Goal: Task Accomplishment & Management: Complete application form

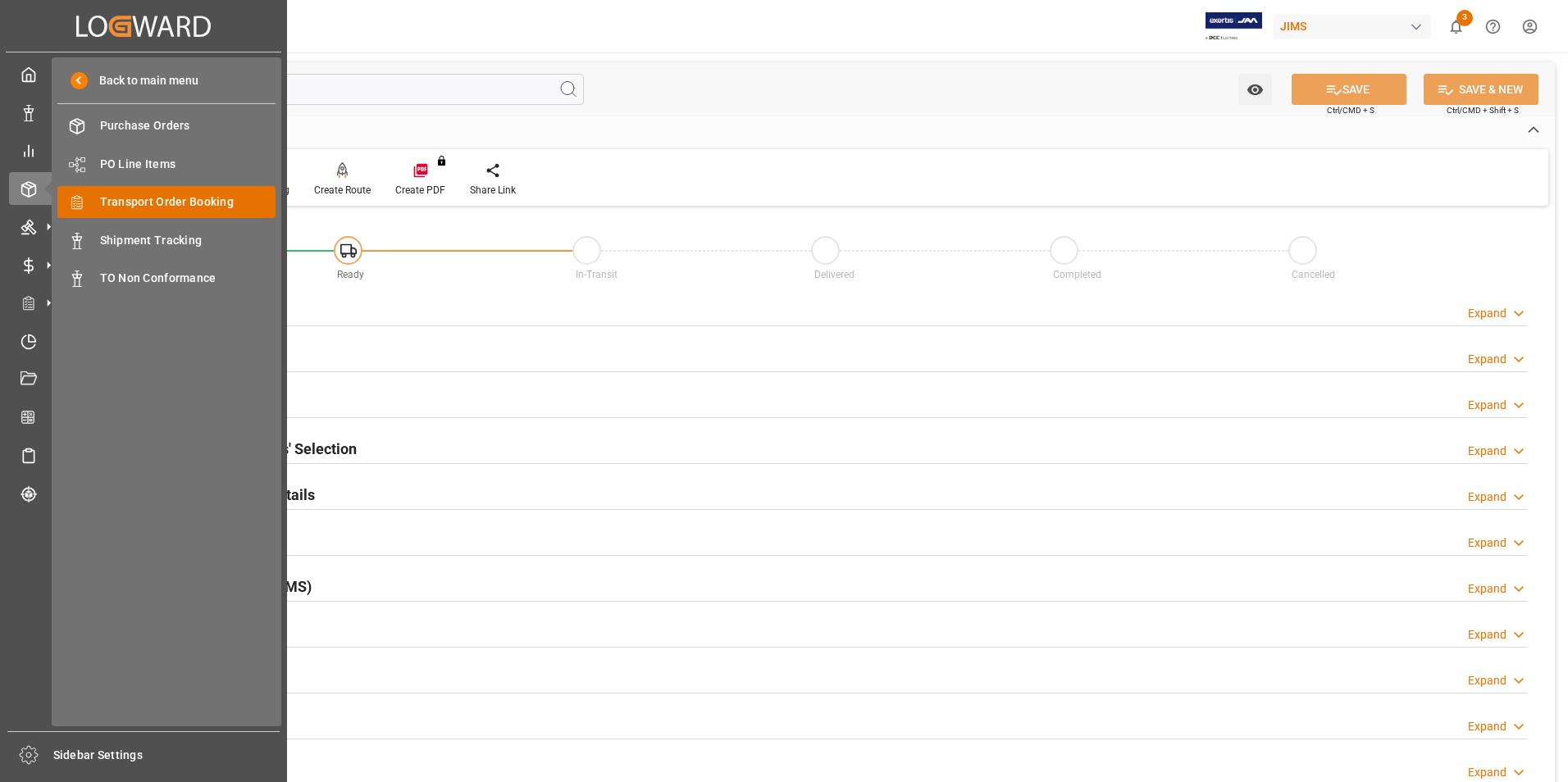
click at [202, 198] on span "Transport Order Booking" at bounding box center [188, 201] width 177 height 17
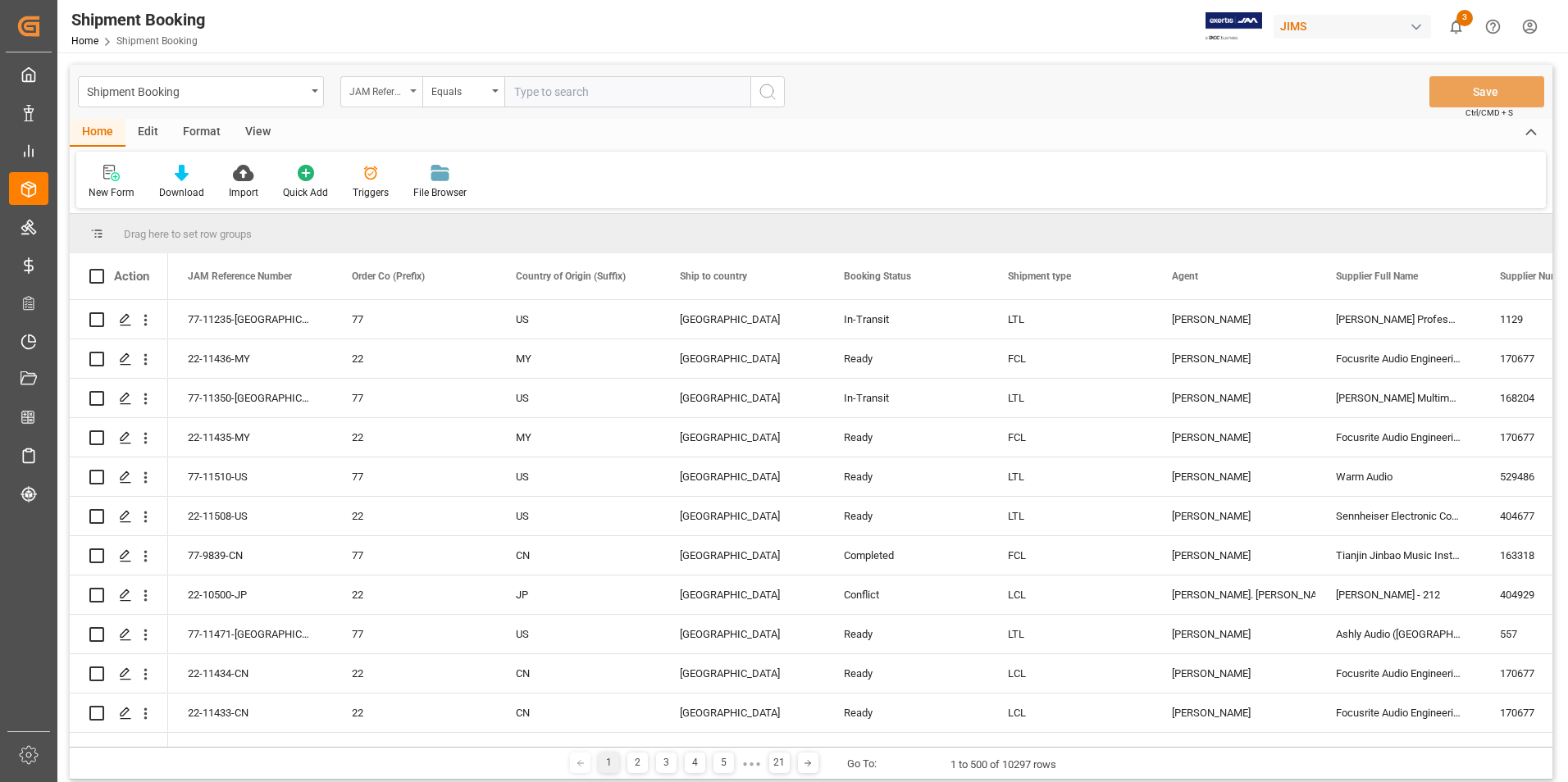
click at [401, 91] on div "JAM Reference Number" at bounding box center [376, 89] width 56 height 19
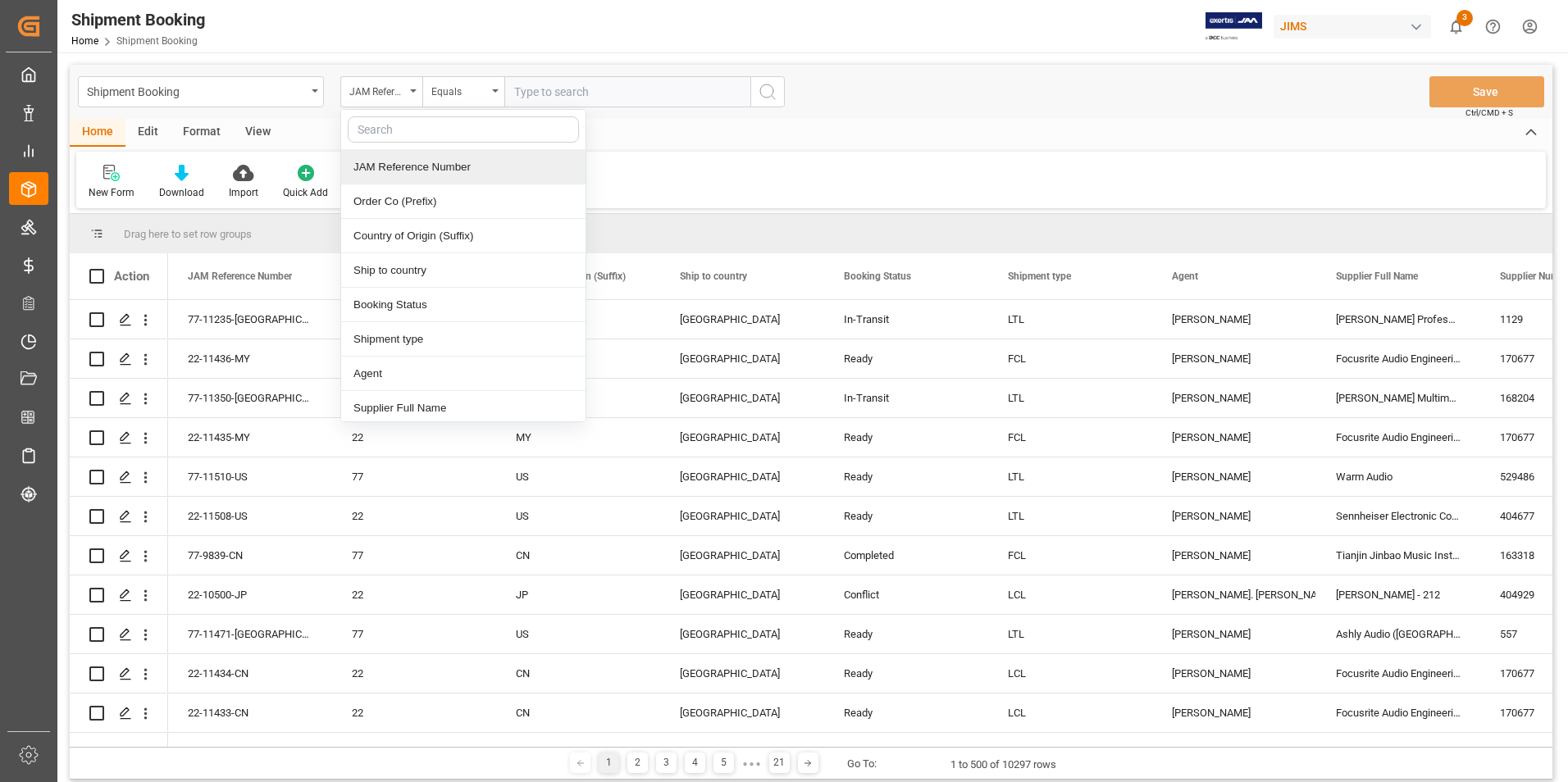
click at [400, 131] on input "text" at bounding box center [463, 130] width 231 height 27
type input "bookin"
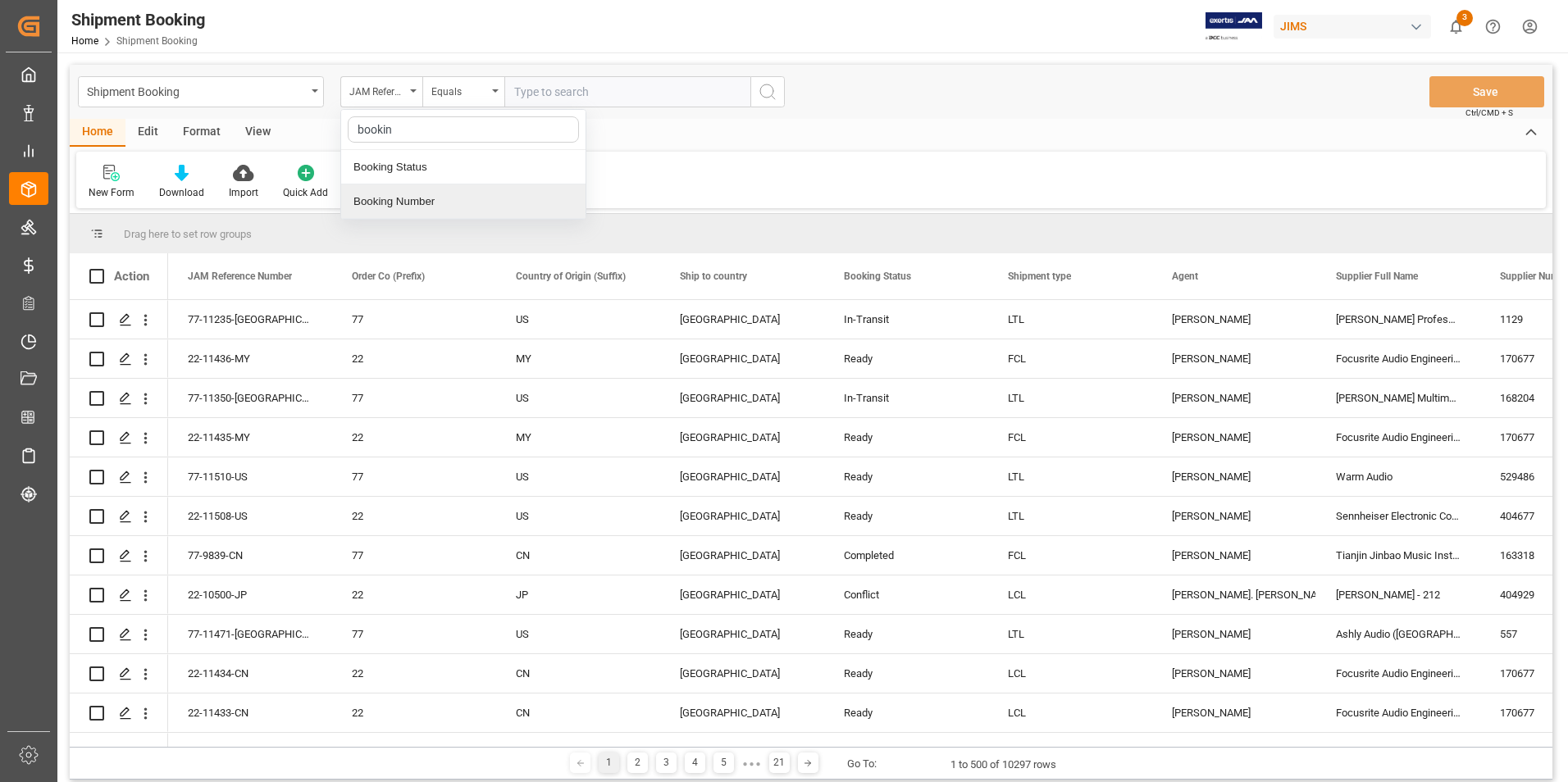
click at [429, 201] on div "Booking Number" at bounding box center [463, 201] width 244 height 35
click at [561, 92] on input "text" at bounding box center [627, 91] width 246 height 31
paste input "010501044033"
type input "010501044033"
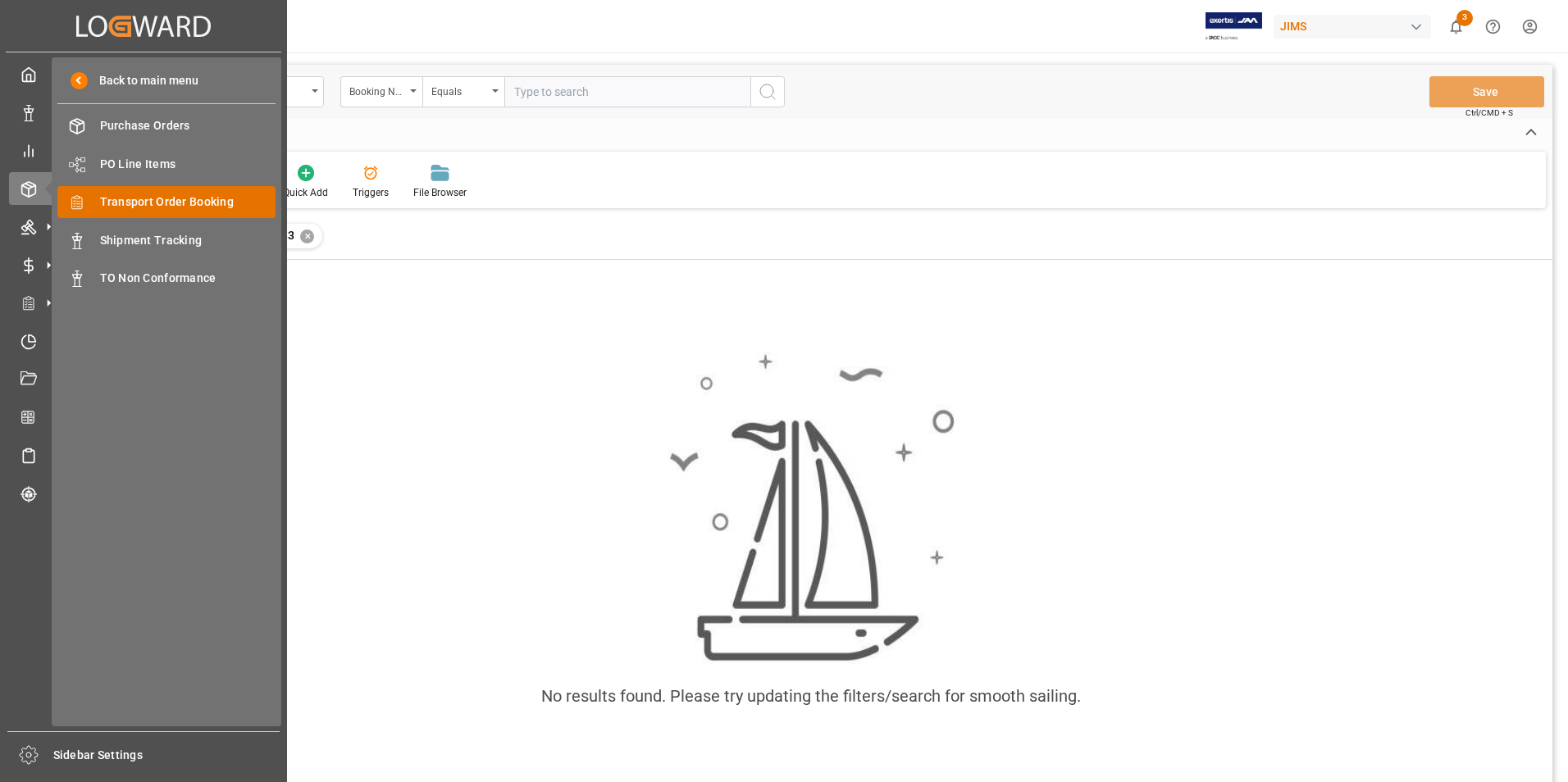
click at [177, 190] on div "Transport Order Booking Transport Order Booking" at bounding box center [167, 202] width 218 height 32
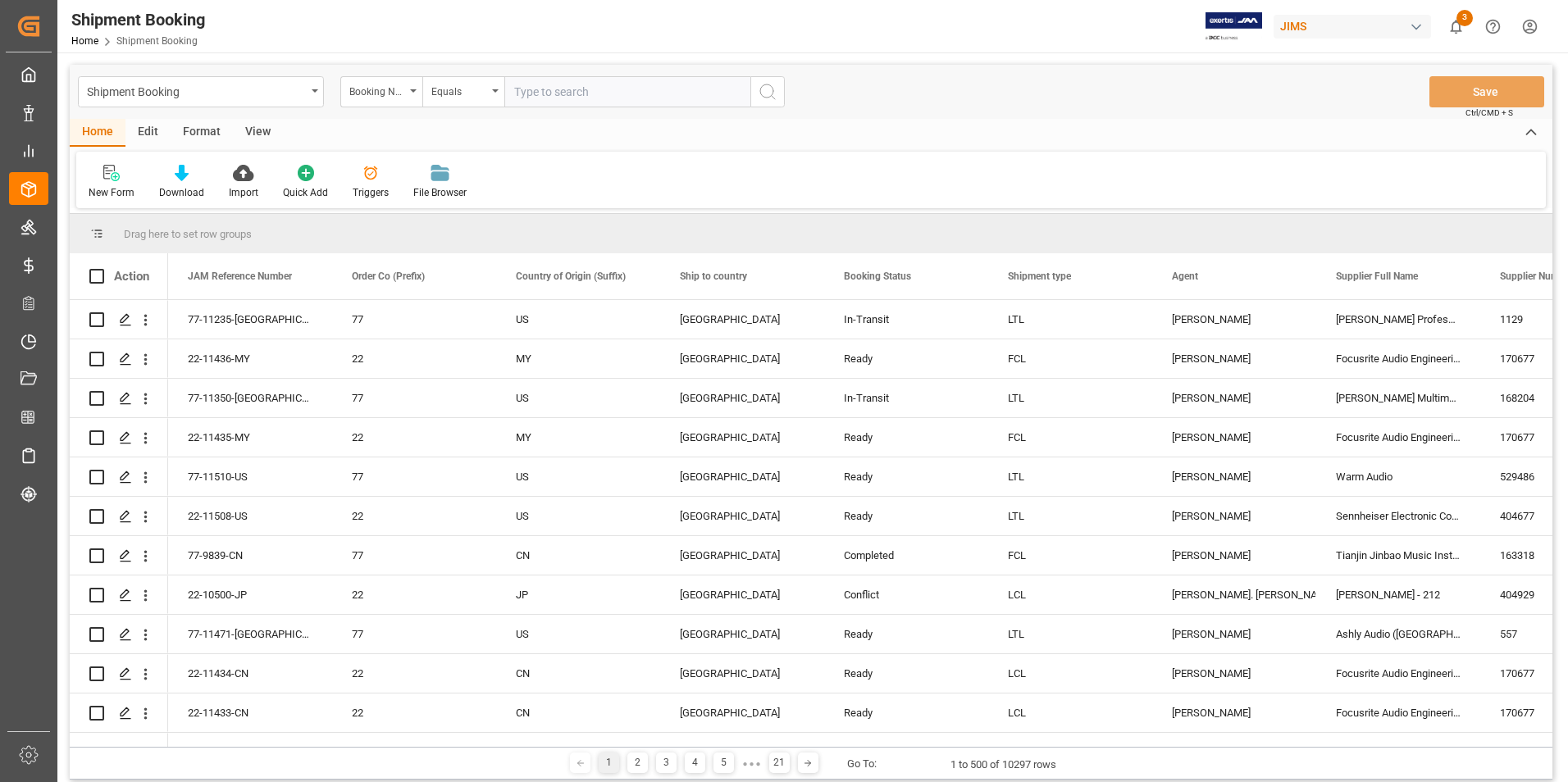
click at [574, 91] on input "text" at bounding box center [627, 91] width 246 height 31
type input "22-11345-CN"
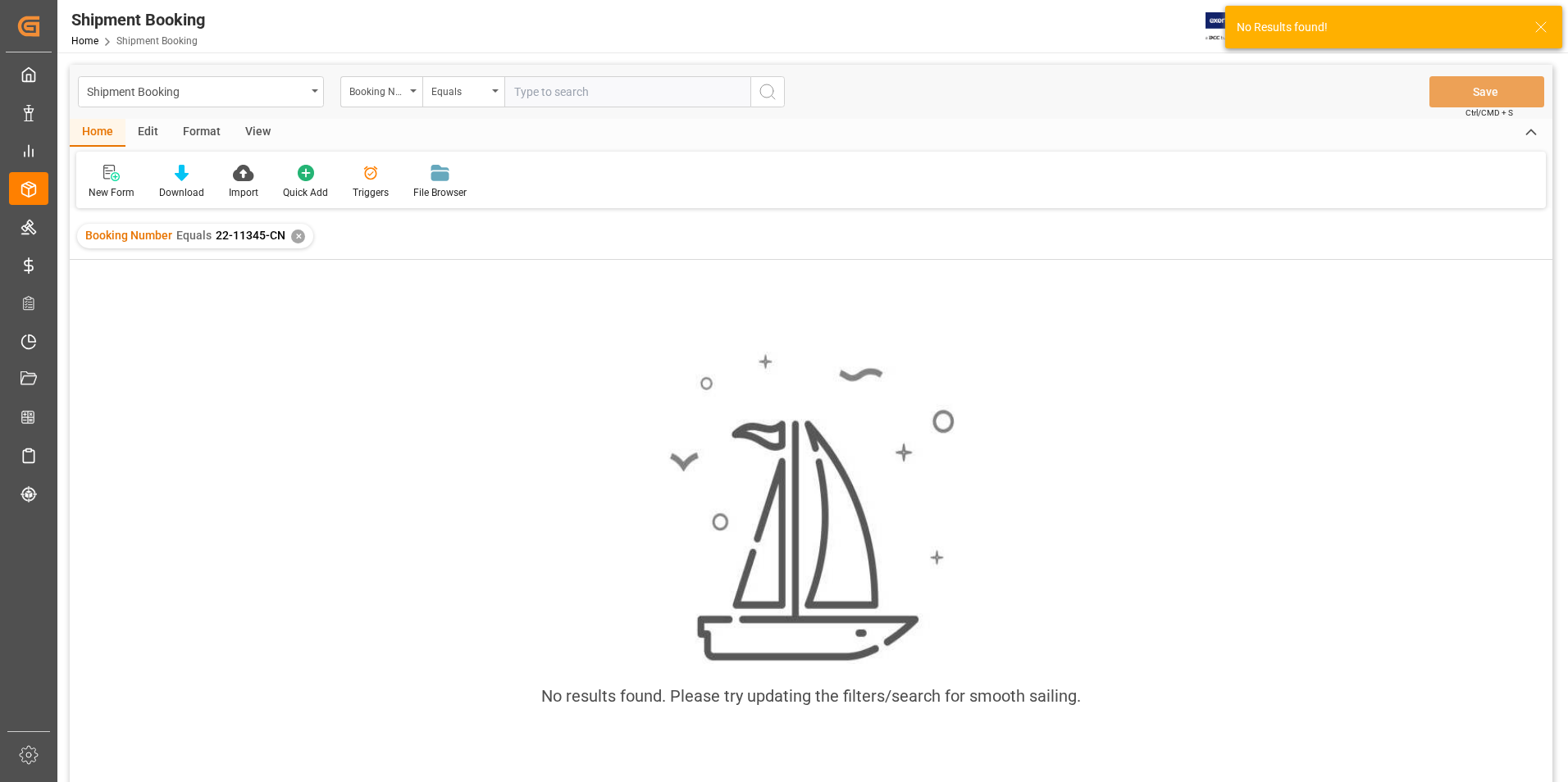
click at [605, 93] on input "text" at bounding box center [627, 91] width 246 height 31
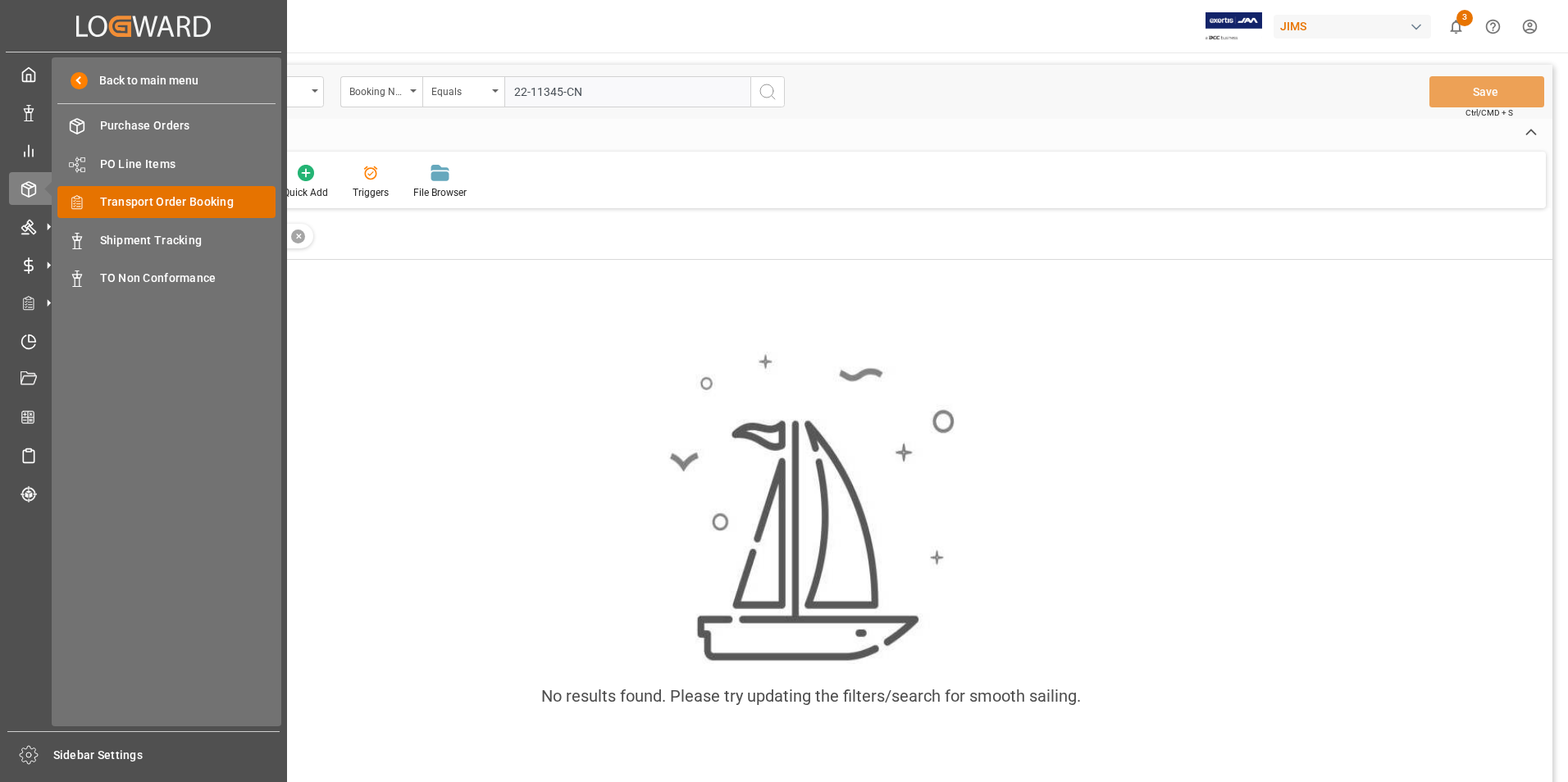
type input "22-11345-CN"
click at [201, 207] on span "Transport Order Booking" at bounding box center [188, 201] width 177 height 17
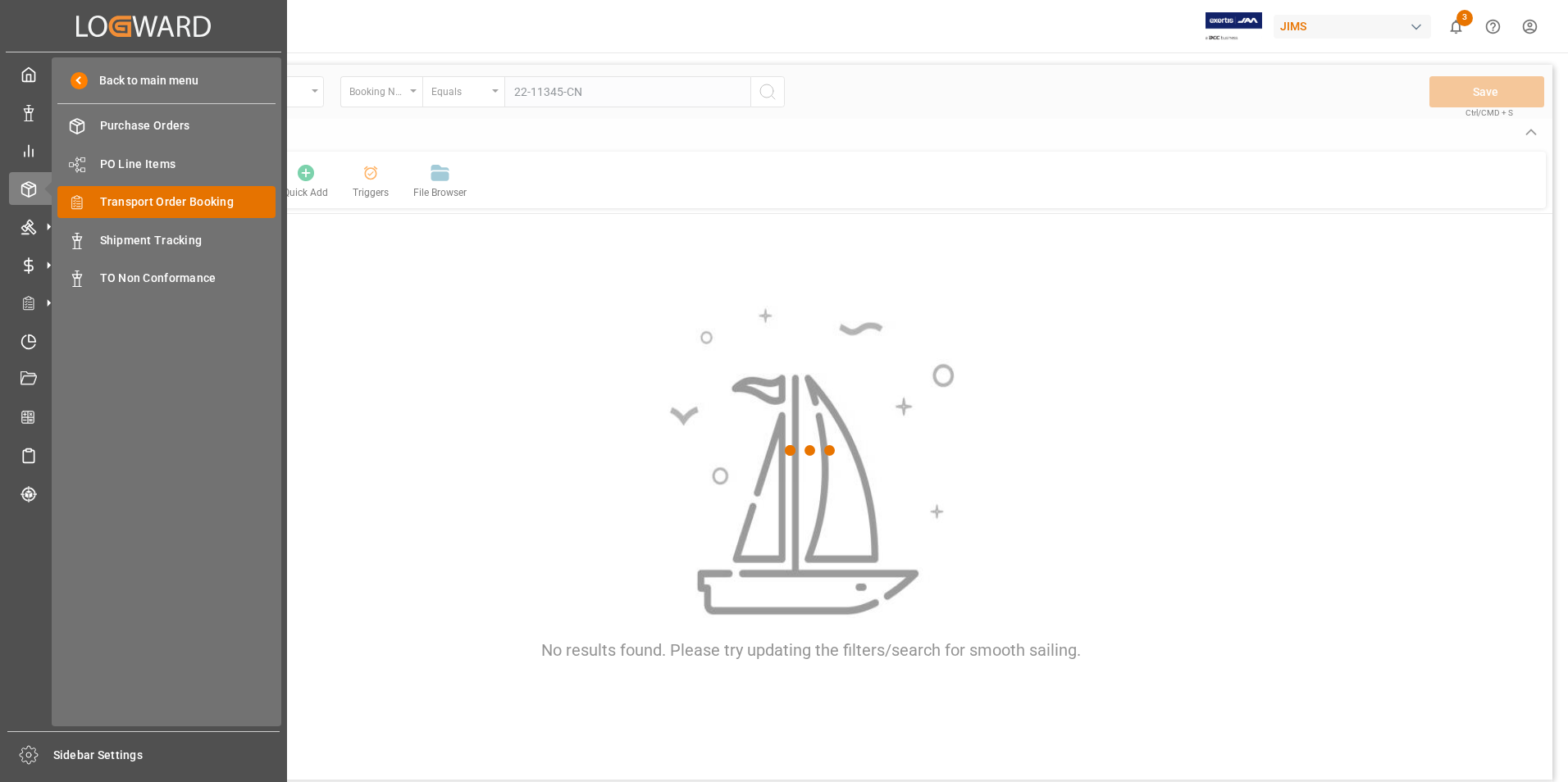
click at [230, 201] on span "Transport Order Booking" at bounding box center [188, 201] width 177 height 17
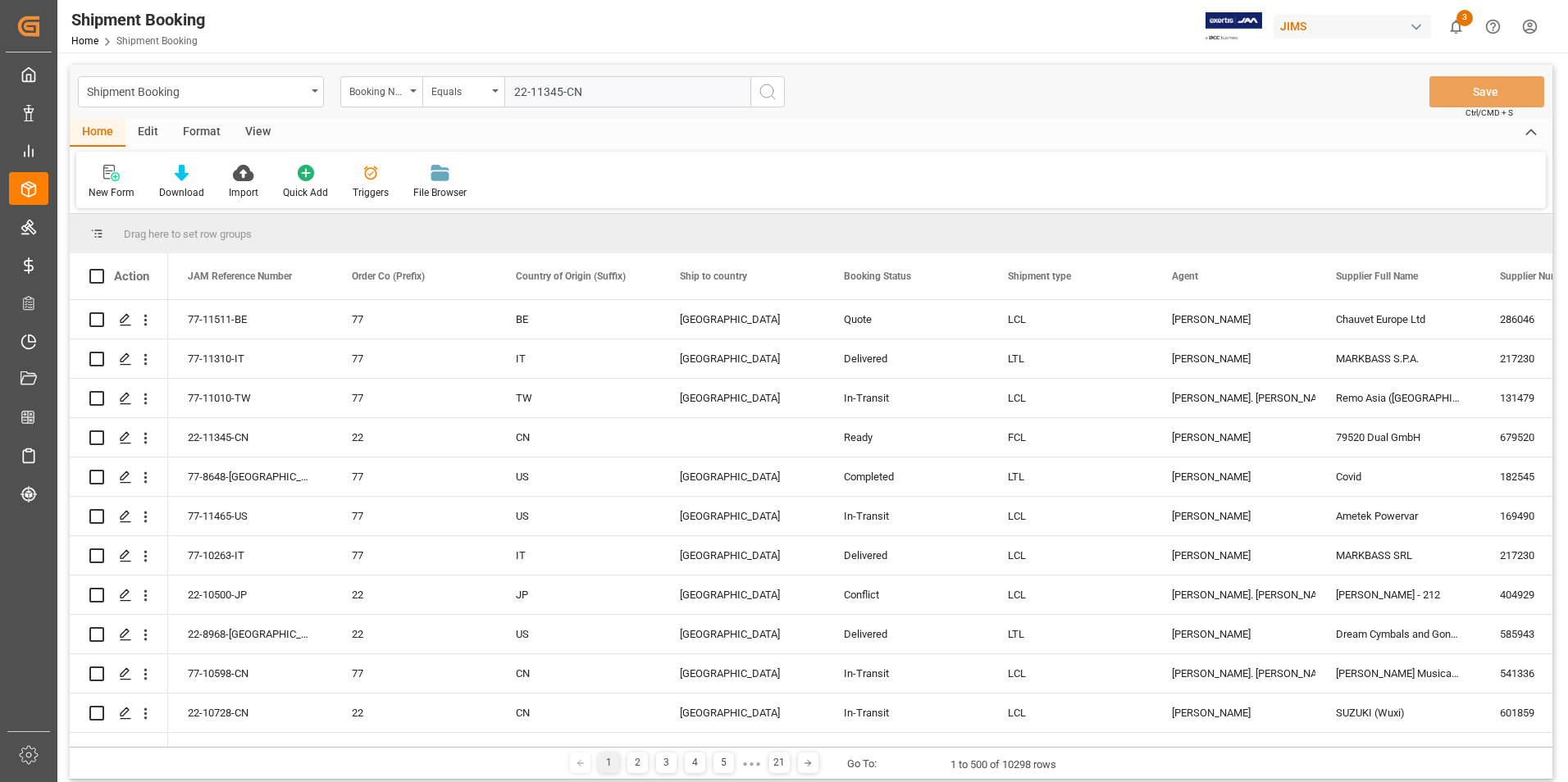
click at [773, 91] on circle "search button" at bounding box center [766, 91] width 13 height 13
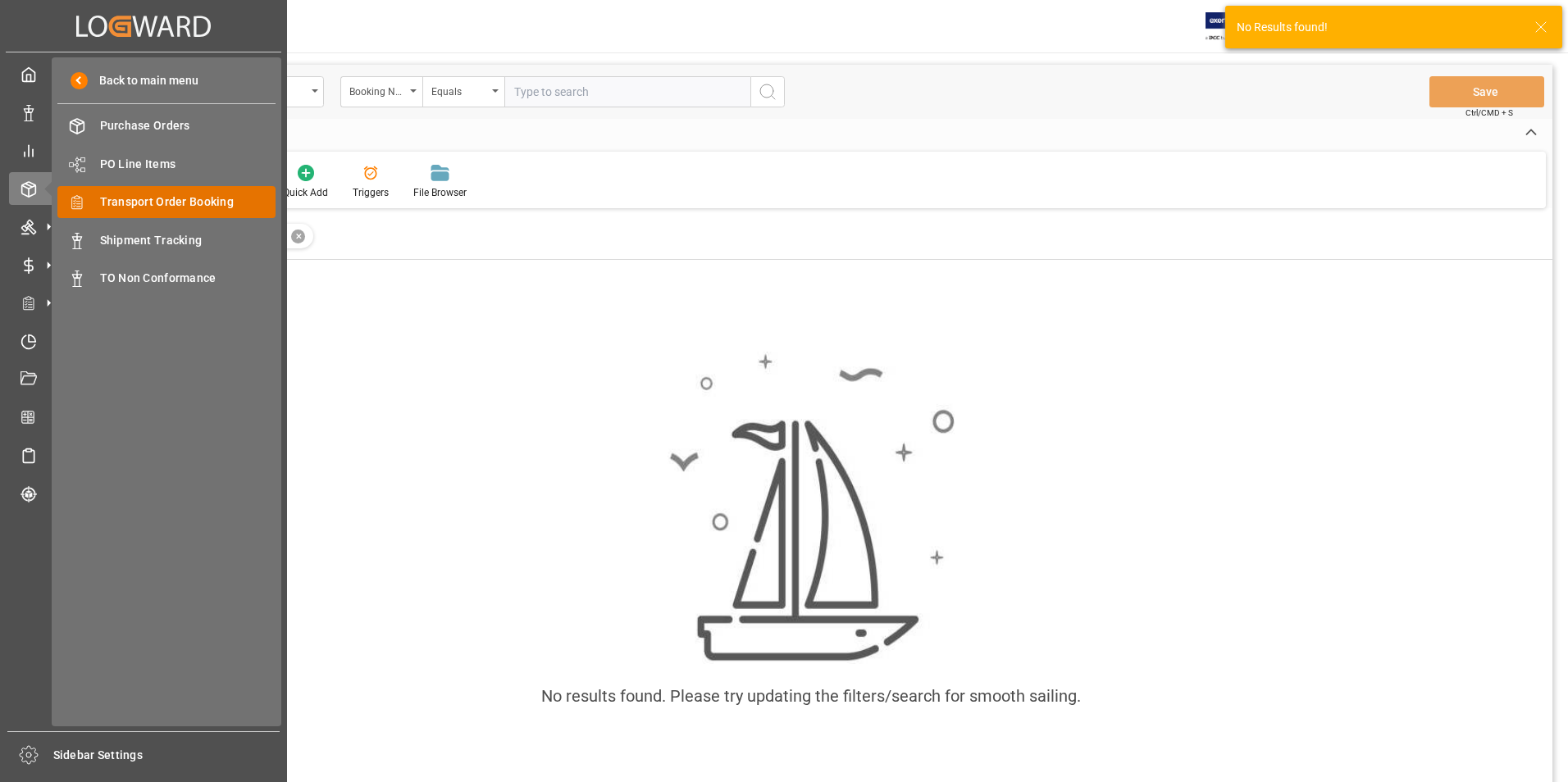
click at [190, 206] on span "Transport Order Booking" at bounding box center [188, 201] width 177 height 17
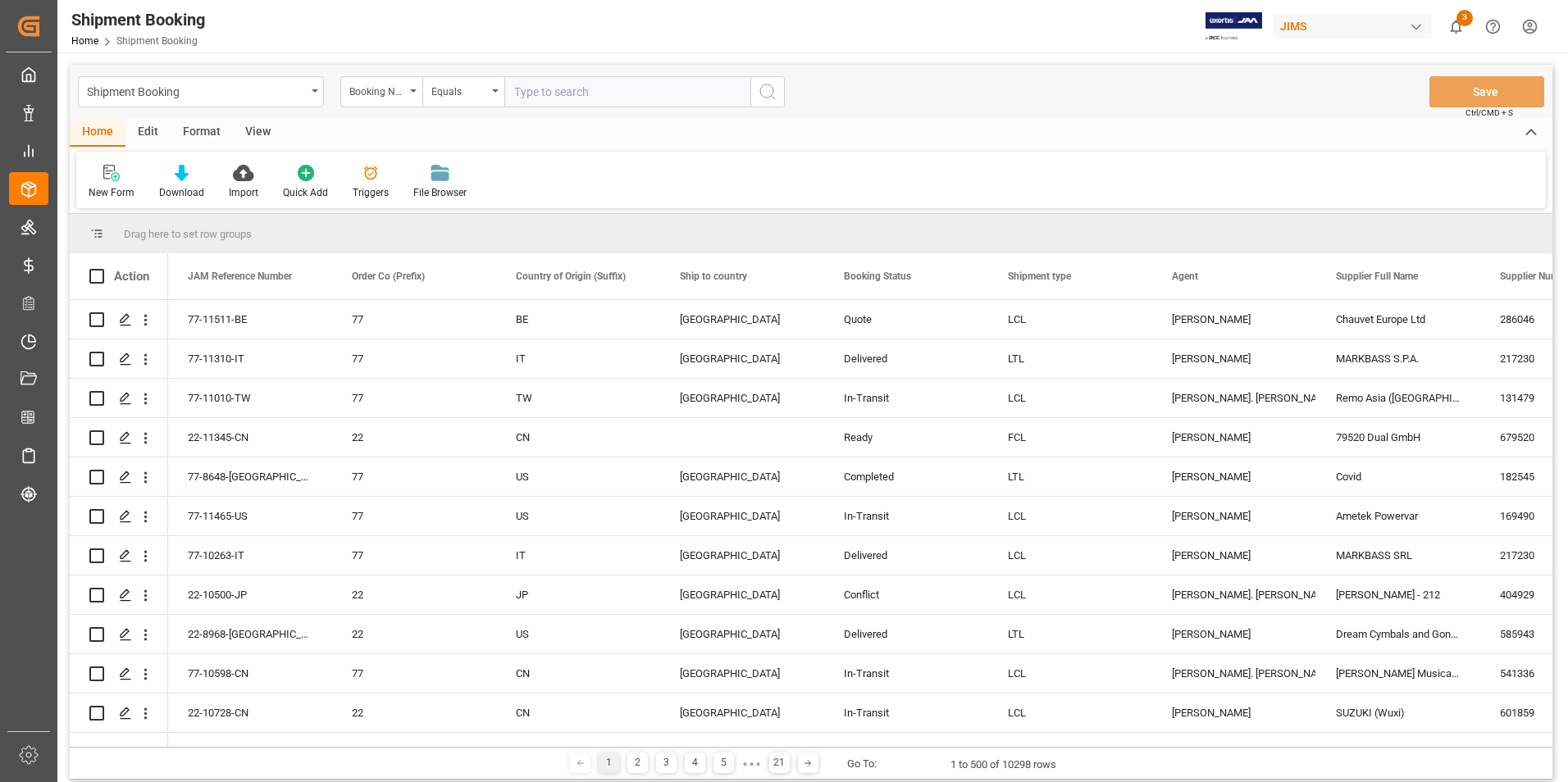
click at [566, 91] on input "text" at bounding box center [627, 91] width 246 height 31
type input "22-11345-CN"
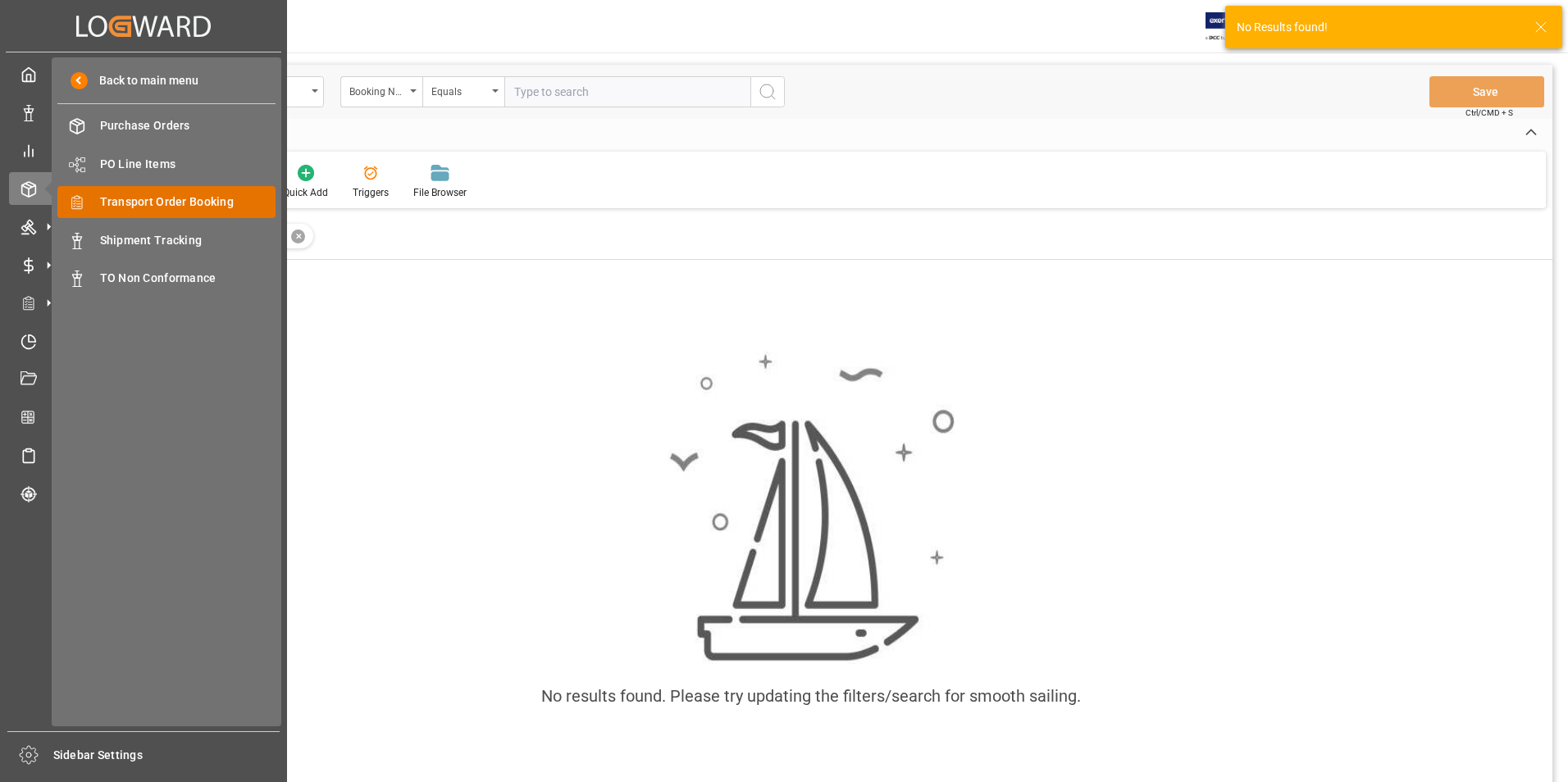
click at [123, 206] on span "Transport Order Booking" at bounding box center [188, 201] width 177 height 17
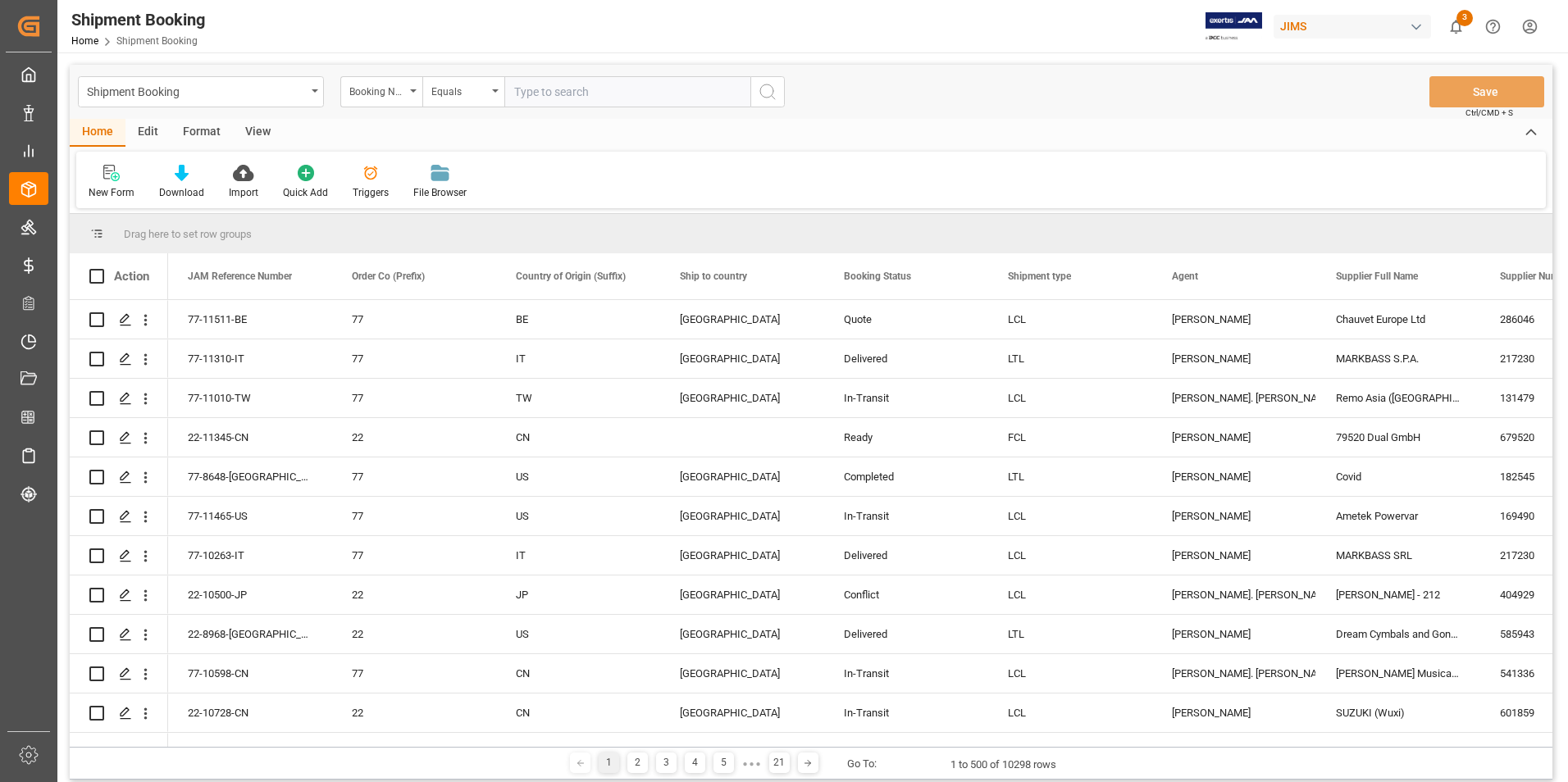
click at [609, 93] on input "text" at bounding box center [627, 91] width 246 height 31
paste input "22-11345-CN"
type input "22-11345-CN"
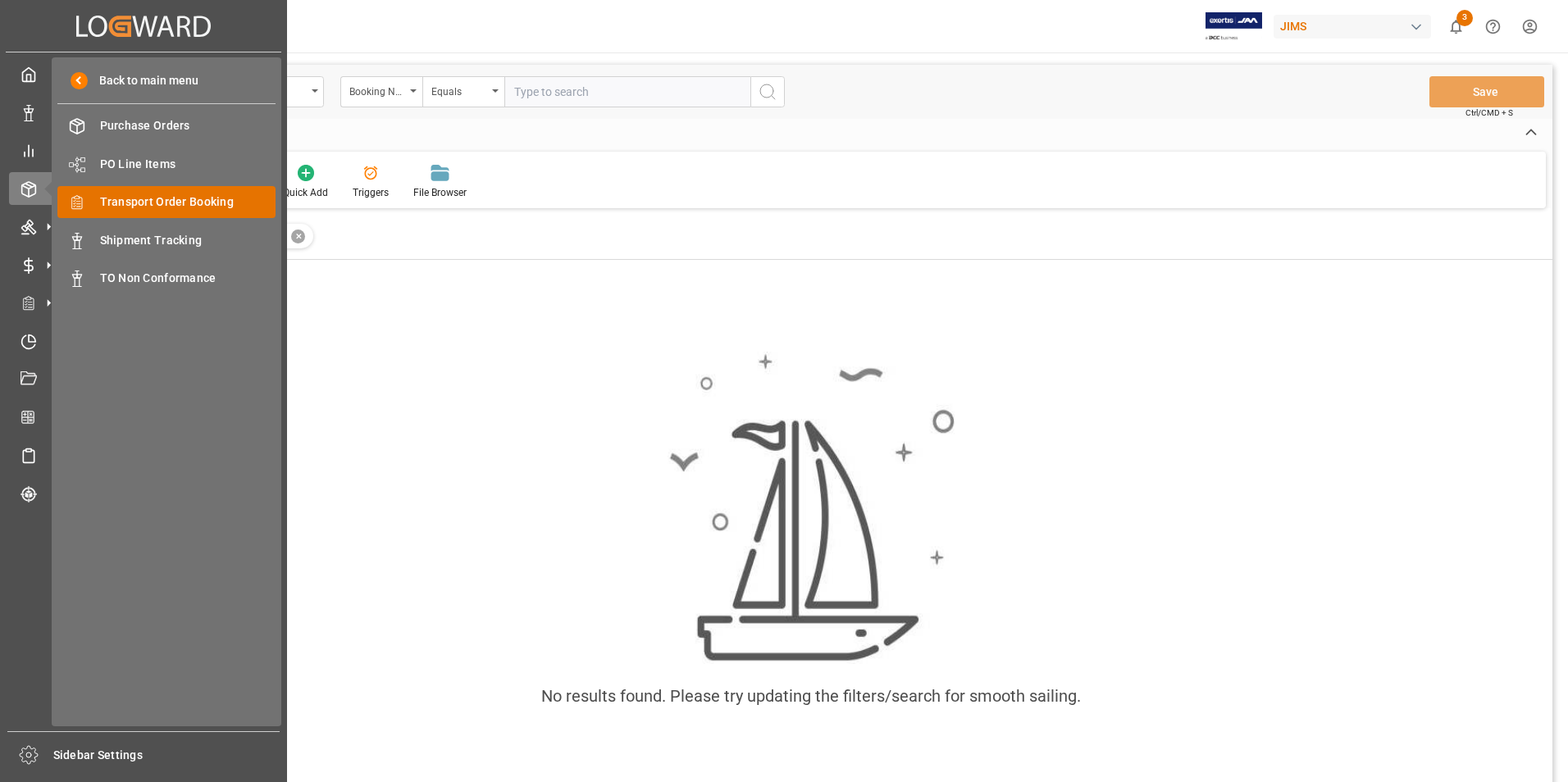
click at [176, 201] on span "Transport Order Booking" at bounding box center [188, 201] width 177 height 17
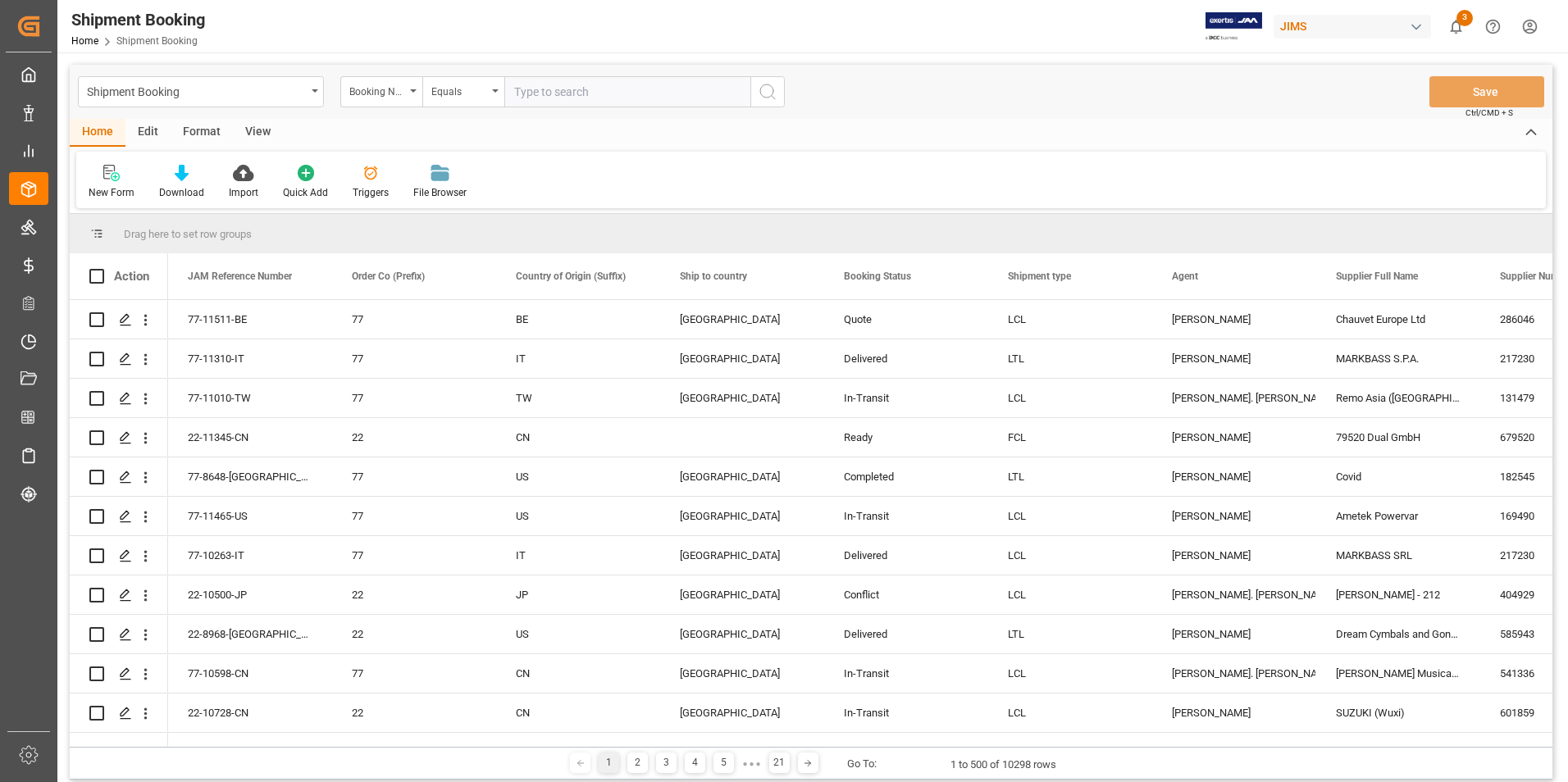
click at [533, 91] on input "text" at bounding box center [627, 91] width 246 height 31
type input "22-11345-HK"
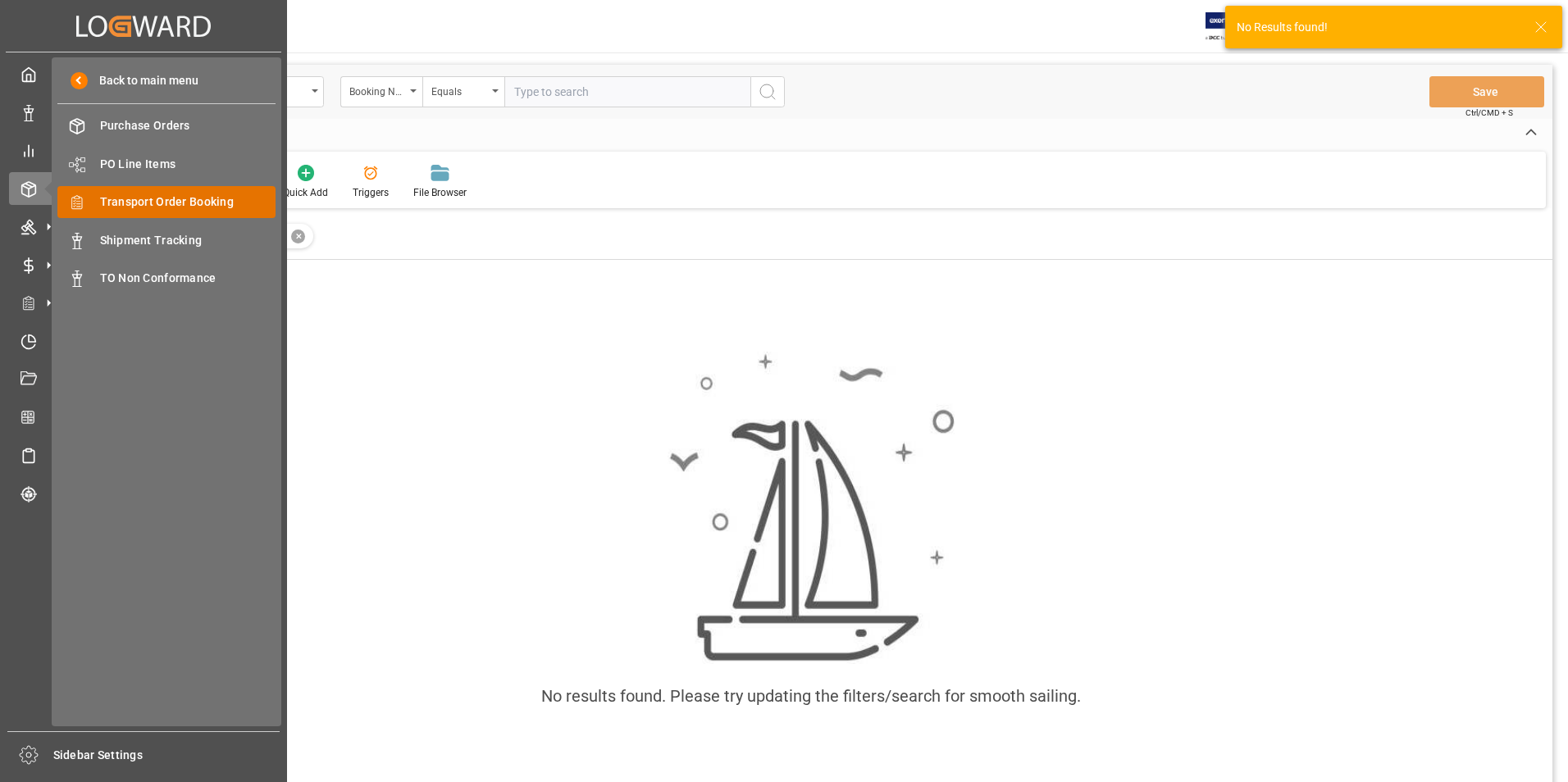
click at [200, 191] on div "Transport Order Booking Transport Order Booking" at bounding box center [167, 202] width 218 height 32
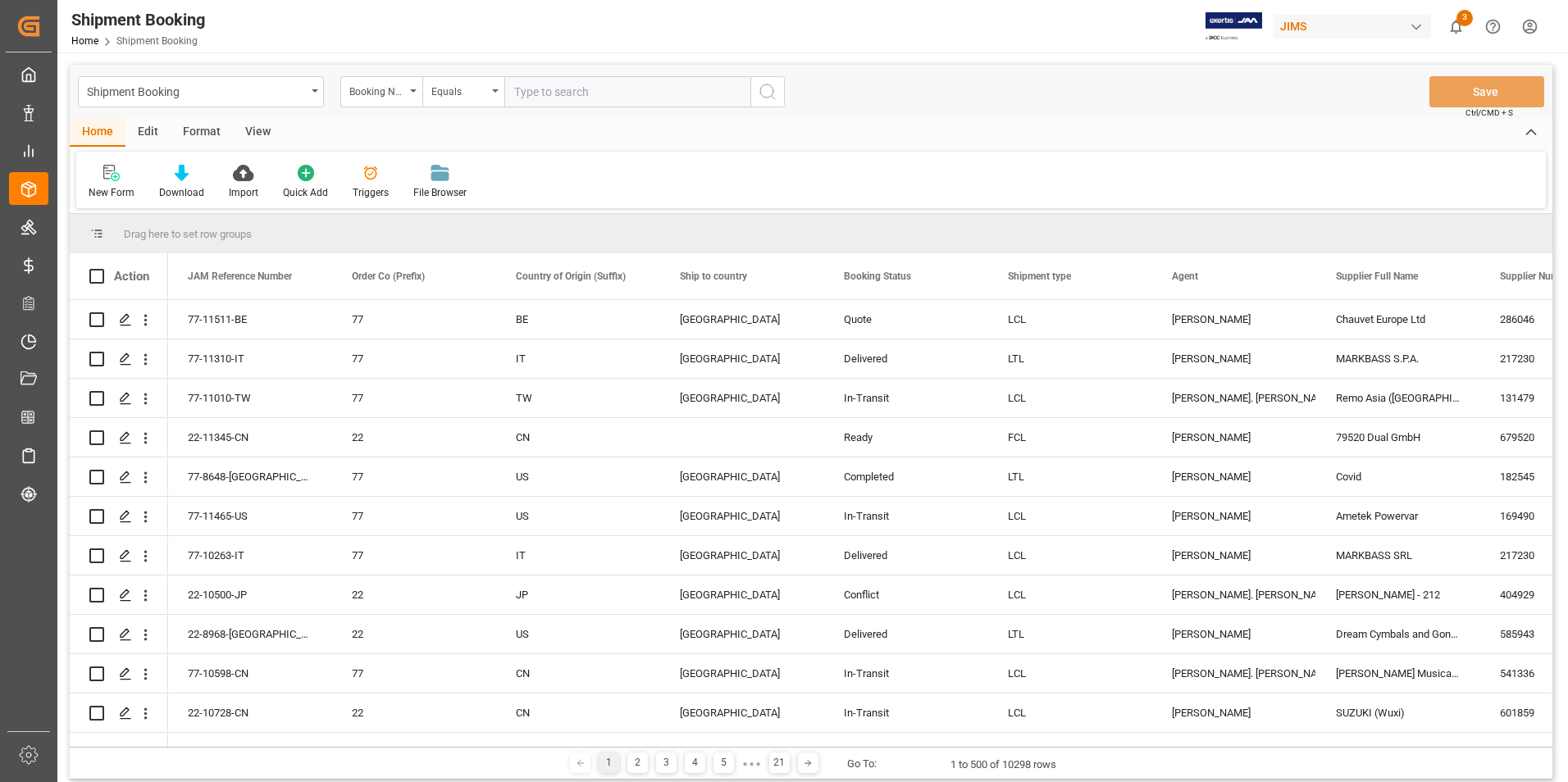
click at [566, 94] on input "text" at bounding box center [627, 91] width 246 height 31
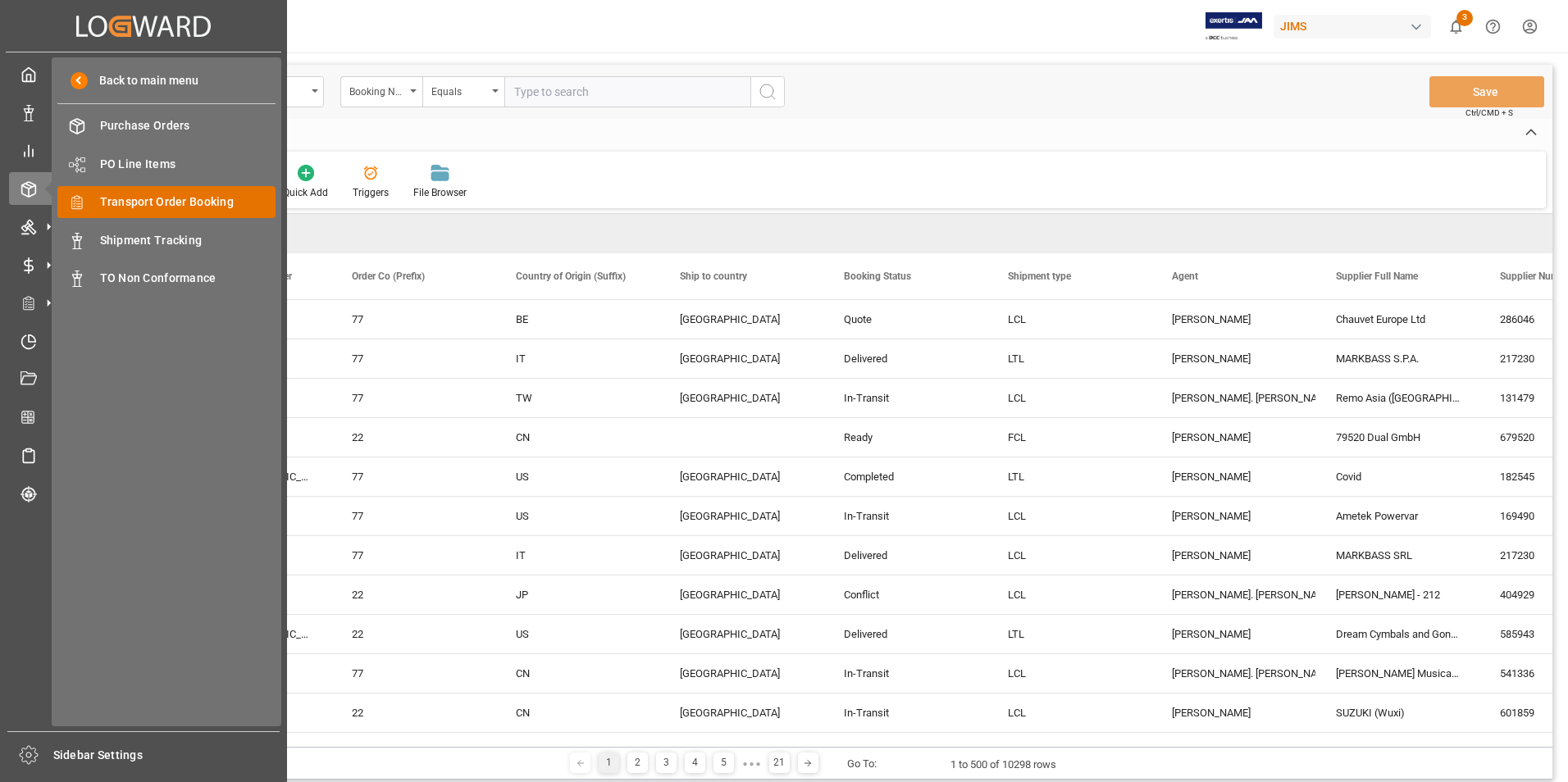
click at [221, 198] on span "Transport Order Booking" at bounding box center [188, 201] width 177 height 17
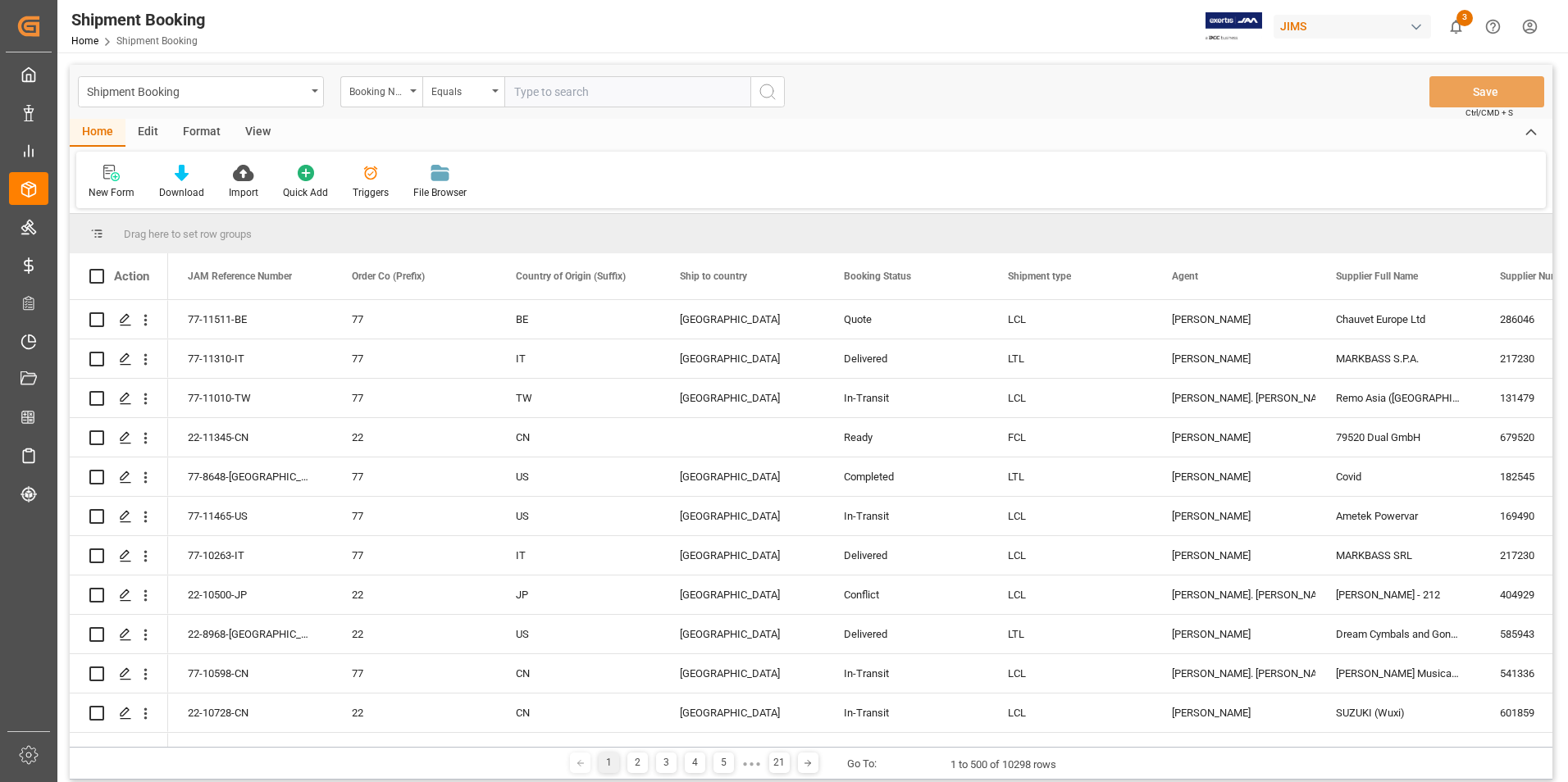
click at [564, 91] on input "text" at bounding box center [627, 91] width 246 height 31
paste input "22-11345-CN"
type input "22-11345-CN"
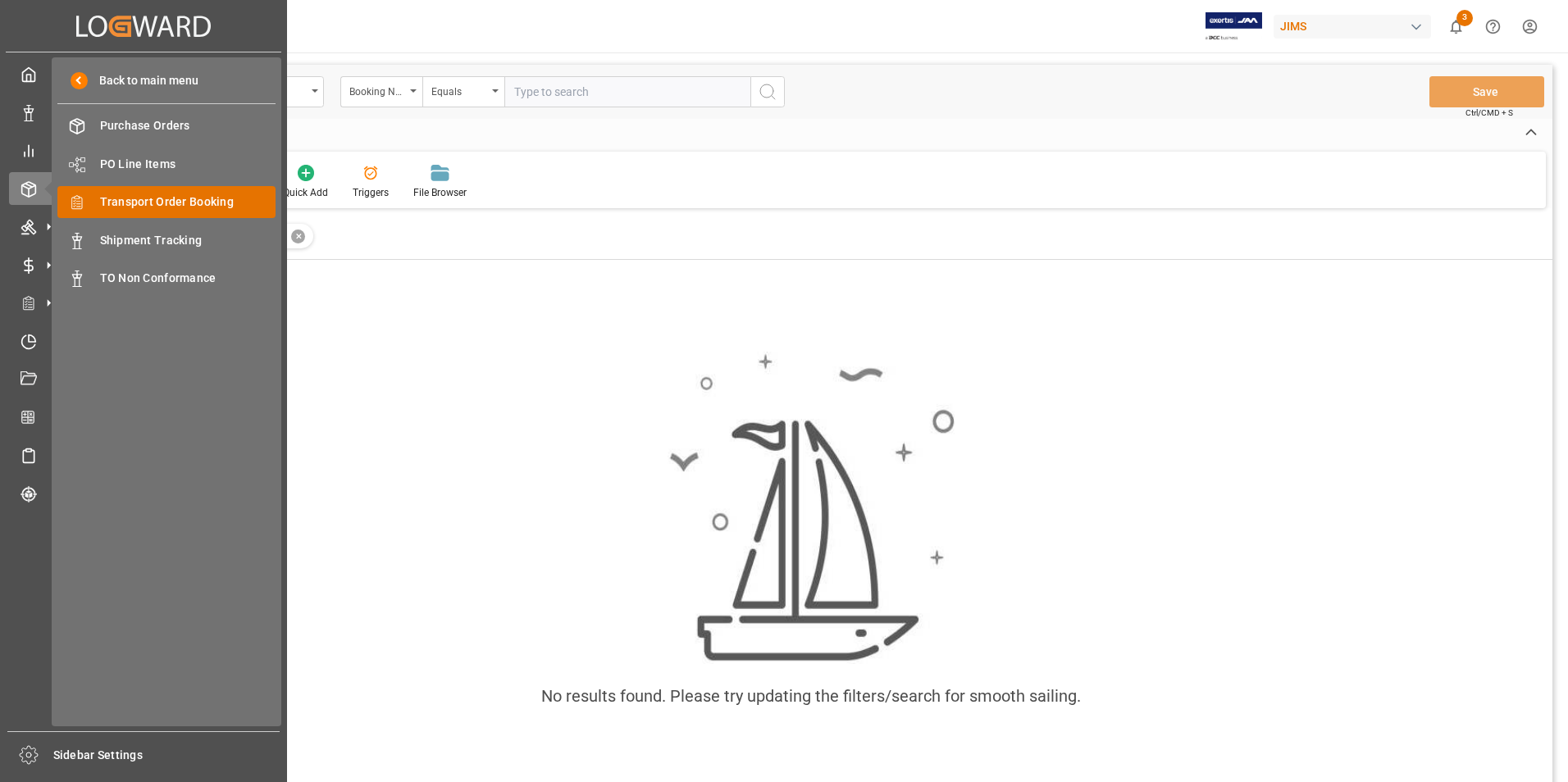
click at [186, 198] on span "Transport Order Booking" at bounding box center [188, 201] width 177 height 17
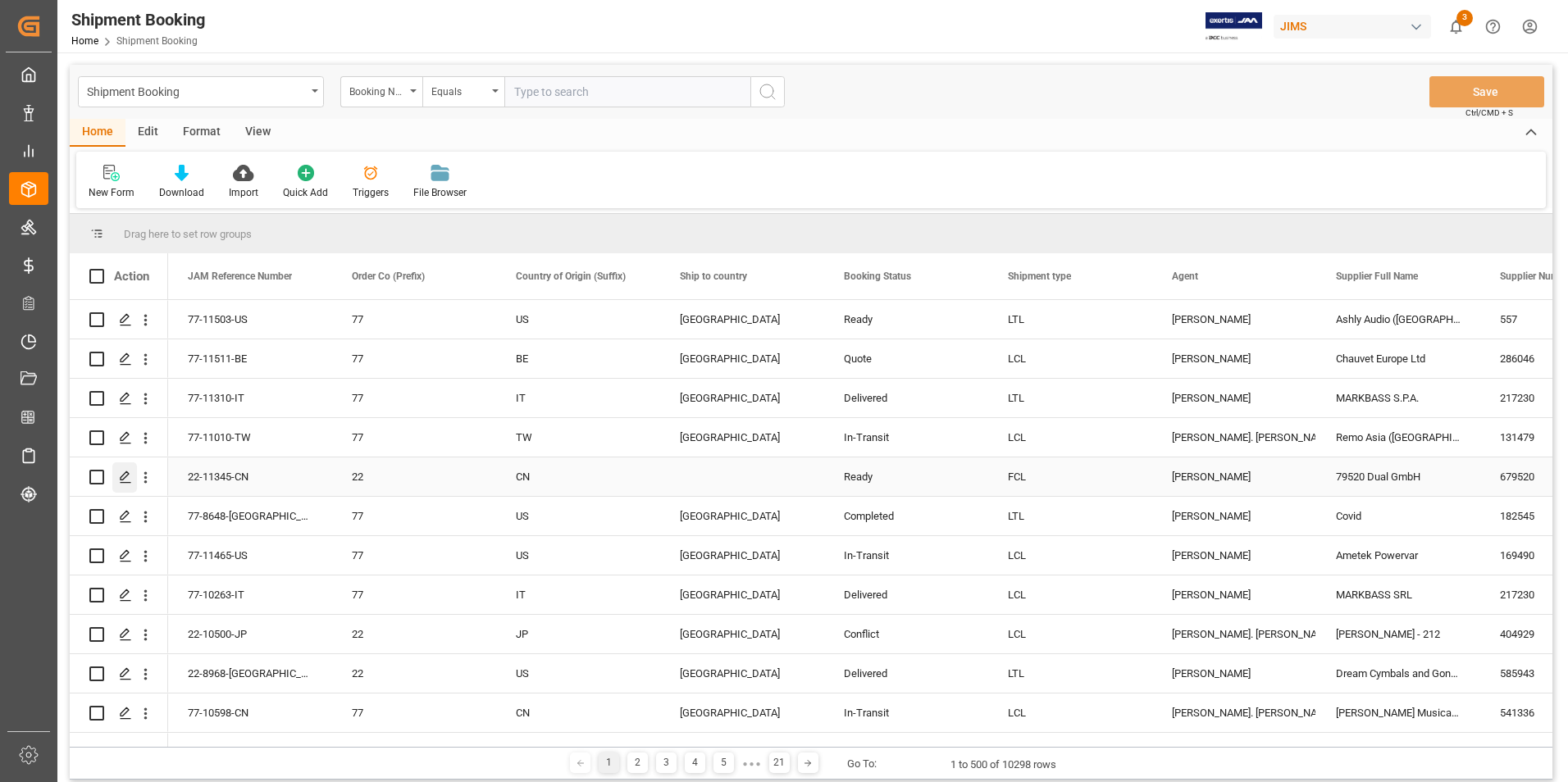
click at [125, 477] on icon "Press SPACE to select this row." at bounding box center [125, 477] width 13 height 13
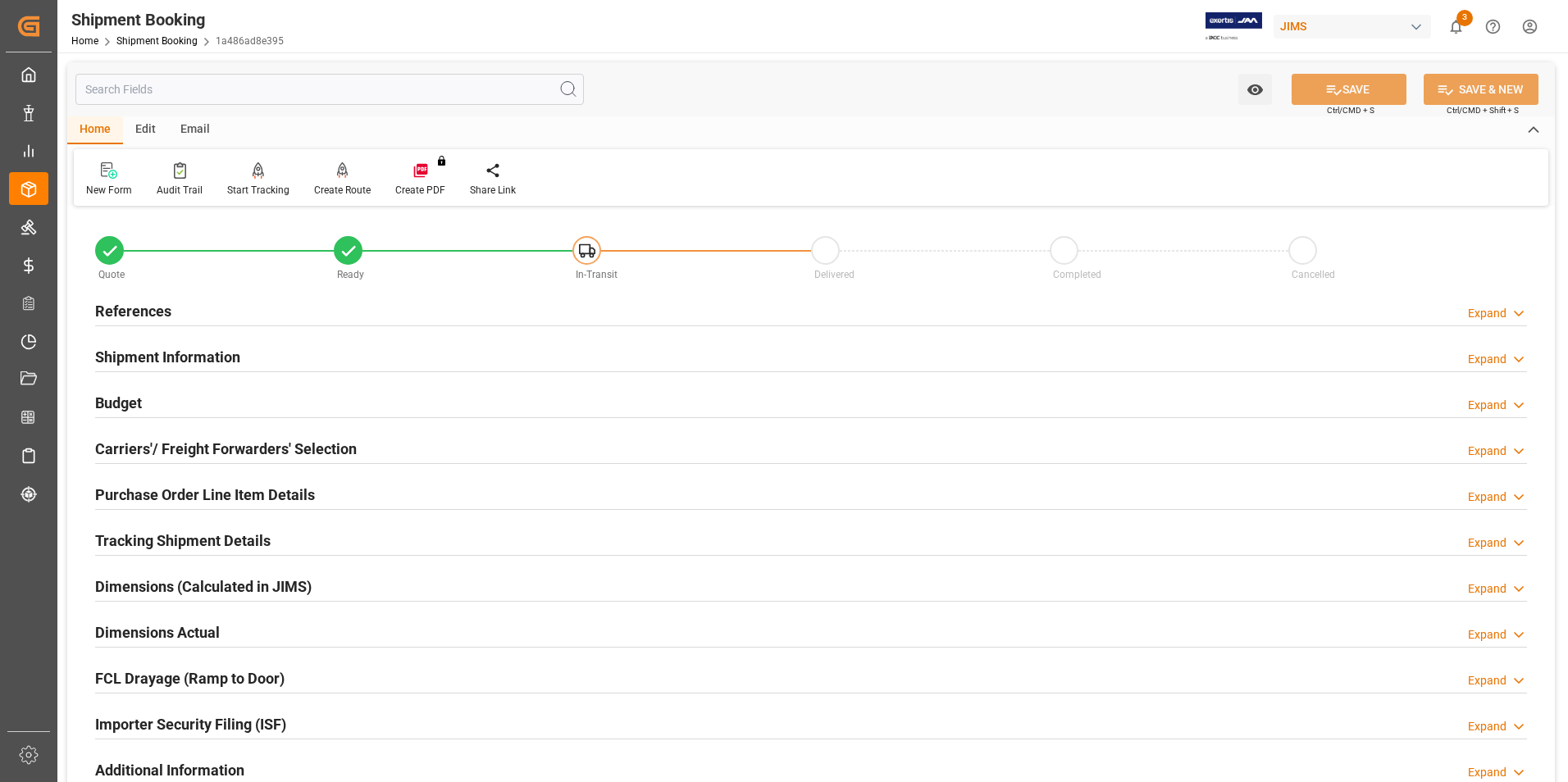
click at [198, 491] on h2 "Purchase Order Line Item Details" at bounding box center [204, 494] width 219 height 22
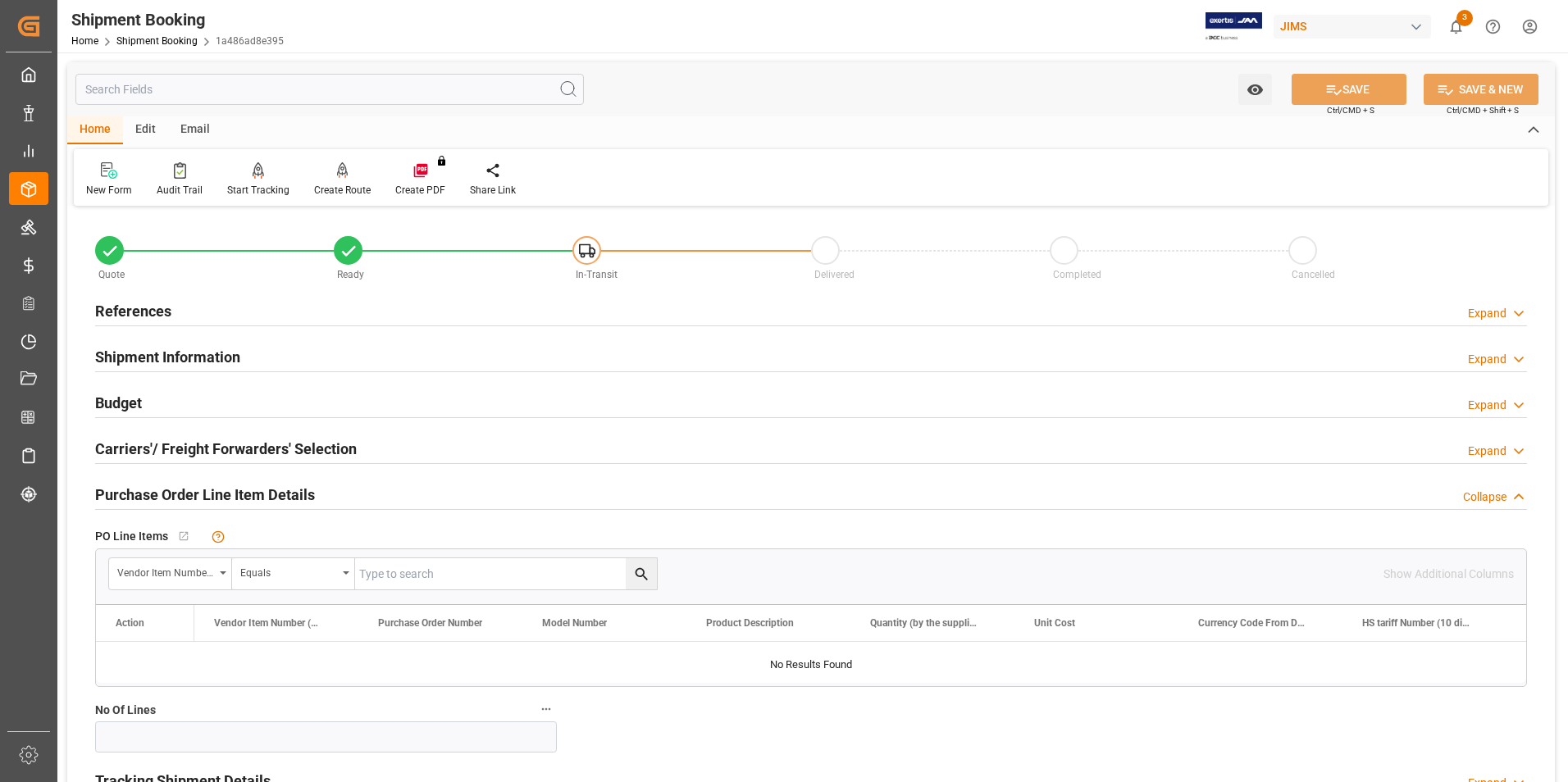
click at [198, 491] on h2 "Purchase Order Line Item Details" at bounding box center [204, 494] width 219 height 22
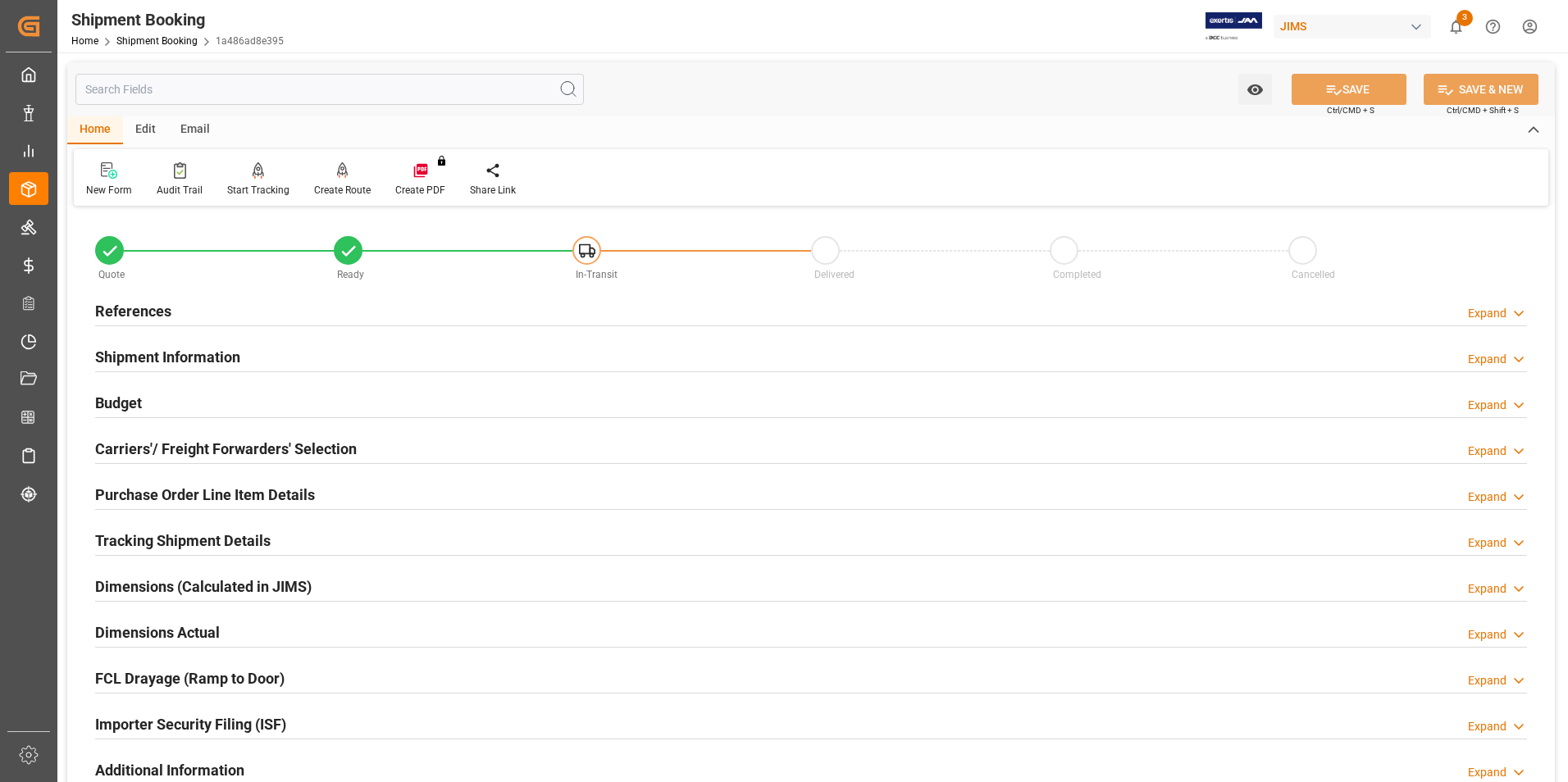
click at [171, 495] on h2 "Purchase Order Line Item Details" at bounding box center [204, 494] width 219 height 22
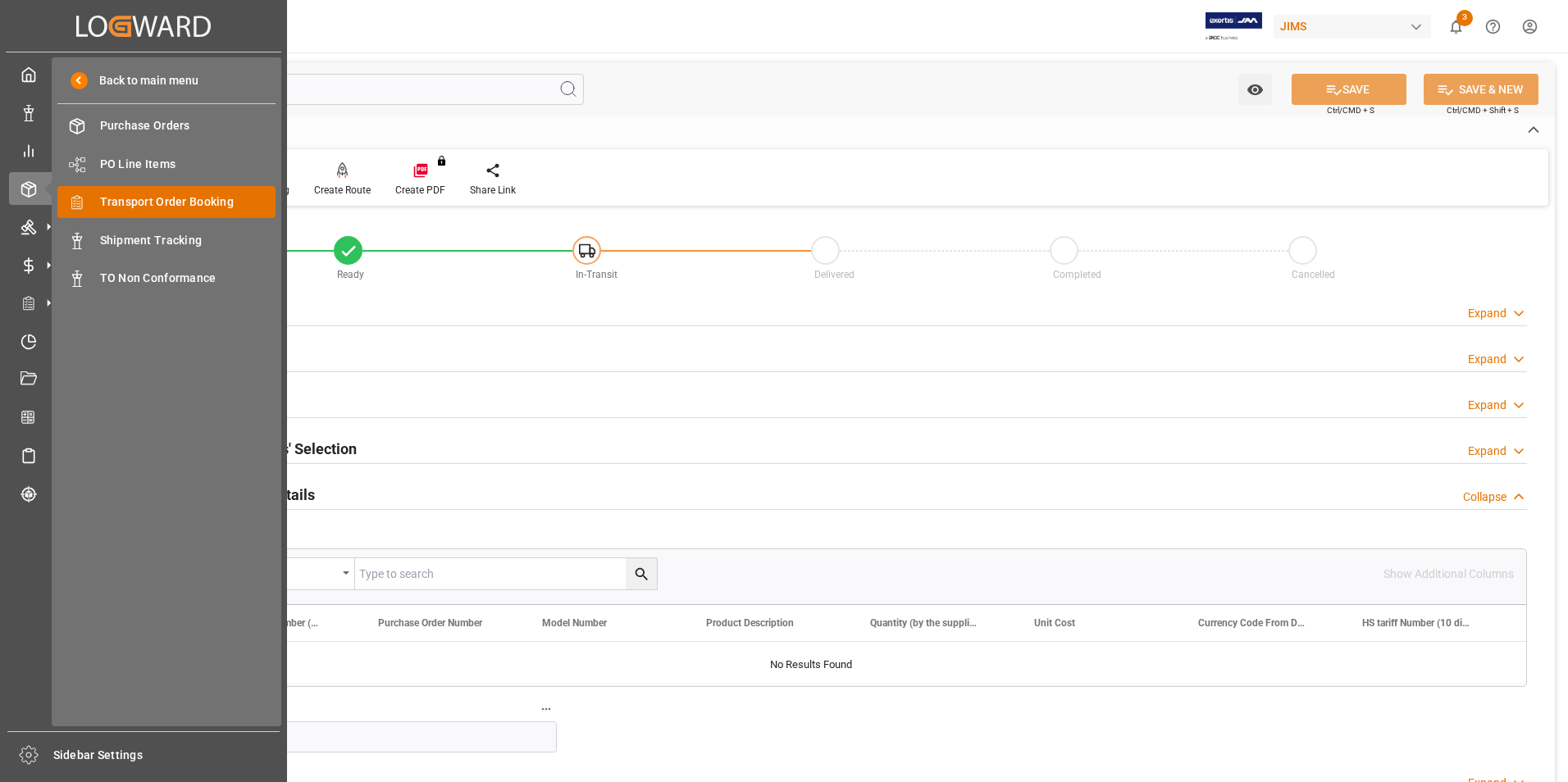
click at [148, 197] on span "Transport Order Booking" at bounding box center [188, 201] width 177 height 17
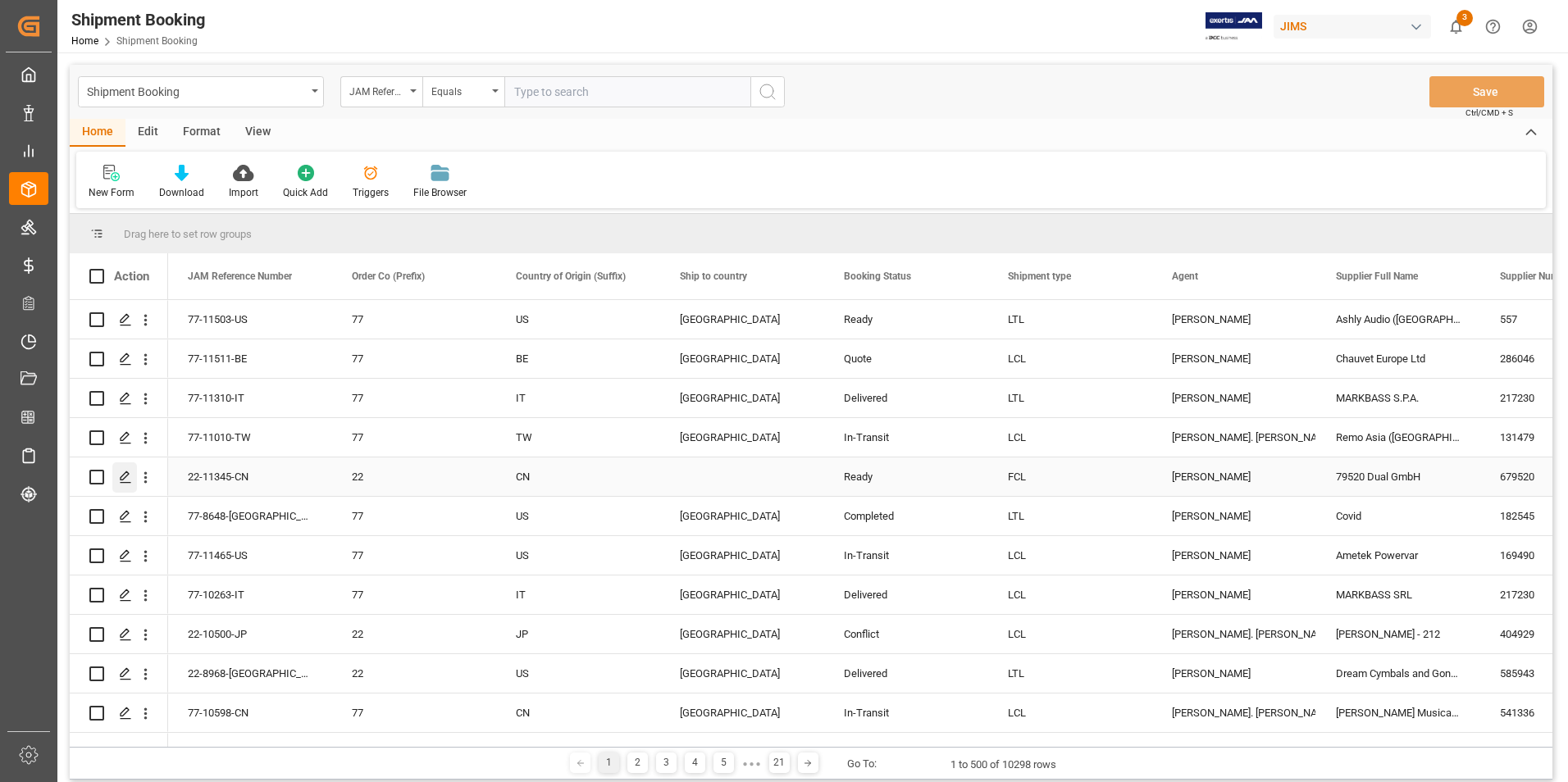
click at [126, 477] on polygon "Press SPACE to select this row." at bounding box center [124, 476] width 8 height 8
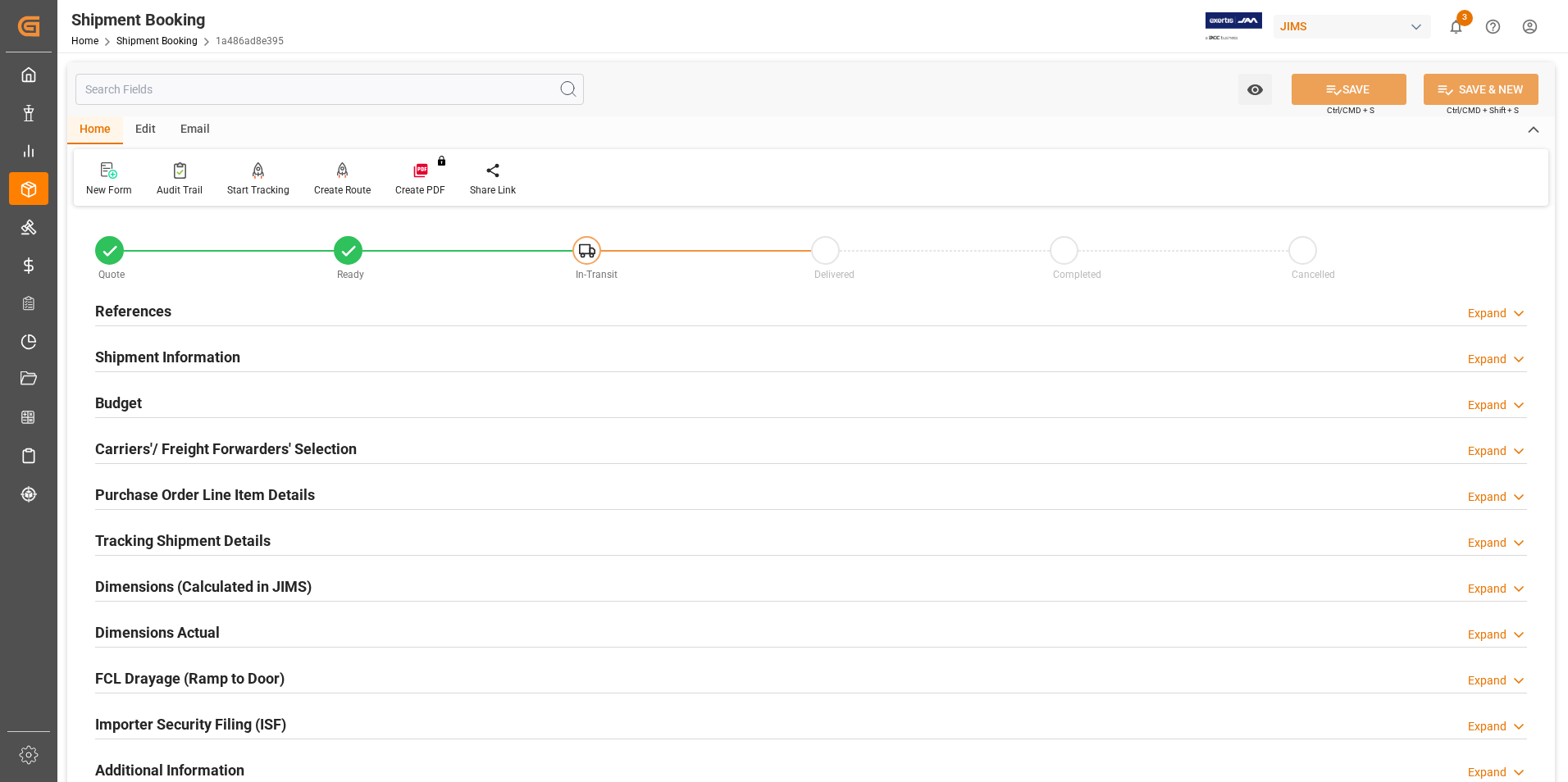
click at [186, 541] on h2 "Tracking Shipment Details" at bounding box center [183, 541] width 176 height 22
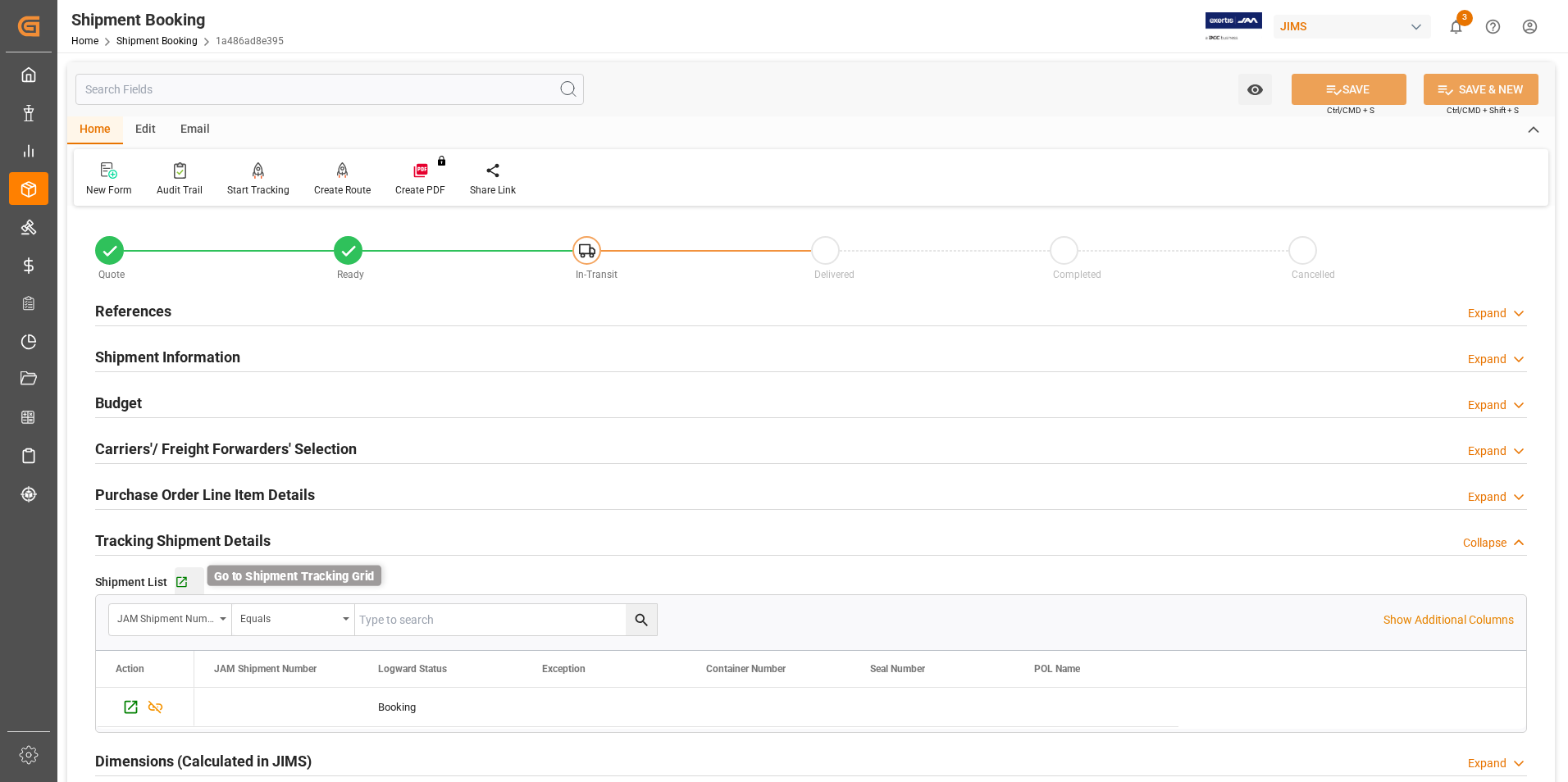
click at [178, 583] on icon "button" at bounding box center [182, 582] width 11 height 11
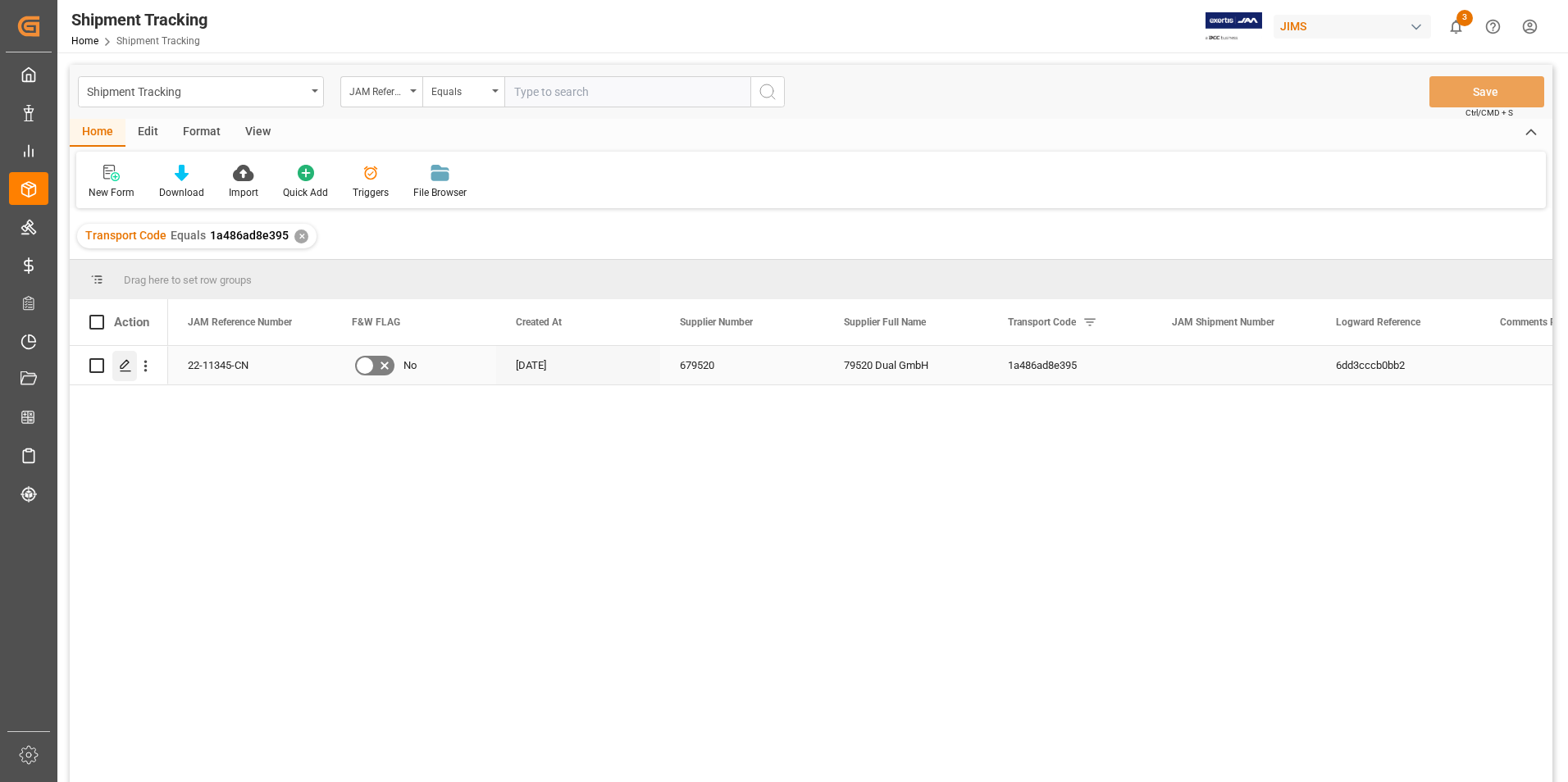
click at [125, 366] on polygon "Press SPACE to select this row." at bounding box center [124, 364] width 8 height 8
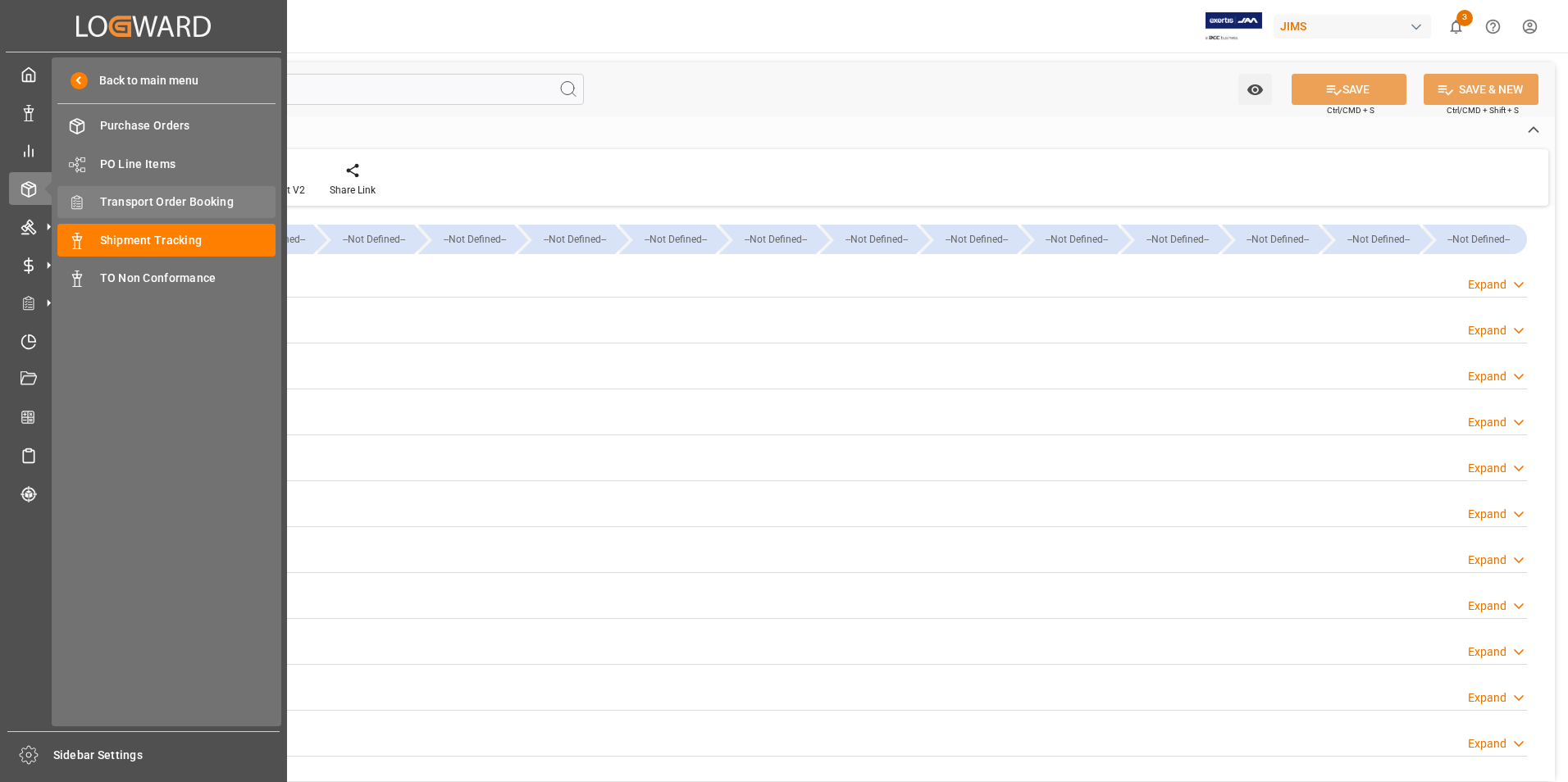
click at [209, 198] on span "Transport Order Booking" at bounding box center [188, 201] width 177 height 17
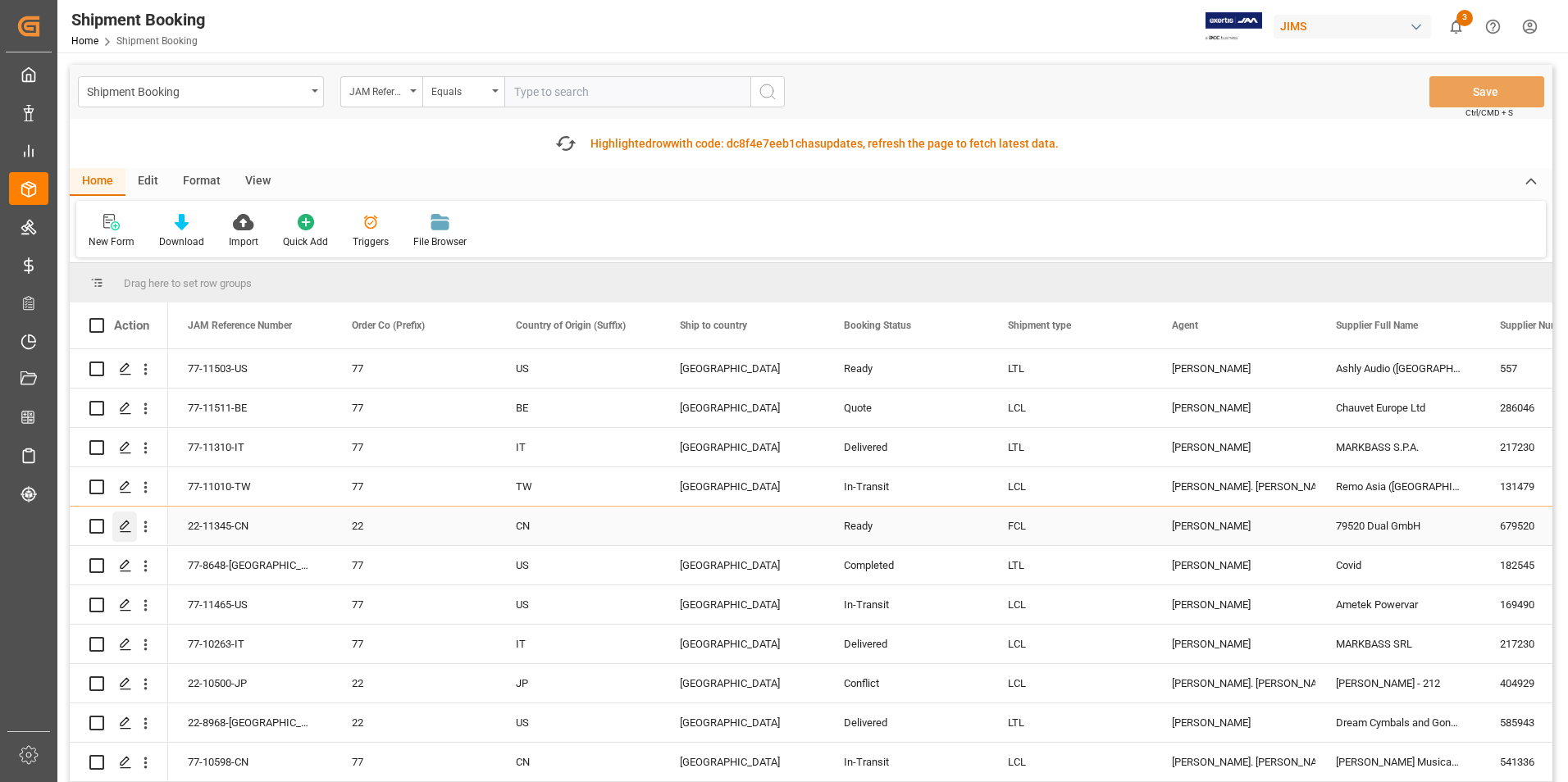
click at [125, 528] on icon "Press SPACE to select this row." at bounding box center [125, 525] width 13 height 13
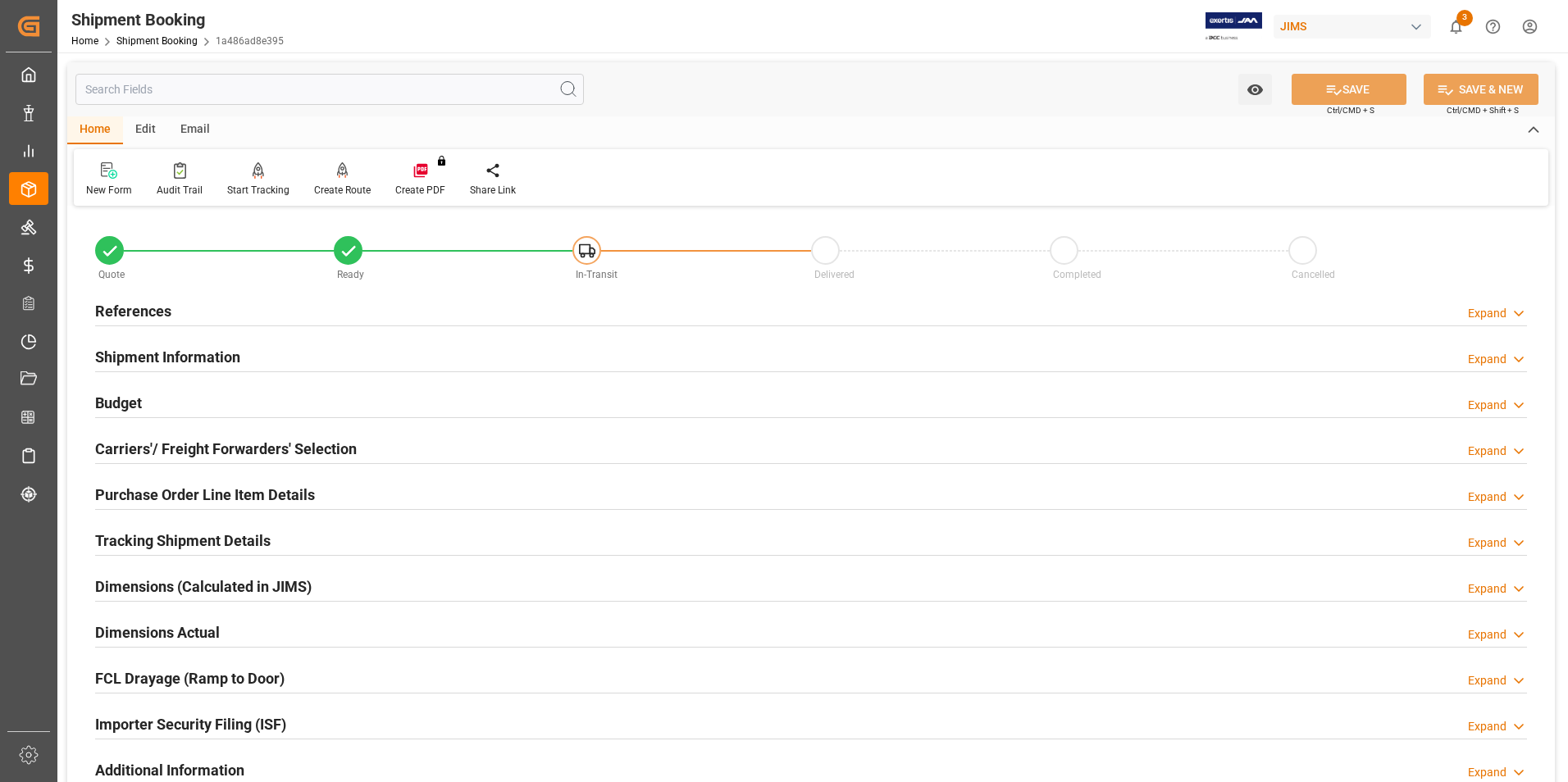
click at [202, 492] on h2 "Purchase Order Line Item Details" at bounding box center [204, 494] width 219 height 22
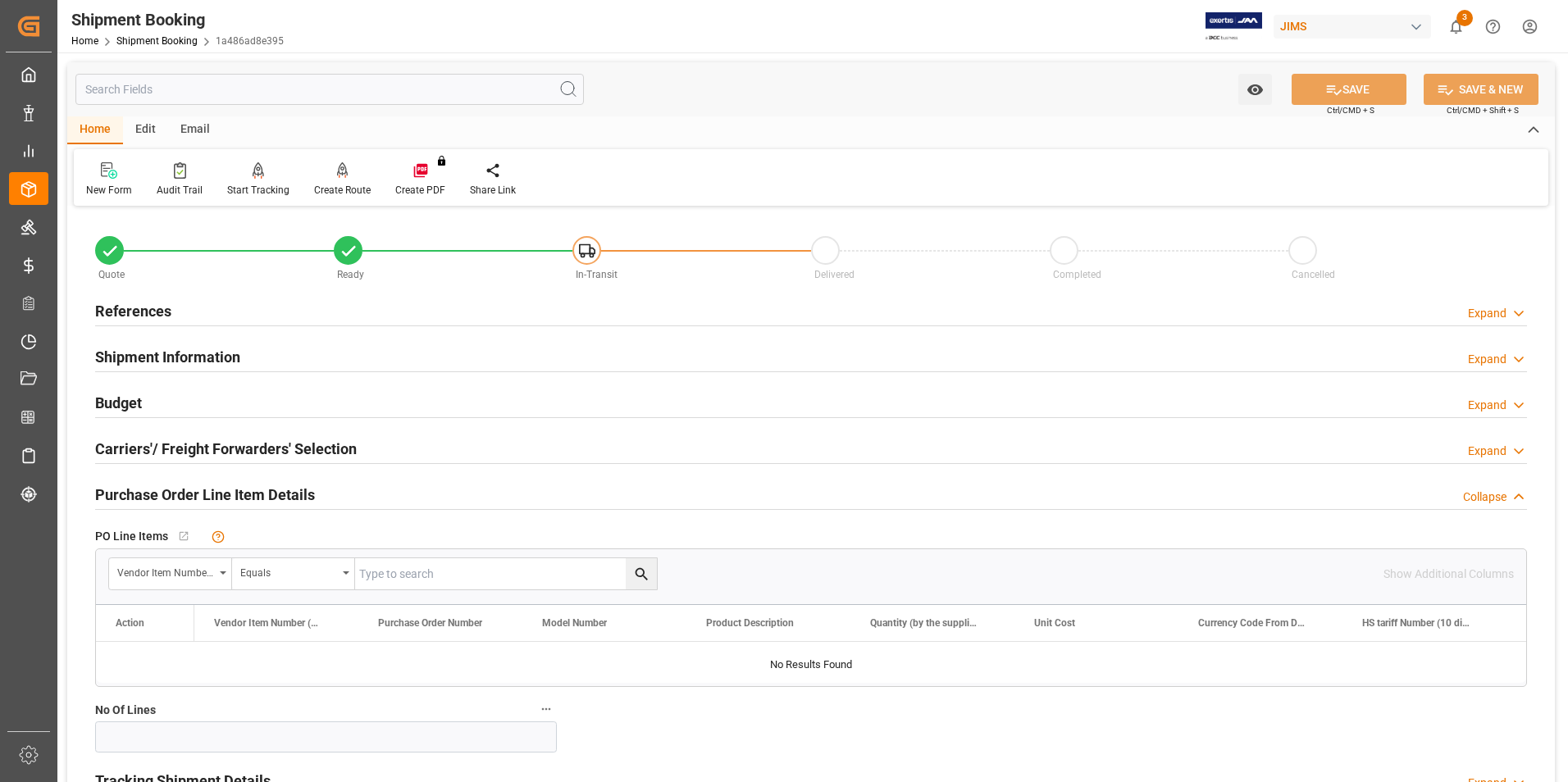
click at [202, 492] on h2 "Purchase Order Line Item Details" at bounding box center [204, 494] width 219 height 22
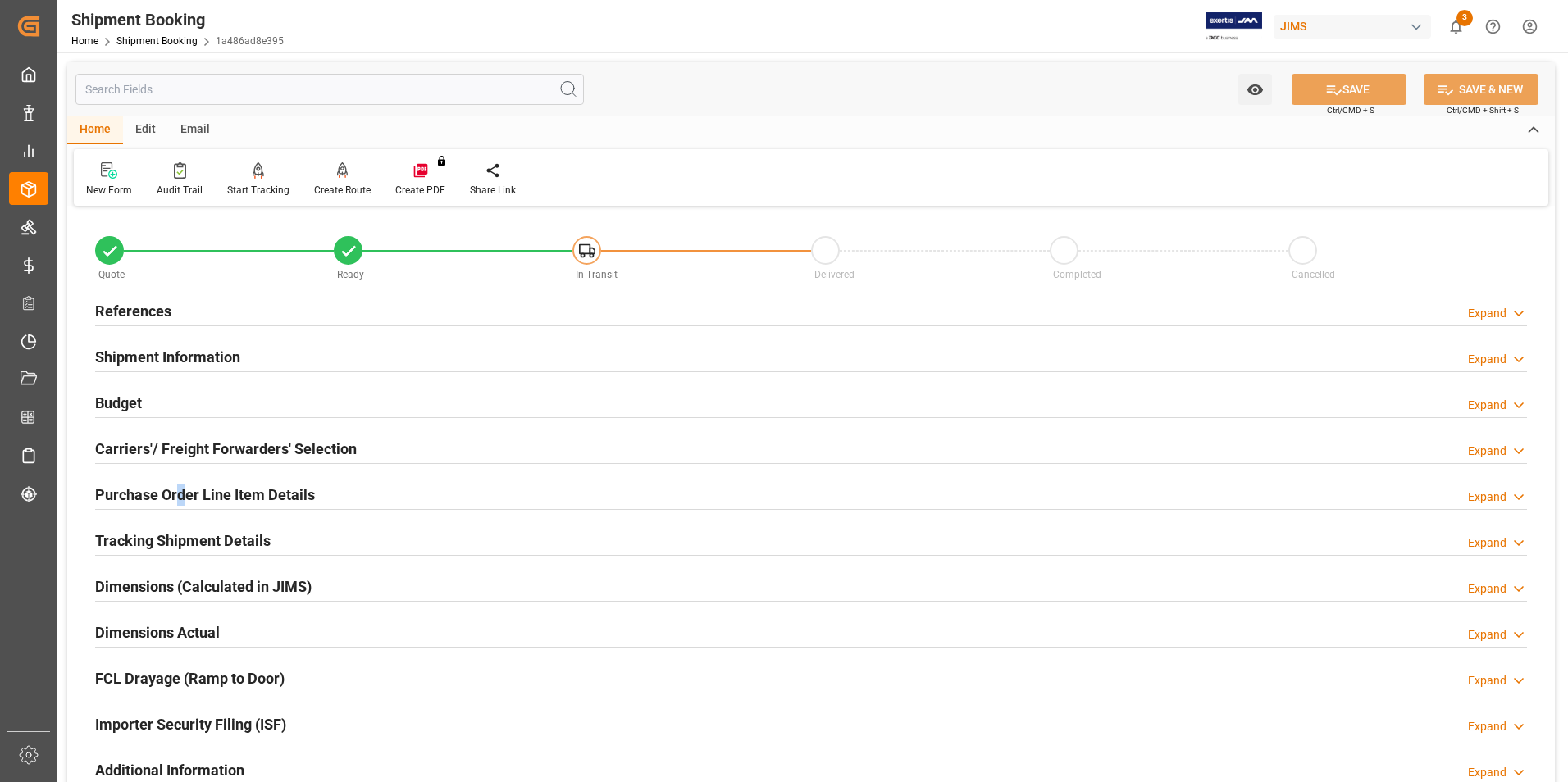
click at [183, 493] on h2 "Purchase Order Line Item Details" at bounding box center [204, 494] width 219 height 22
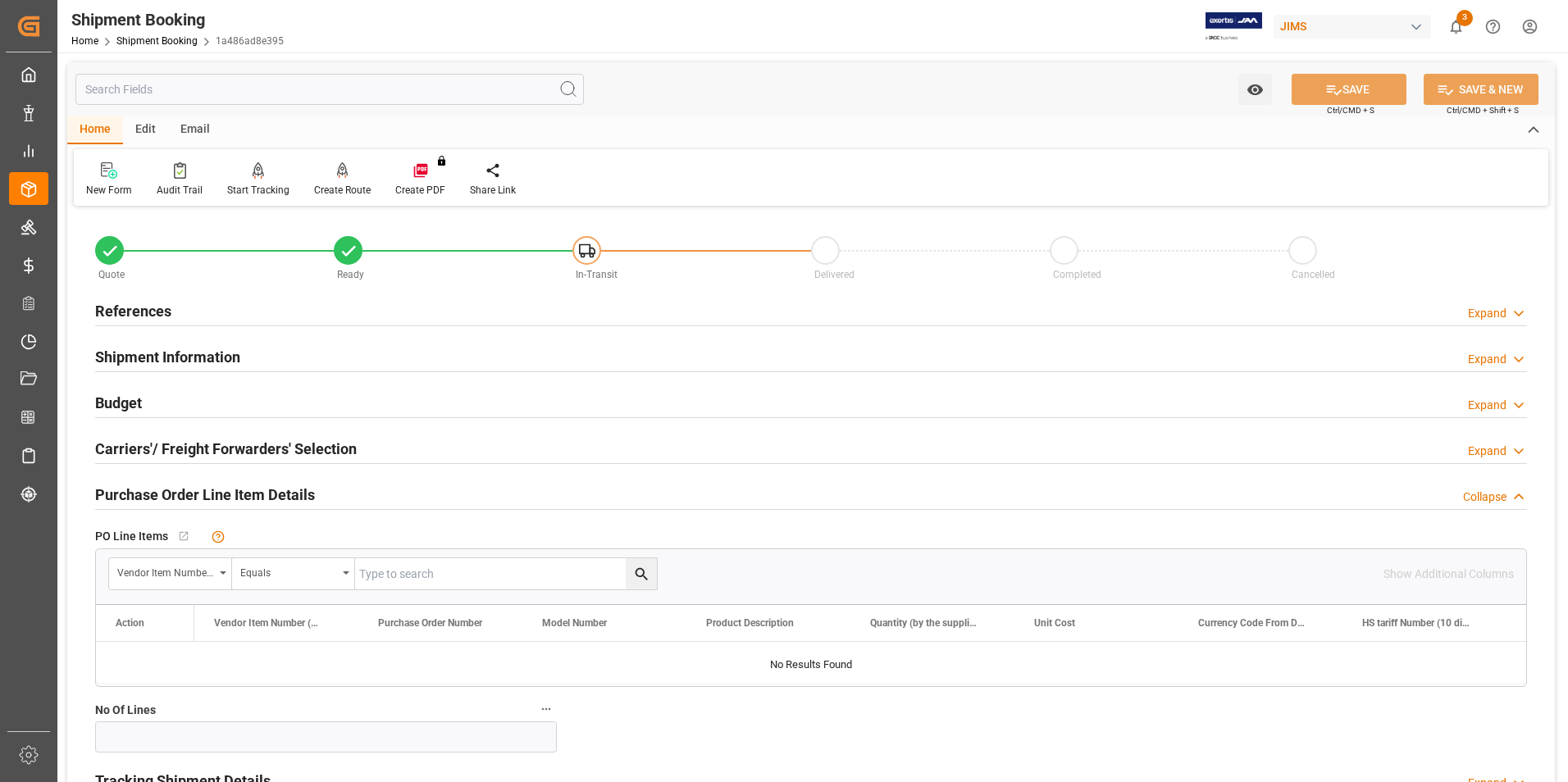
click at [471, 455] on div "Carriers'/ Freight Forwarders' Selection Expand" at bounding box center [811, 447] width 1431 height 31
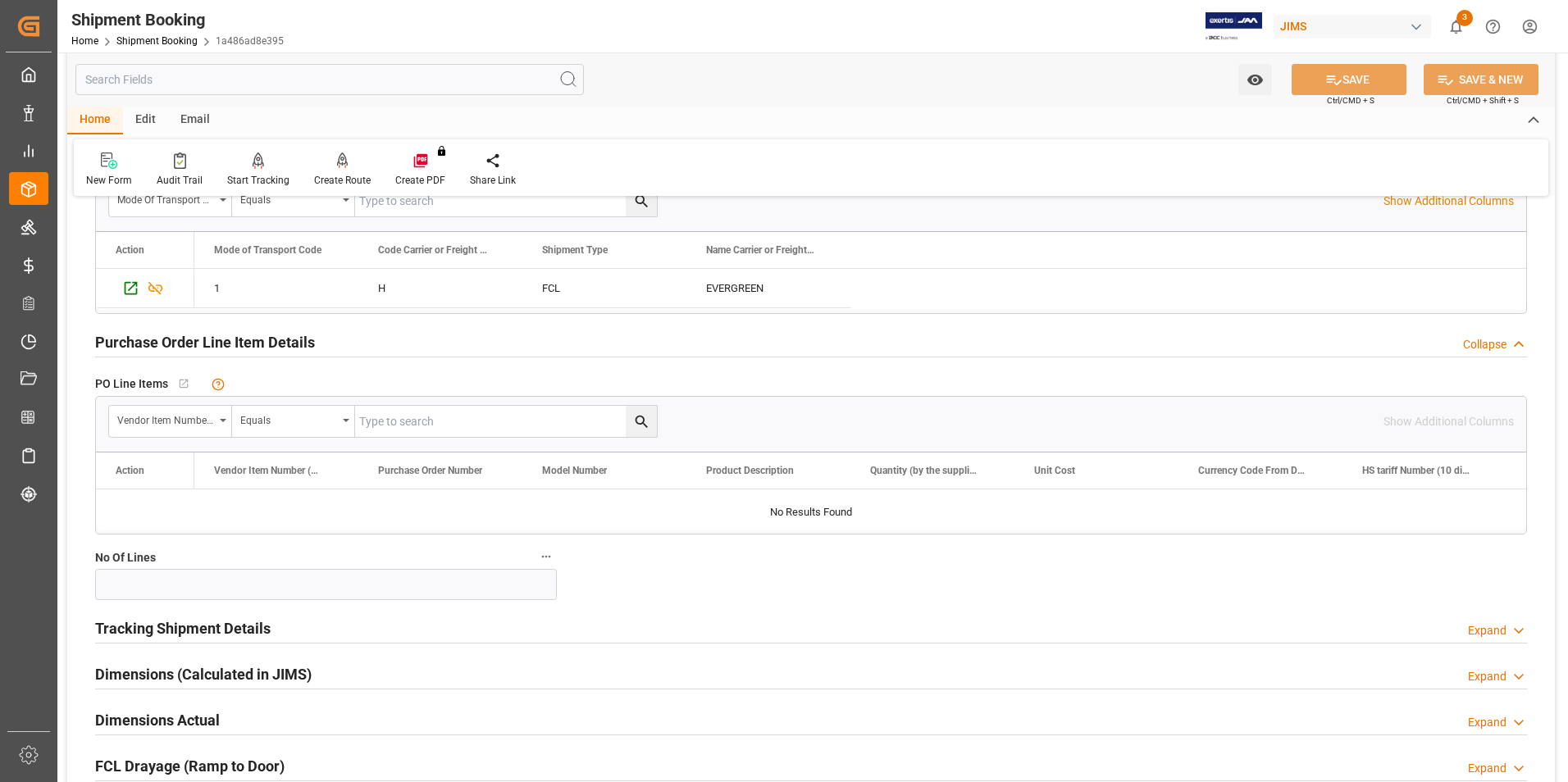
scroll to position [656, 0]
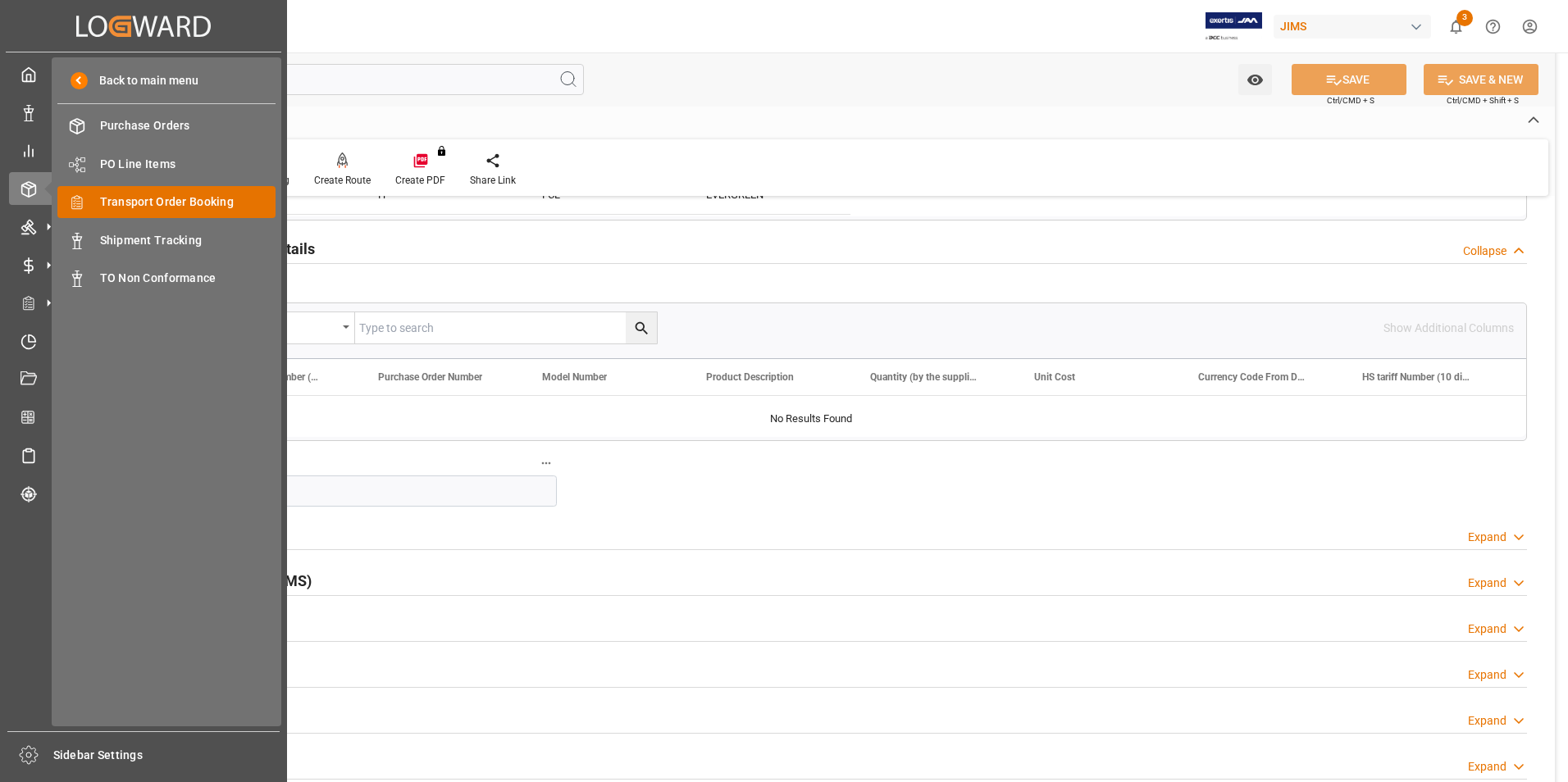
click at [185, 205] on span "Transport Order Booking" at bounding box center [188, 201] width 177 height 17
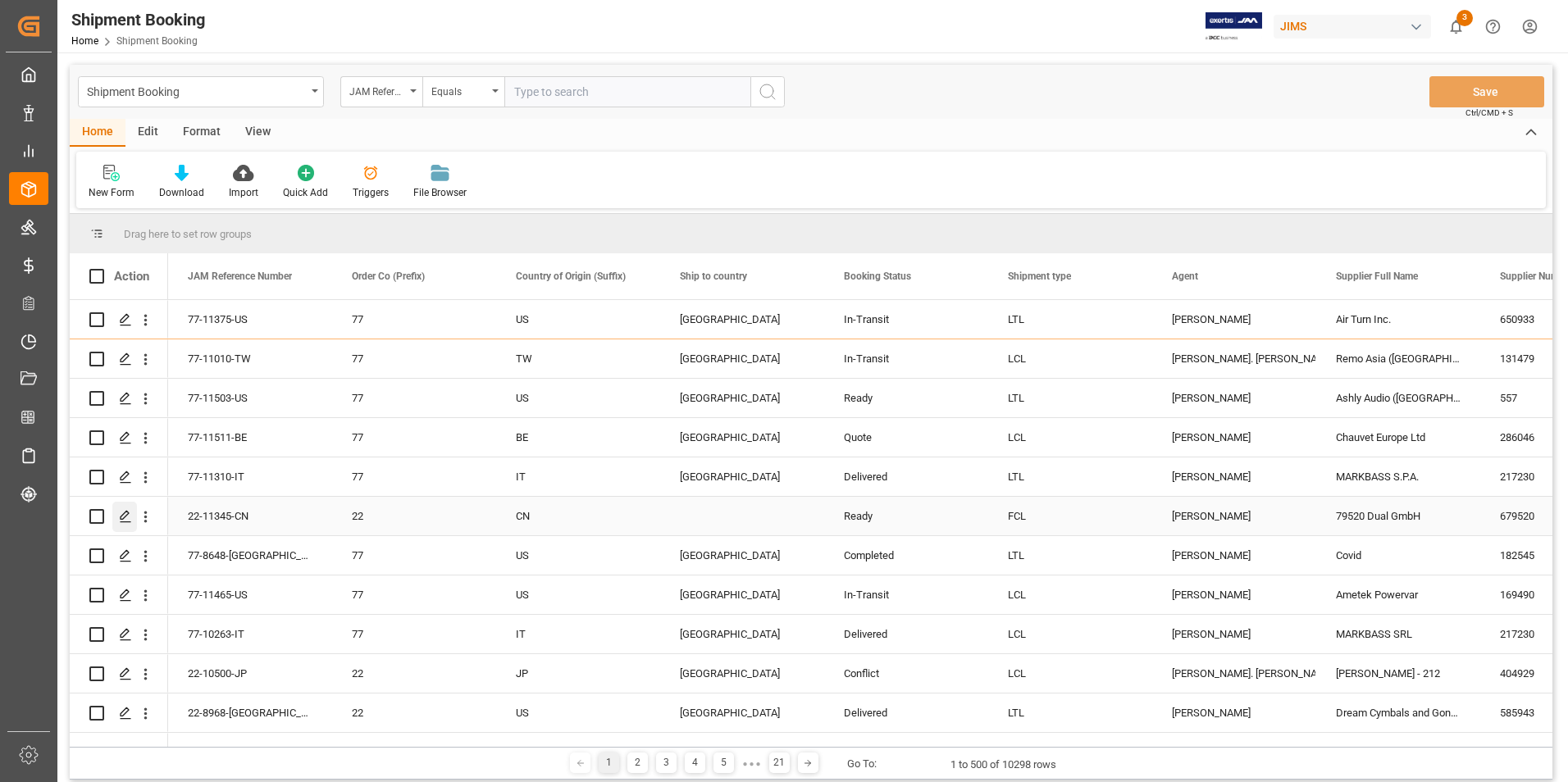
click at [129, 516] on icon "Press SPACE to select this row." at bounding box center [125, 516] width 13 height 13
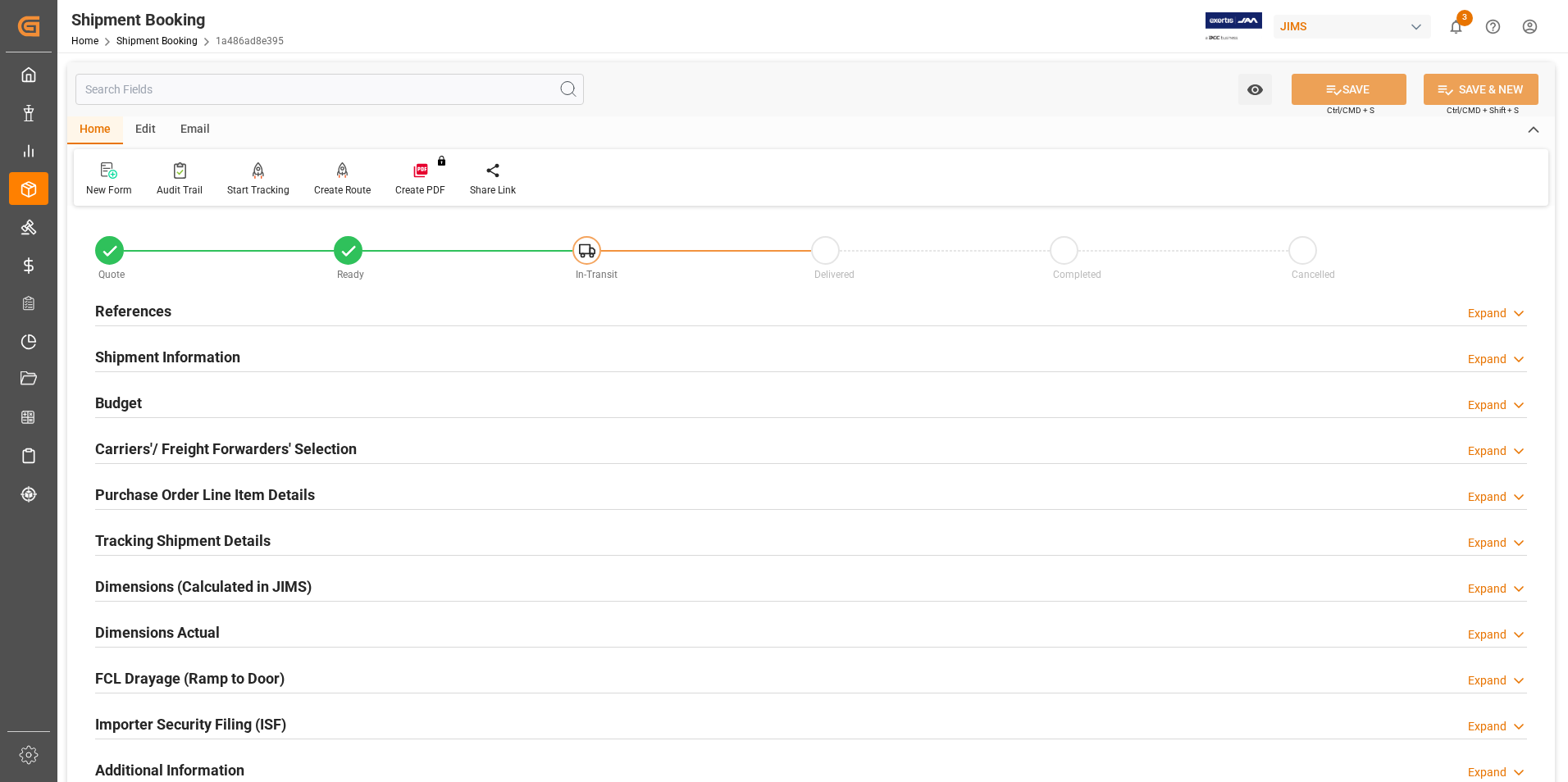
click at [170, 489] on h2 "Purchase Order Line Item Details" at bounding box center [204, 494] width 219 height 22
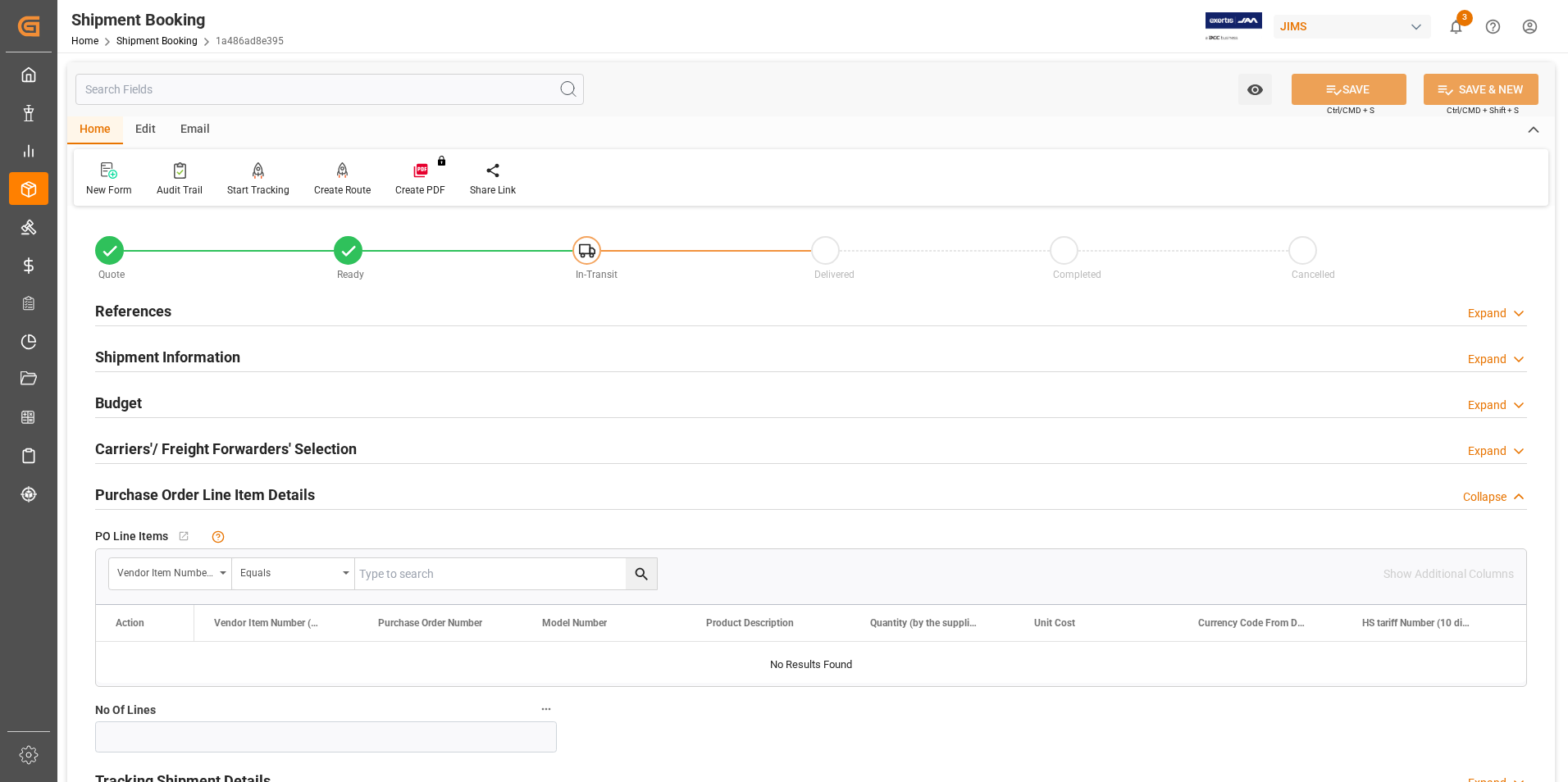
click at [170, 489] on h2 "Purchase Order Line Item Details" at bounding box center [204, 494] width 219 height 22
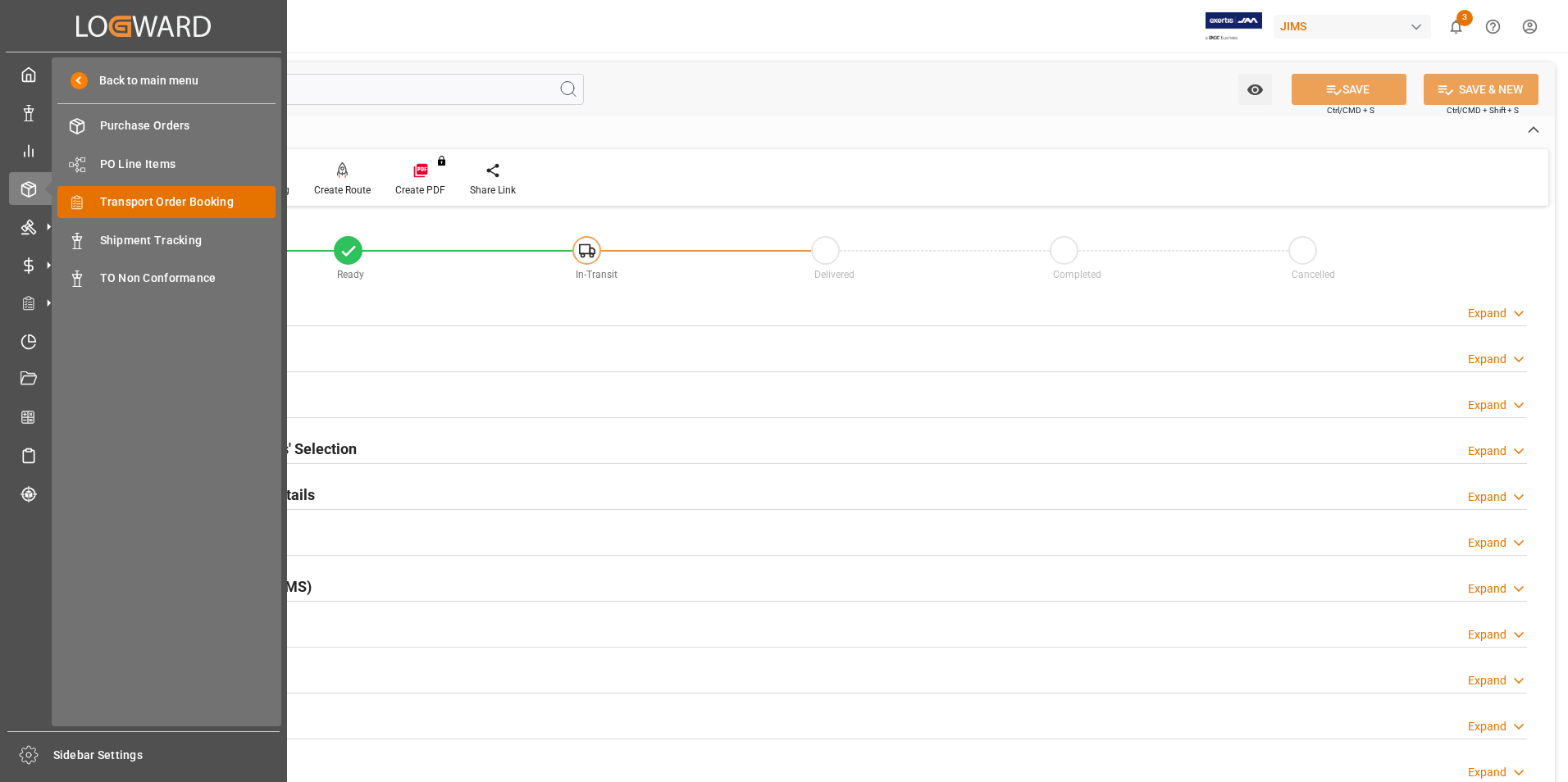
click at [178, 201] on span "Transport Order Booking" at bounding box center [188, 201] width 177 height 17
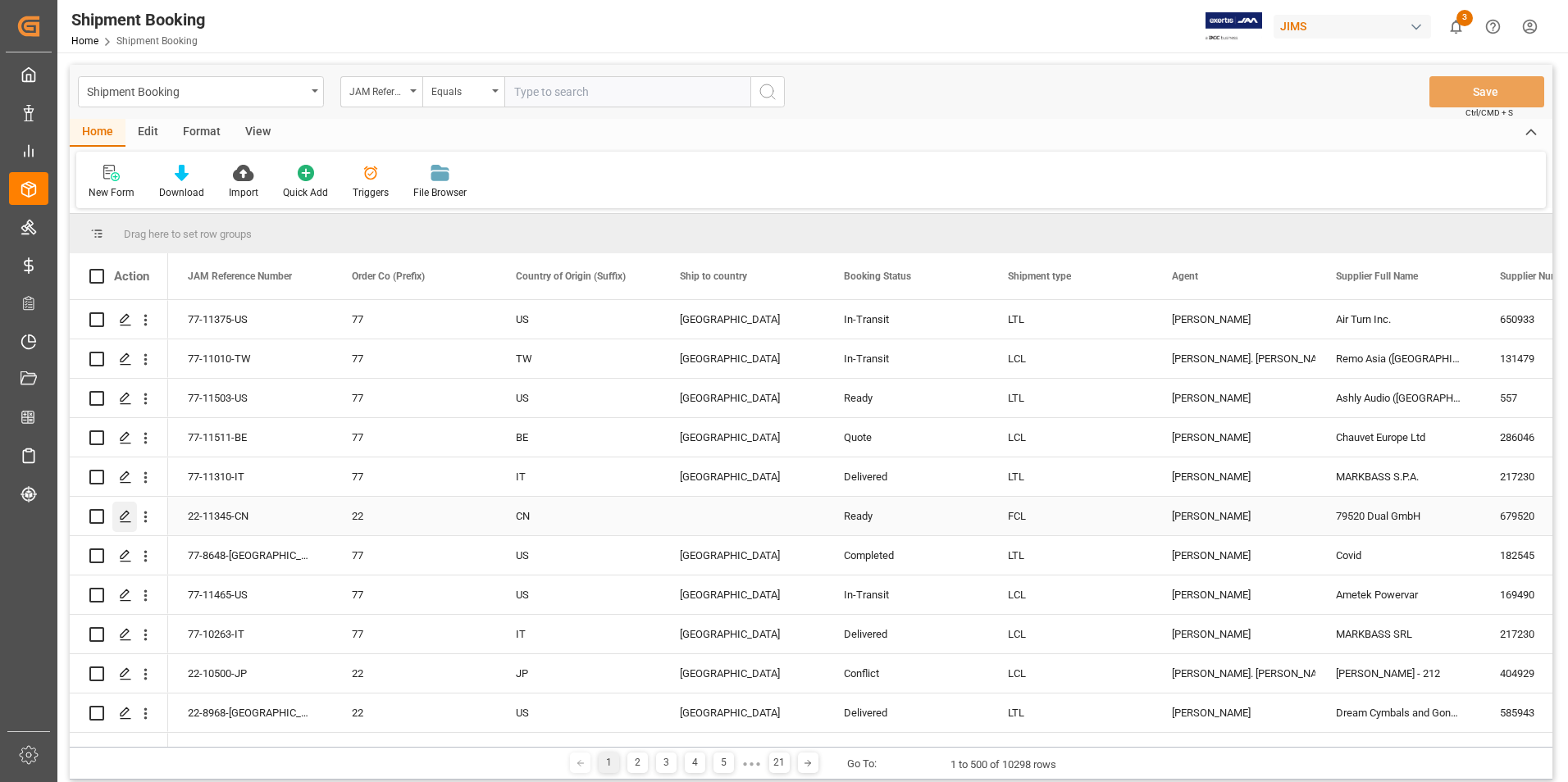
click at [130, 511] on icon "Press SPACE to select this row." at bounding box center [125, 516] width 13 height 13
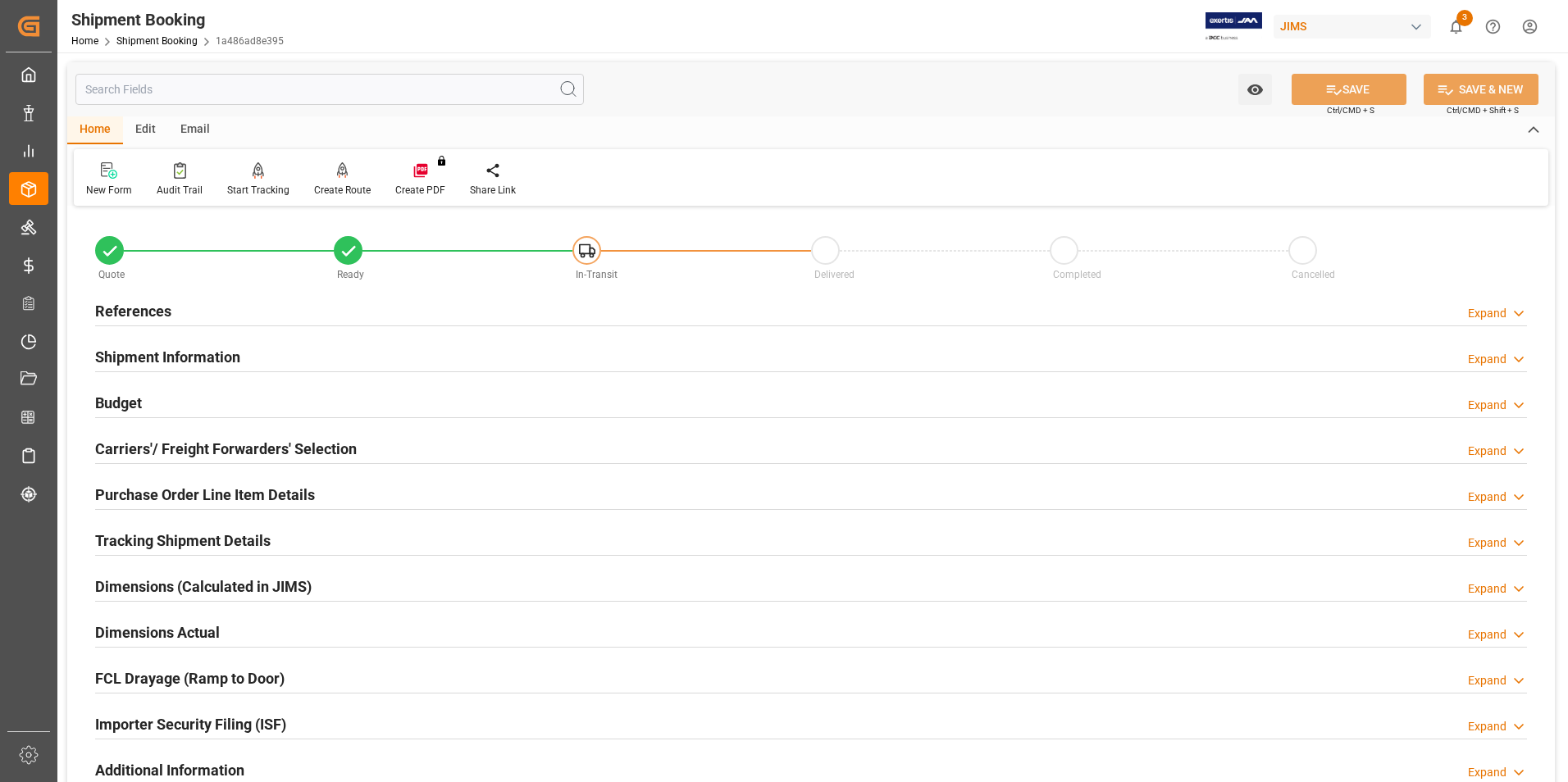
click at [147, 342] on div "Shipment Information" at bounding box center [167, 355] width 145 height 31
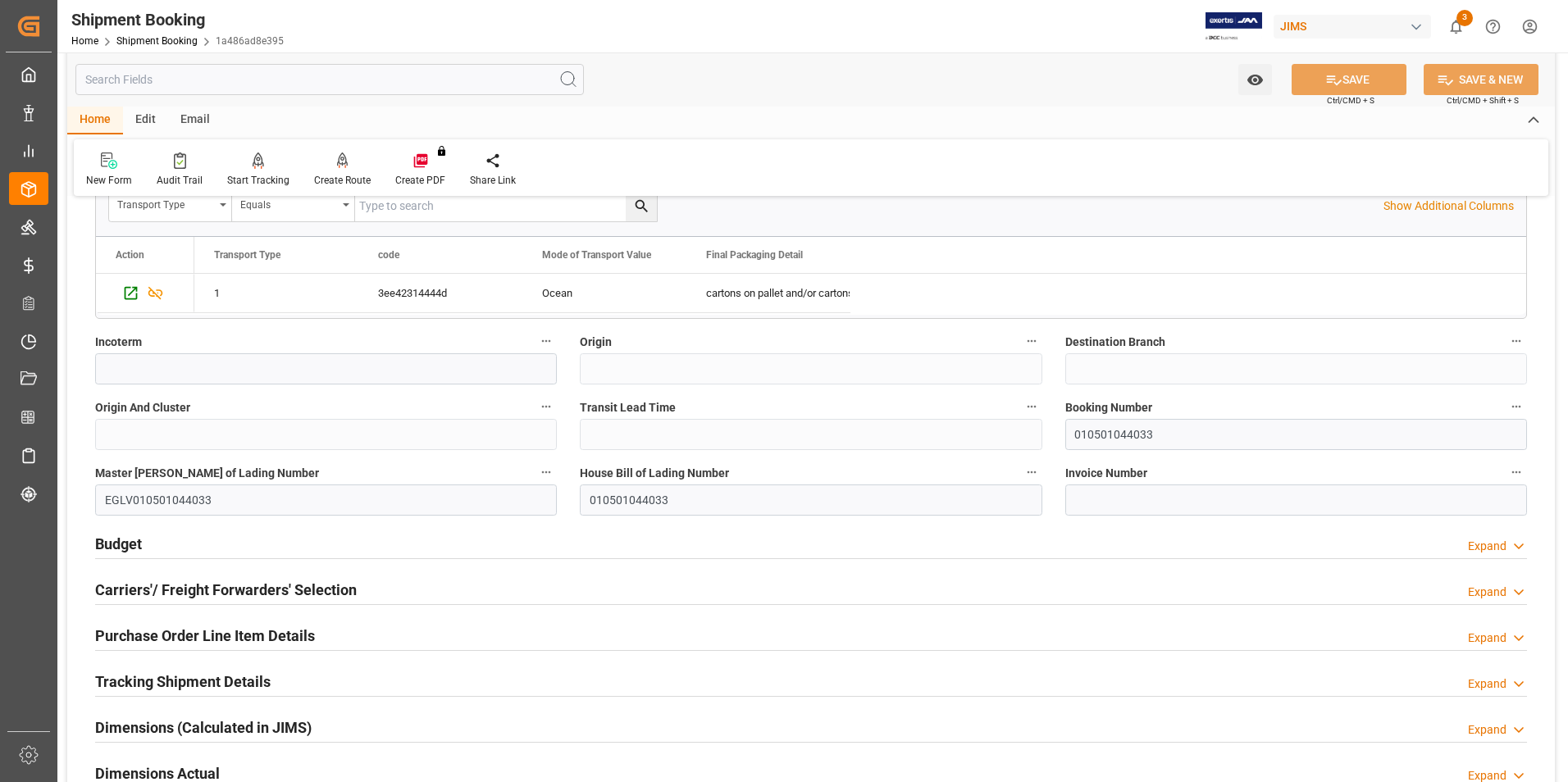
scroll to position [656, 0]
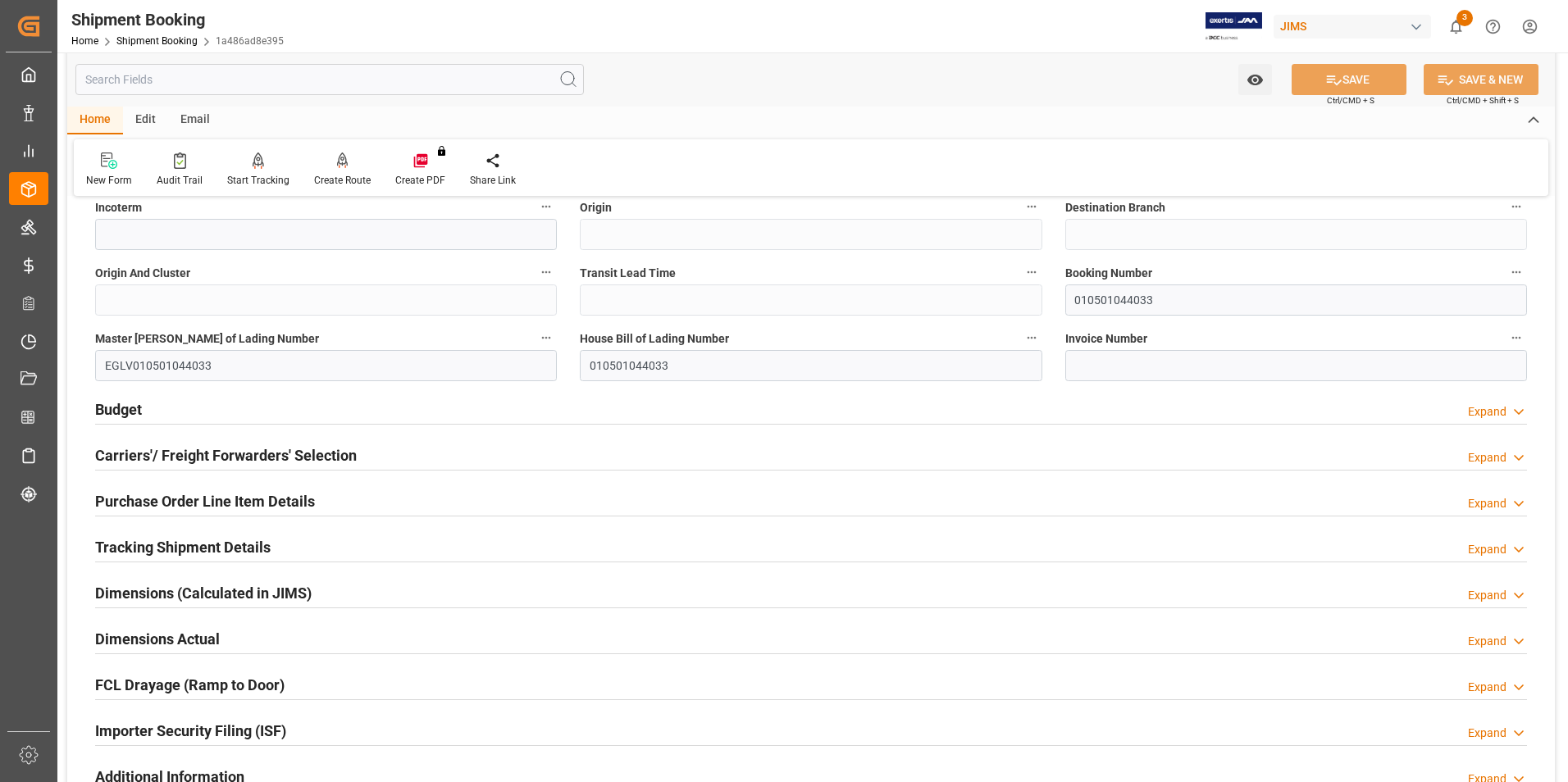
click at [177, 588] on h2 "Dimensions (Calculated in JIMS)" at bounding box center [203, 593] width 217 height 22
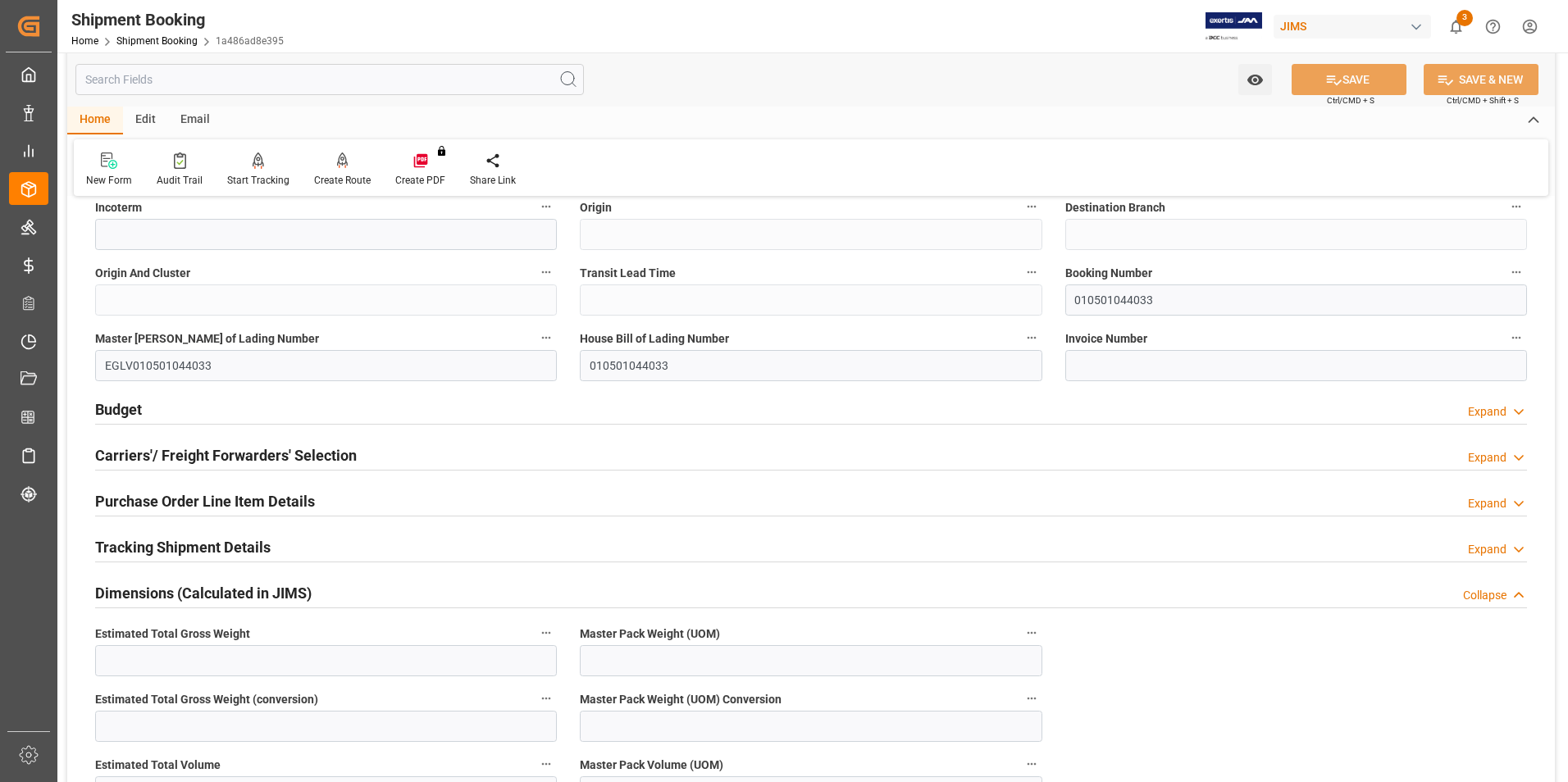
click at [177, 588] on h2 "Dimensions (Calculated in JIMS)" at bounding box center [203, 593] width 217 height 22
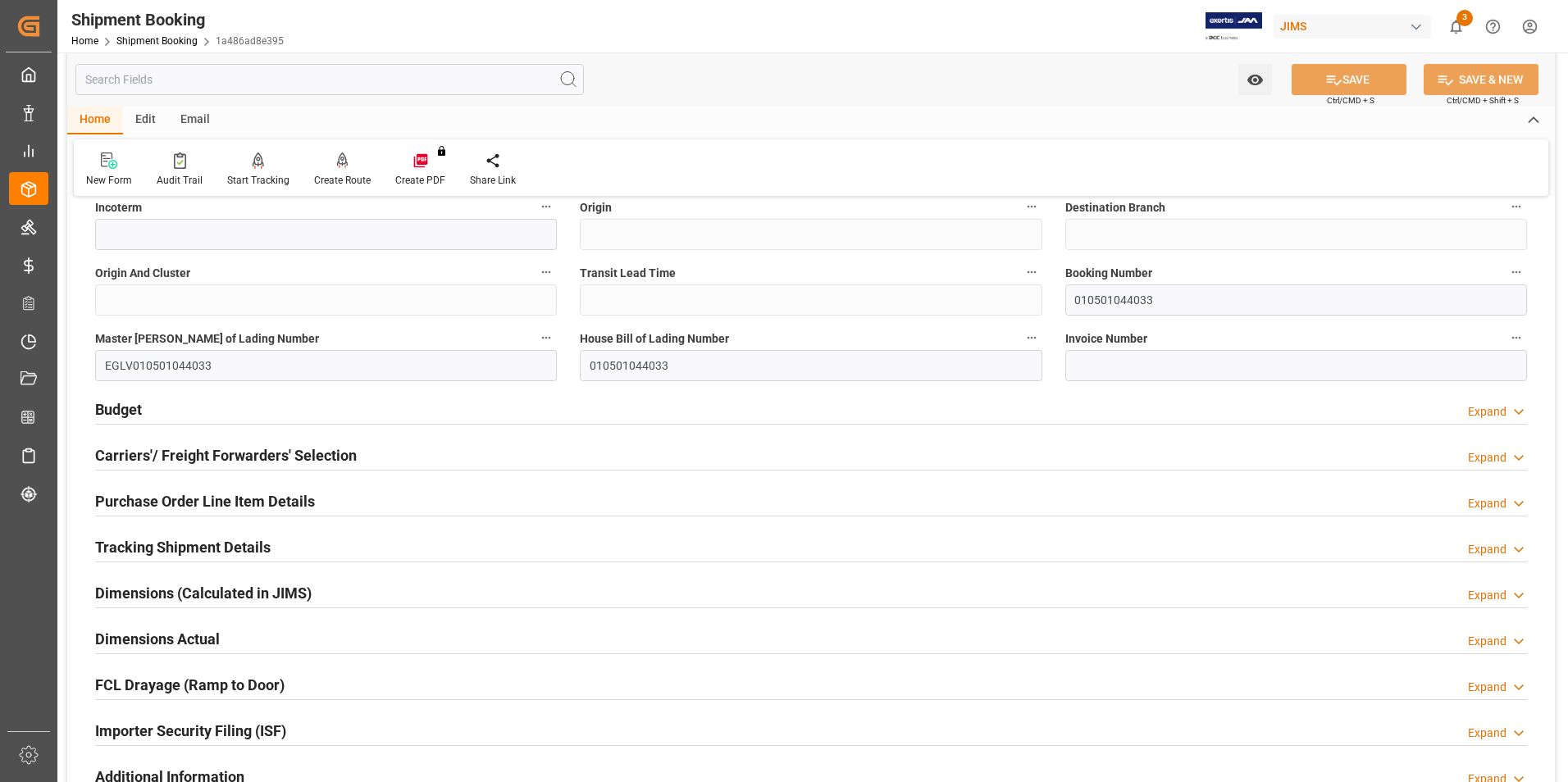
click at [107, 405] on h2 "Budget" at bounding box center [118, 409] width 47 height 22
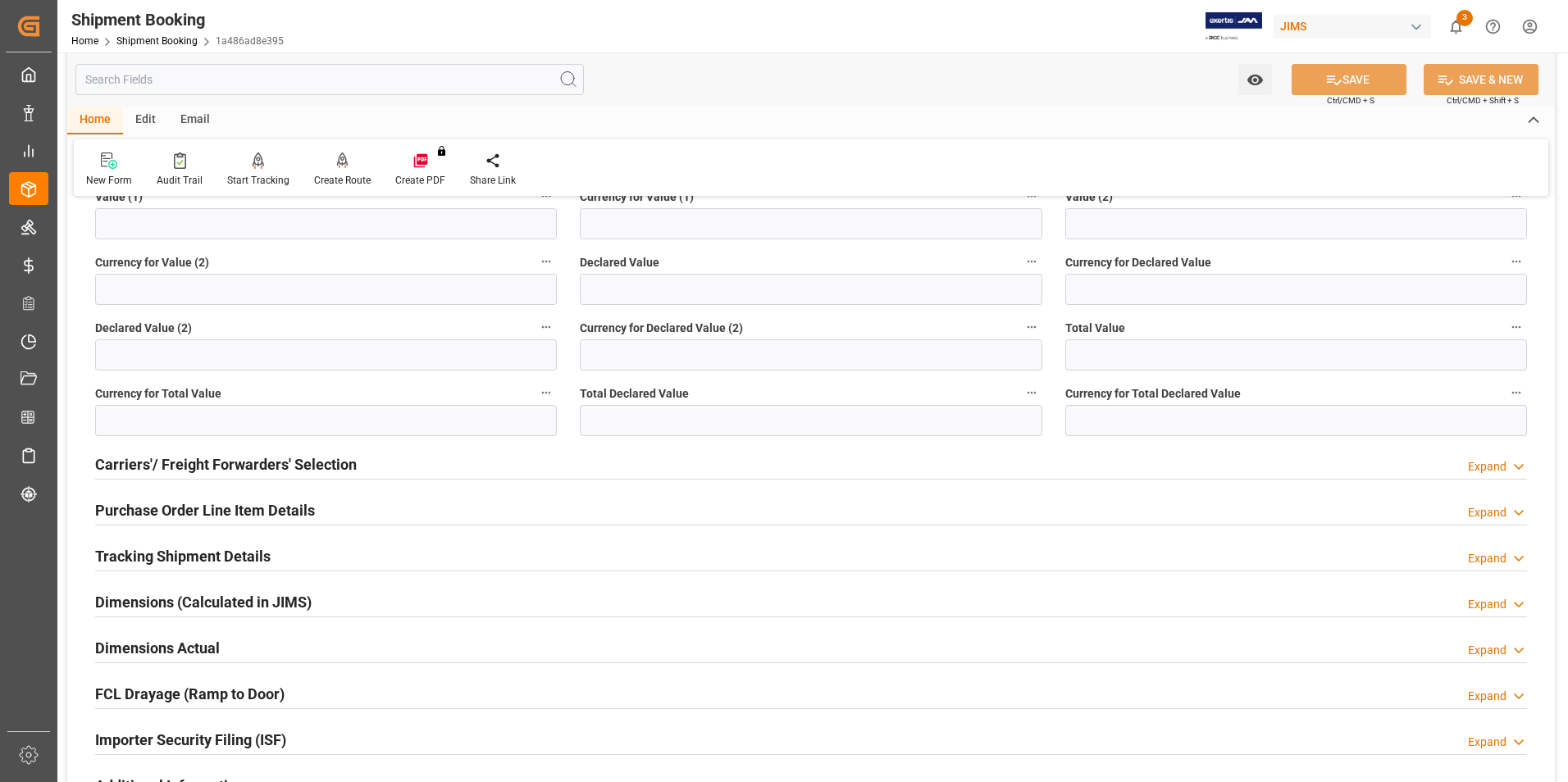
scroll to position [1148, 0]
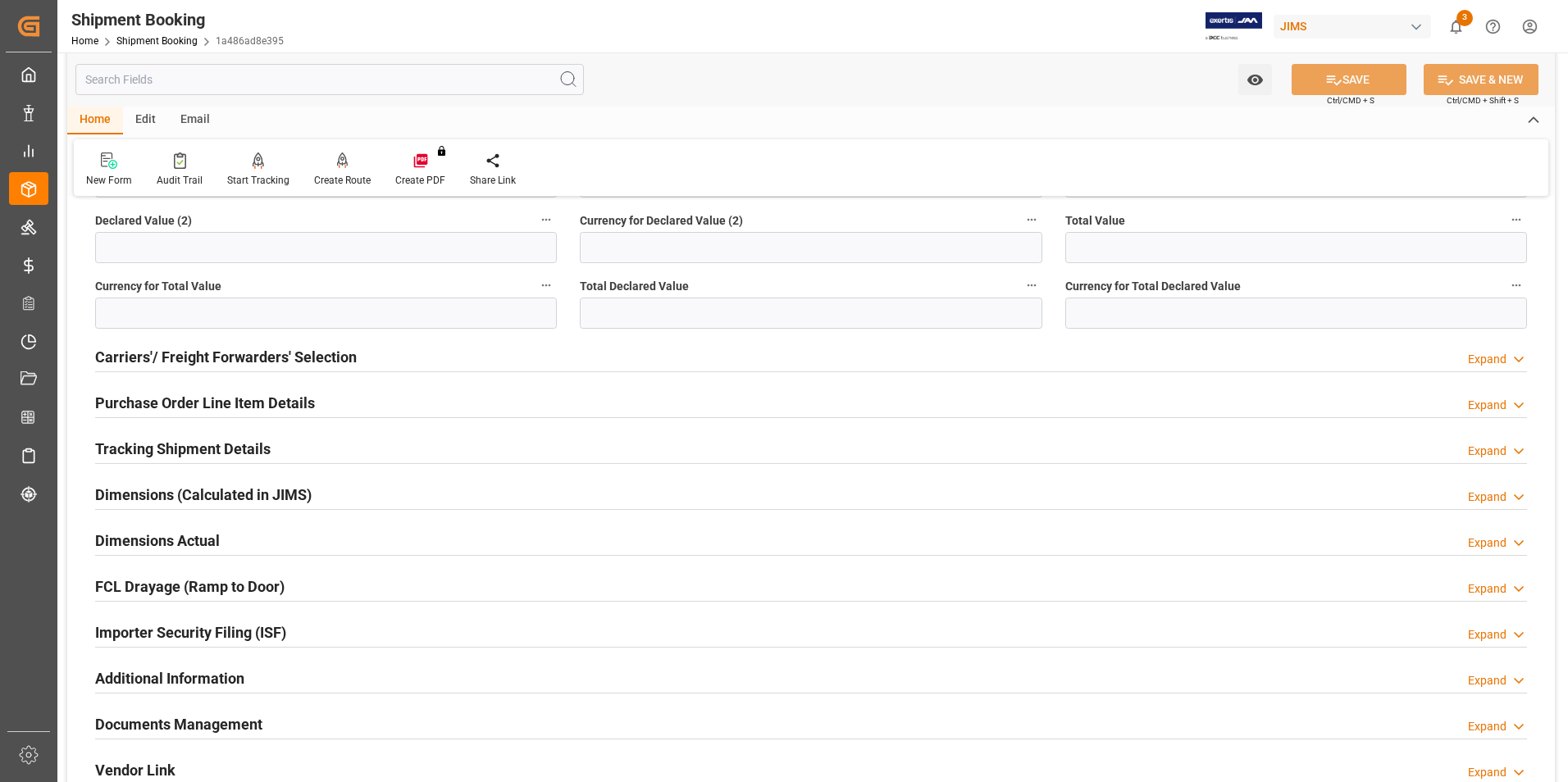
click at [157, 400] on h2 "Purchase Order Line Item Details" at bounding box center [204, 402] width 219 height 22
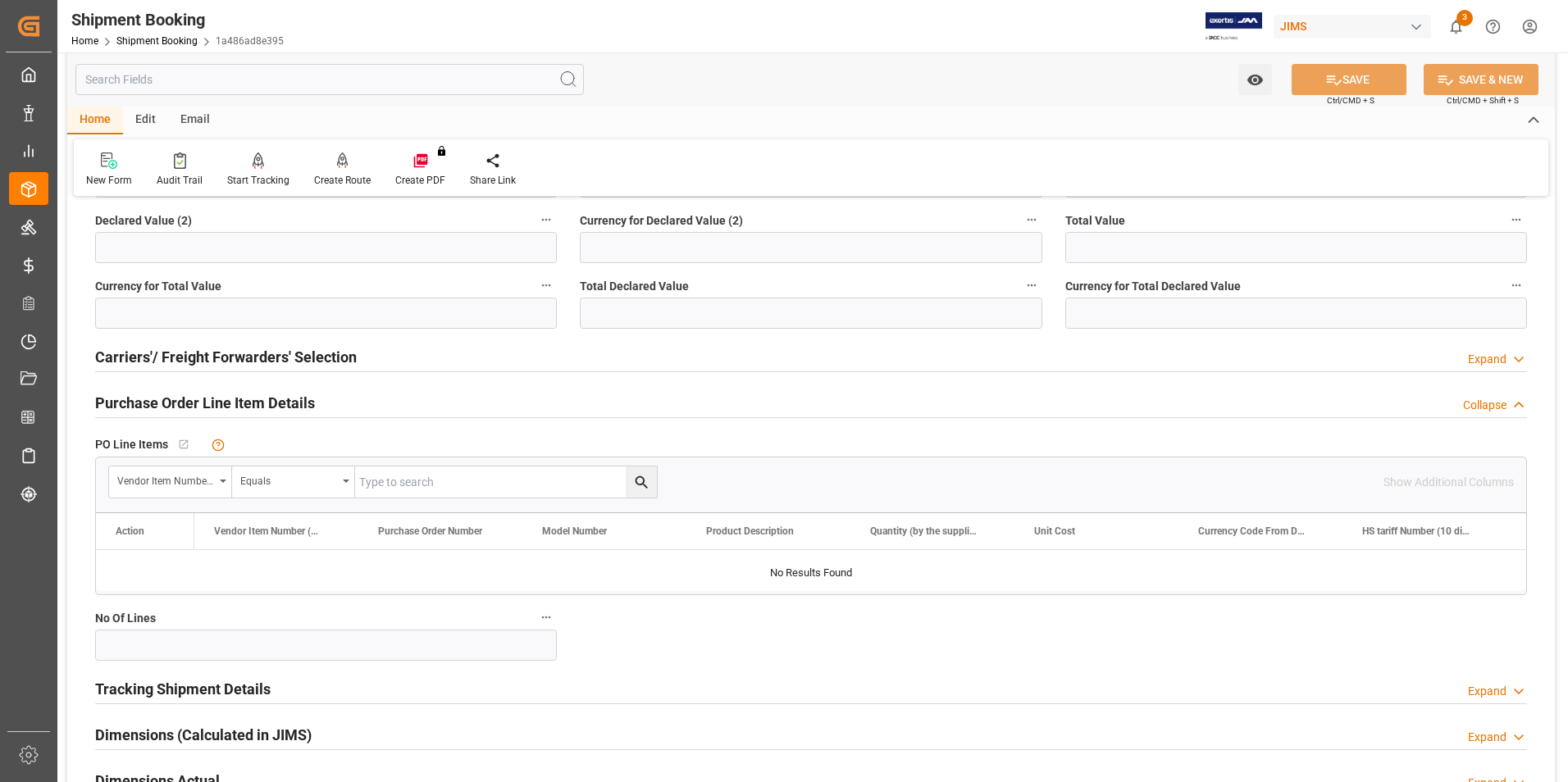
click at [384, 396] on div "Purchase Order Line Item Details Collapse" at bounding box center [811, 401] width 1431 height 31
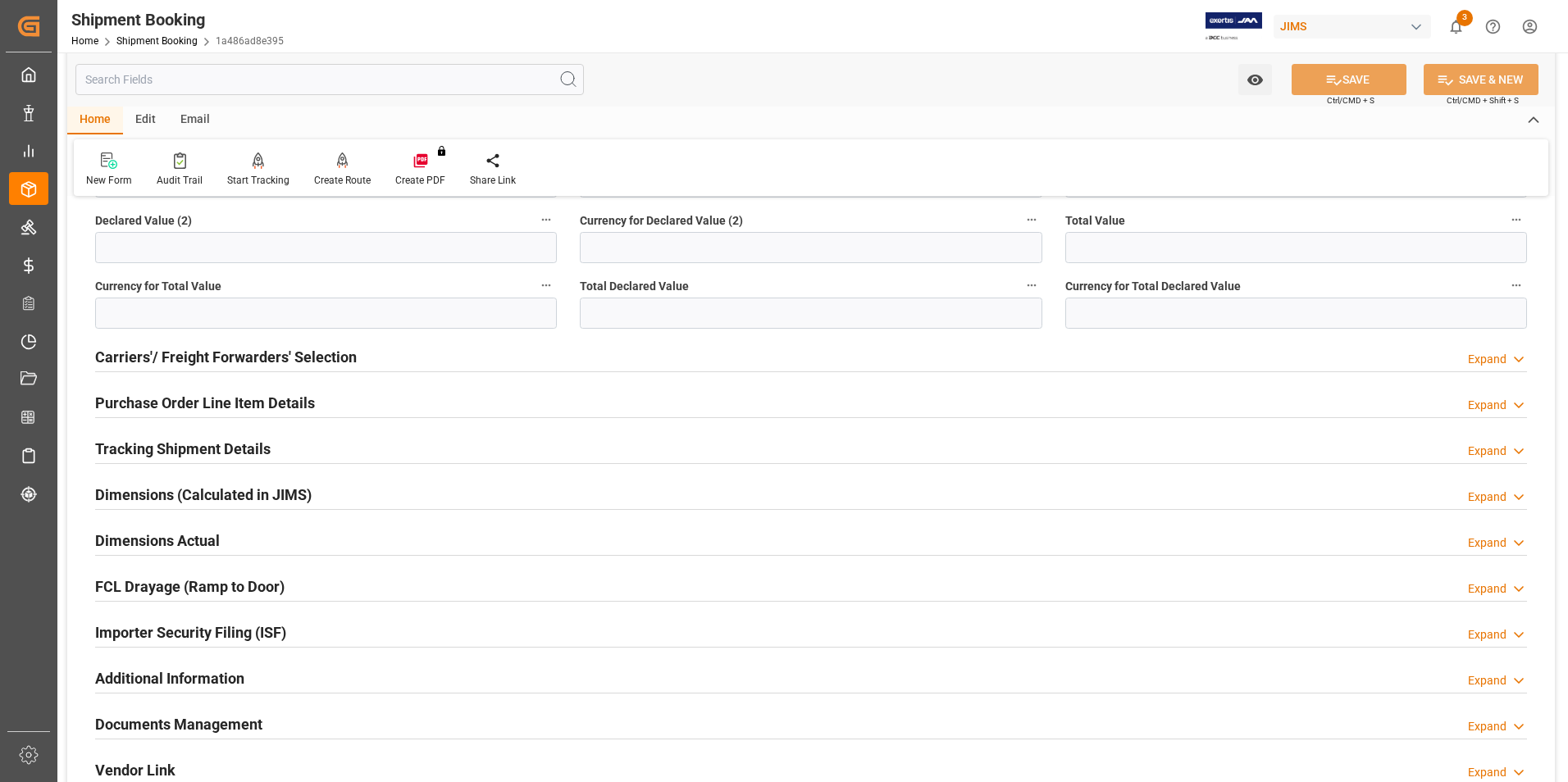
click at [176, 392] on h2 "Purchase Order Line Item Details" at bounding box center [204, 402] width 219 height 22
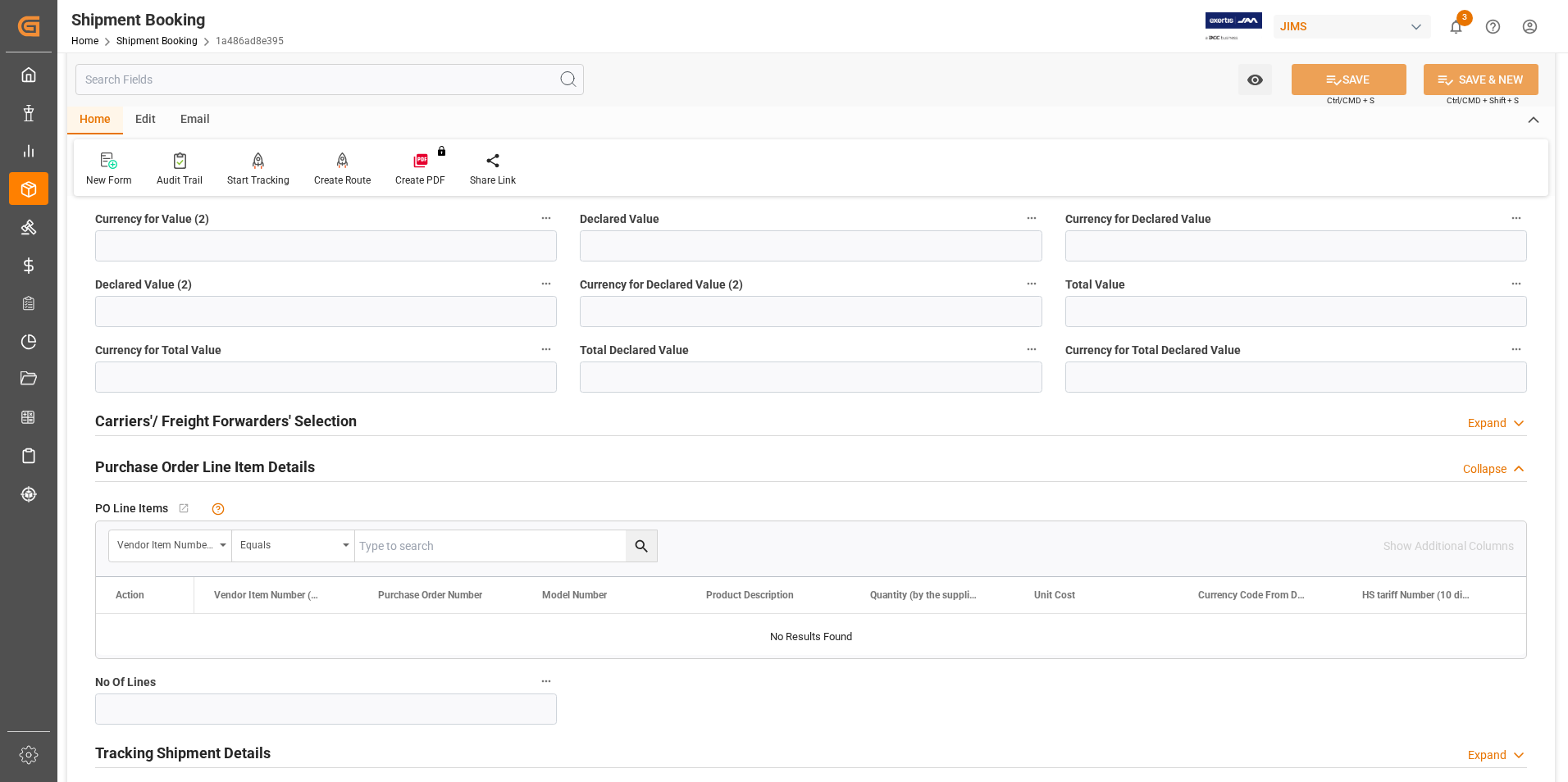
scroll to position [983, 0]
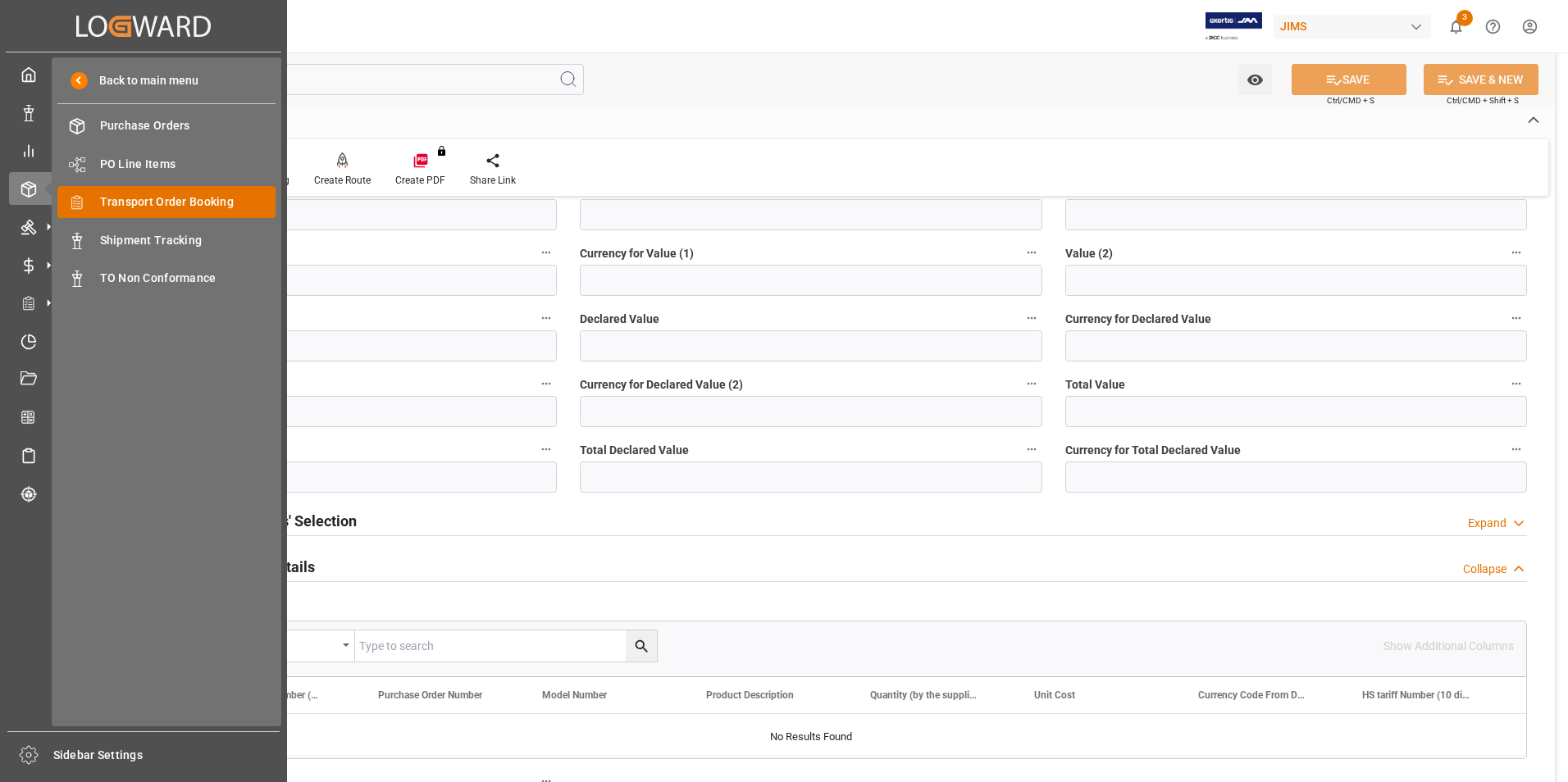
click at [162, 201] on span "Transport Order Booking" at bounding box center [188, 201] width 177 height 17
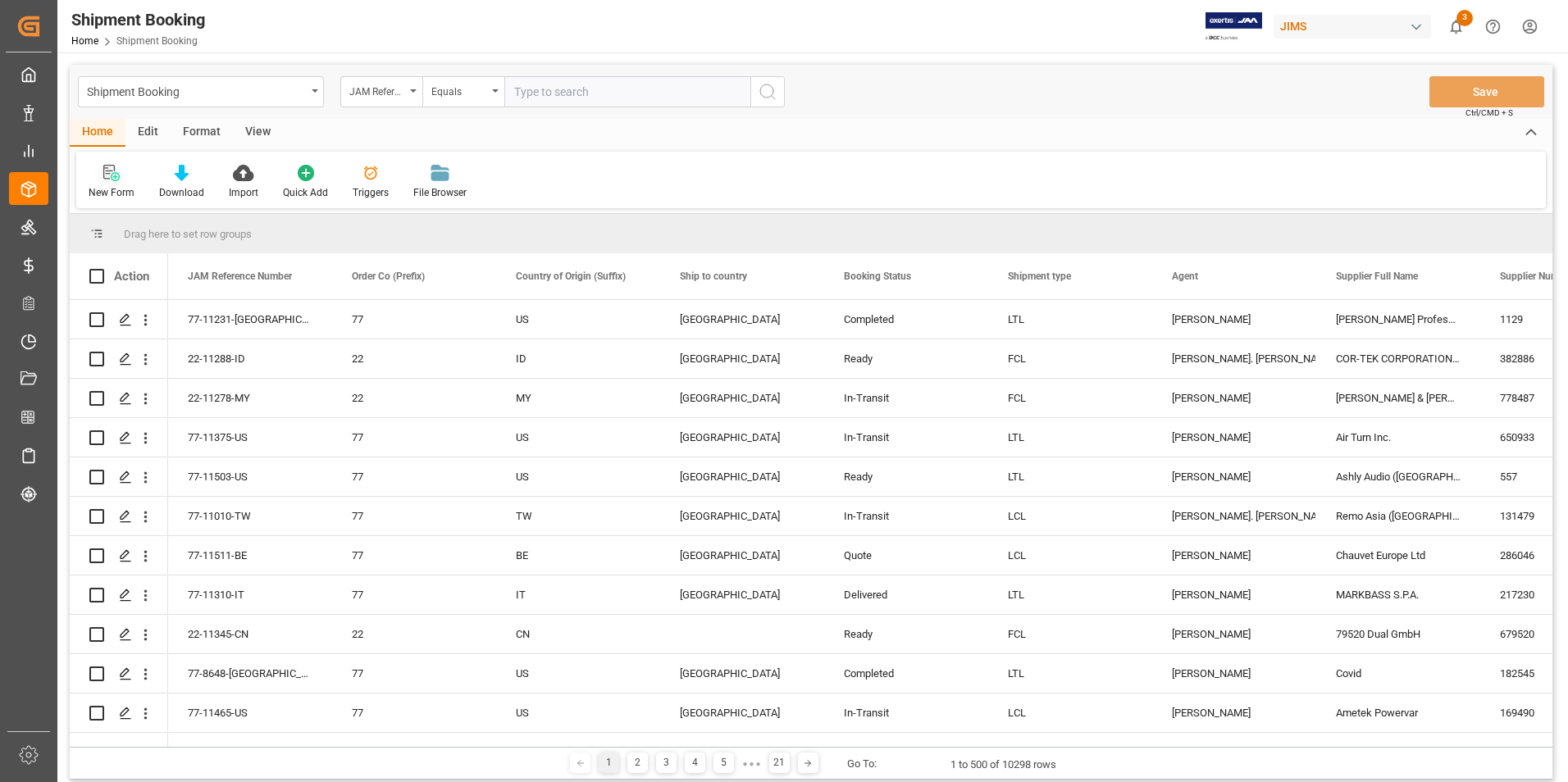
click at [113, 186] on div "New Form" at bounding box center [112, 193] width 46 height 15
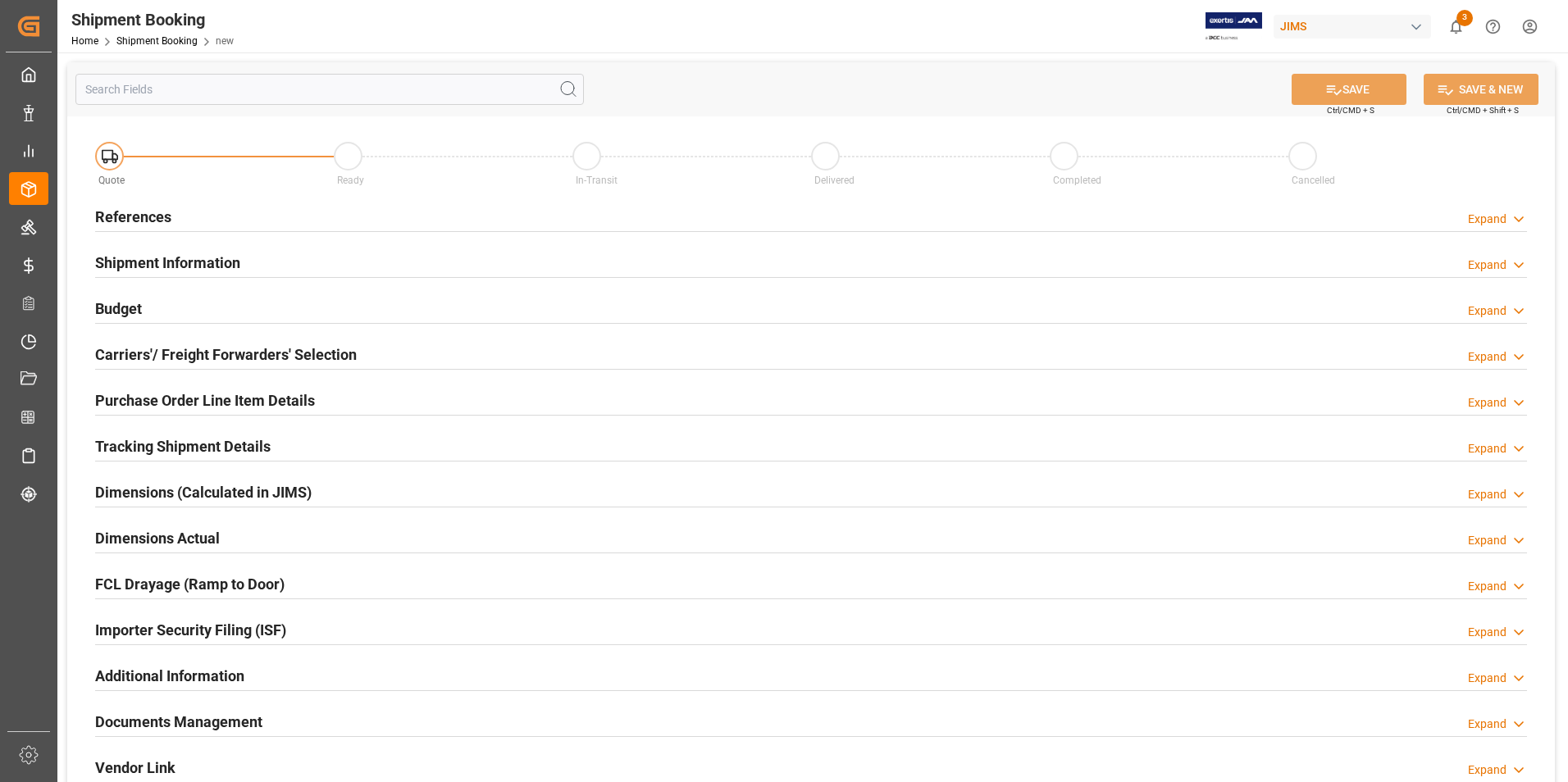
click at [158, 211] on h2 "References" at bounding box center [133, 217] width 76 height 22
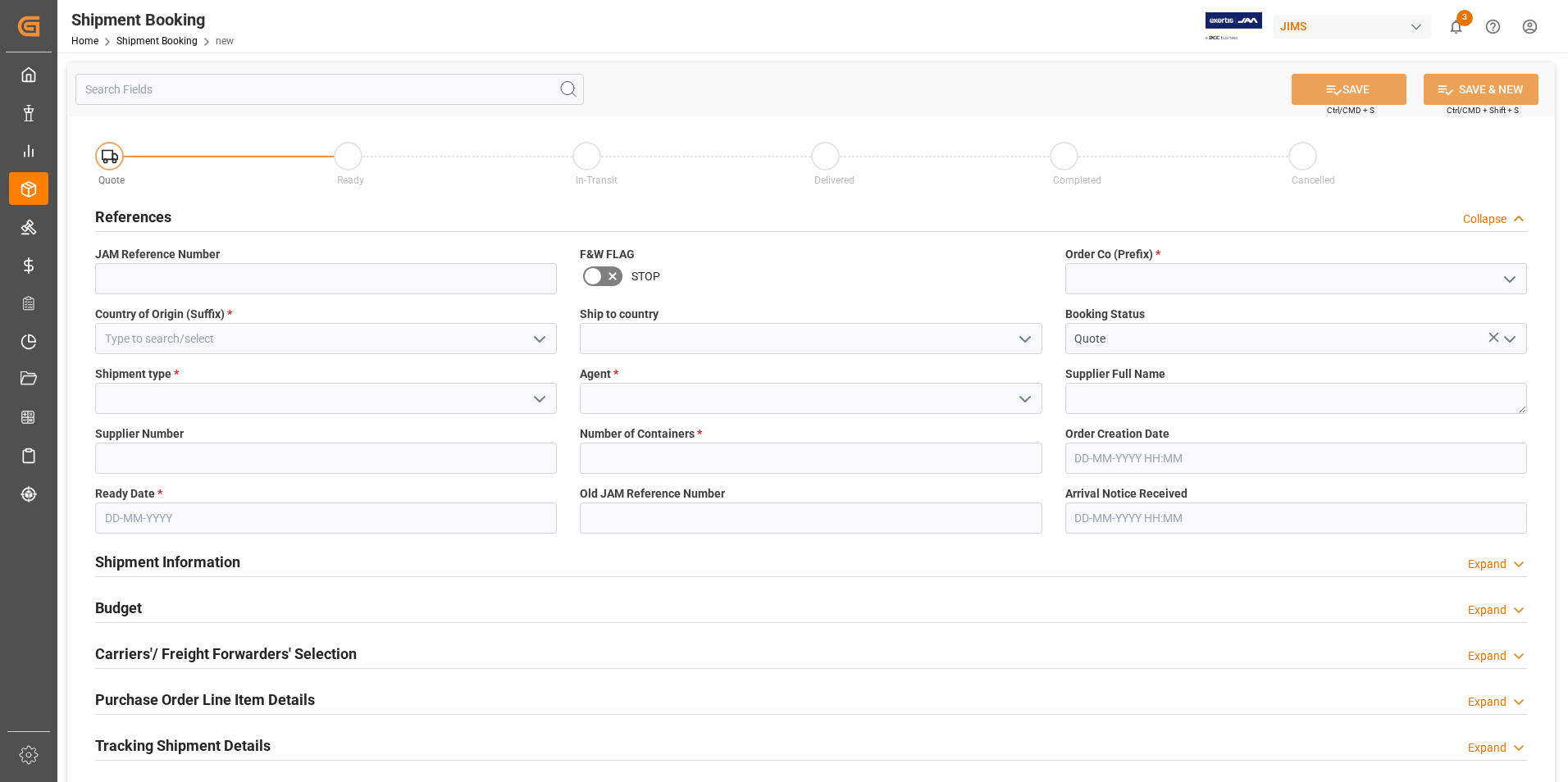
click at [536, 336] on icon "open menu" at bounding box center [540, 339] width 20 height 20
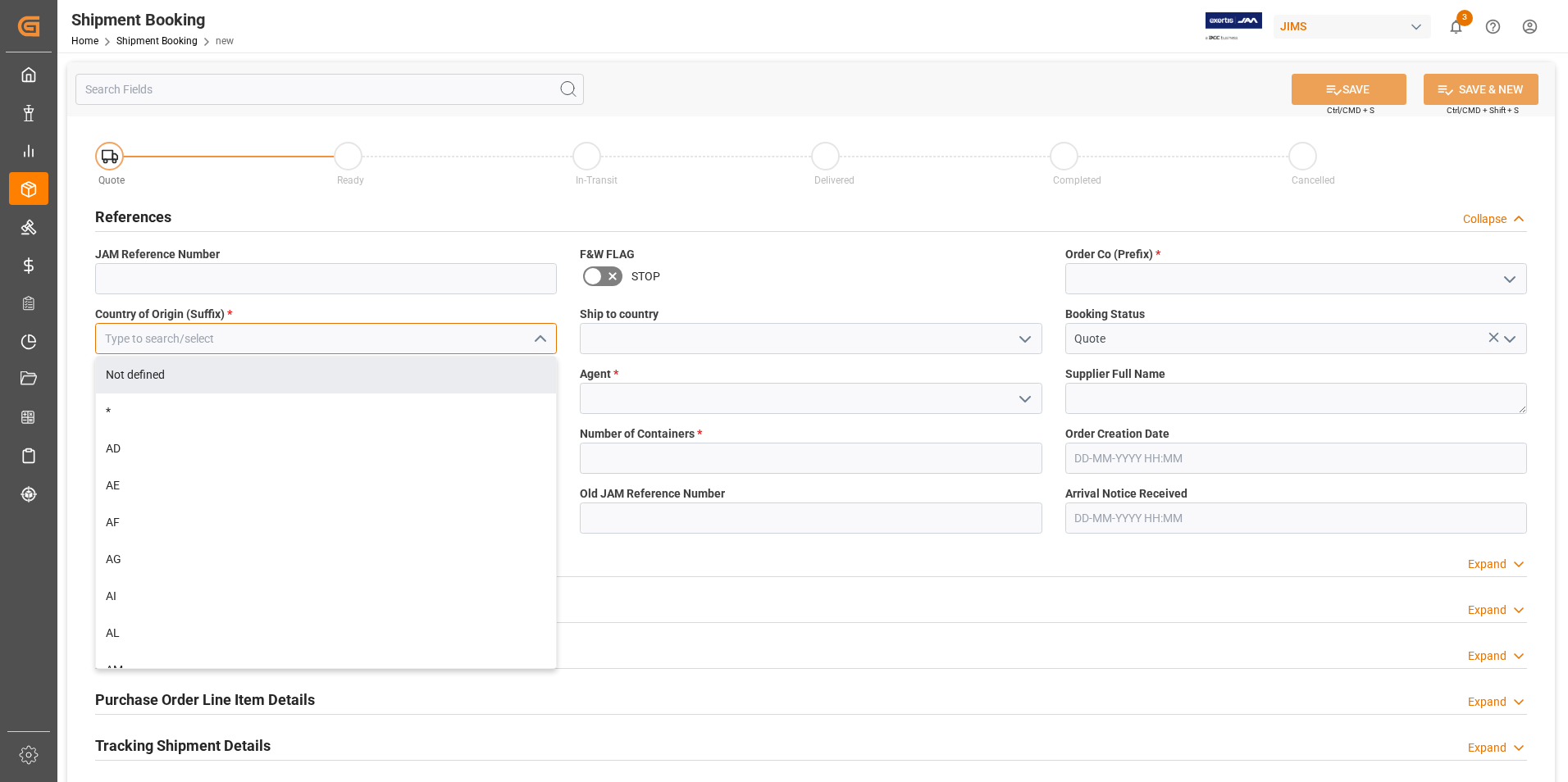
click at [225, 331] on input at bounding box center [326, 338] width 462 height 31
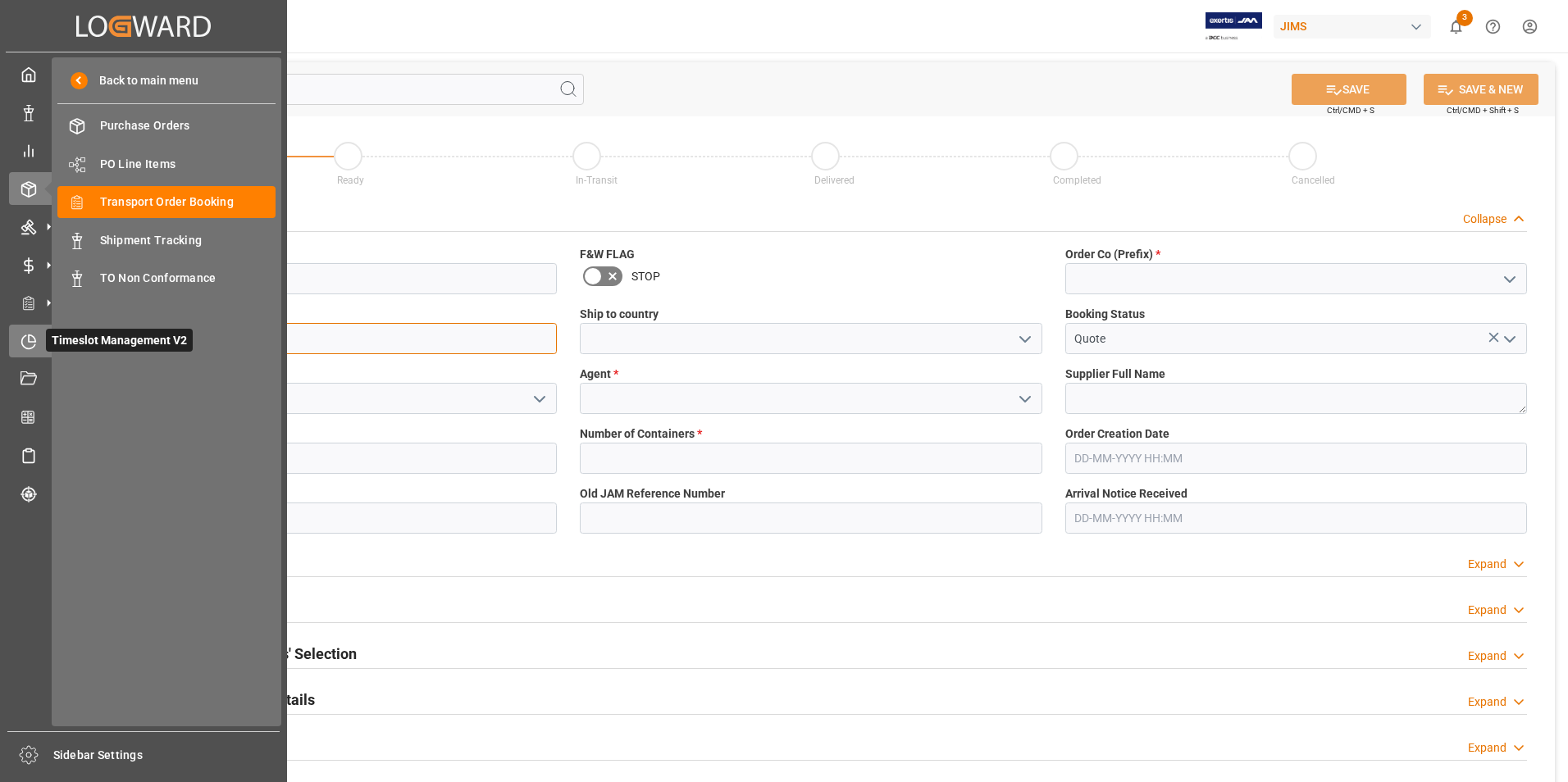
drag, startPoint x: 149, startPoint y: 336, endPoint x: 43, endPoint y: 348, distance: 106.7
click at [43, 348] on div "Created by potrace 1.15, written by Peter Selinger 2001-2017 Created by potrace…" at bounding box center [784, 391] width 1568 height 782
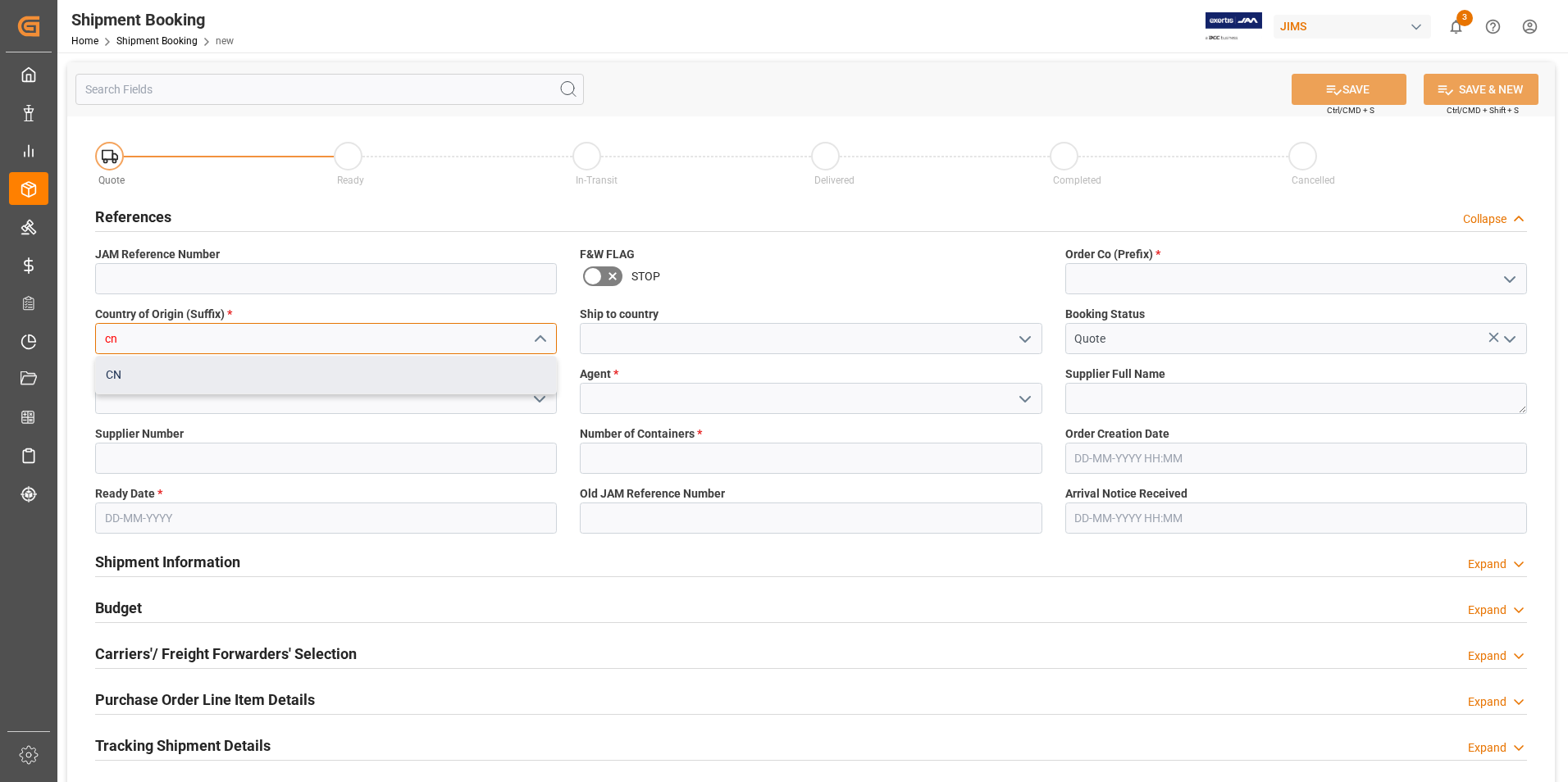
click at [315, 372] on div "CN" at bounding box center [326, 375] width 460 height 37
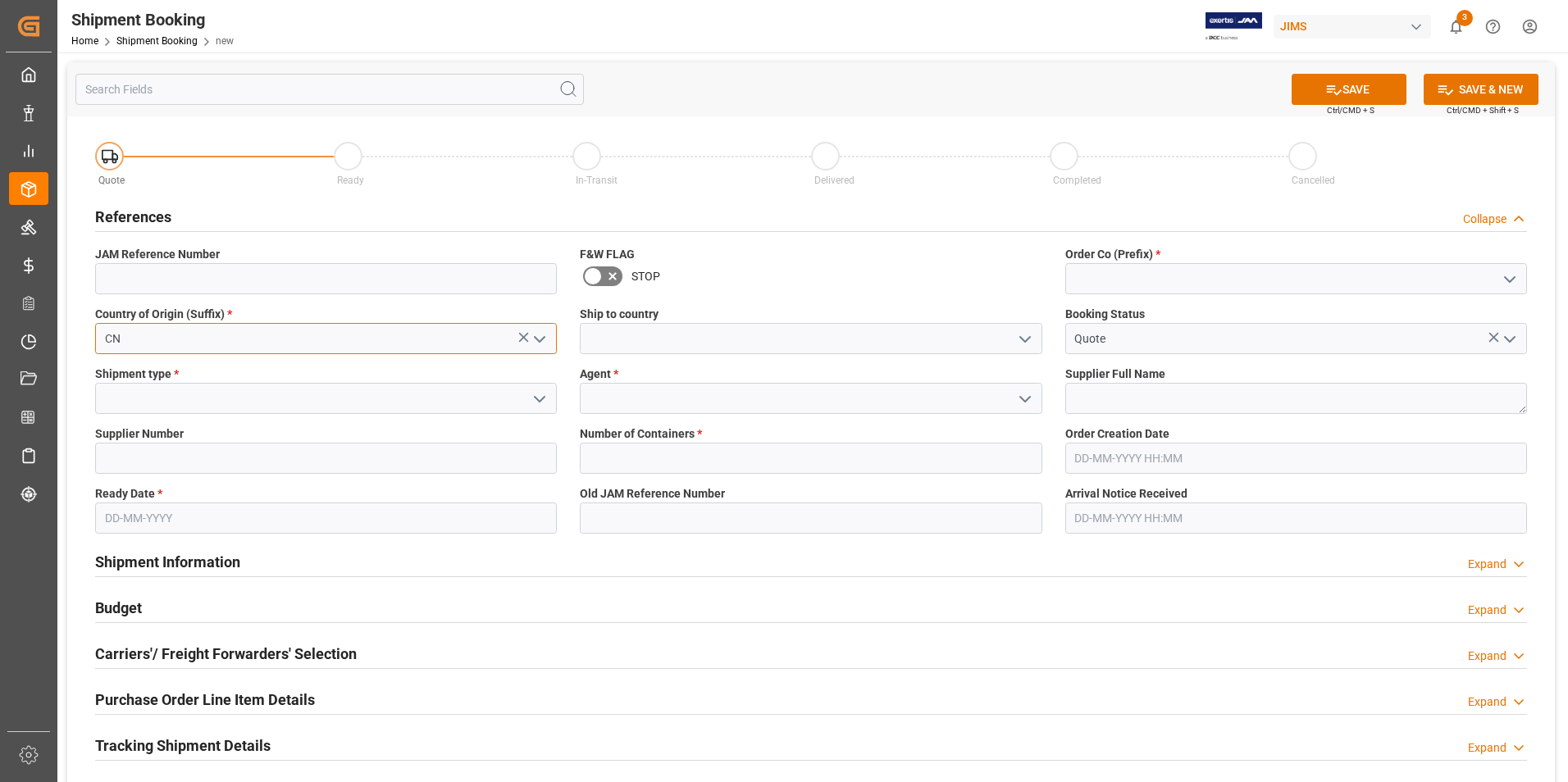
type input "CN"
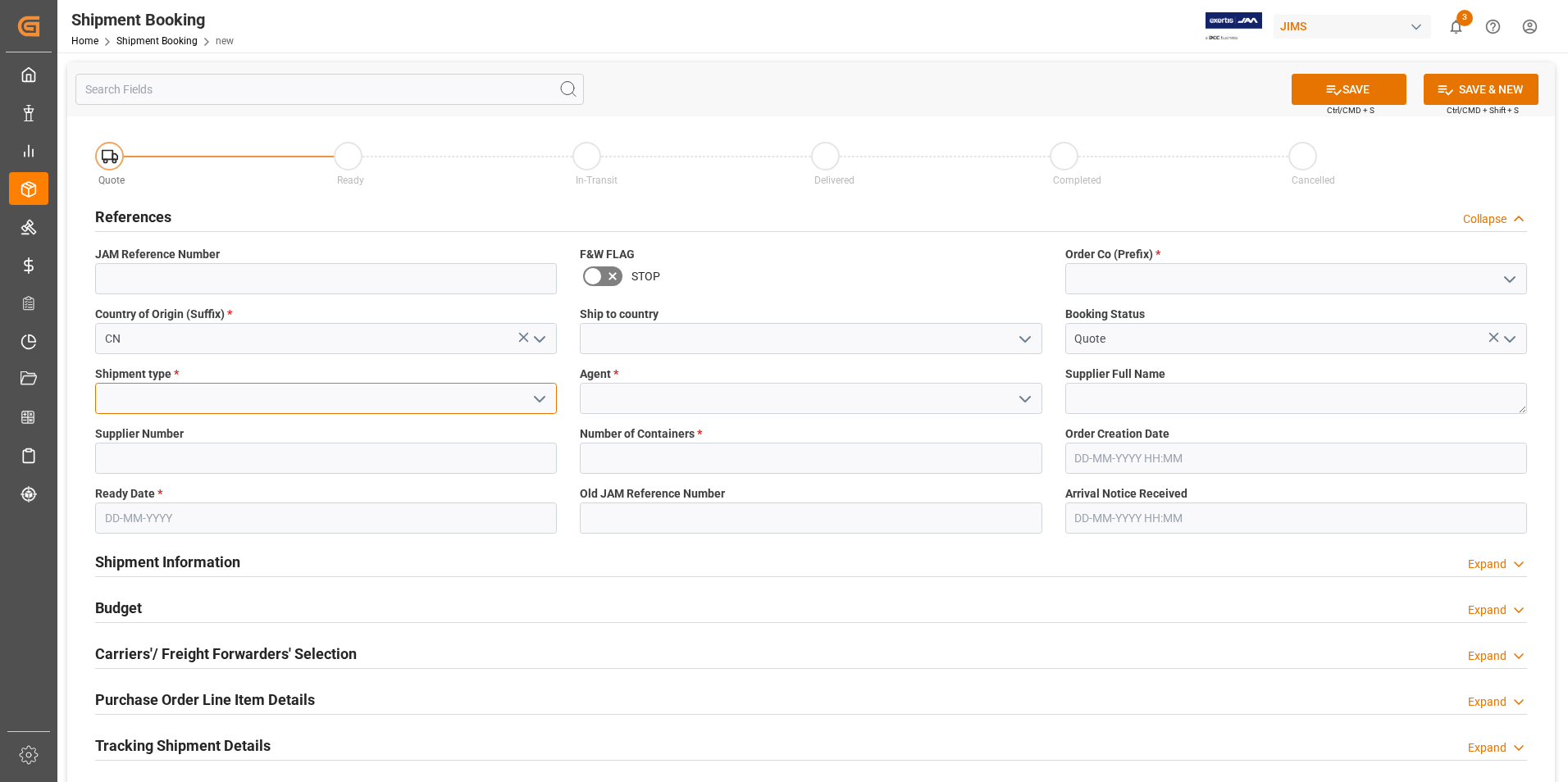
click at [296, 407] on input at bounding box center [326, 398] width 462 height 31
click at [531, 396] on icon "open menu" at bounding box center [540, 399] width 20 height 20
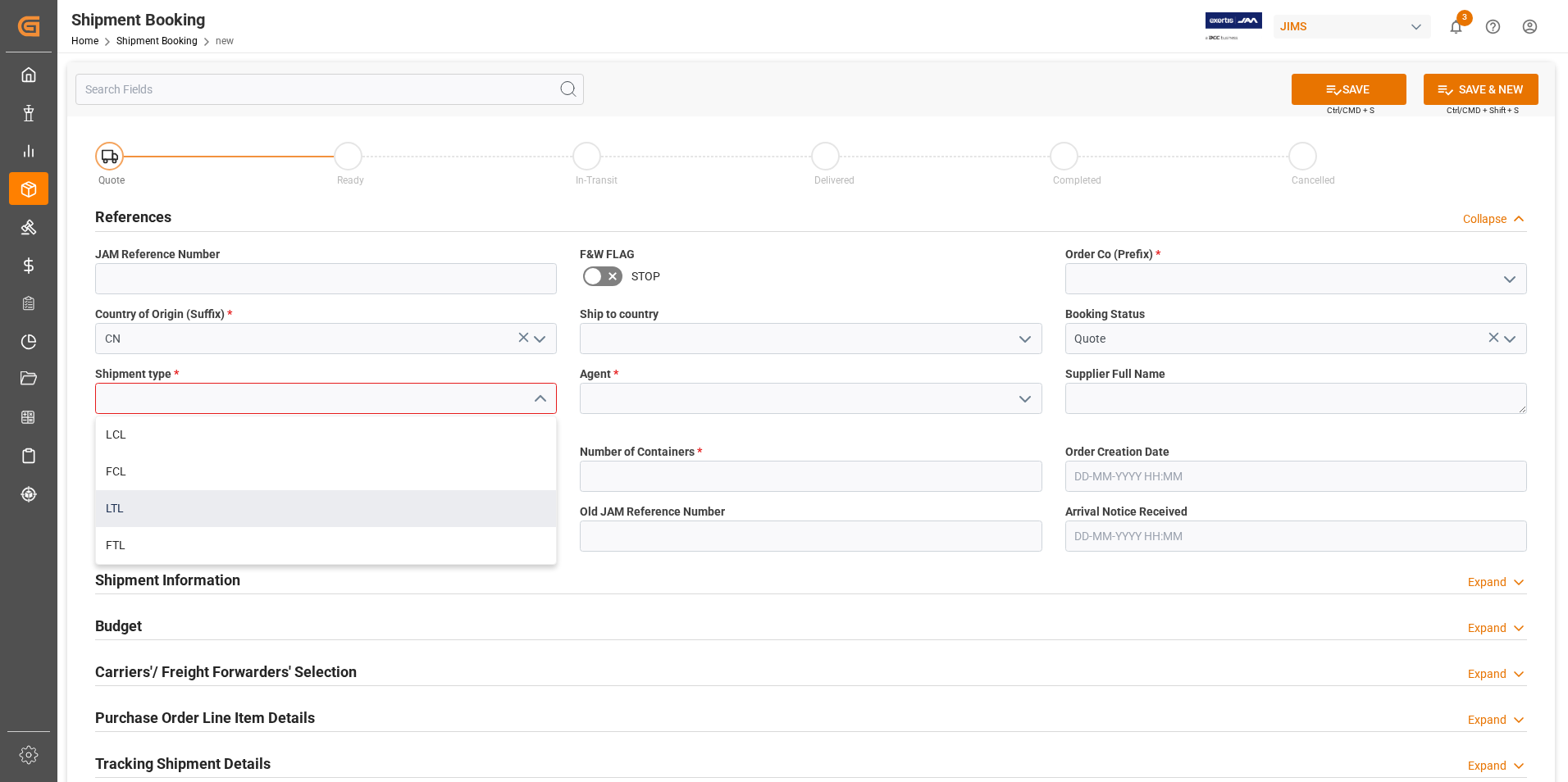
click at [231, 498] on div "LTL" at bounding box center [326, 509] width 460 height 37
type input "LTL"
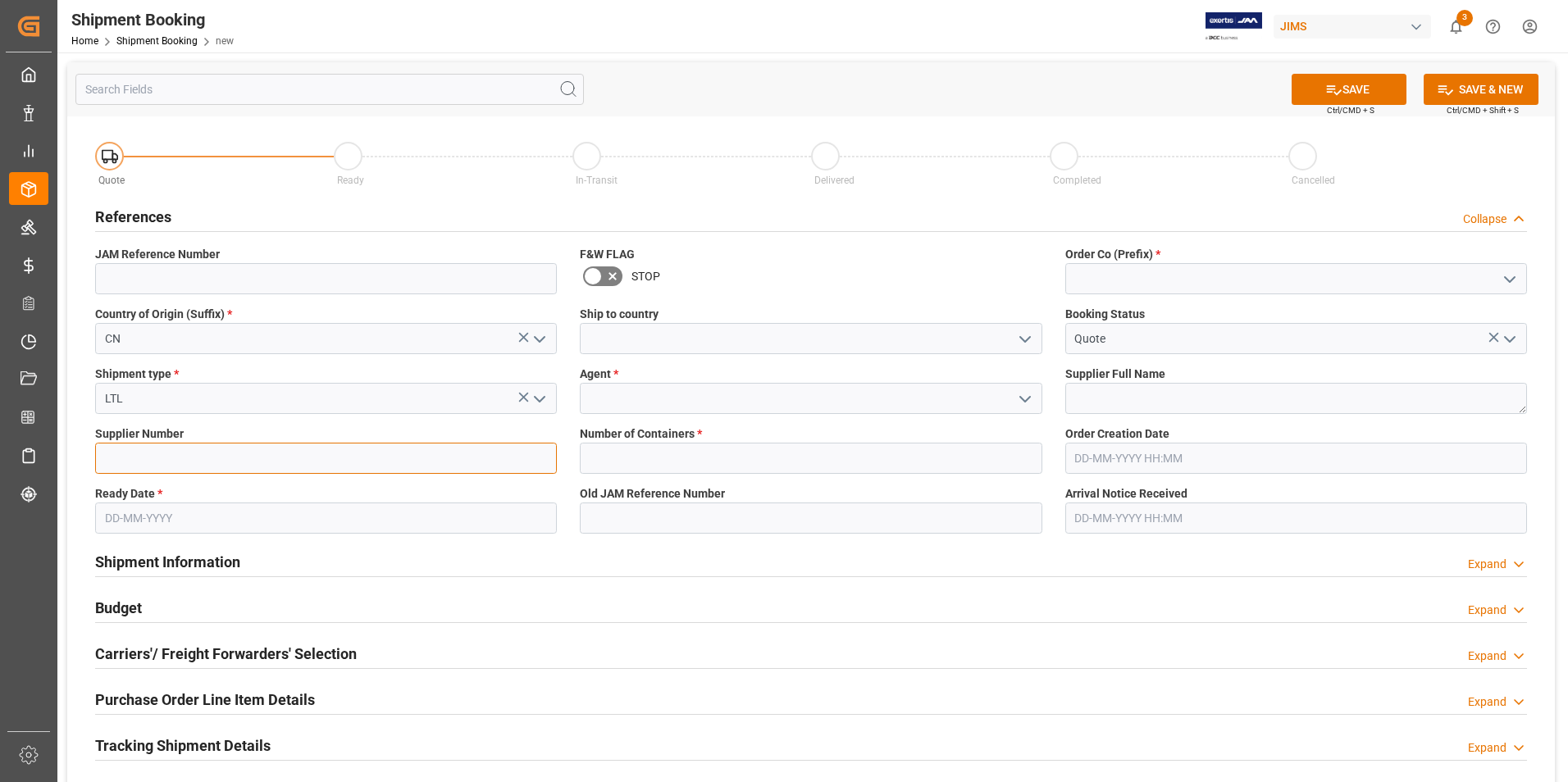
click at [230, 460] on input at bounding box center [326, 458] width 462 height 31
click at [449, 520] on input "text" at bounding box center [326, 517] width 462 height 31
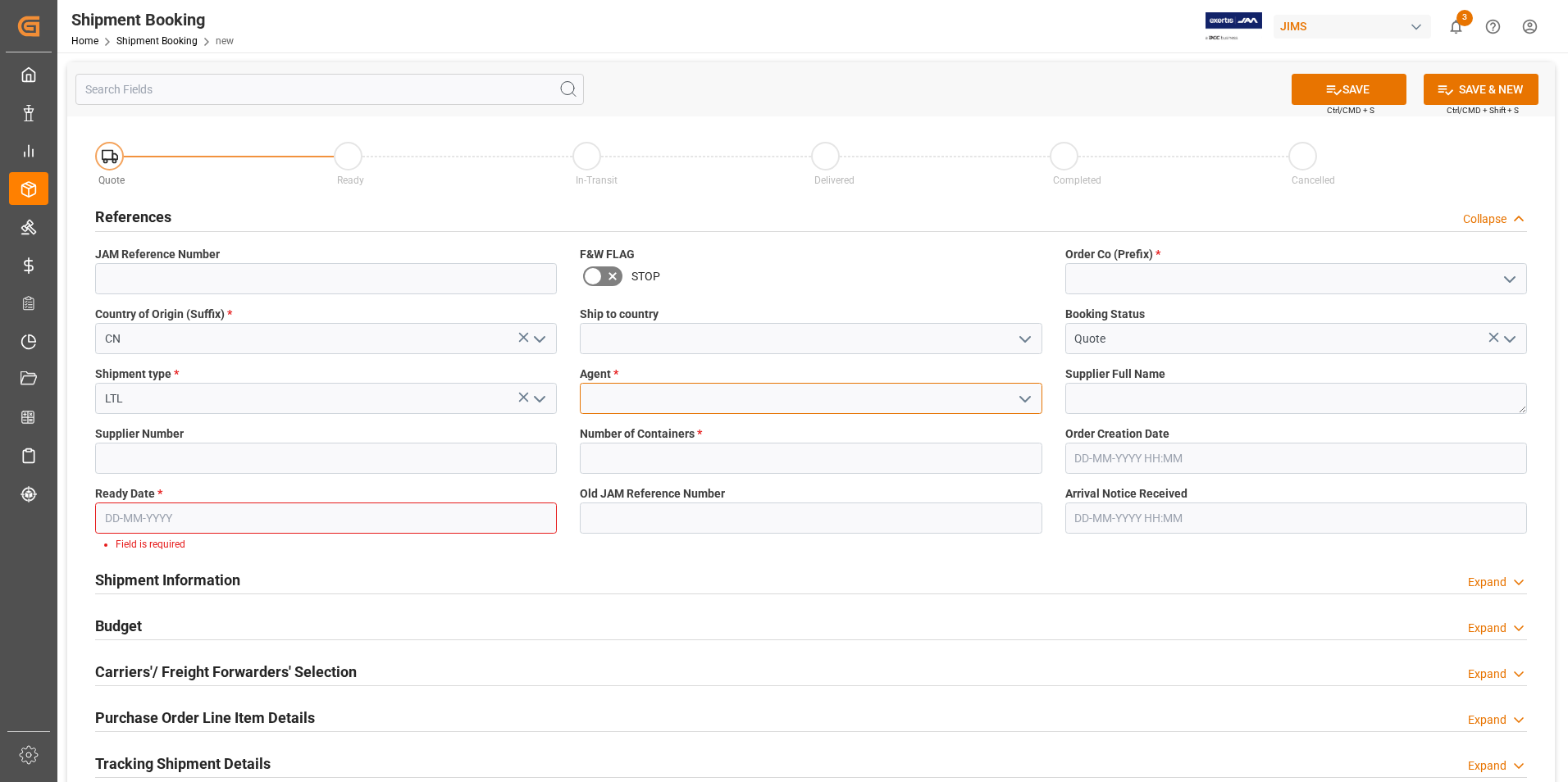
click at [697, 389] on input at bounding box center [811, 398] width 462 height 31
click at [1025, 399] on icon "open menu" at bounding box center [1025, 399] width 20 height 20
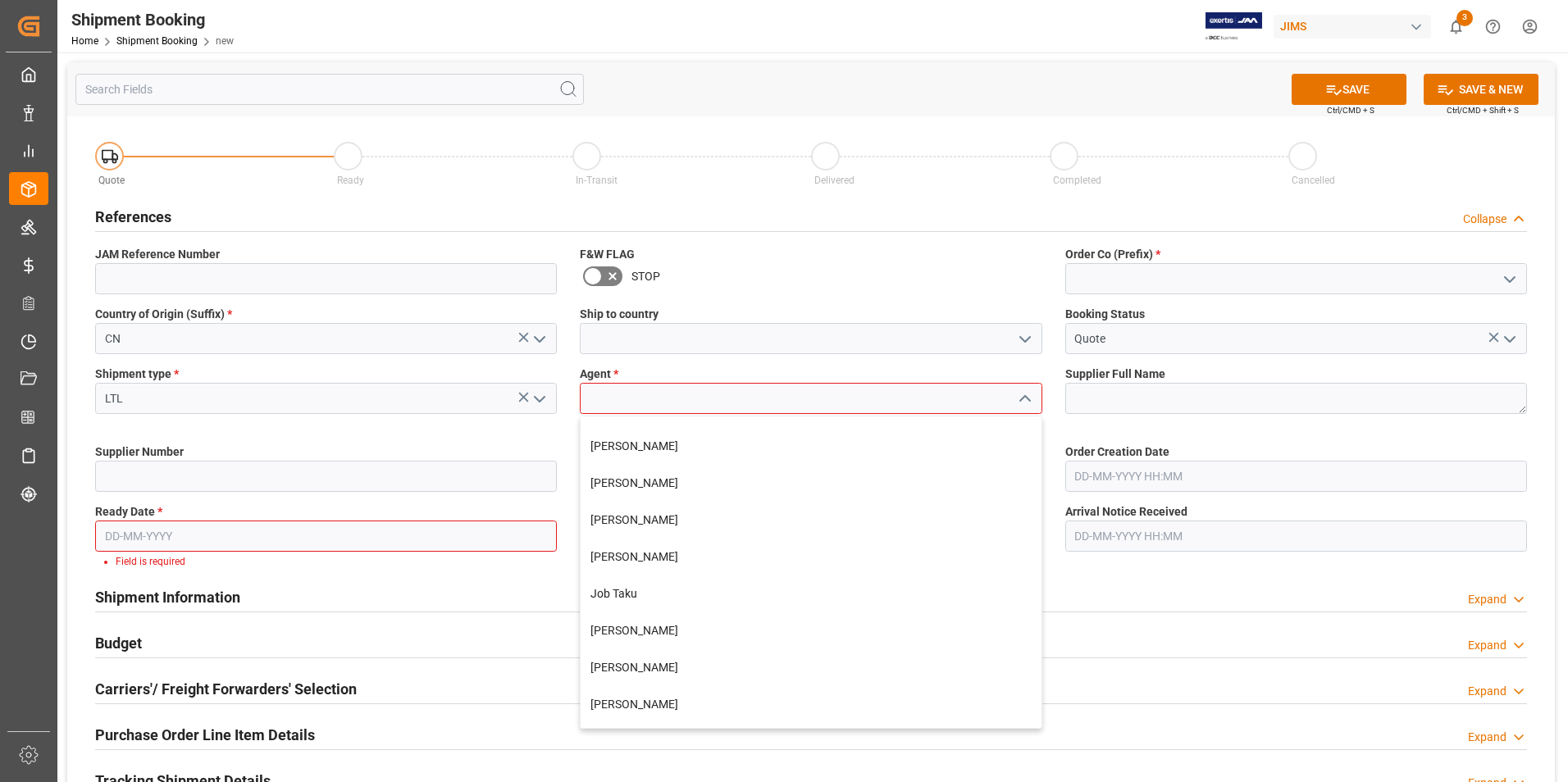
scroll to position [328, 0]
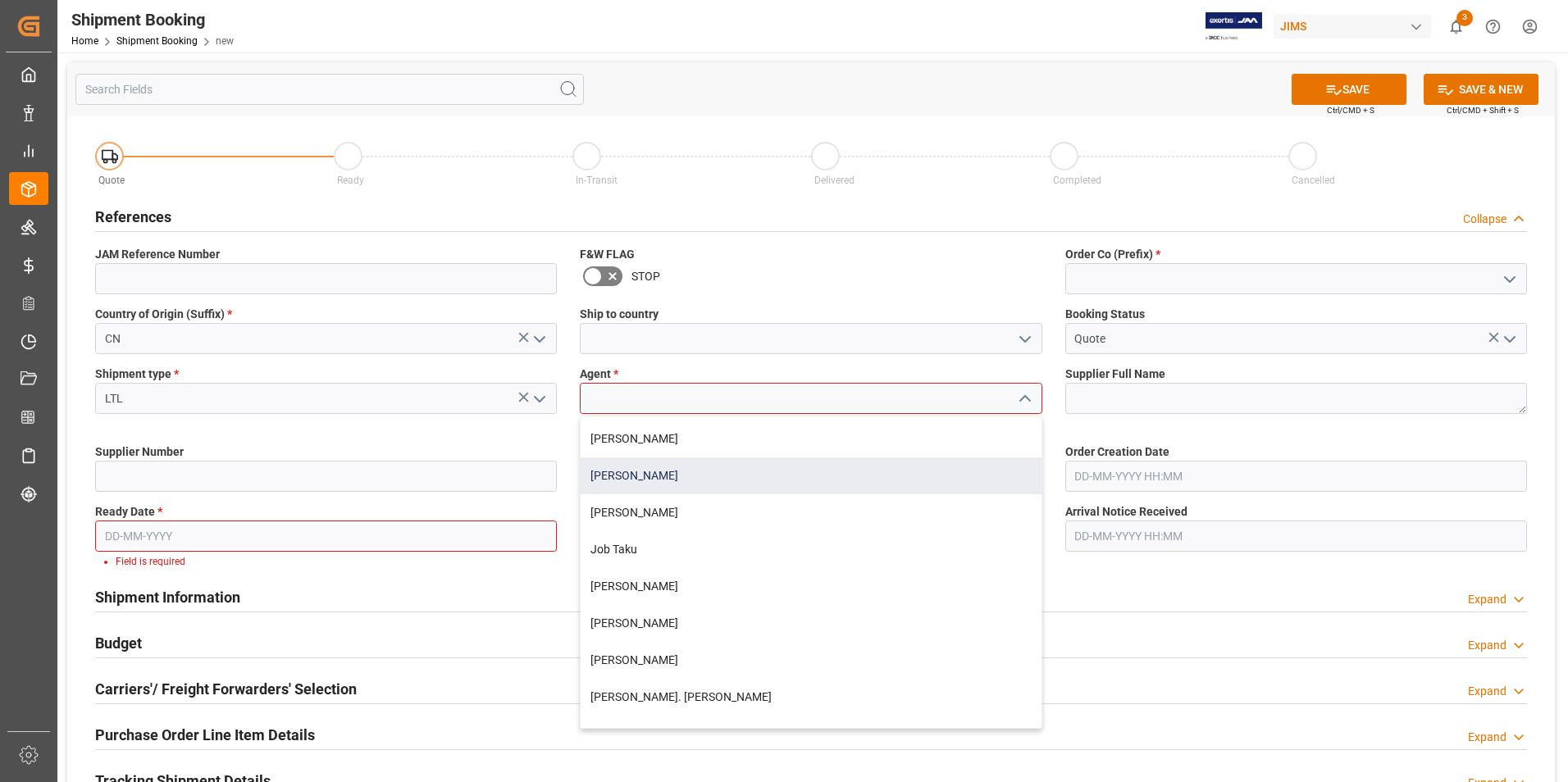
click at [725, 480] on div "[PERSON_NAME]" at bounding box center [811, 476] width 460 height 37
type input "[PERSON_NAME]"
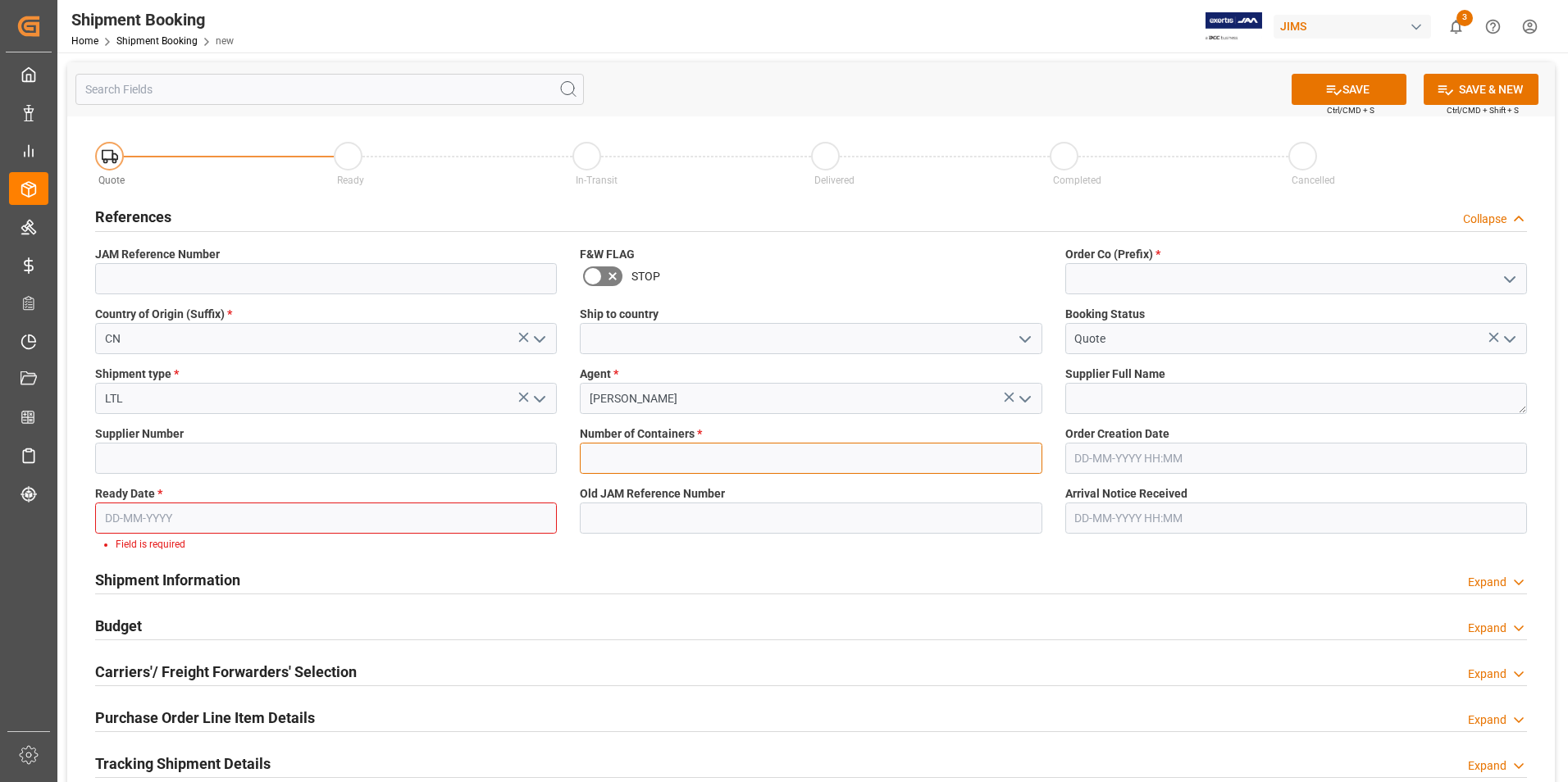
click at [727, 456] on input "text" at bounding box center [811, 458] width 462 height 31
type input "0"
click at [218, 521] on input "text" at bounding box center [326, 517] width 462 height 31
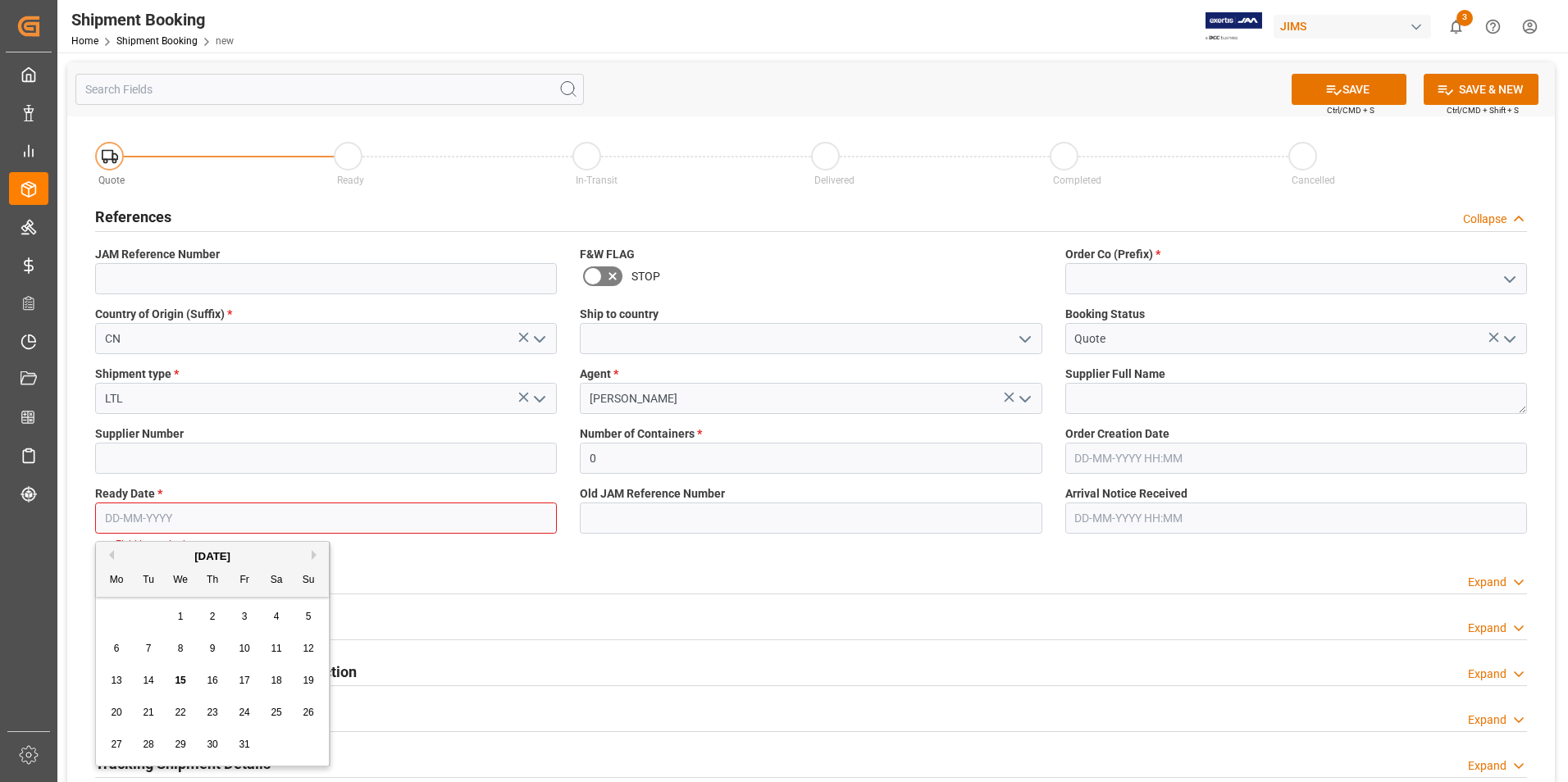
click at [112, 620] on div "29 30 1 2 3 4 5" at bounding box center [213, 617] width 224 height 32
click at [121, 709] on span "20" at bounding box center [116, 712] width 11 height 12
type input "20-10-2025"
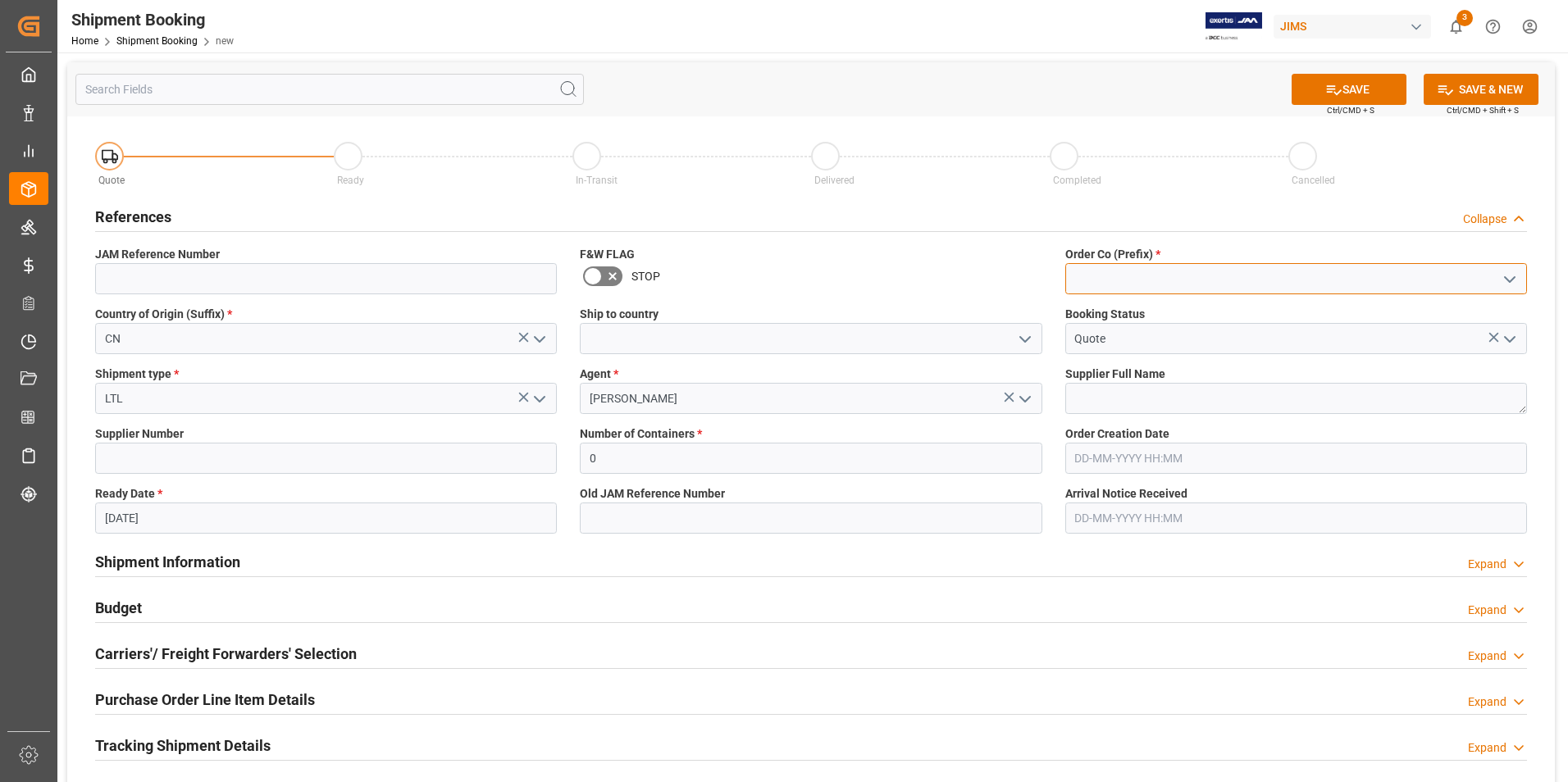
click at [1128, 279] on input at bounding box center [1296, 278] width 462 height 31
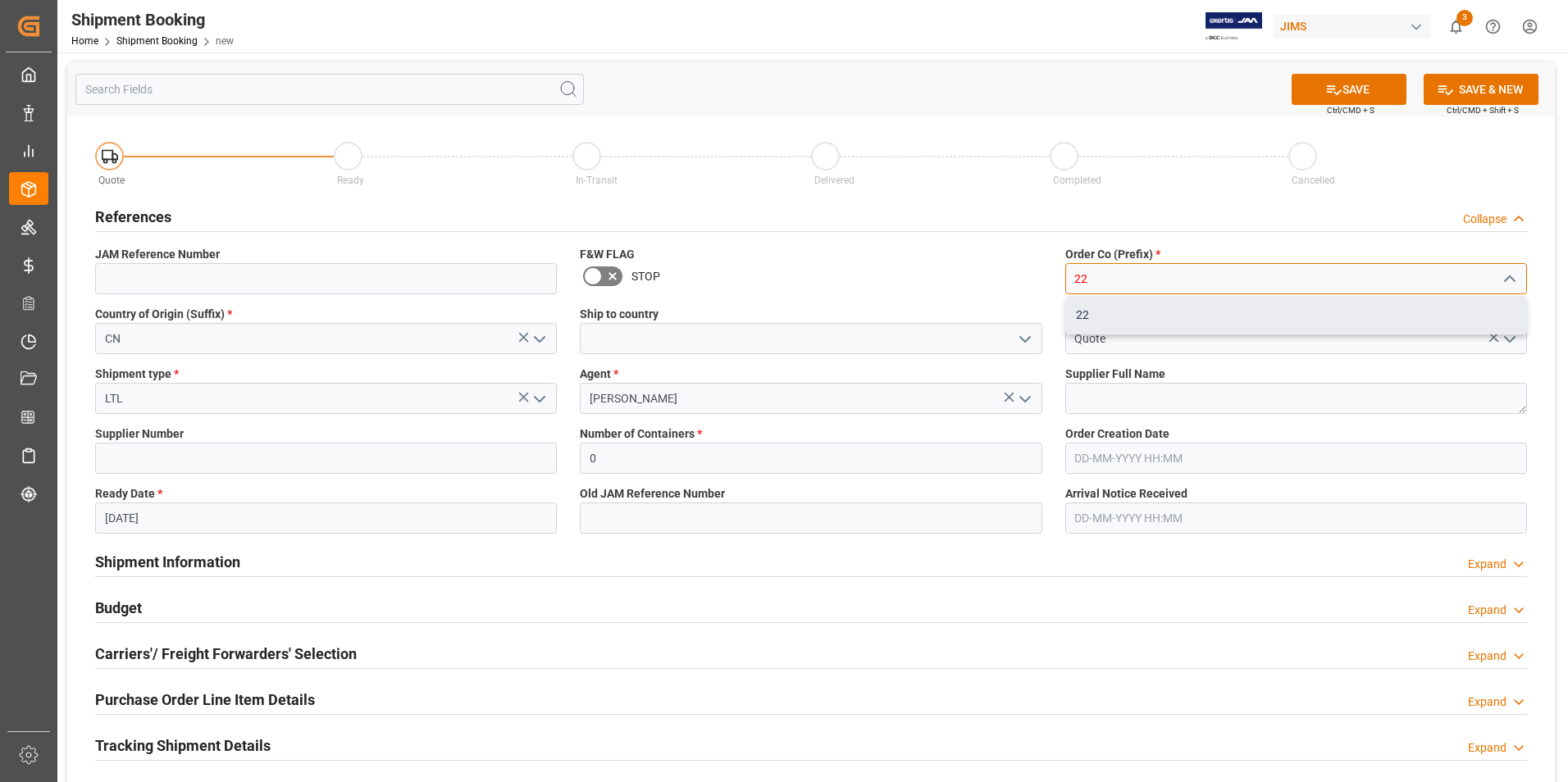
click at [1156, 311] on div "22" at bounding box center [1295, 315] width 460 height 37
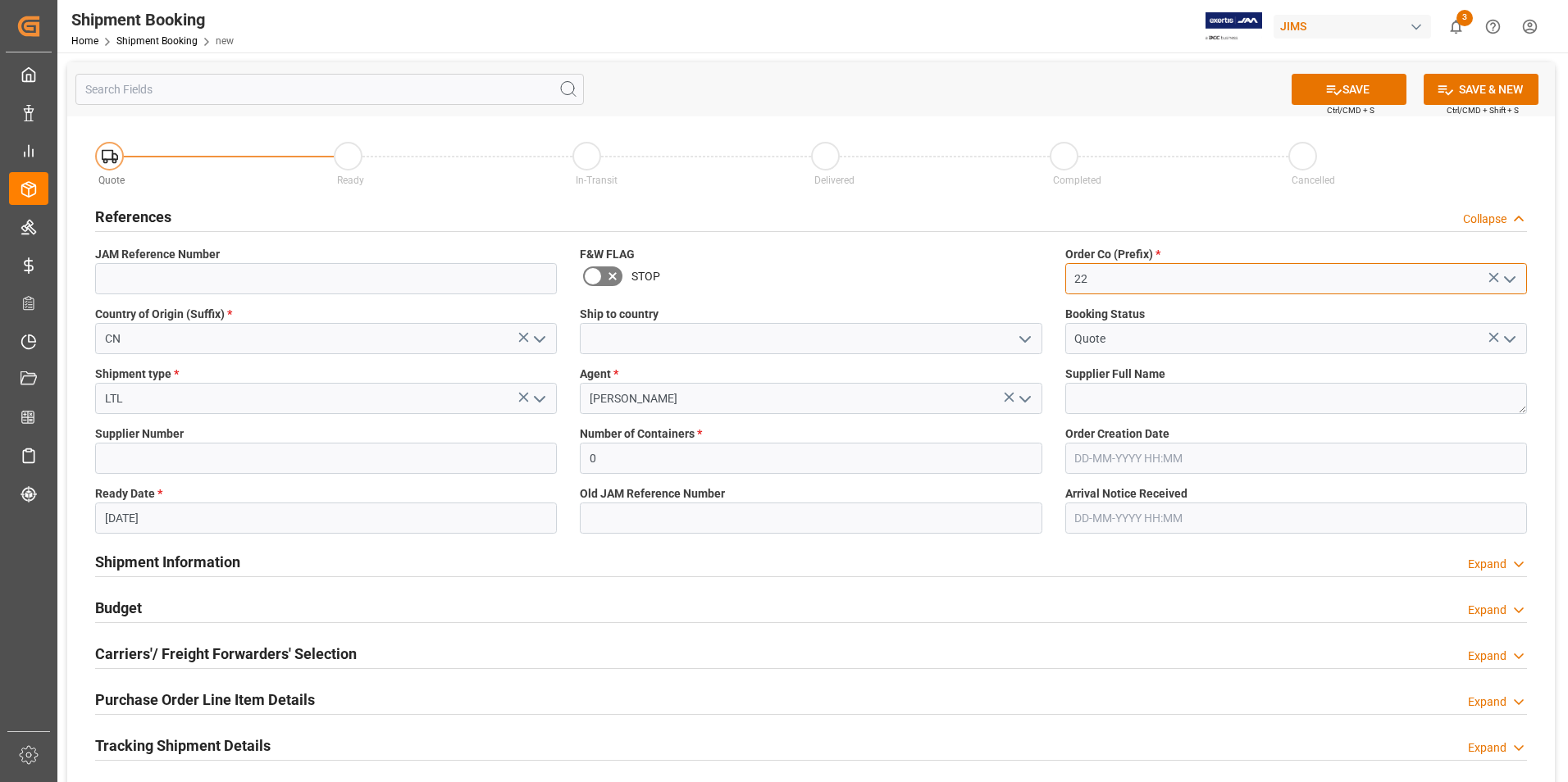
type input "22"
click at [1115, 400] on textarea at bounding box center [1296, 398] width 462 height 31
click at [1117, 396] on textarea at bounding box center [1296, 398] width 462 height 31
type textarea "Cooling Source"
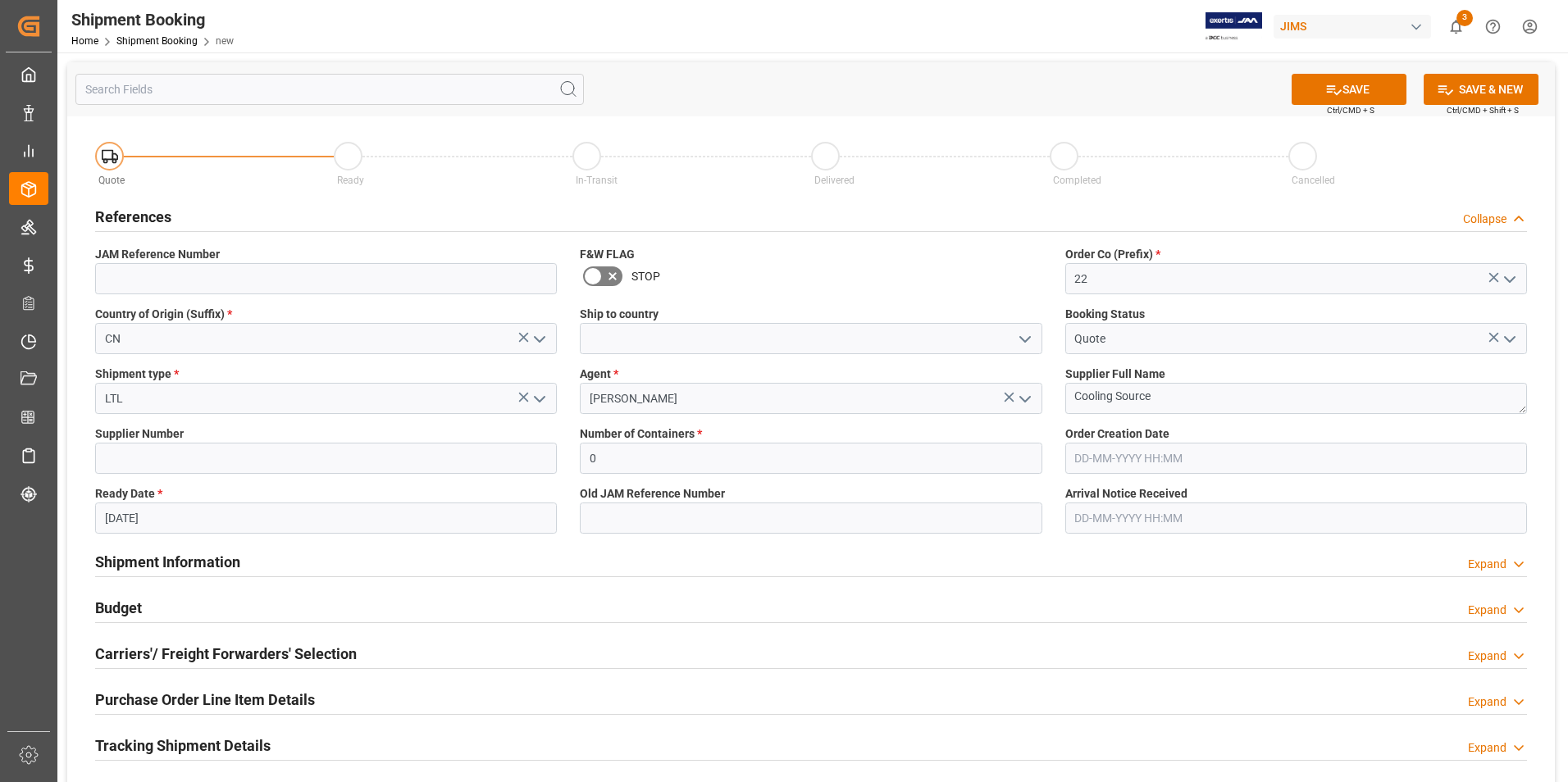
click at [1199, 466] on input "text" at bounding box center [1296, 458] width 462 height 31
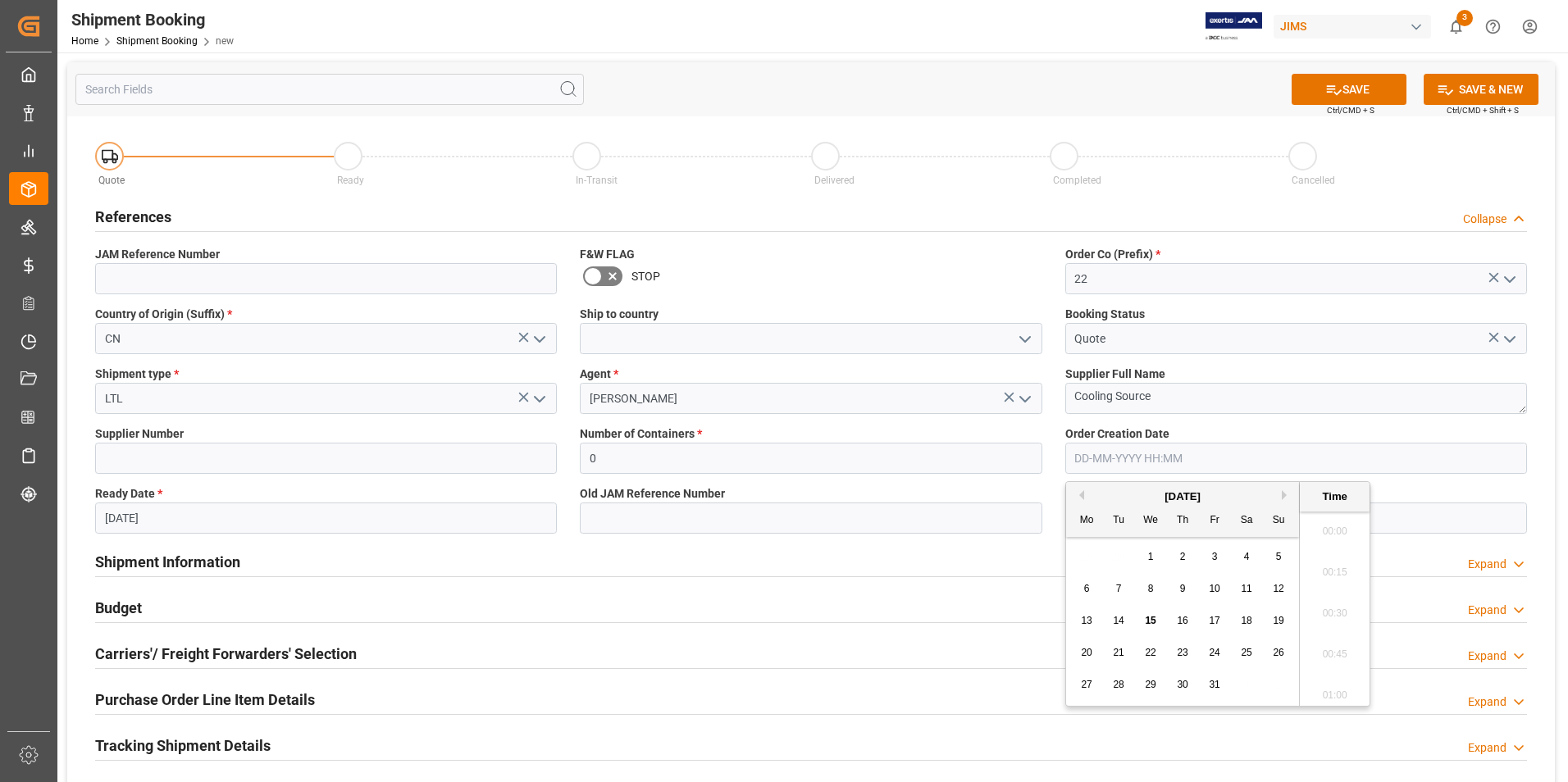
scroll to position [2587, 0]
click at [1256, 398] on textarea "Cooling Source" at bounding box center [1296, 398] width 462 height 31
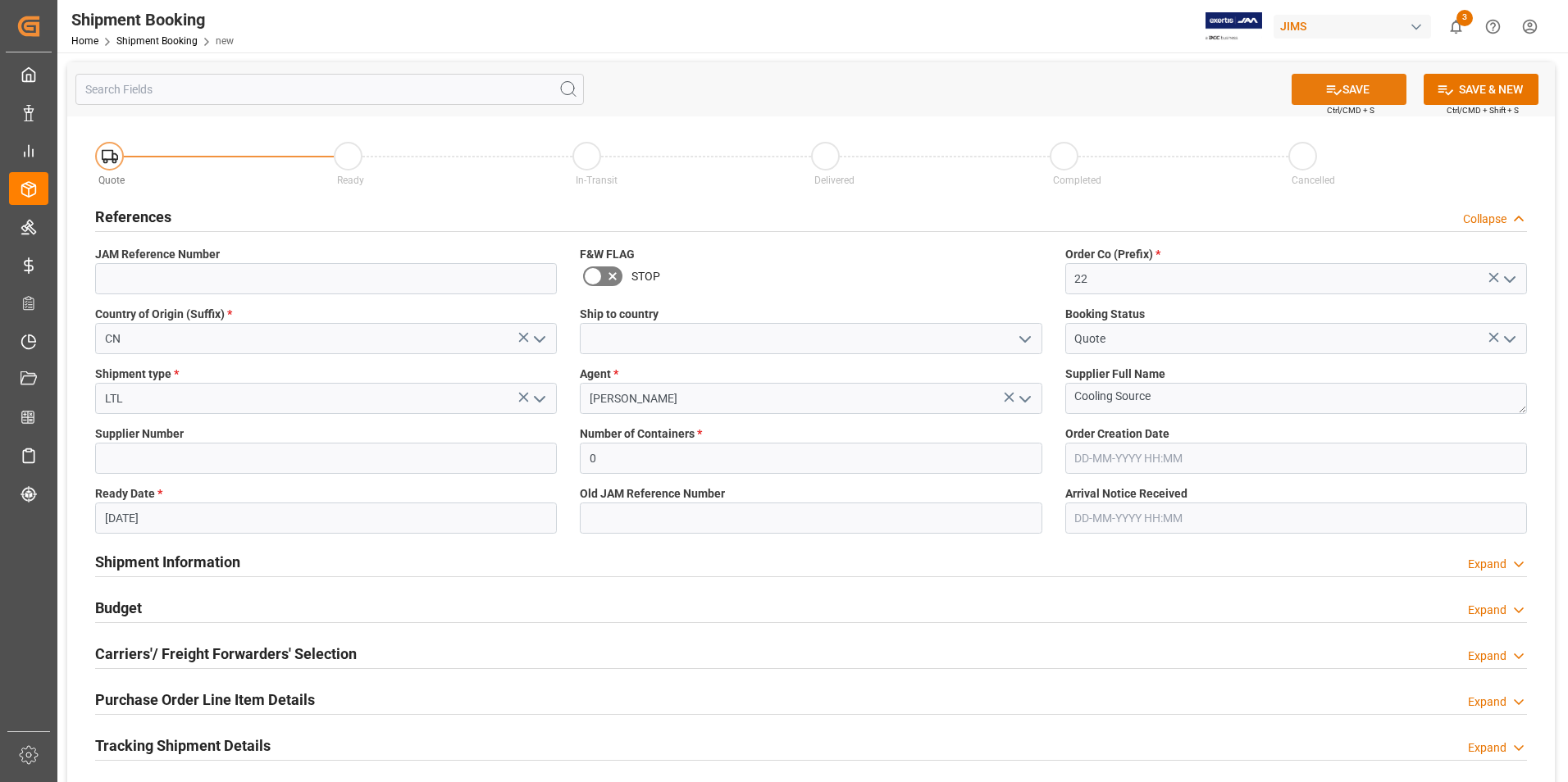
click at [1337, 90] on icon at bounding box center [1334, 90] width 15 height 10
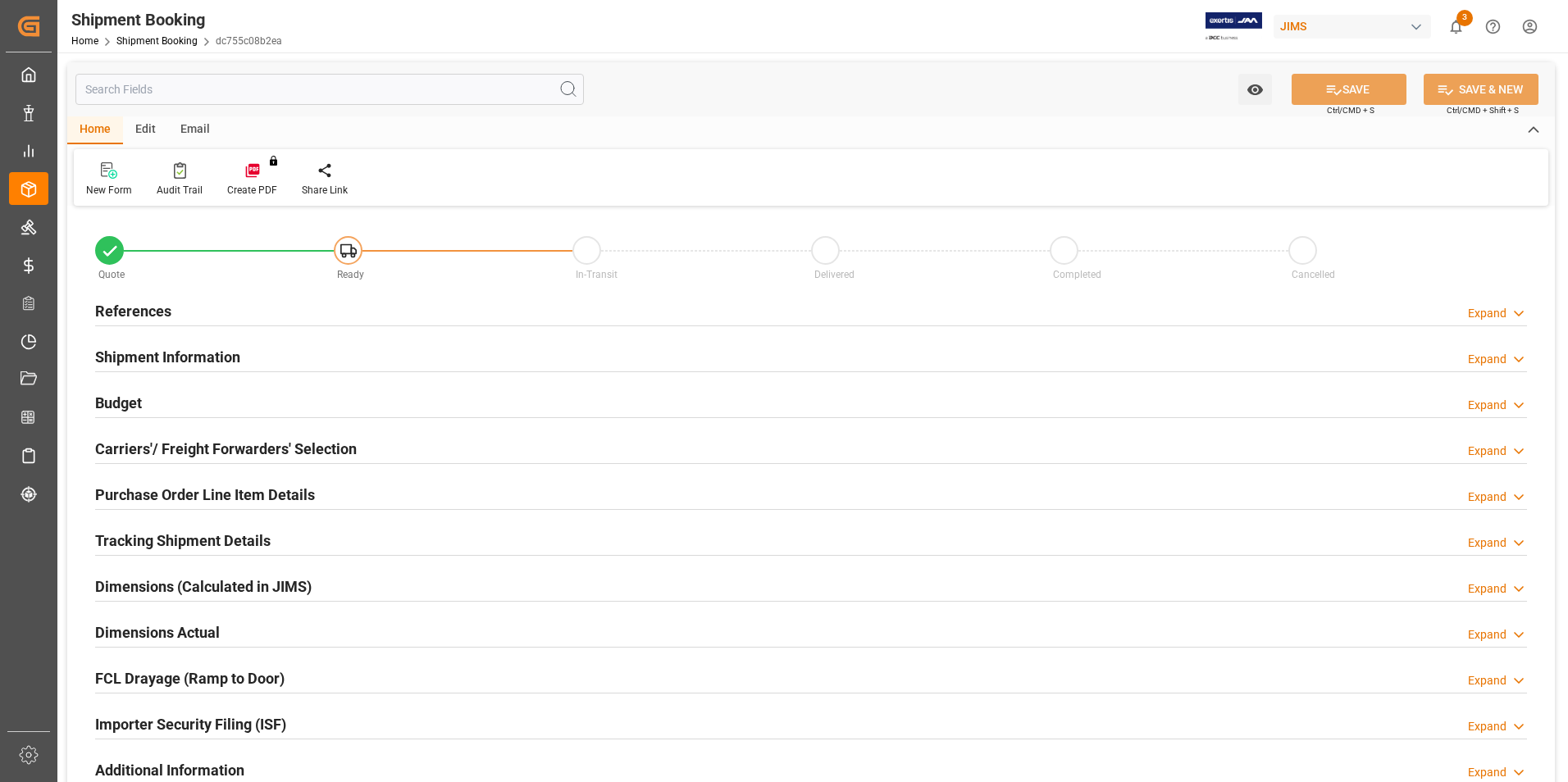
type input "0"
type input "[DATE]"
click at [148, 309] on h2 "References" at bounding box center [133, 311] width 76 height 22
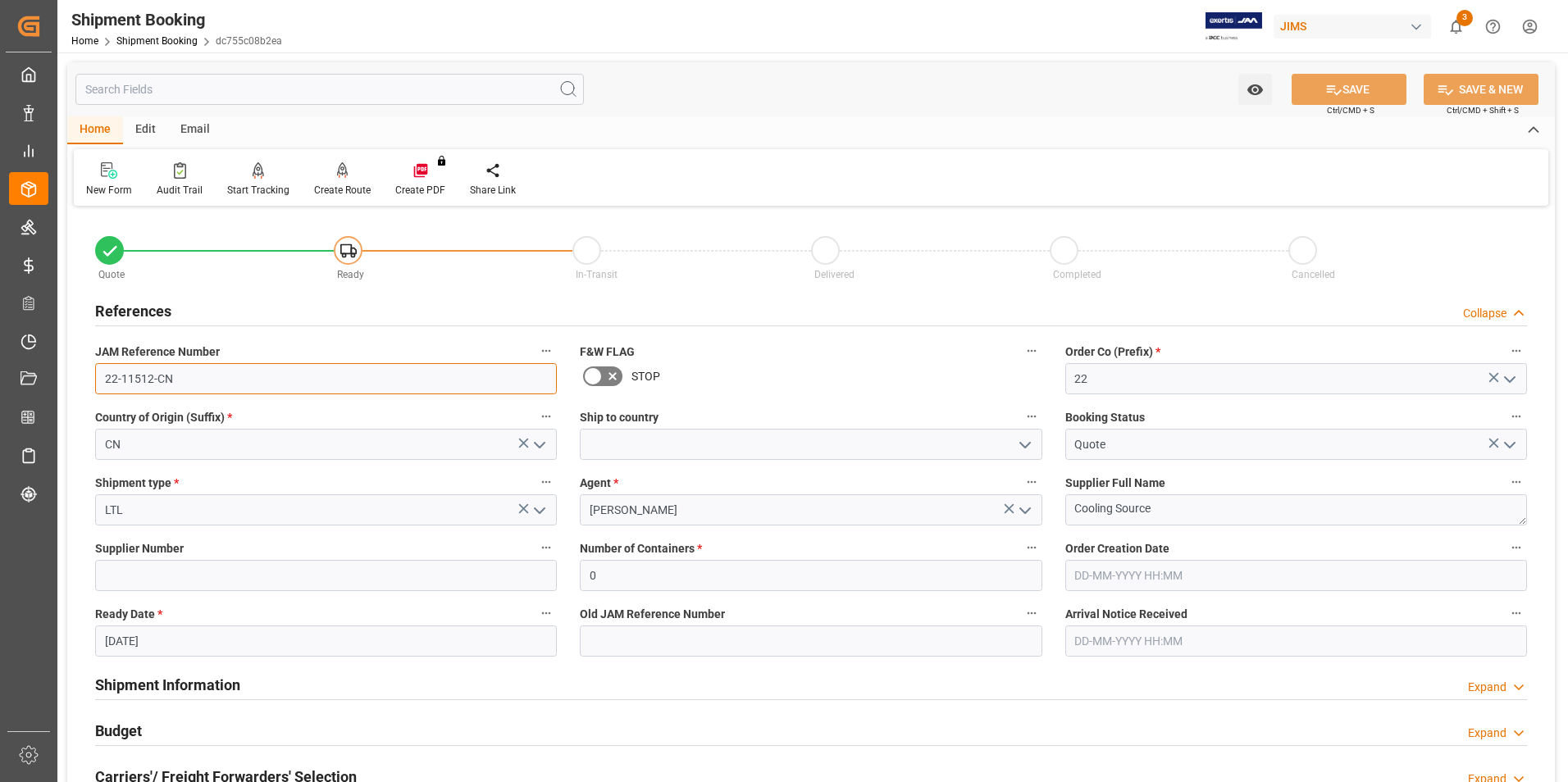
drag, startPoint x: 183, startPoint y: 379, endPoint x: 84, endPoint y: 381, distance: 99.0
click at [84, 381] on div "JAM Reference Number 22-11512-CN" at bounding box center [326, 367] width 485 height 66
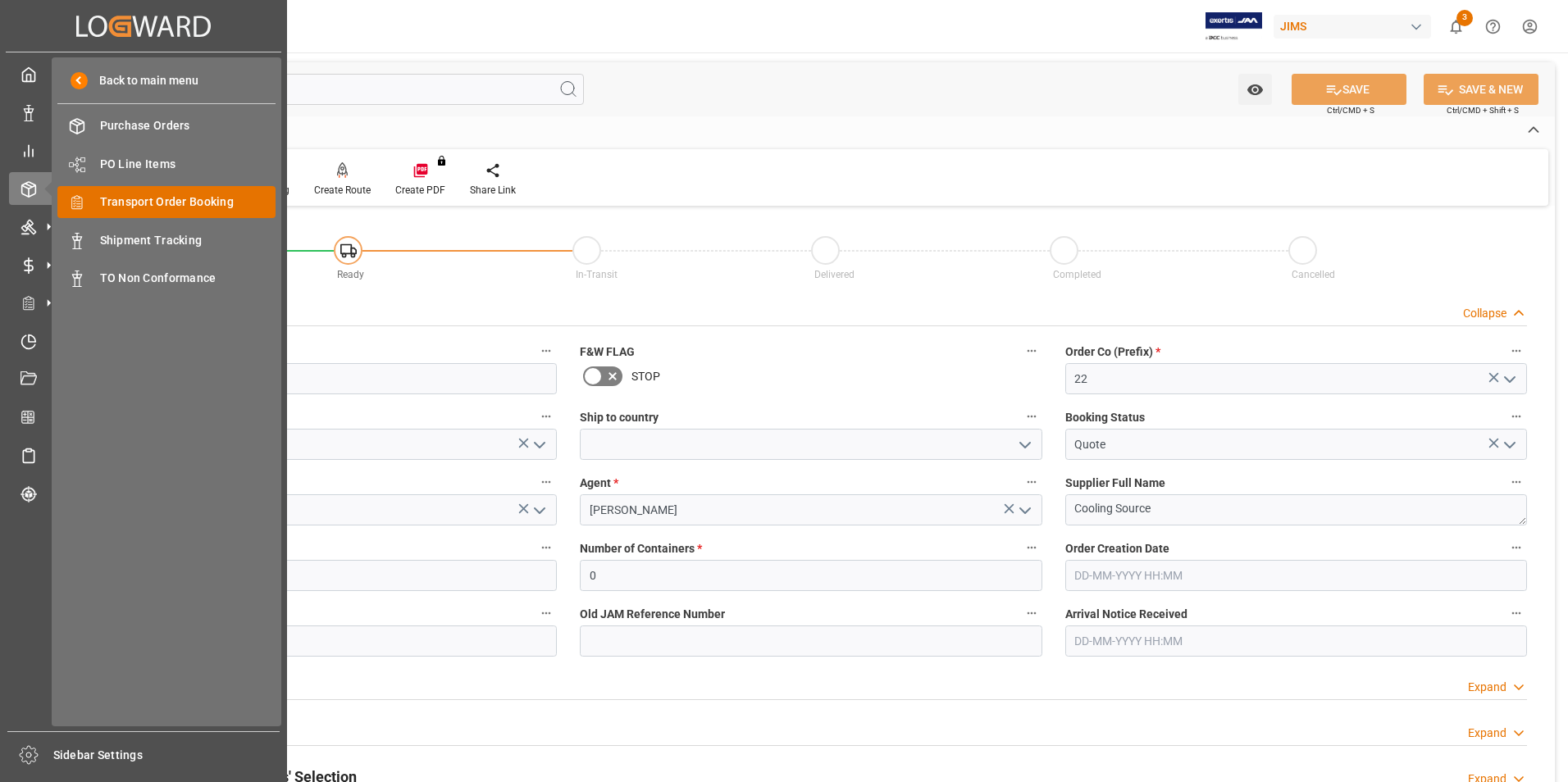
click at [186, 202] on span "Transport Order Booking" at bounding box center [188, 201] width 177 height 17
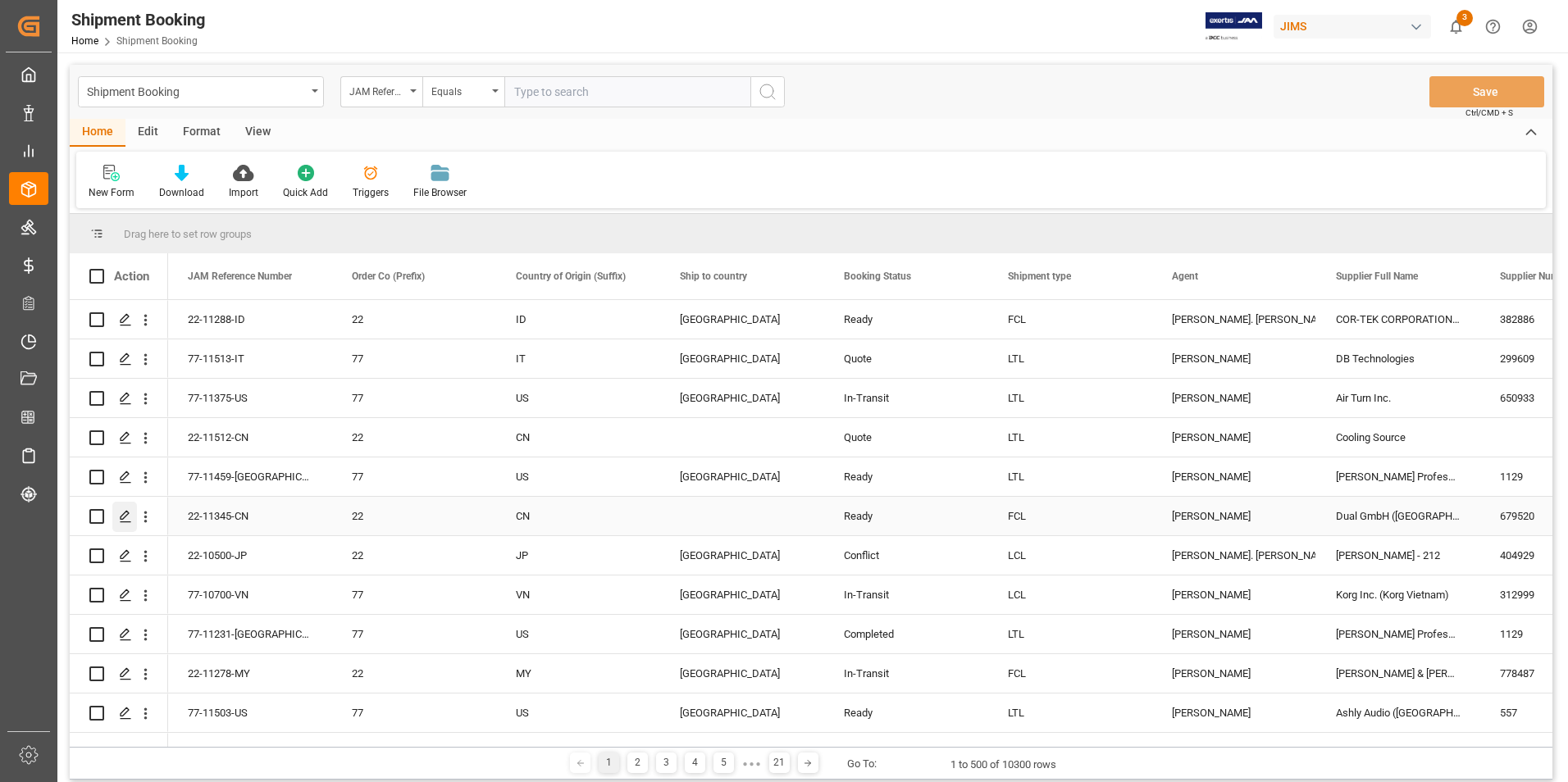
click at [123, 515] on polygon "Press SPACE to select this row." at bounding box center [124, 515] width 8 height 8
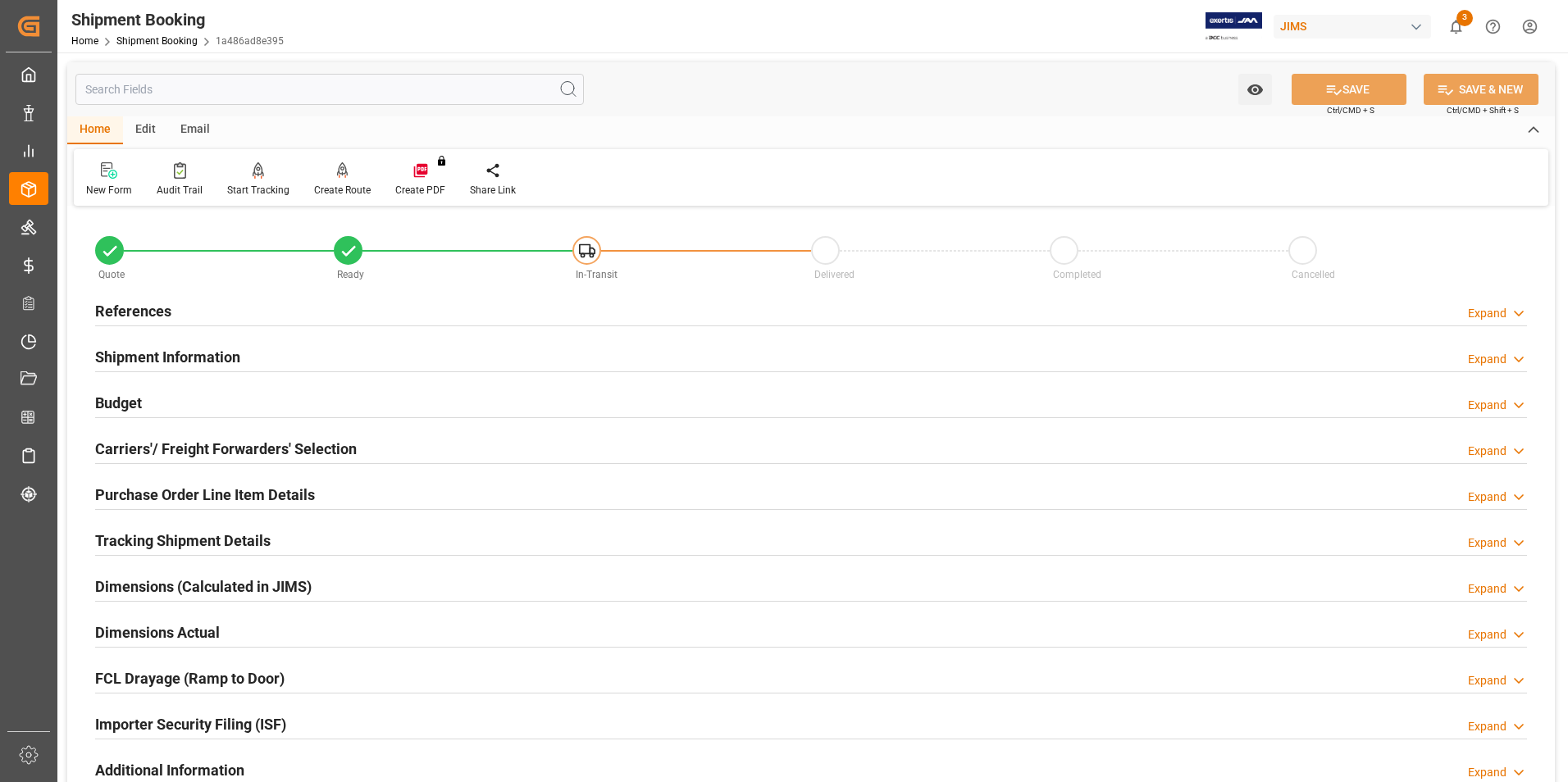
click at [162, 490] on h2 "Purchase Order Line Item Details" at bounding box center [204, 494] width 219 height 22
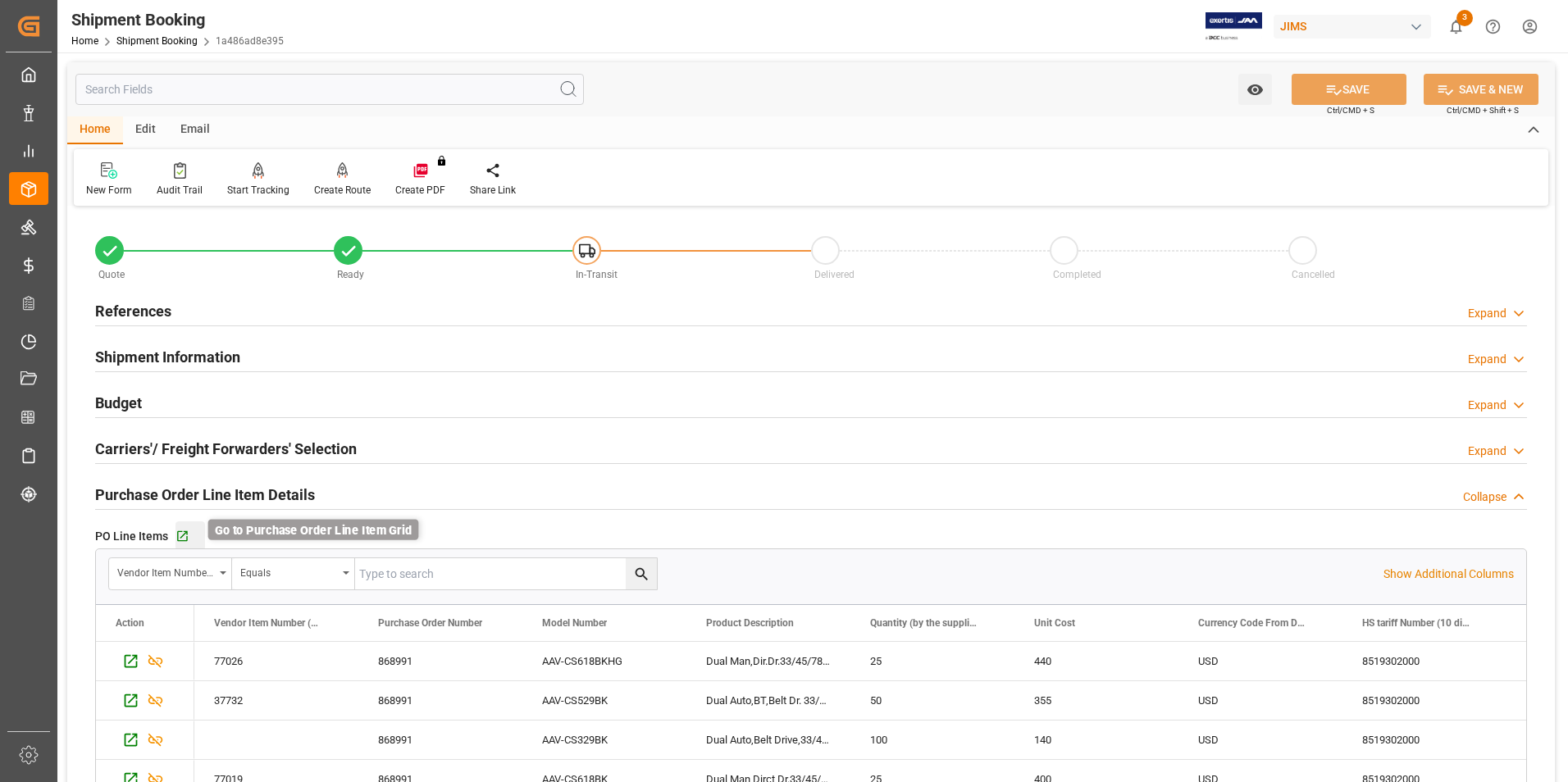
click at [184, 531] on icon "button" at bounding box center [182, 536] width 11 height 11
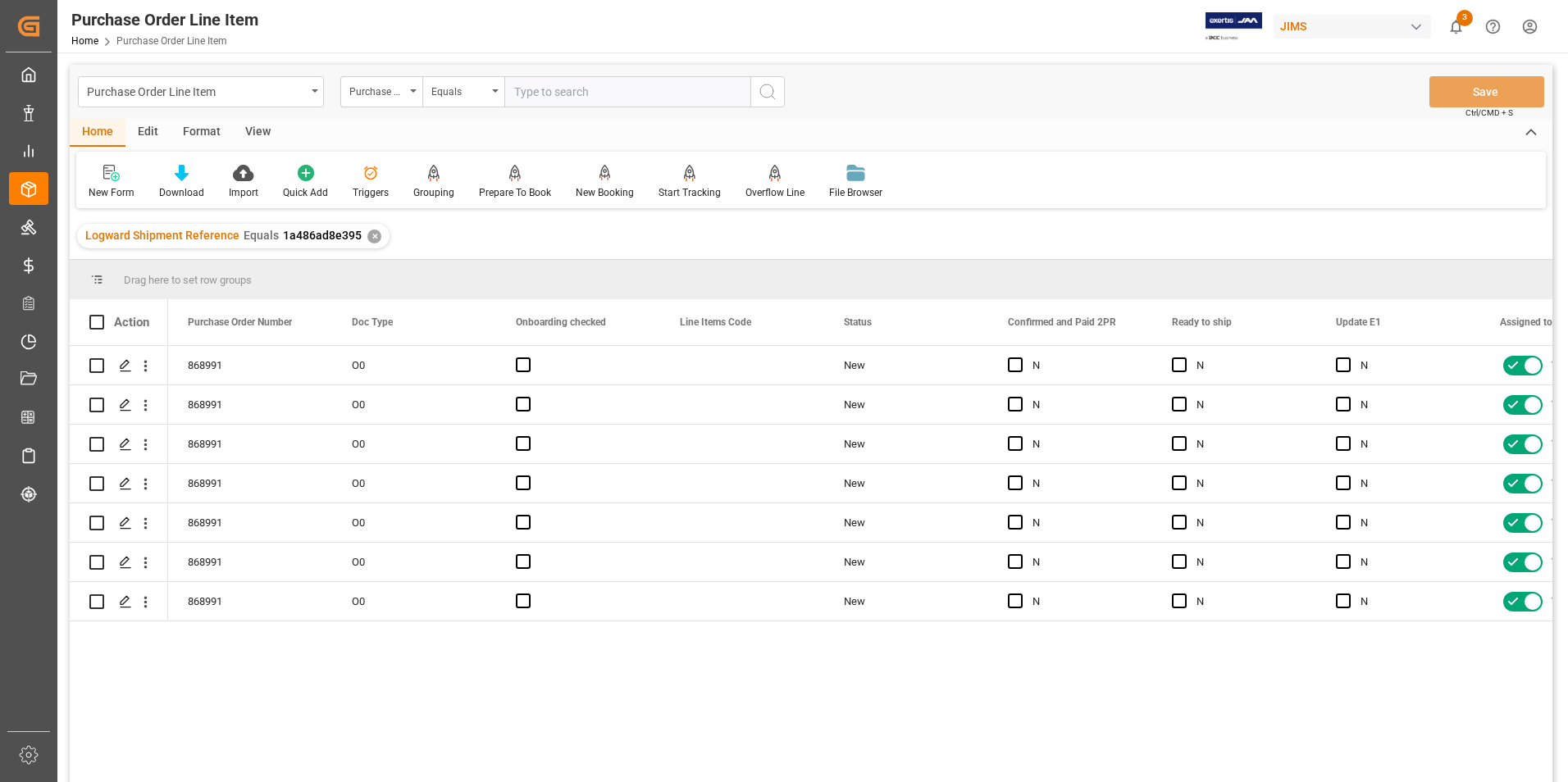
click at [260, 132] on div "View" at bounding box center [257, 132] width 50 height 28
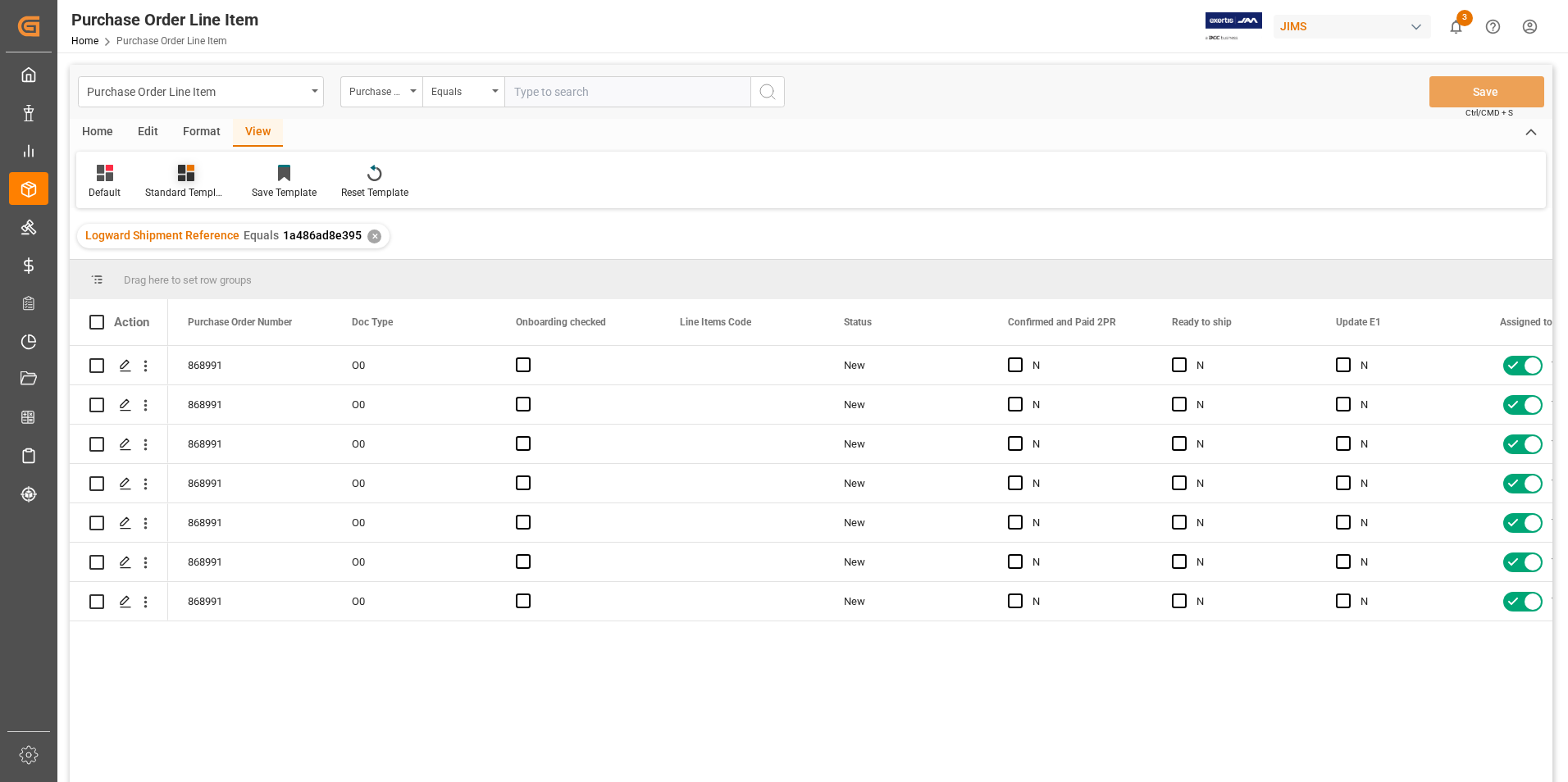
click at [165, 186] on div "Standard Templates" at bounding box center [186, 193] width 82 height 15
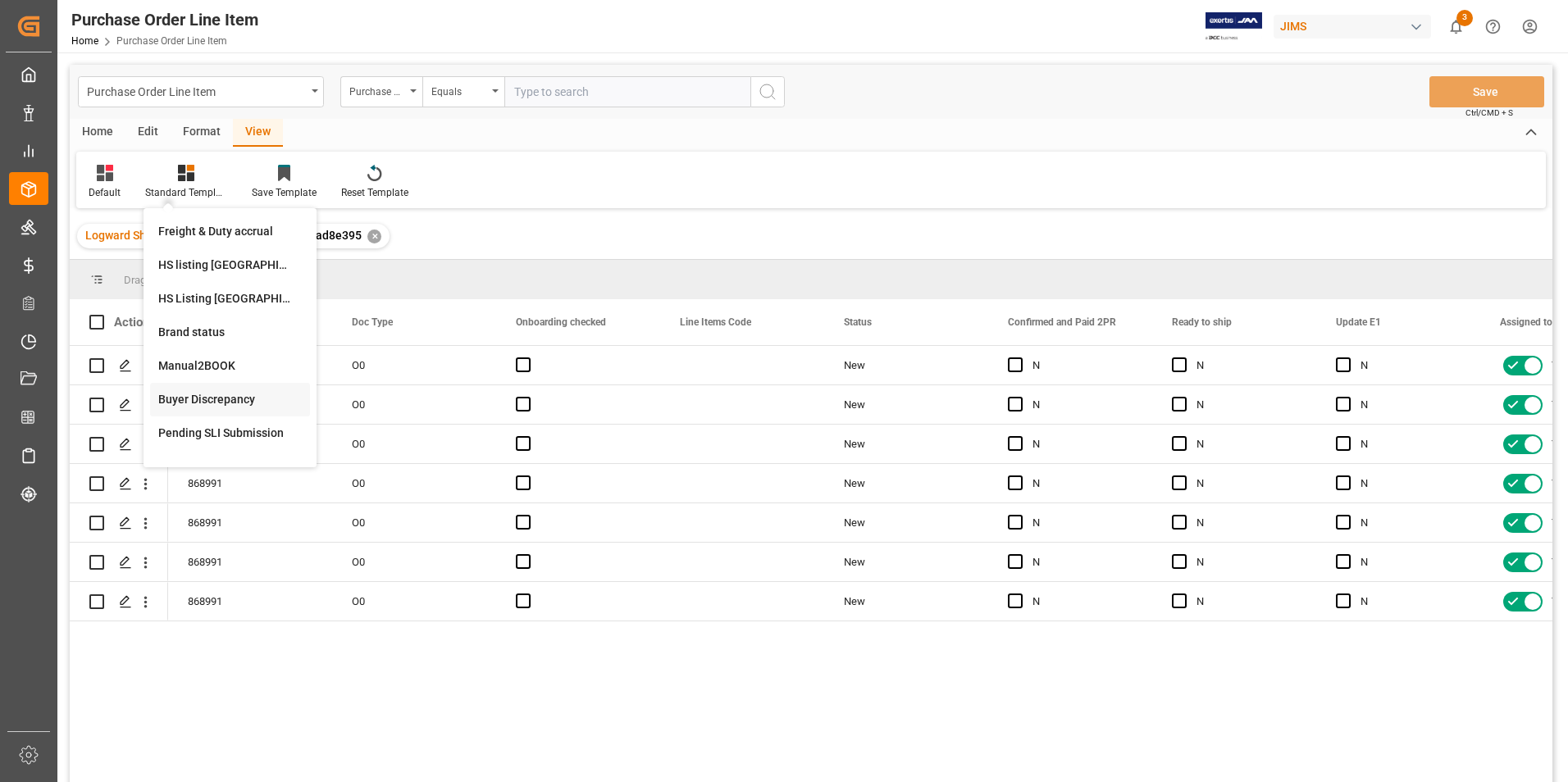
click at [223, 399] on div "Buyer Discrepancy" at bounding box center [230, 399] width 144 height 17
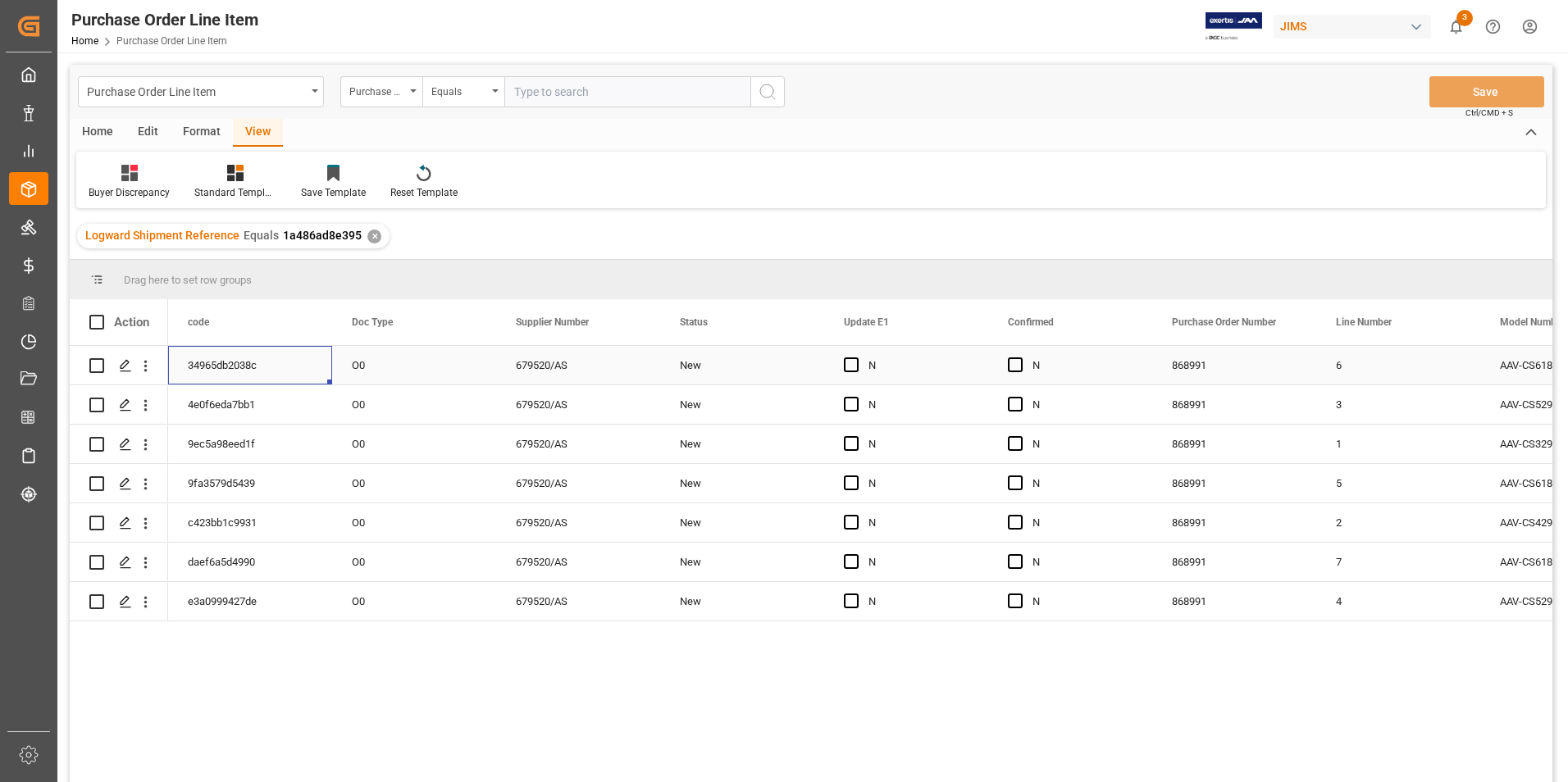
click at [298, 360] on div "34965db2038c" at bounding box center [249, 365] width 164 height 38
click at [1015, 362] on span "Press SPACE to select this row." at bounding box center [1015, 365] width 15 height 15
click at [1020, 358] on input "Press SPACE to select this row." at bounding box center [1020, 358] width 0 height 0
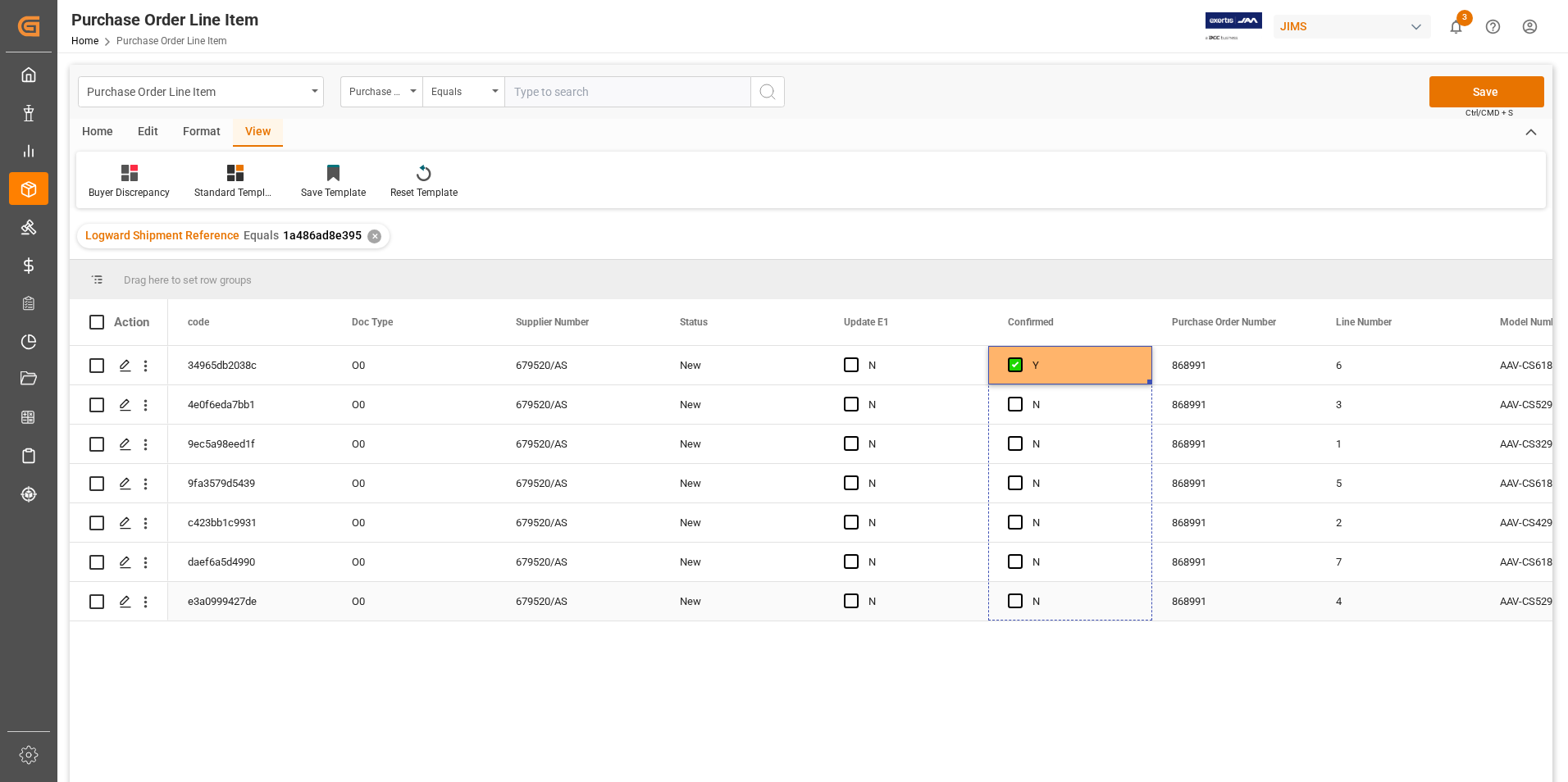
drag, startPoint x: 1150, startPoint y: 380, endPoint x: 1127, endPoint y: 602, distance: 223.2
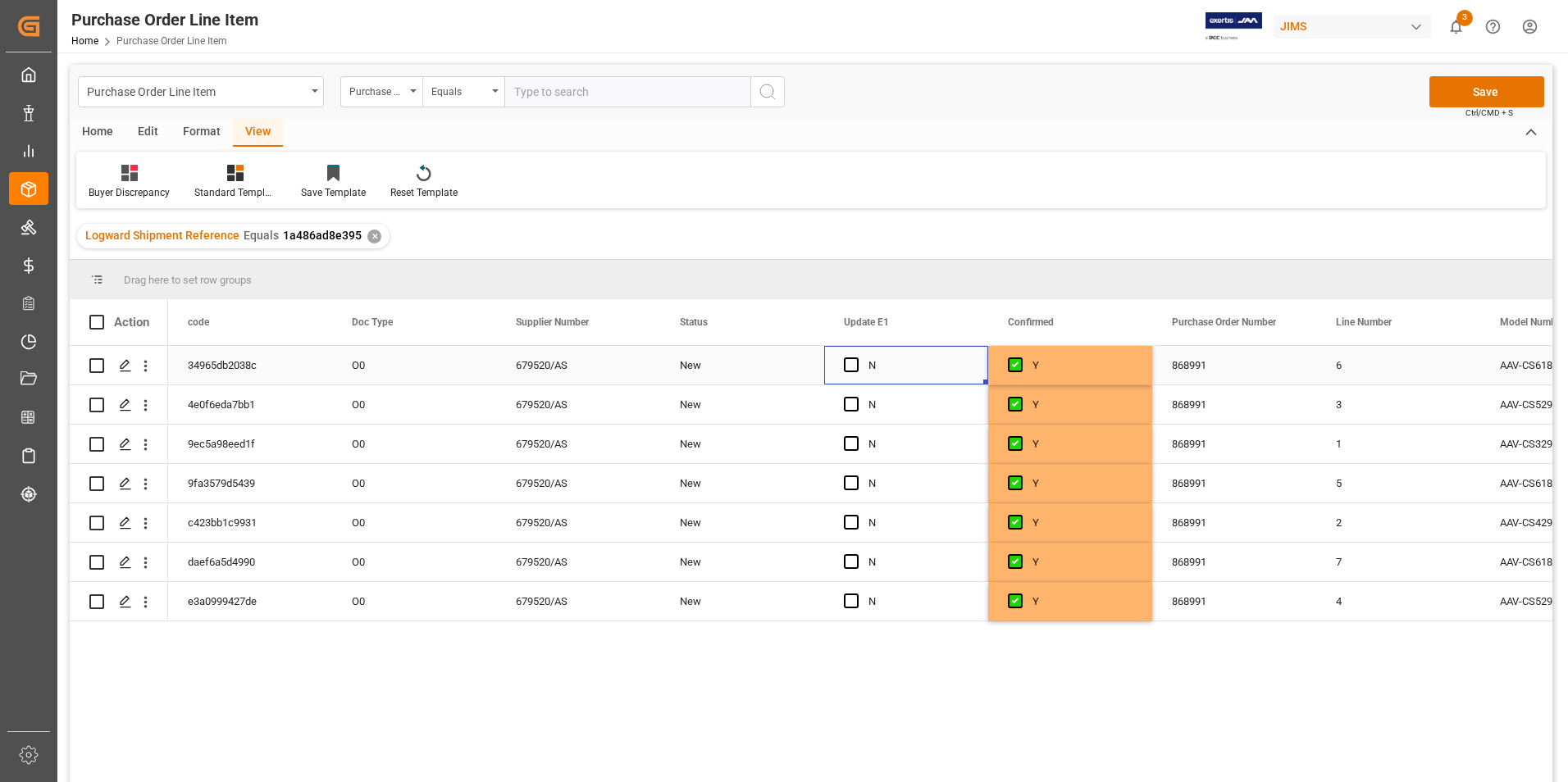
drag, startPoint x: 851, startPoint y: 364, endPoint x: 905, endPoint y: 359, distance: 54.2
click at [851, 364] on span "Press SPACE to select this row." at bounding box center [851, 365] width 15 height 15
click at [856, 358] on input "Press SPACE to select this row." at bounding box center [856, 358] width 0 height 0
drag, startPoint x: 986, startPoint y: 381, endPoint x: 963, endPoint y: 603, distance: 223.2
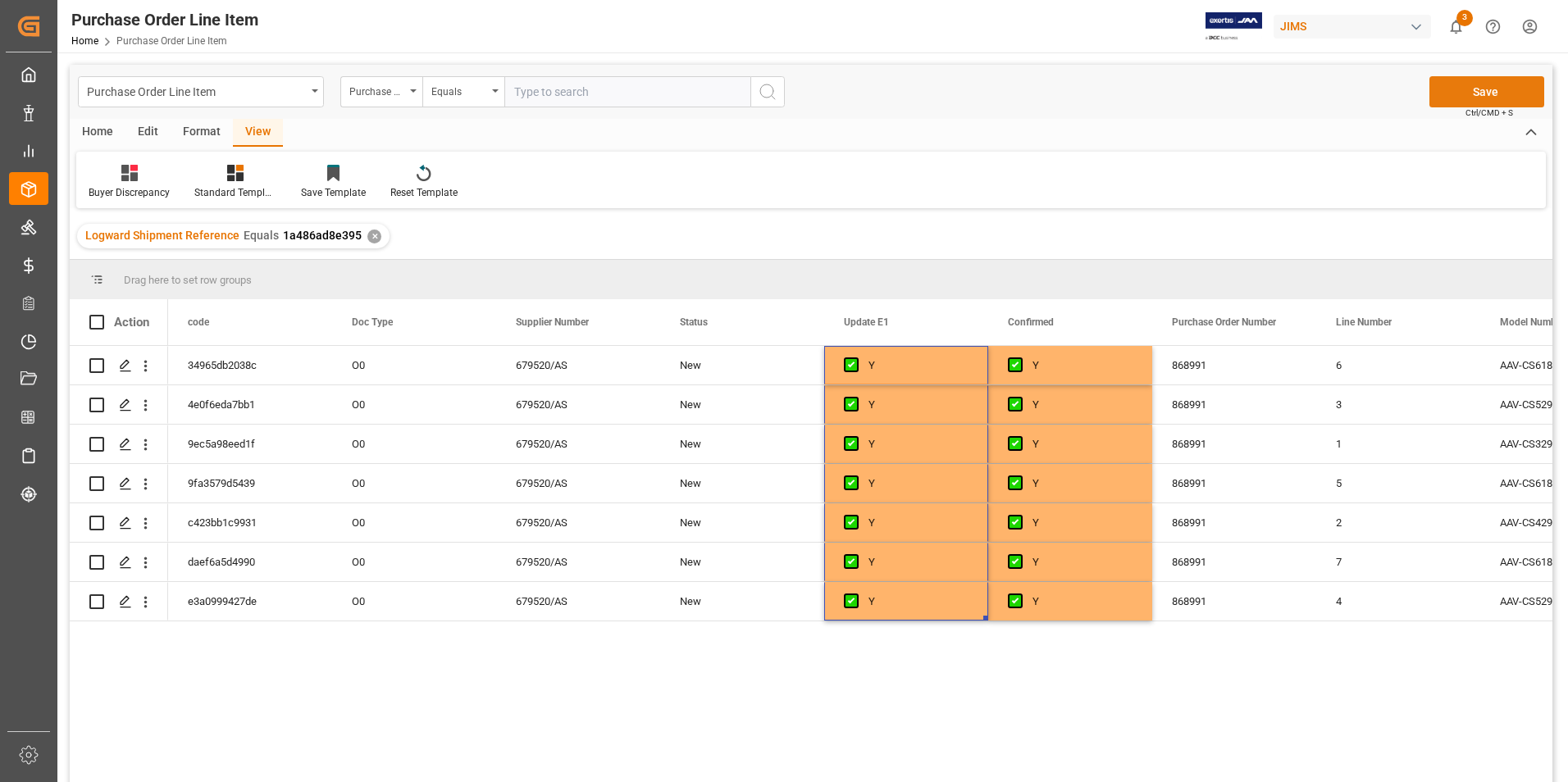
click at [1485, 87] on button "Save" at bounding box center [1486, 91] width 115 height 31
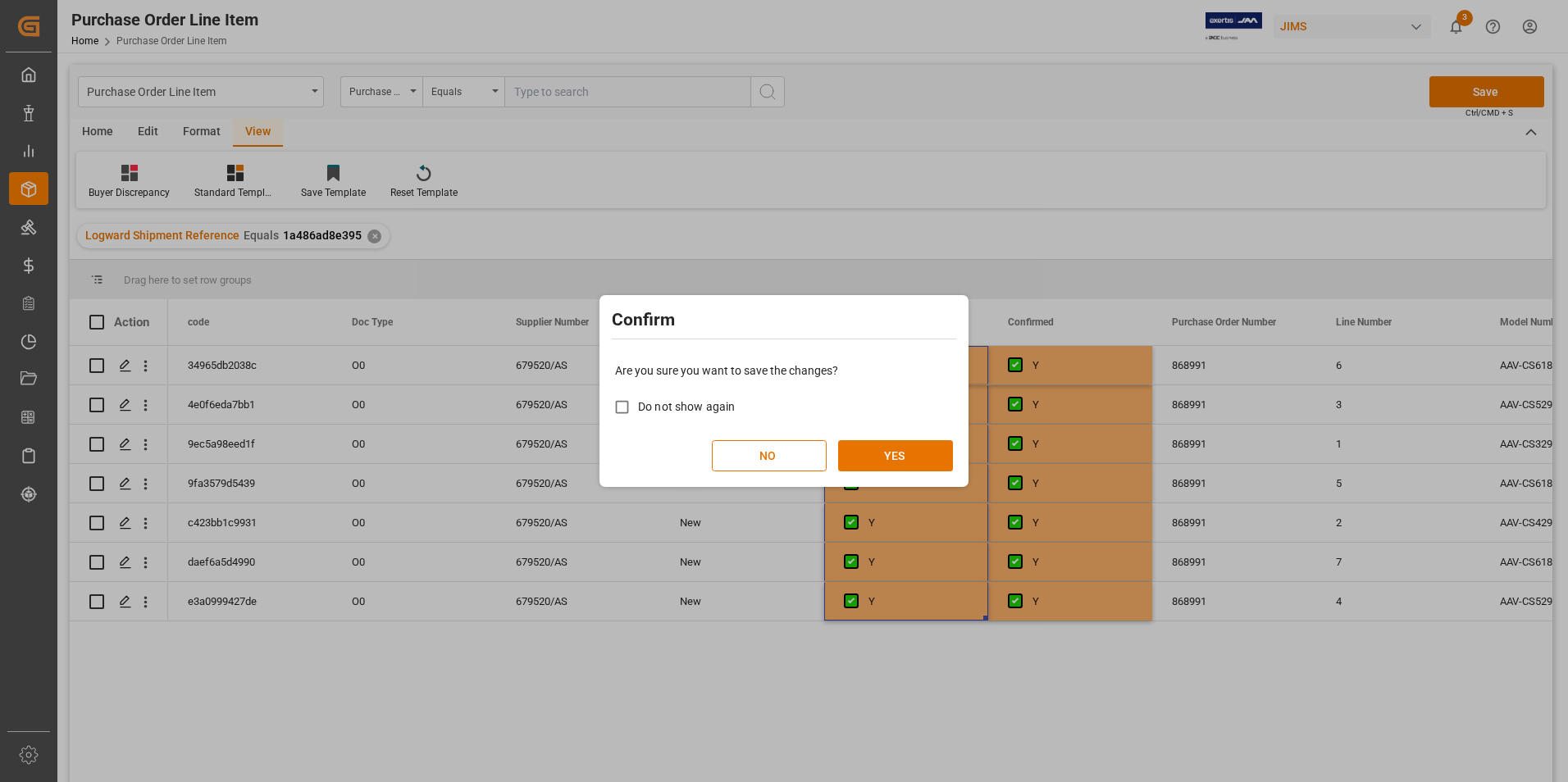
click at [920, 437] on div "Are you sure you want to save the changes? Do not show again NO YES" at bounding box center [784, 416] width 360 height 132
click at [918, 448] on button "YES" at bounding box center [895, 455] width 115 height 31
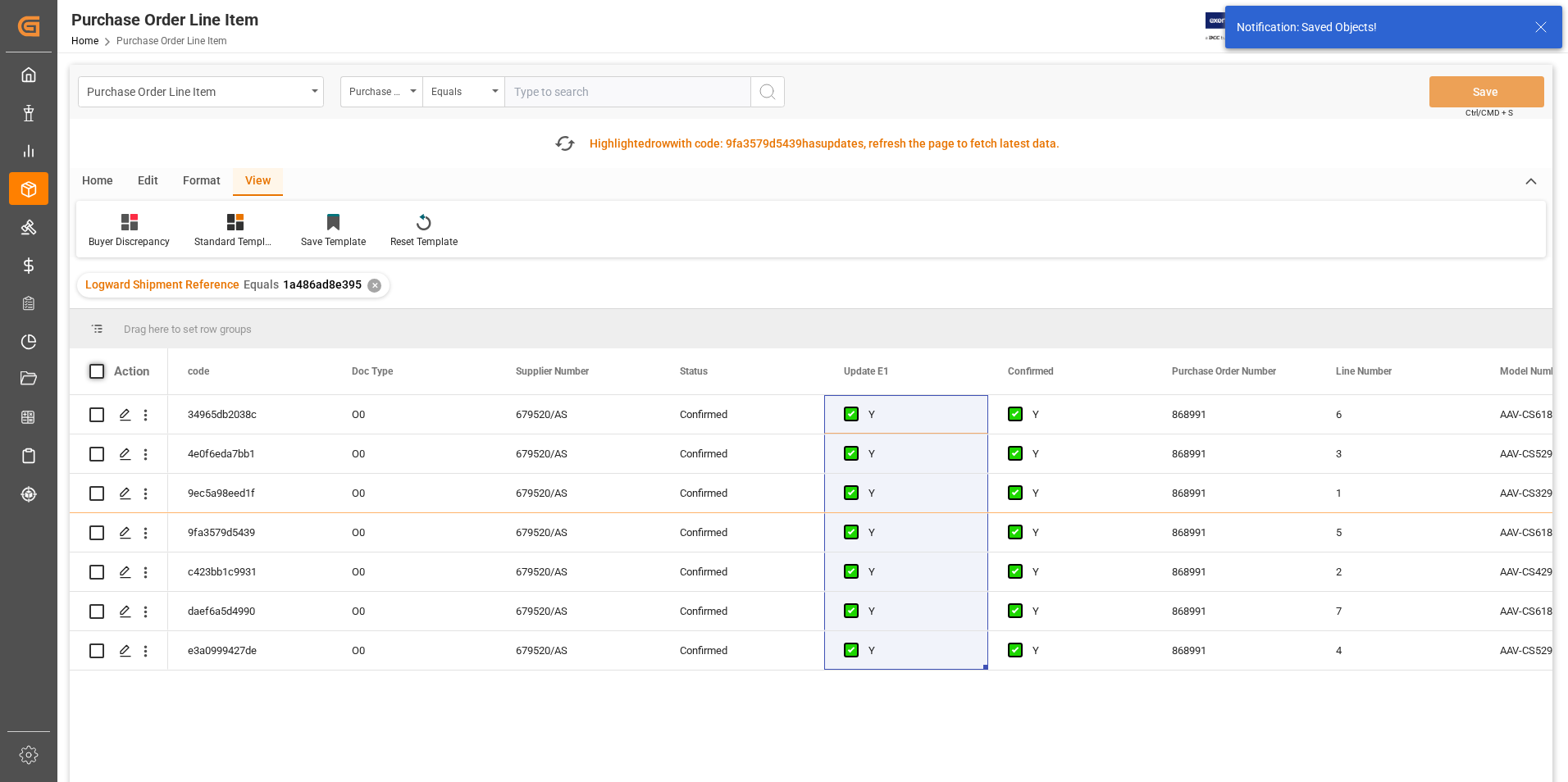
click at [102, 375] on span at bounding box center [97, 371] width 15 height 15
click at [102, 364] on input "checkbox" at bounding box center [102, 364] width 0 height 0
checkbox input "true"
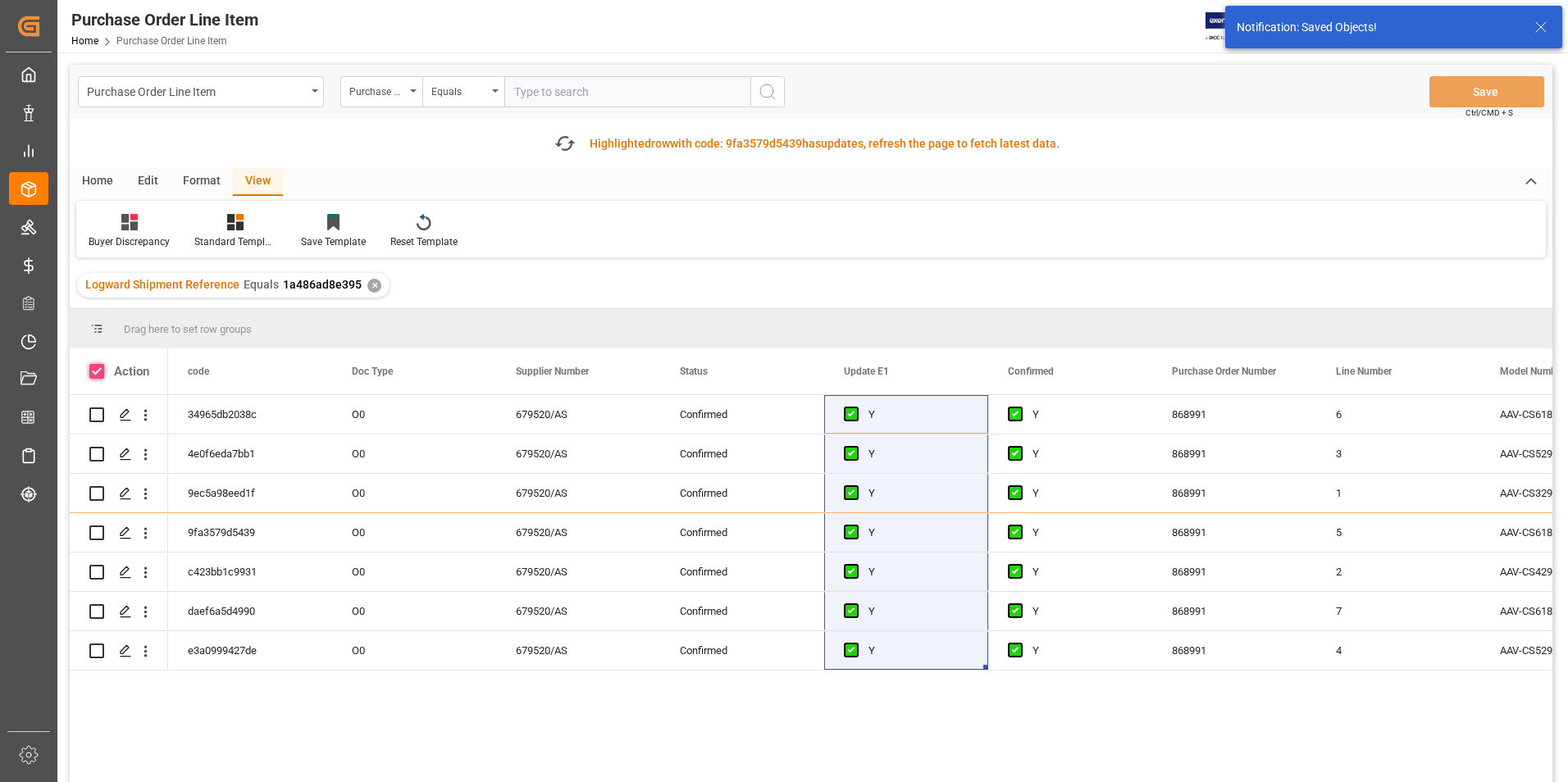
checkbox input "true"
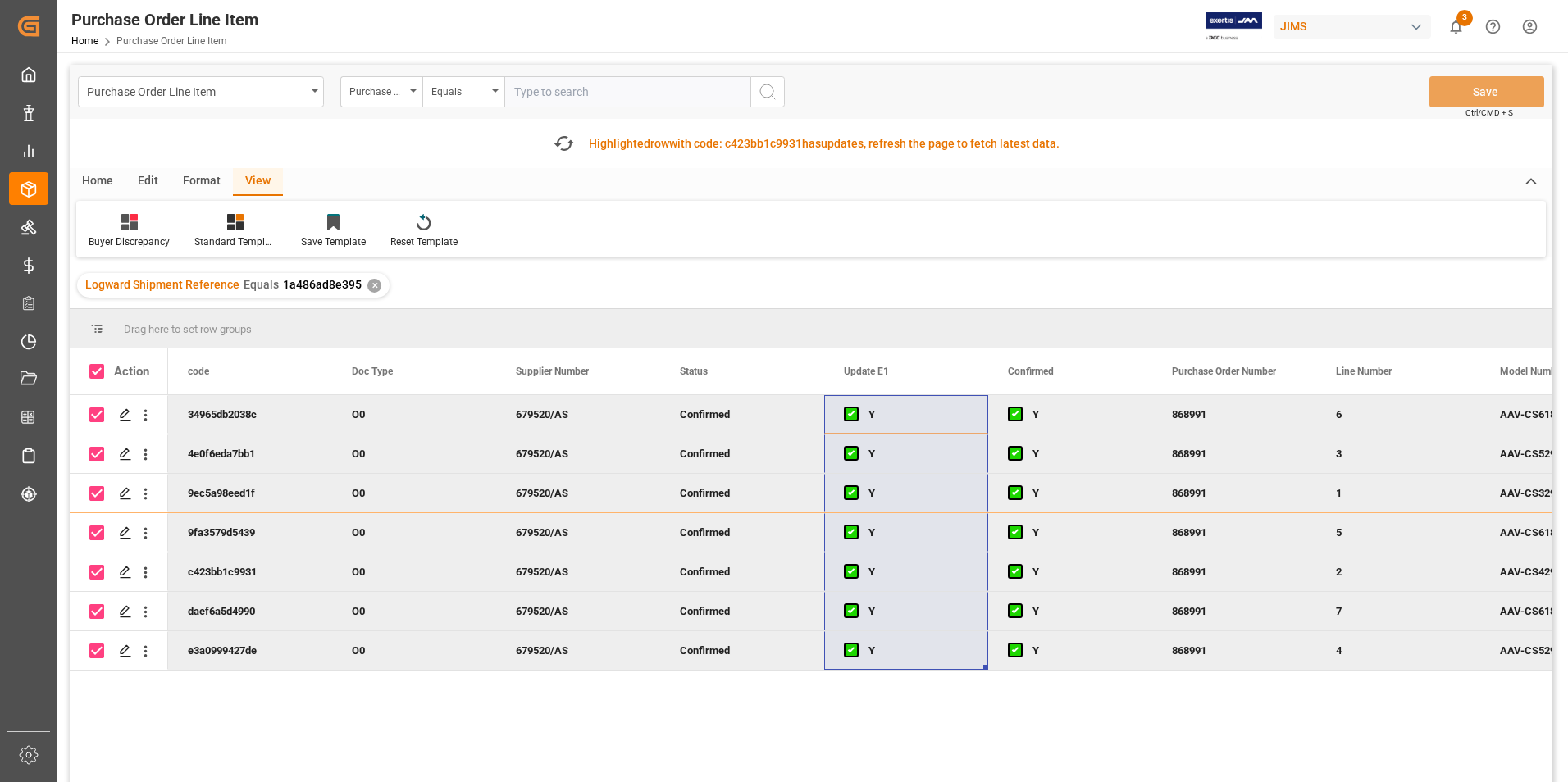
click at [91, 177] on div "Home" at bounding box center [97, 181] width 56 height 28
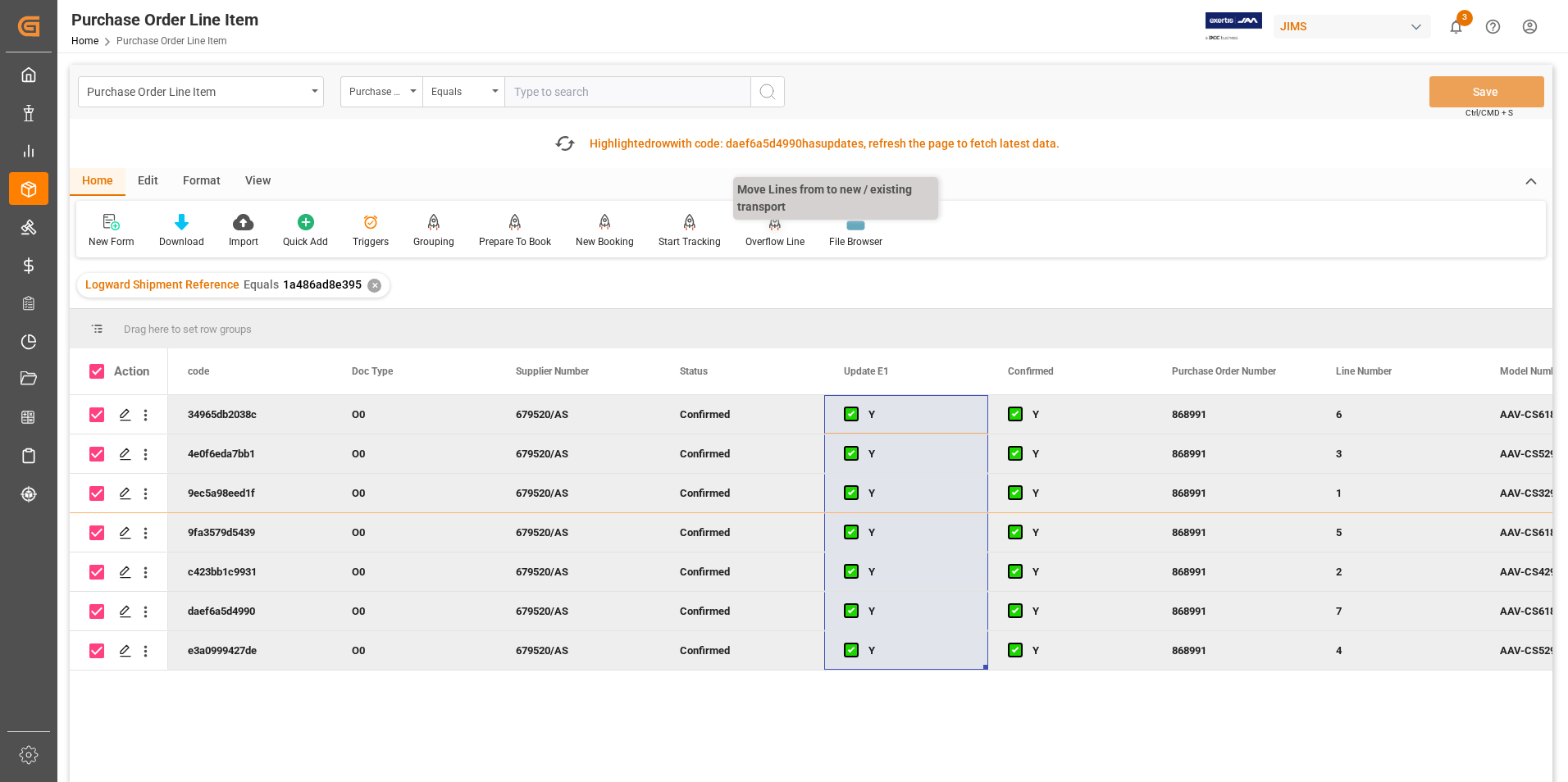
click at [742, 232] on div "Overflow Line" at bounding box center [775, 231] width 83 height 36
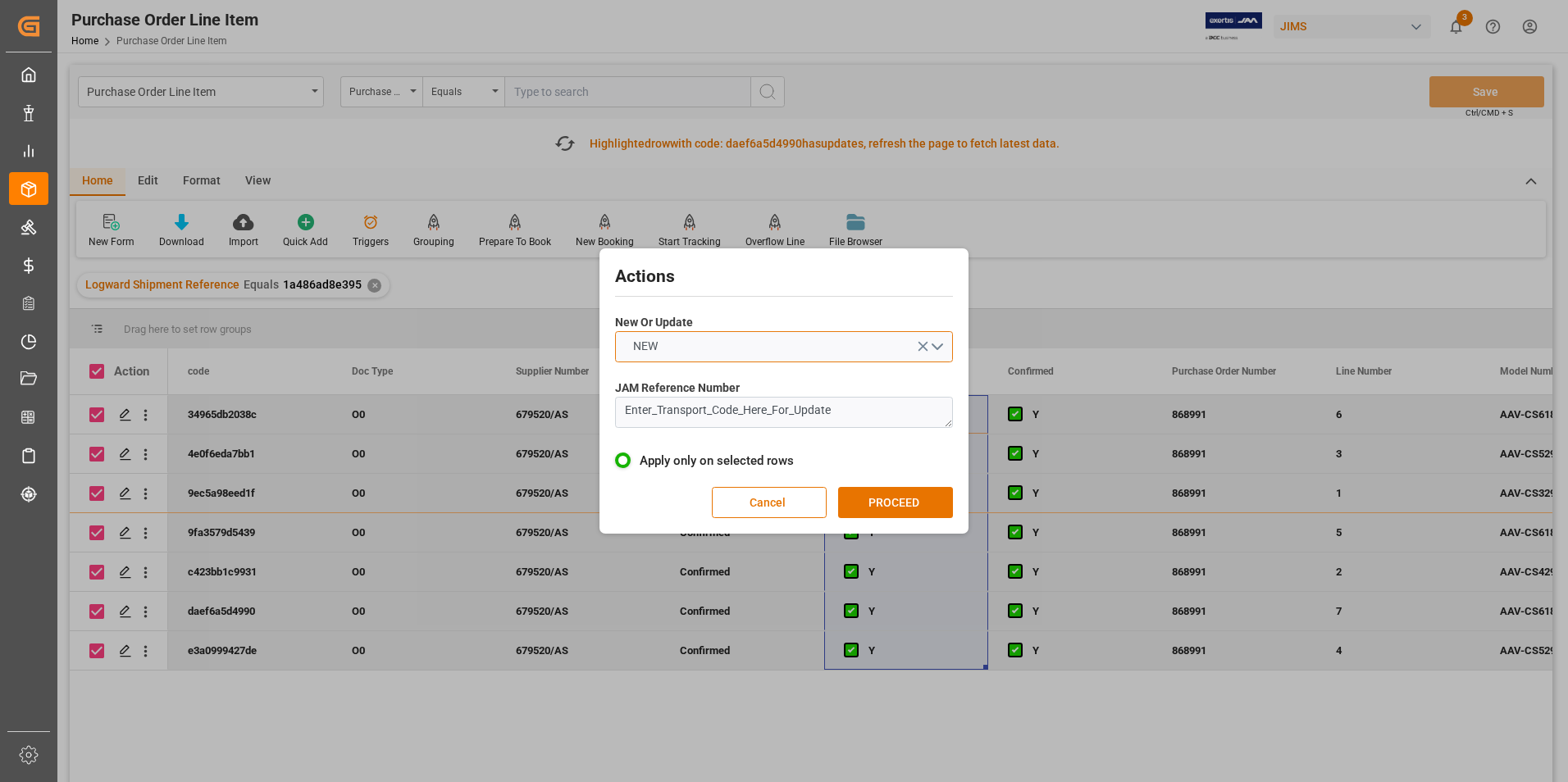
click at [707, 343] on button "NEW" at bounding box center [784, 346] width 337 height 31
click at [692, 377] on div "UPDATE" at bounding box center [784, 385] width 337 height 35
drag, startPoint x: 869, startPoint y: 407, endPoint x: 571, endPoint y: 389, distance: 298.5
click at [571, 389] on div "Actions New Or Update UPDATE JAM Reference Number Enter_Transport_Code_Here_For…" at bounding box center [784, 391] width 1568 height 782
type textarea "22-11345-CN"
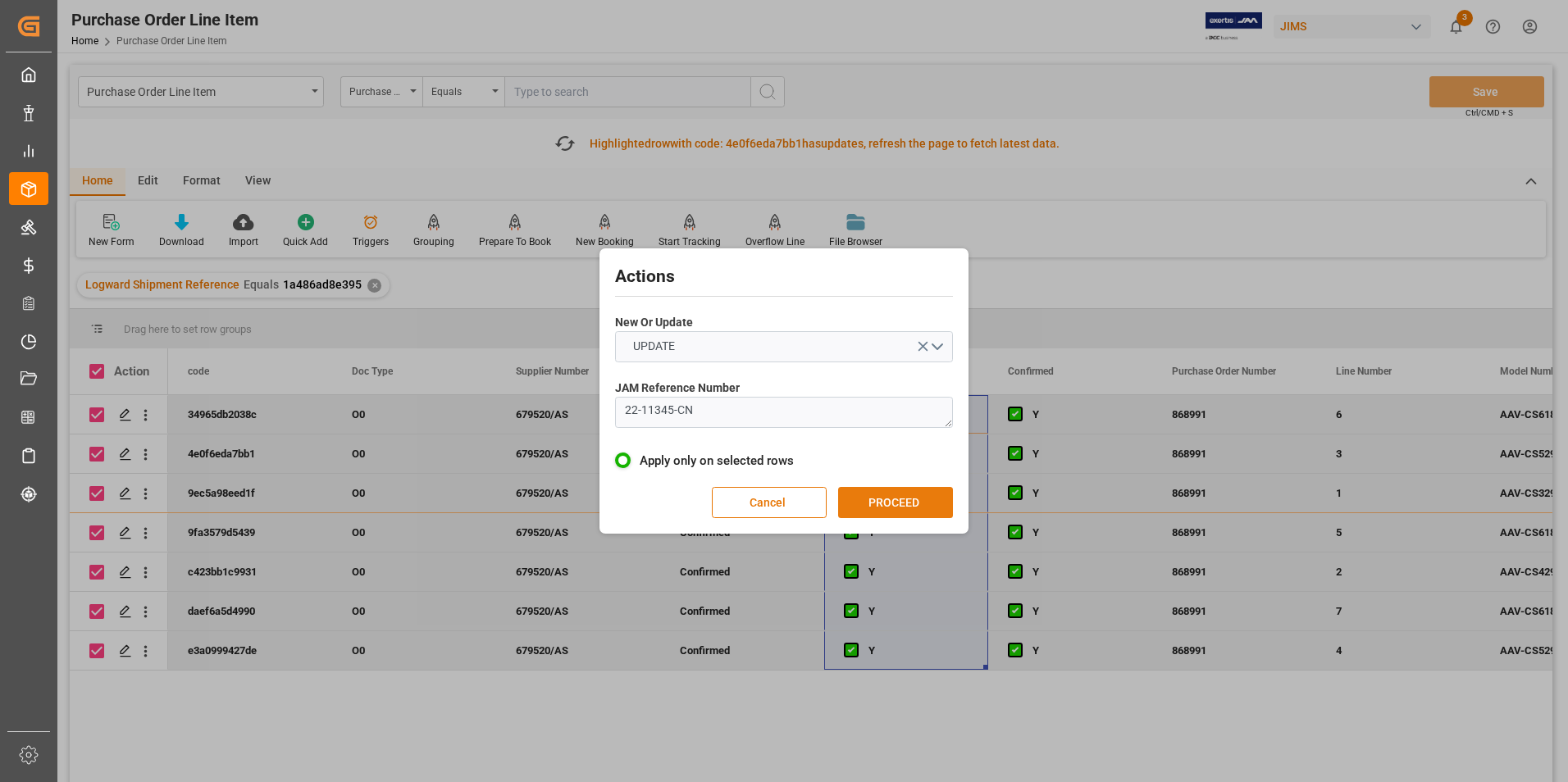
click at [905, 507] on button "PROCEED" at bounding box center [895, 502] width 115 height 31
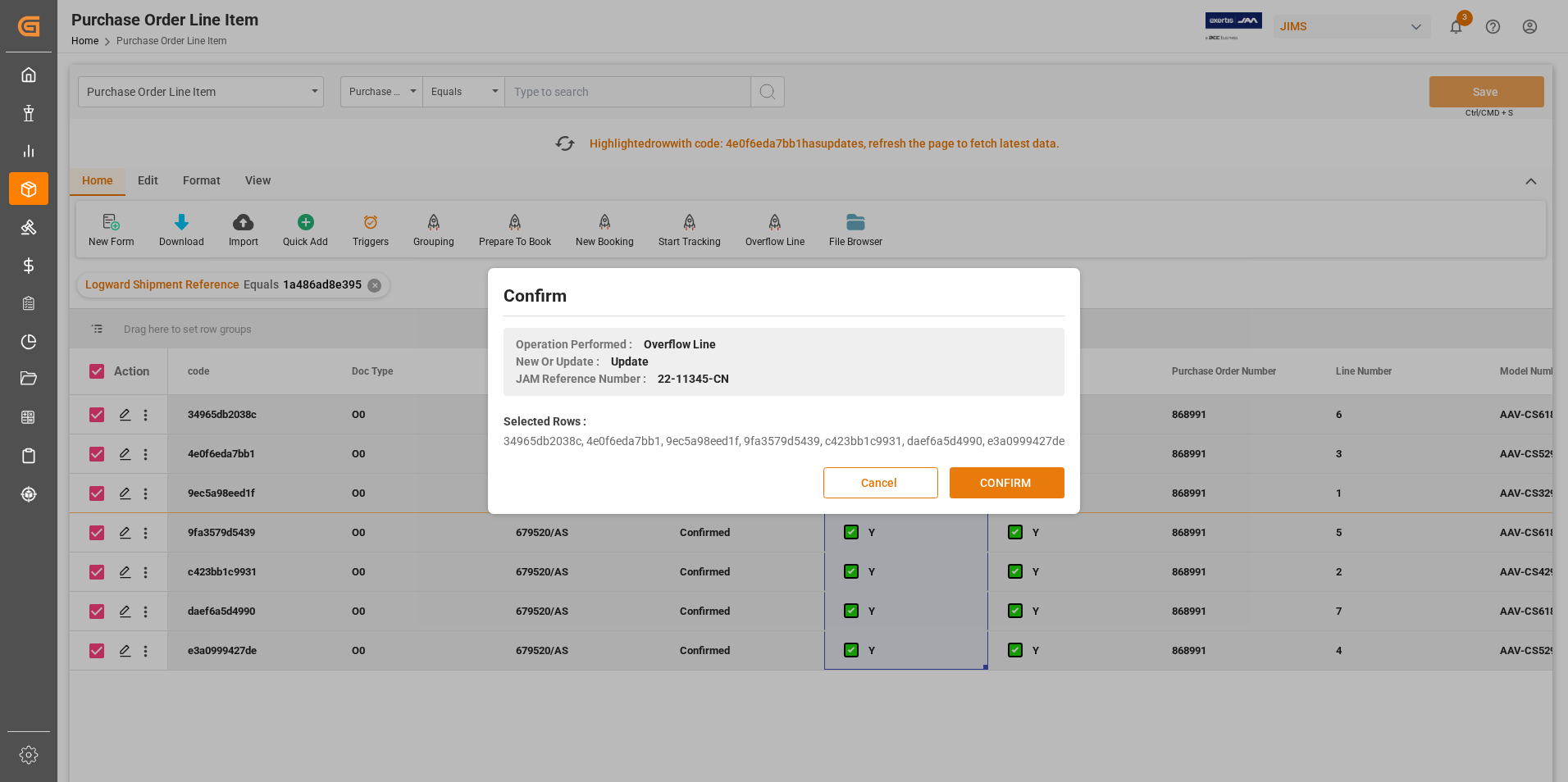
click at [1002, 484] on button "CONFIRM" at bounding box center [1006, 482] width 115 height 31
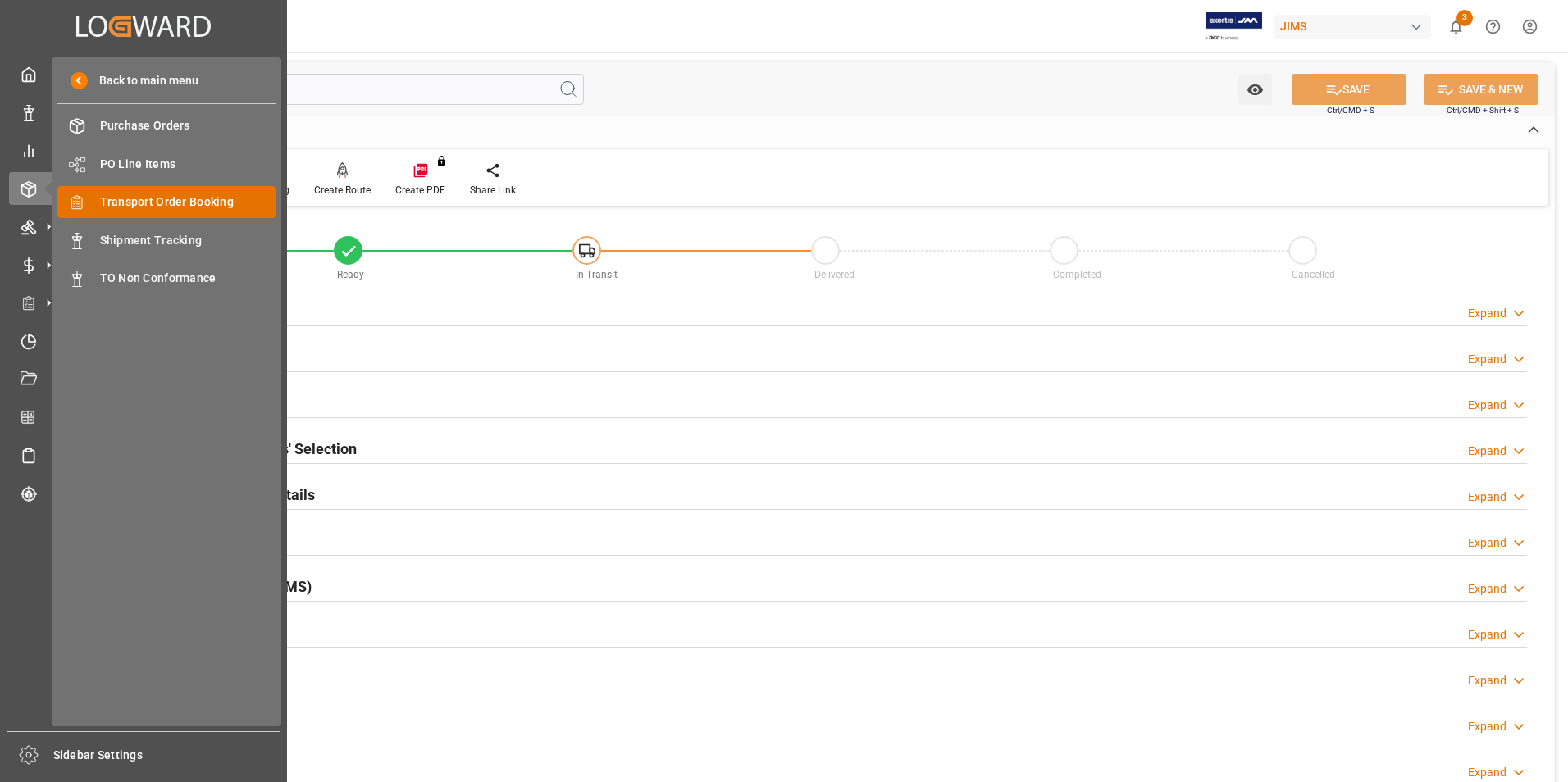
click at [173, 204] on span "Transport Order Booking" at bounding box center [188, 201] width 177 height 17
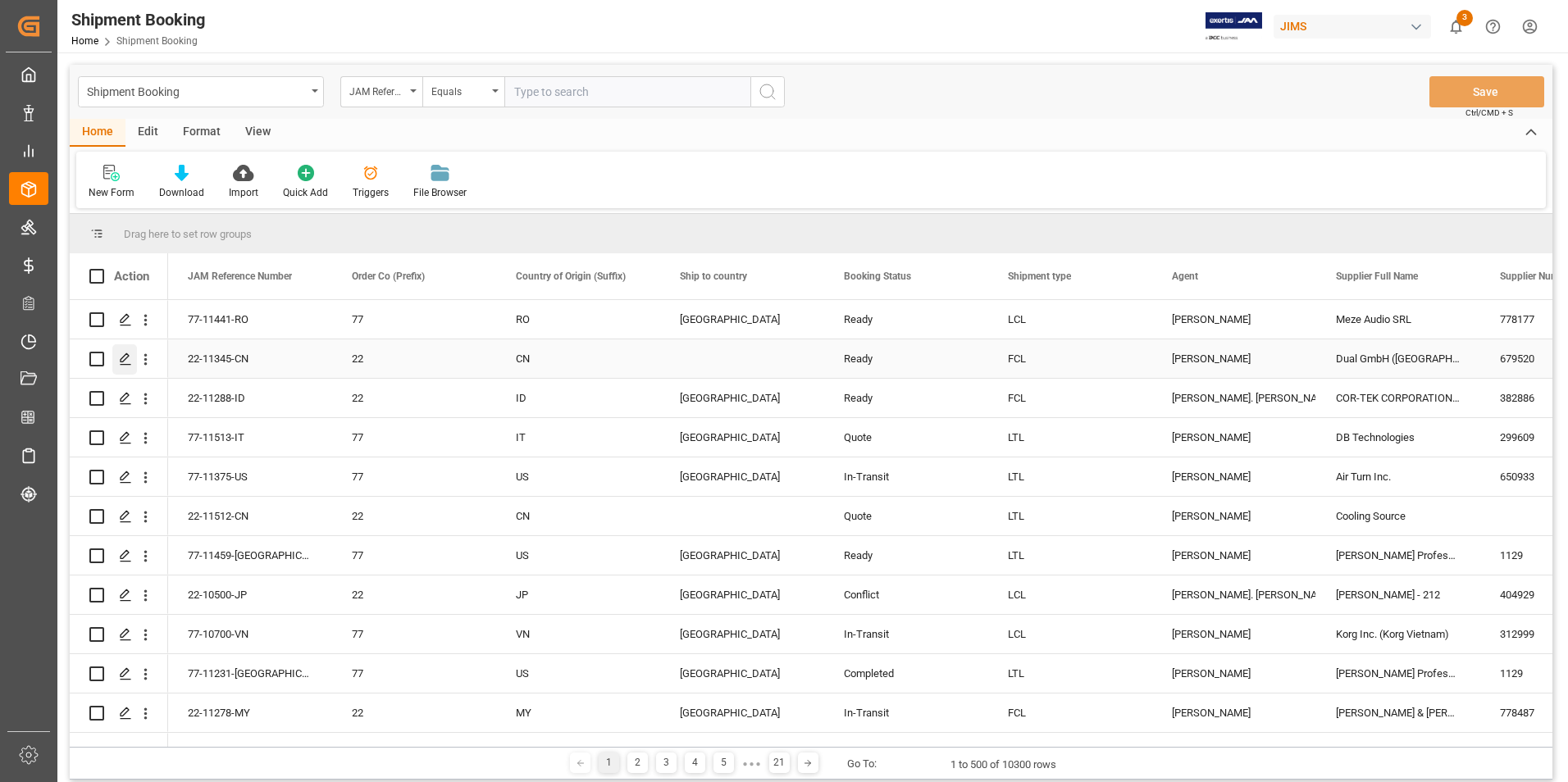
click at [126, 356] on icon "Press SPACE to select this row." at bounding box center [125, 359] width 13 height 13
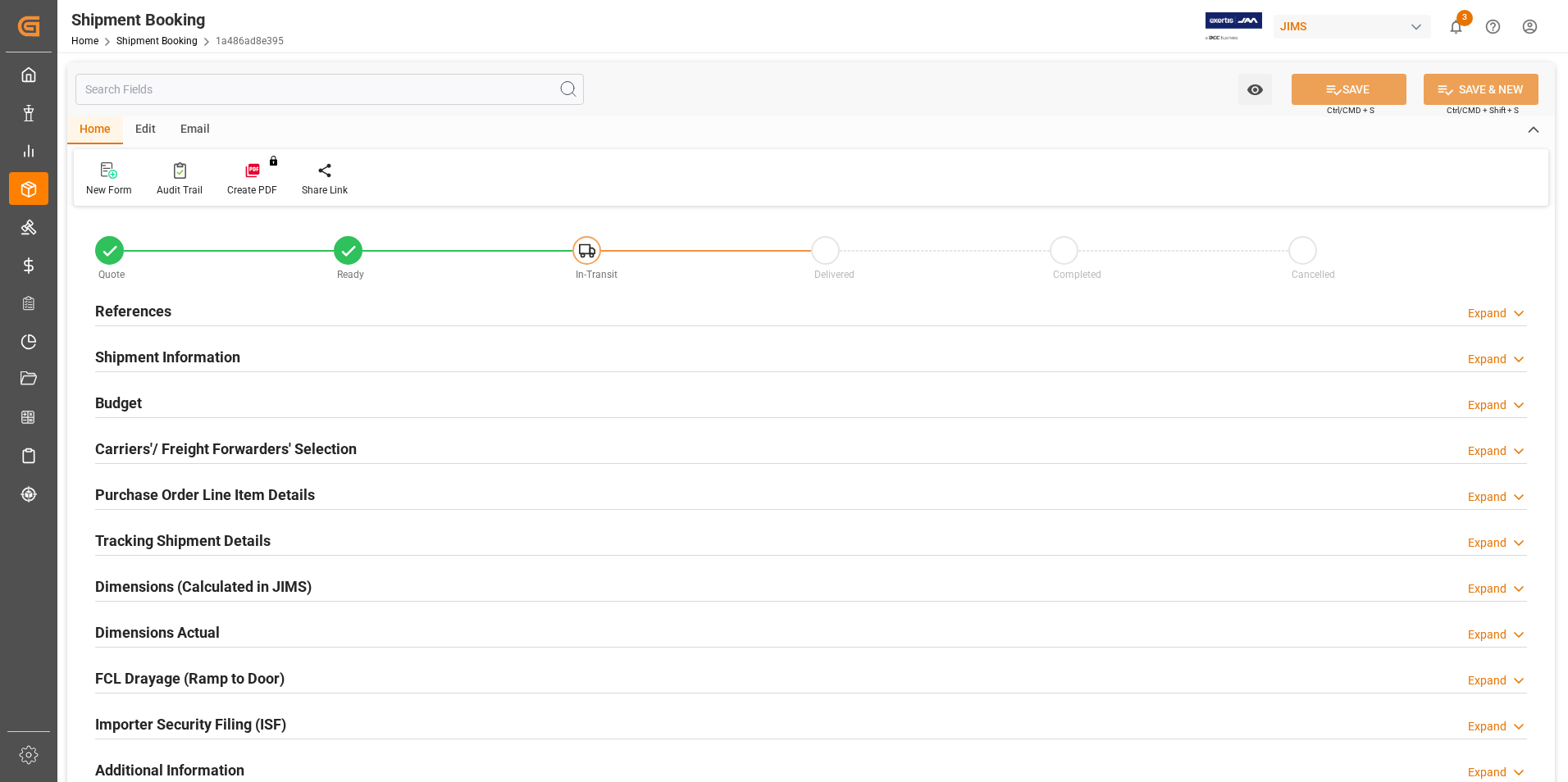
type input "7"
click at [187, 487] on h2 "Purchase Order Line Item Details" at bounding box center [204, 494] width 219 height 22
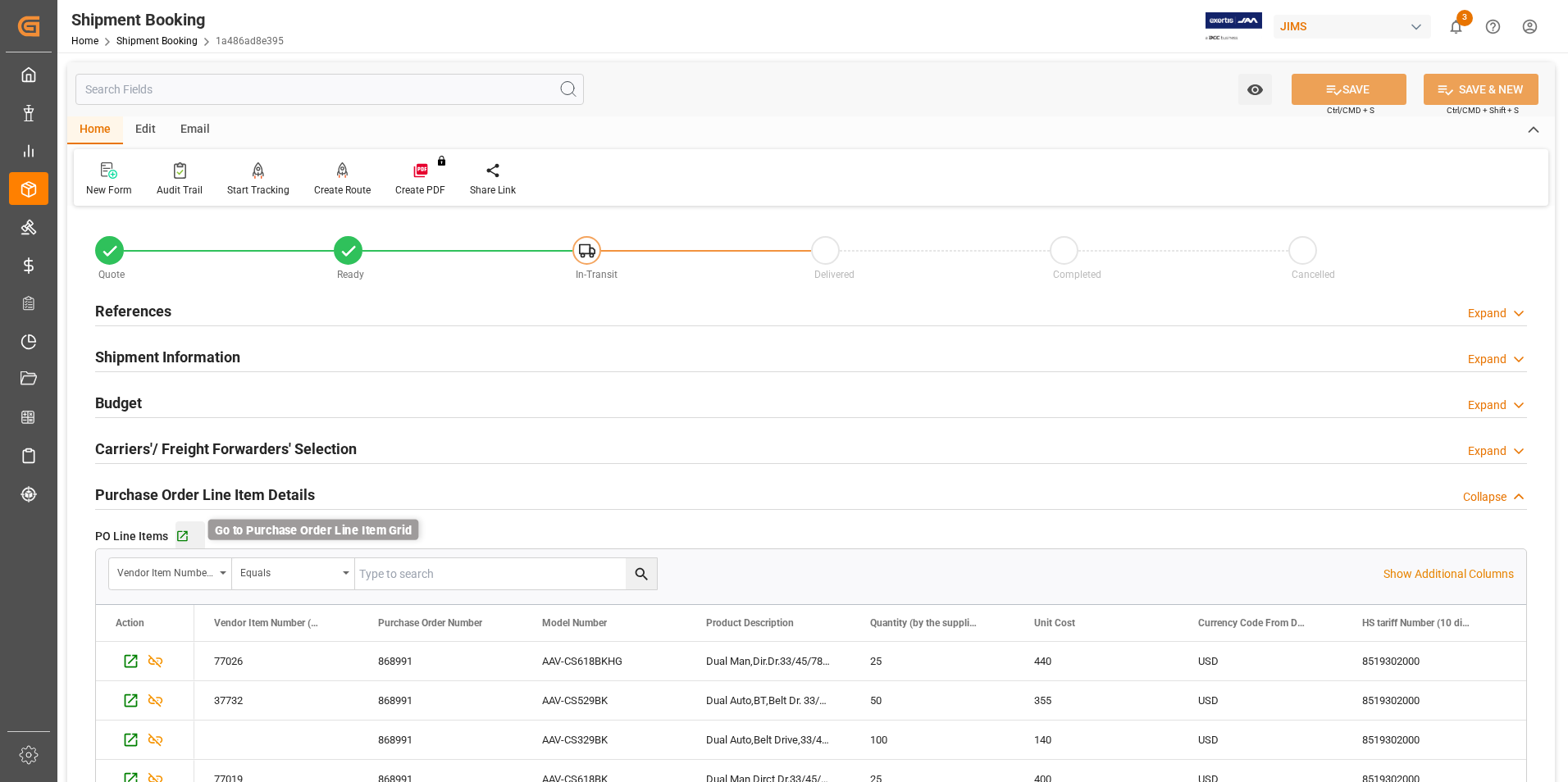
click at [182, 533] on icon "button" at bounding box center [183, 537] width 14 height 14
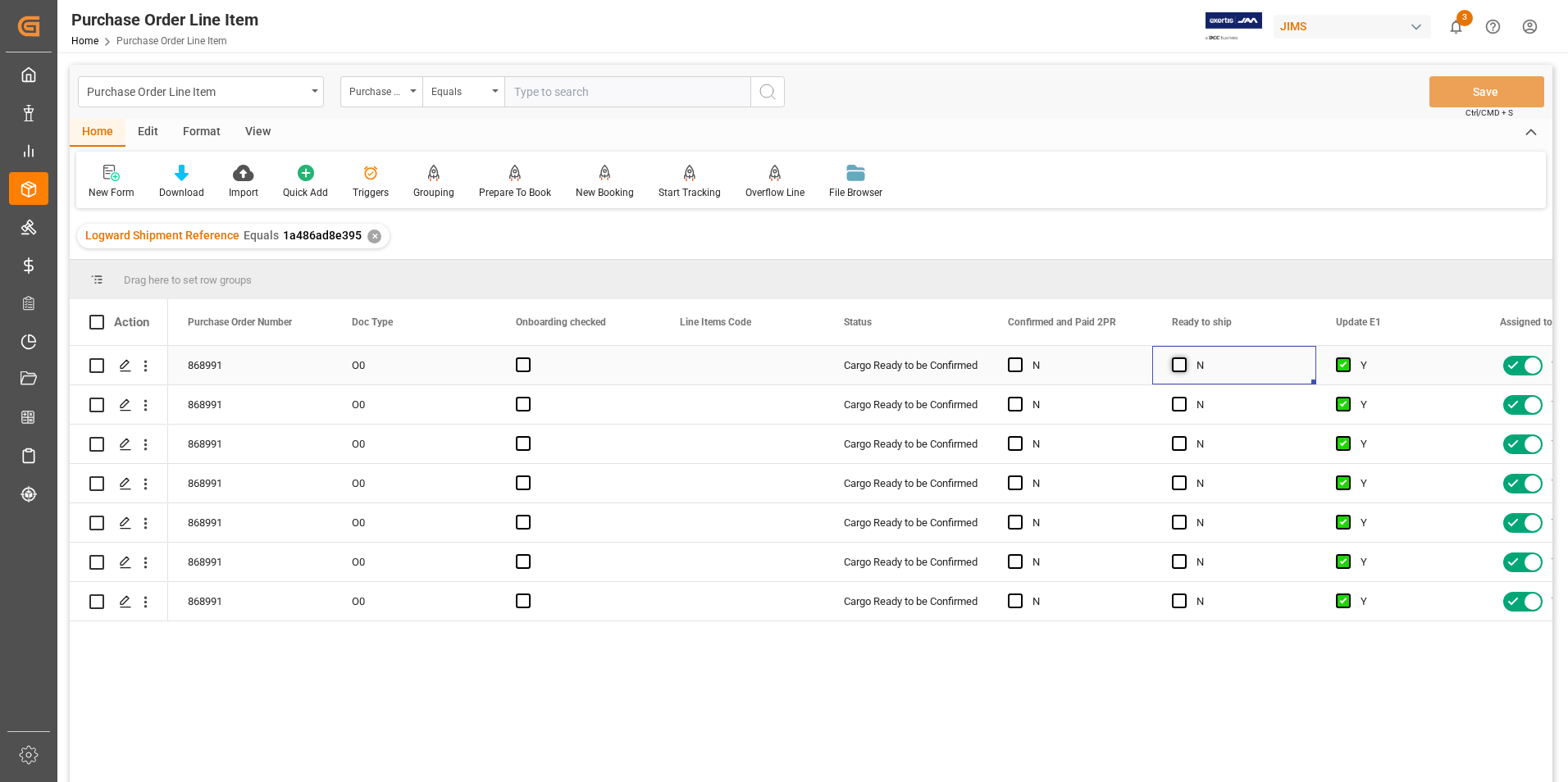
click at [1185, 363] on span "Press SPACE to select this row." at bounding box center [1179, 365] width 15 height 15
click at [1184, 358] on input "Press SPACE to select this row." at bounding box center [1184, 358] width 0 height 0
drag, startPoint x: 1311, startPoint y: 383, endPoint x: 1290, endPoint y: 633, distance: 250.9
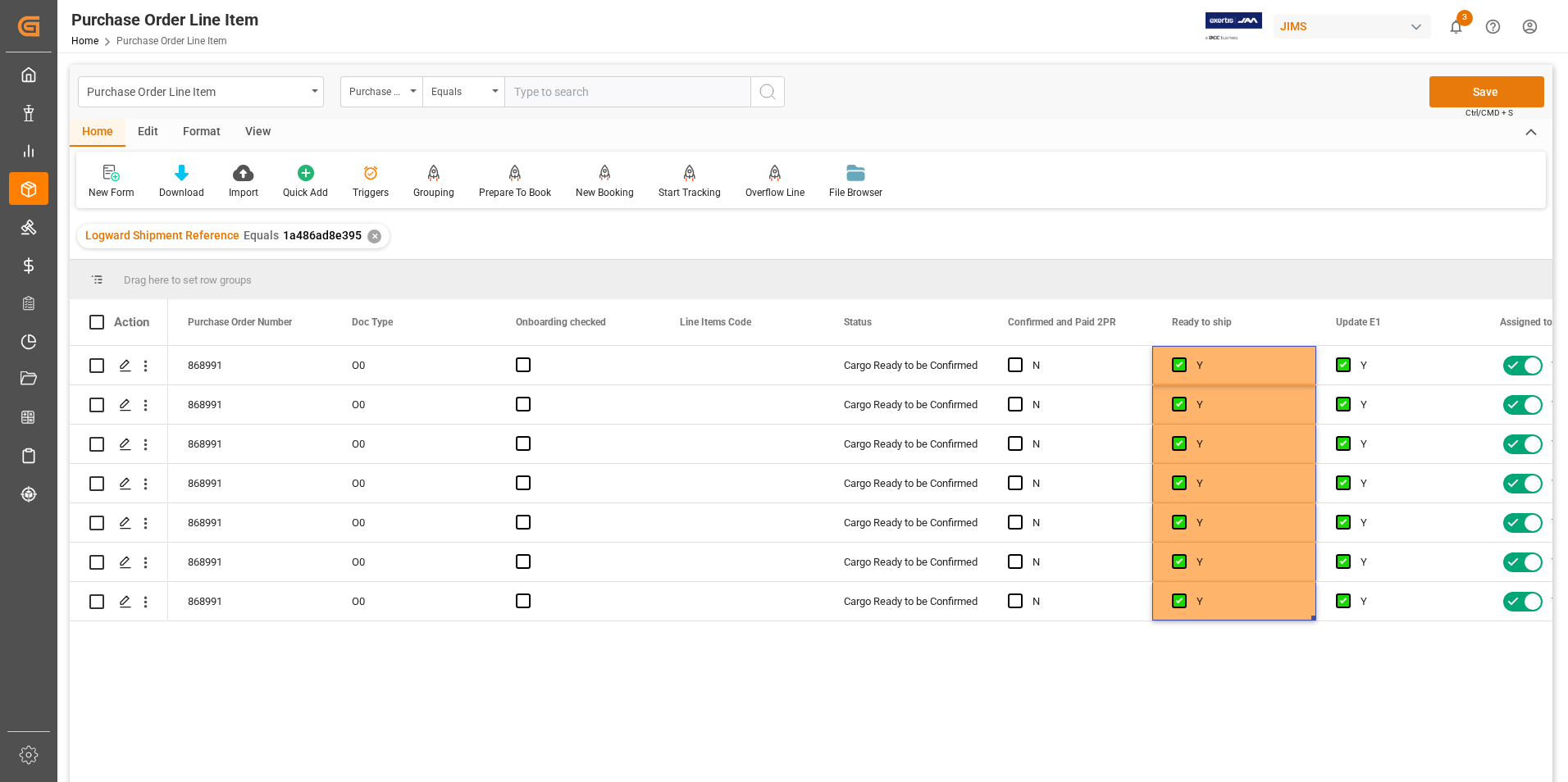
click at [1493, 94] on button "Save" at bounding box center [1486, 91] width 115 height 31
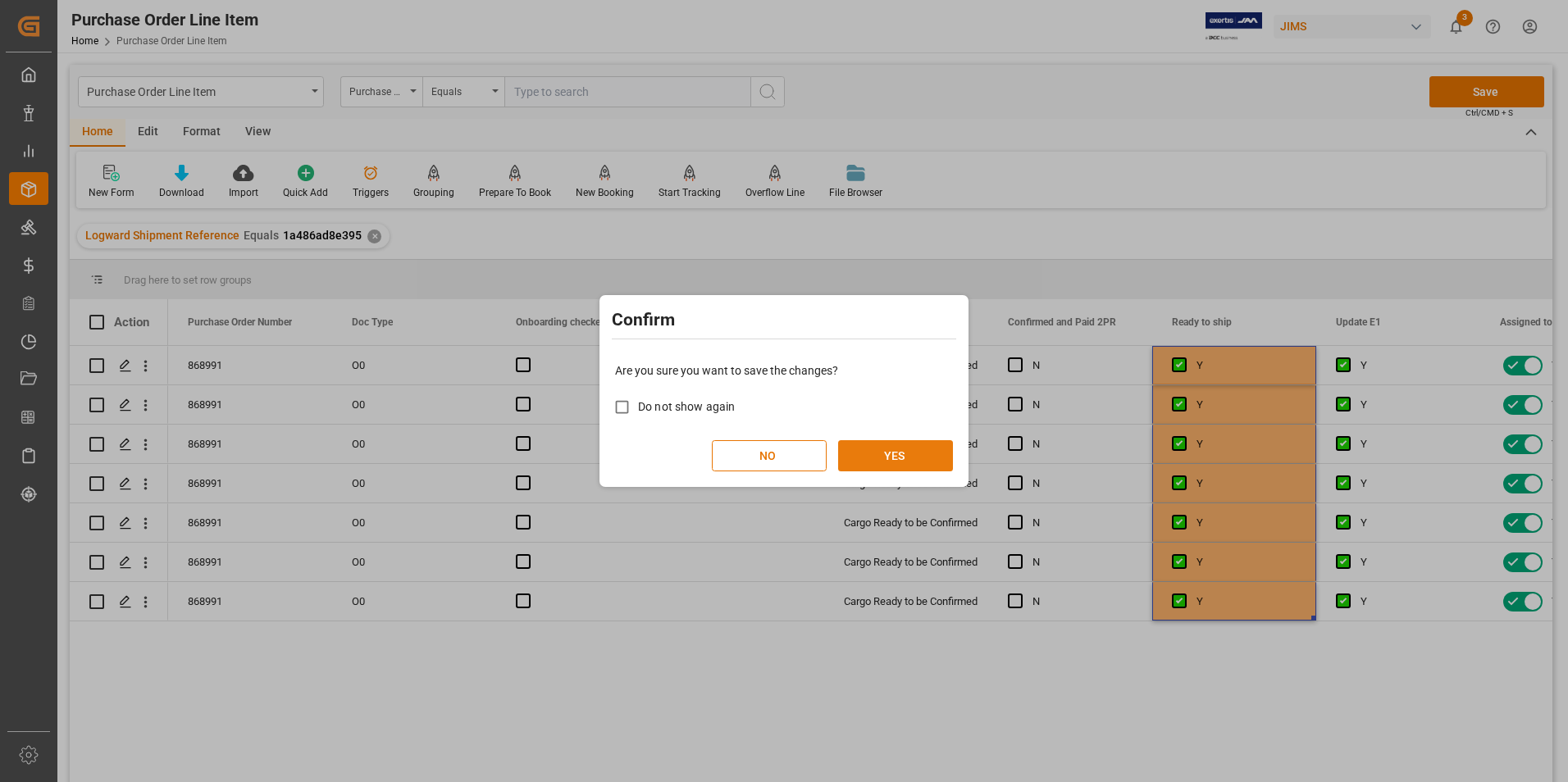
click at [906, 453] on button "YES" at bounding box center [895, 455] width 115 height 31
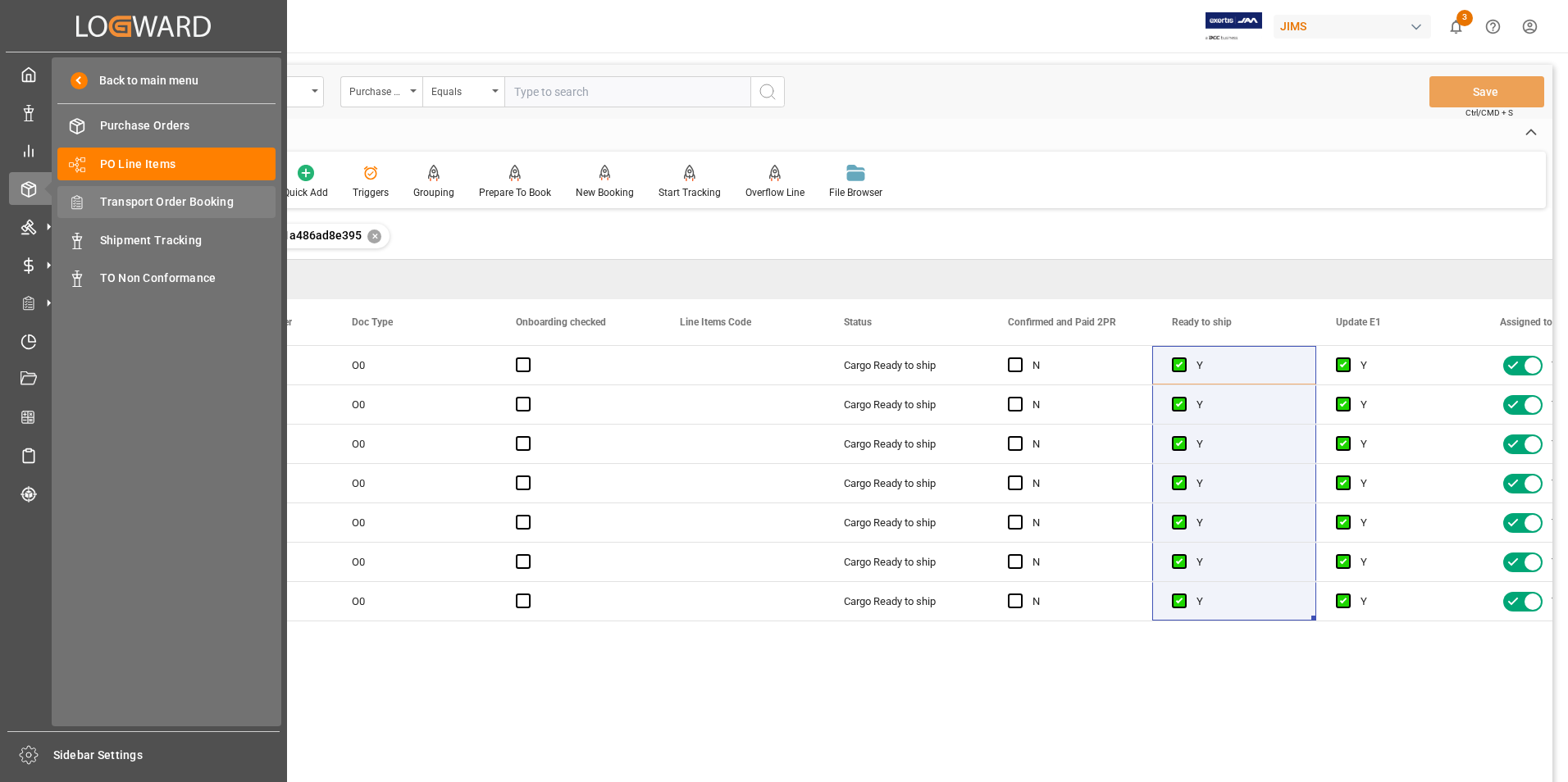
click at [175, 196] on span "Transport Order Booking" at bounding box center [188, 201] width 177 height 17
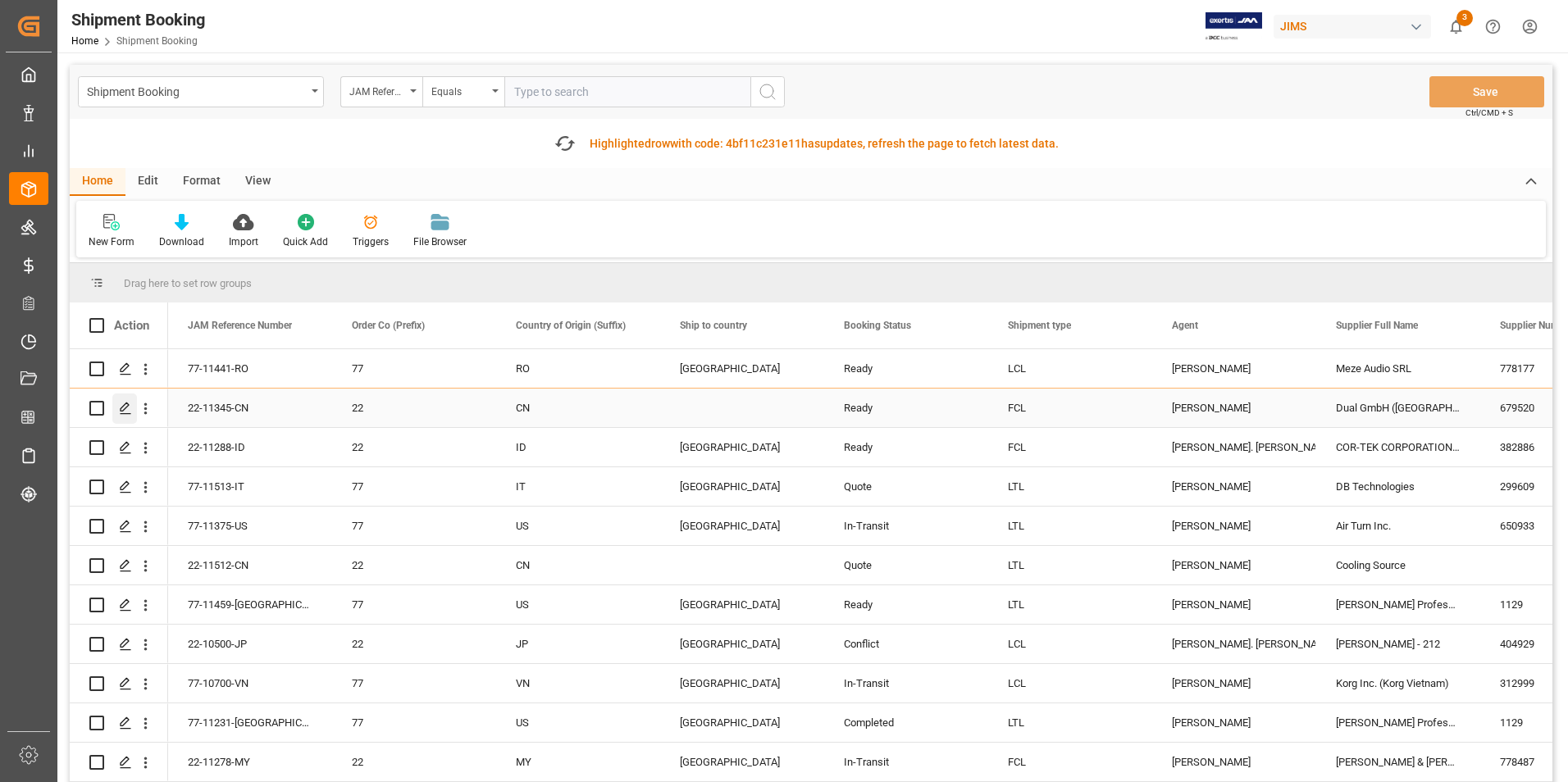
click at [124, 405] on polygon "Press SPACE to select this row." at bounding box center [124, 407] width 8 height 8
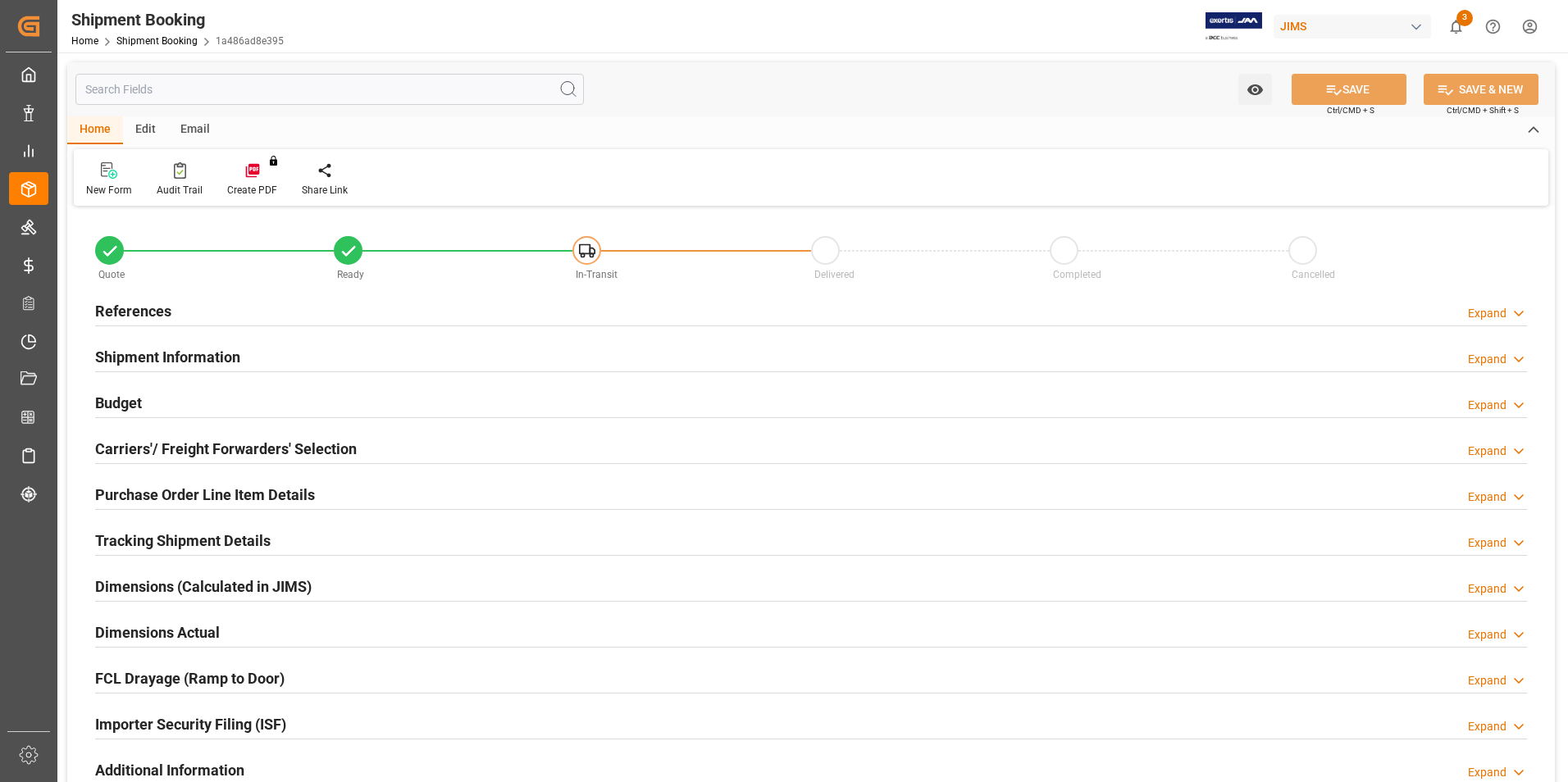
type input "7"
click at [163, 493] on h2 "Purchase Order Line Item Details" at bounding box center [204, 494] width 219 height 22
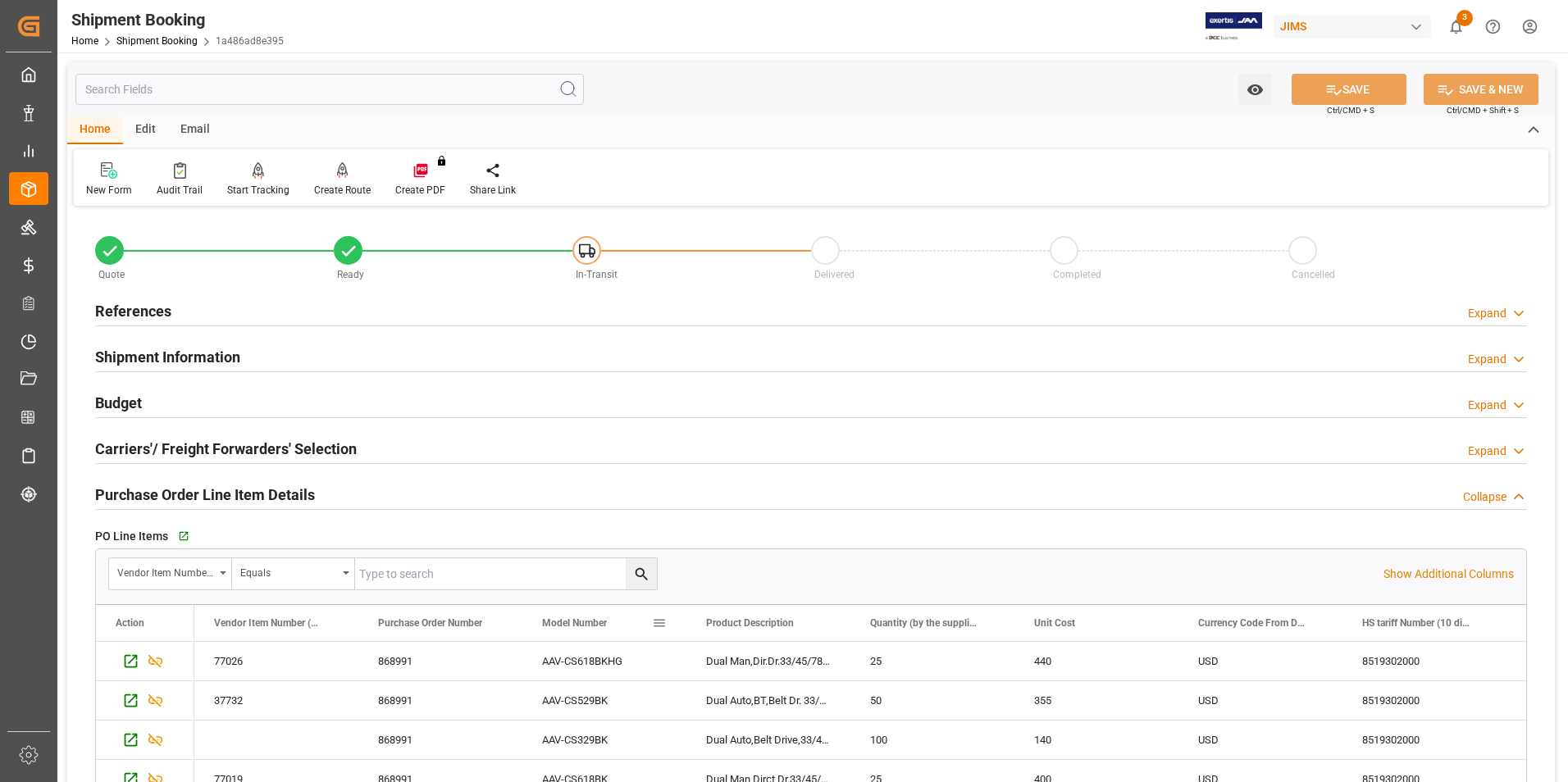
click at [571, 628] on span "Model Number" at bounding box center [574, 622] width 65 height 12
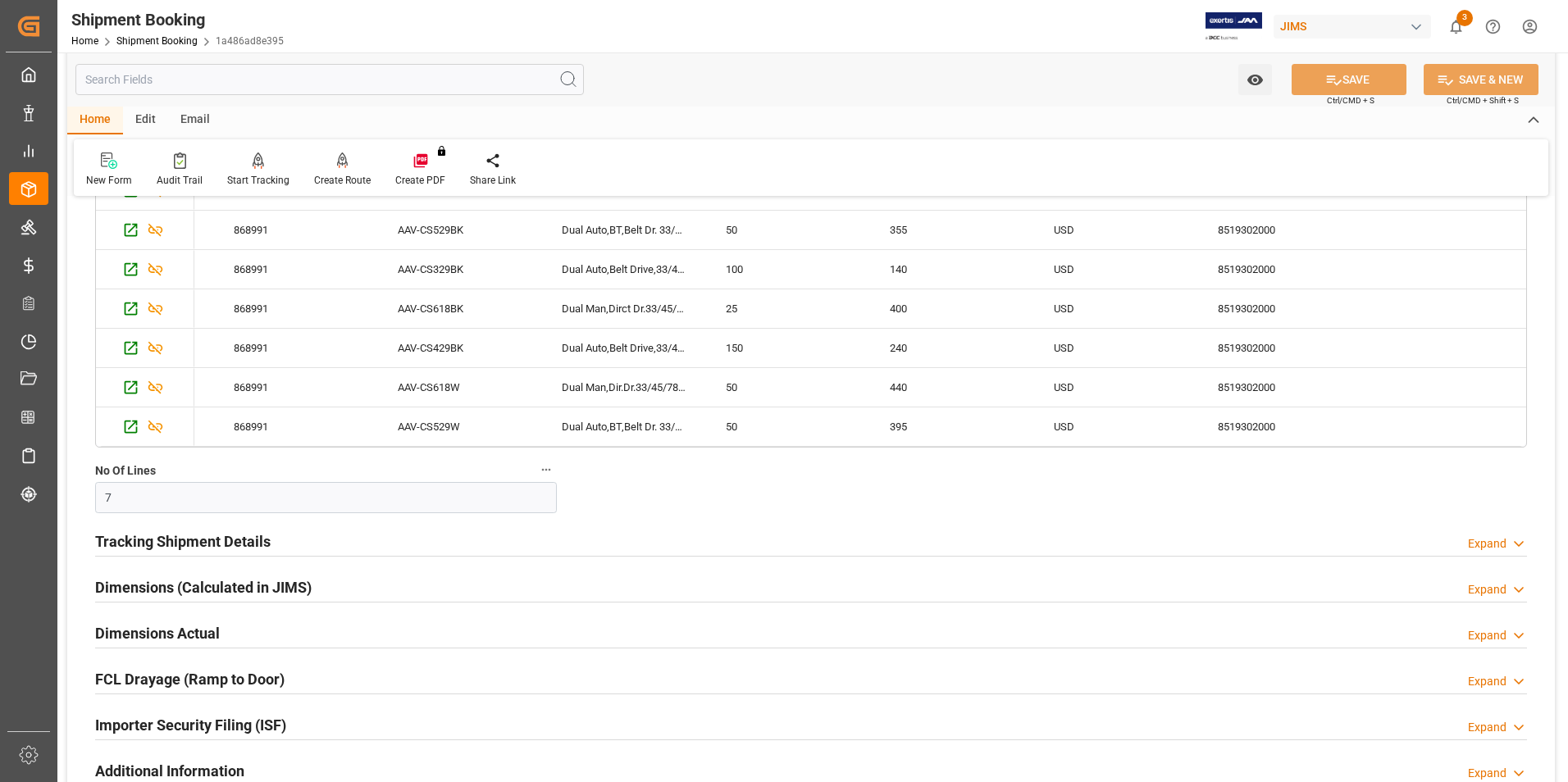
scroll to position [573, 0]
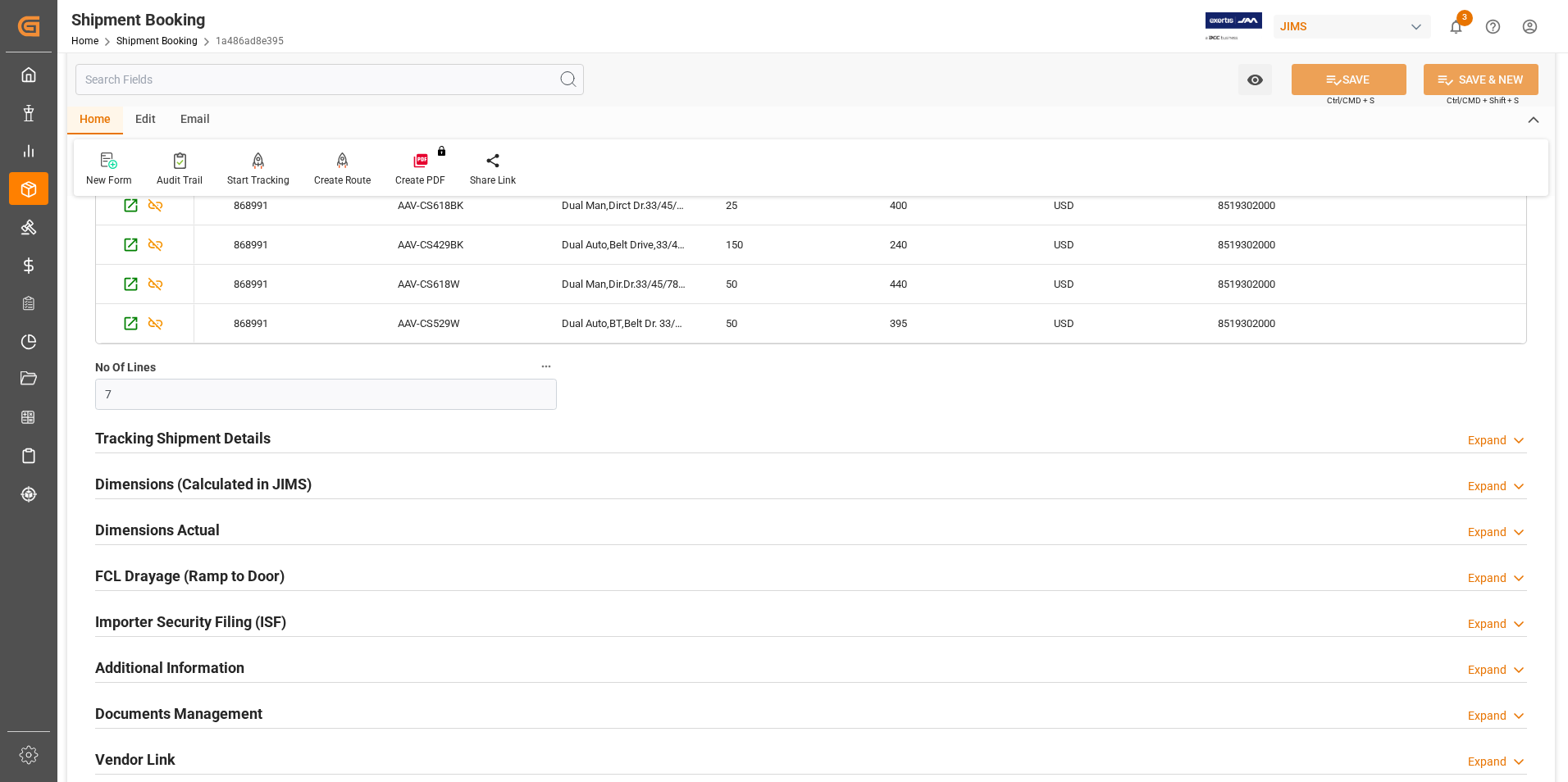
click at [212, 616] on h2 "Importer Security Filing (ISF)" at bounding box center [190, 621] width 191 height 22
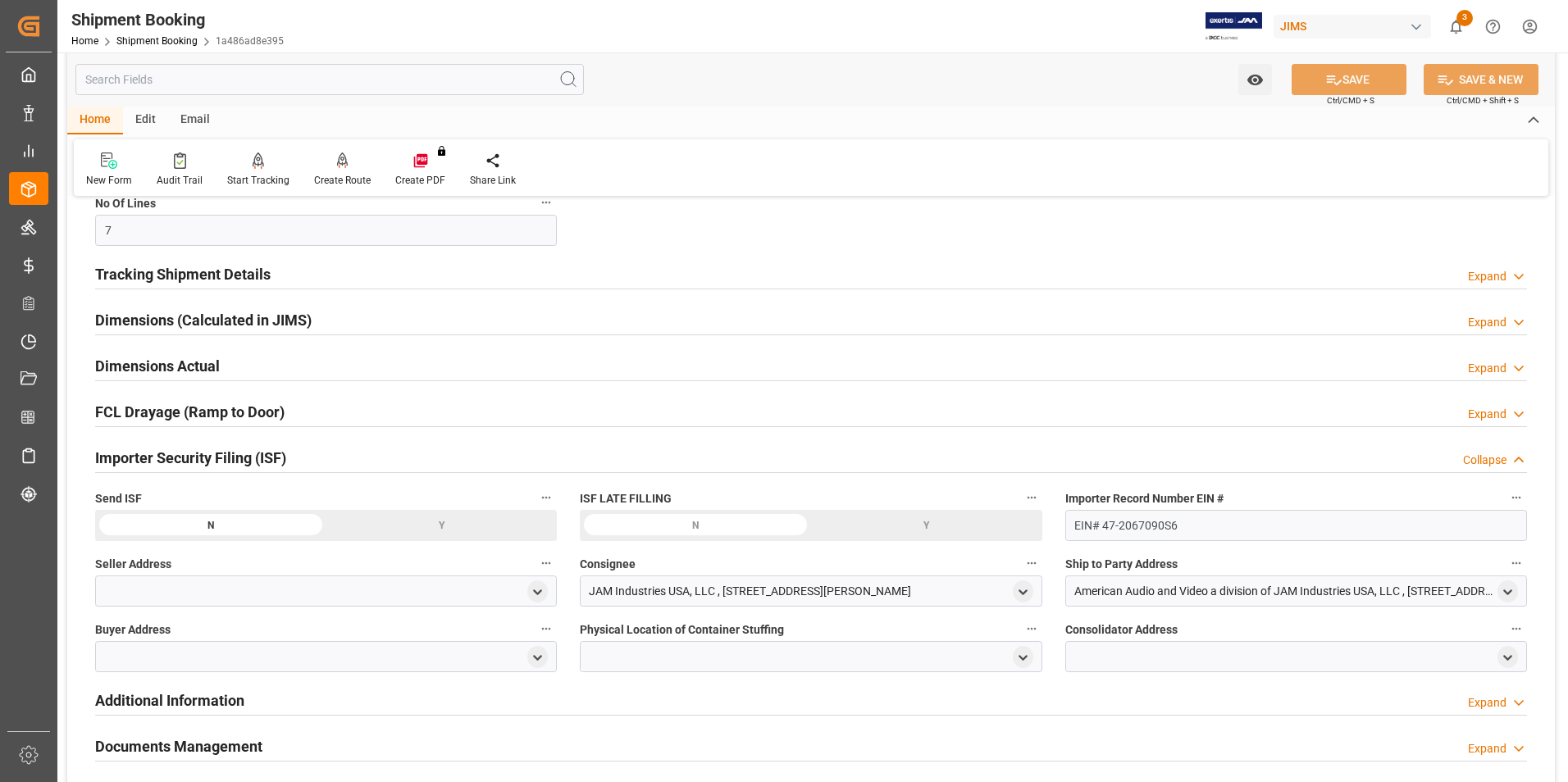
scroll to position [819, 0]
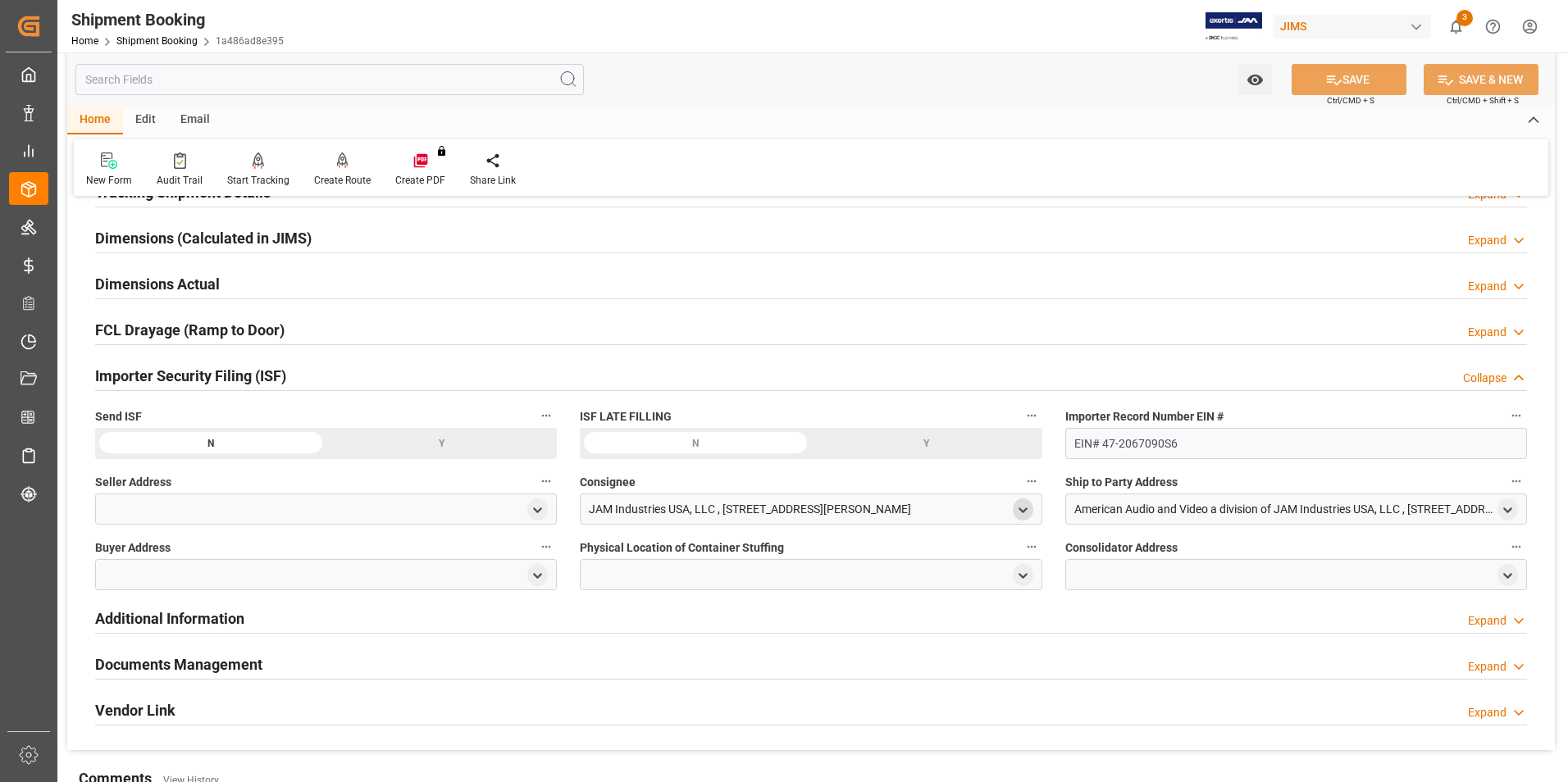
click at [1018, 505] on icon "open menu" at bounding box center [1023, 510] width 14 height 14
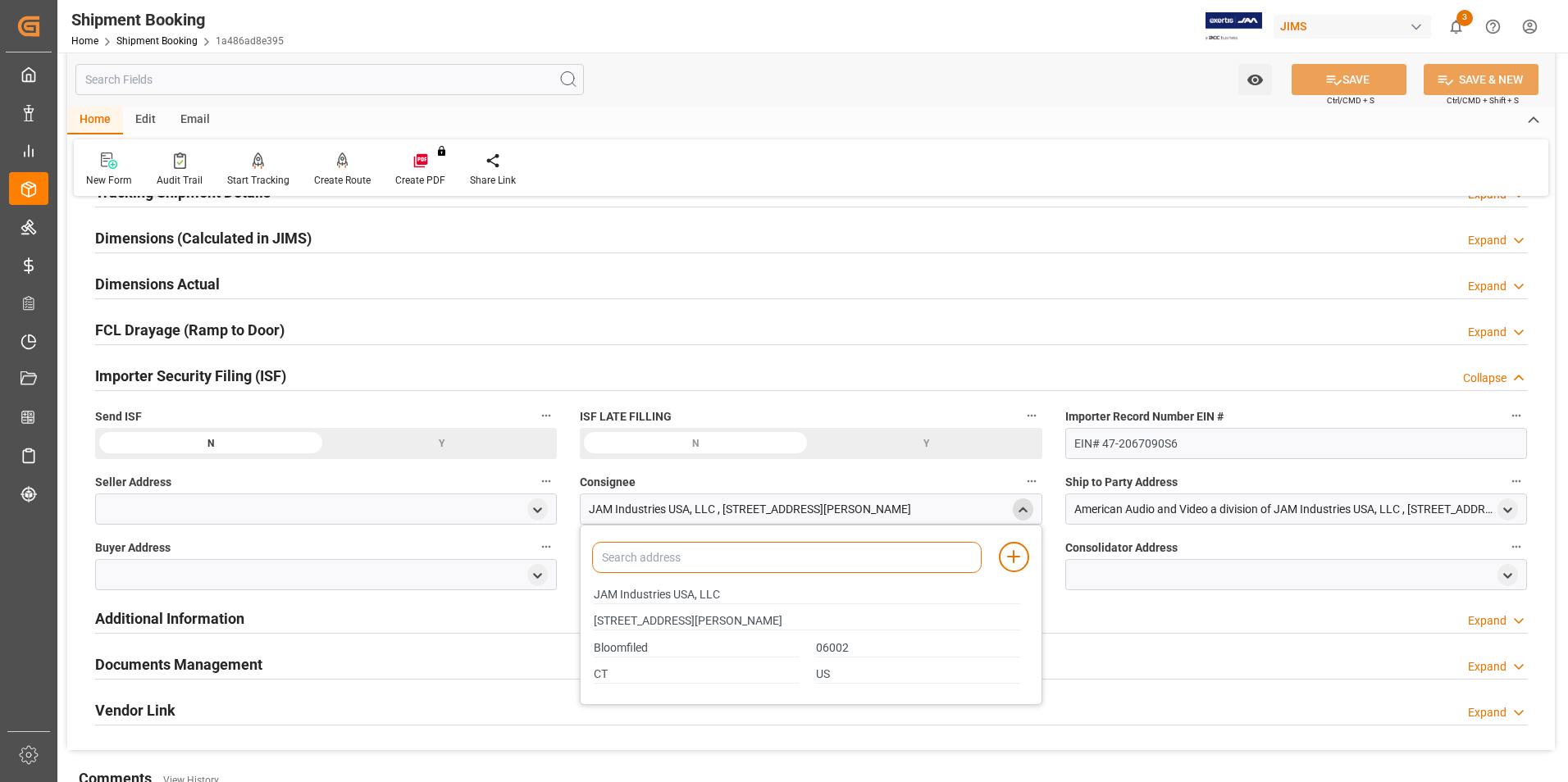
click at [765, 565] on input at bounding box center [787, 557] width 389 height 31
type input "jam"
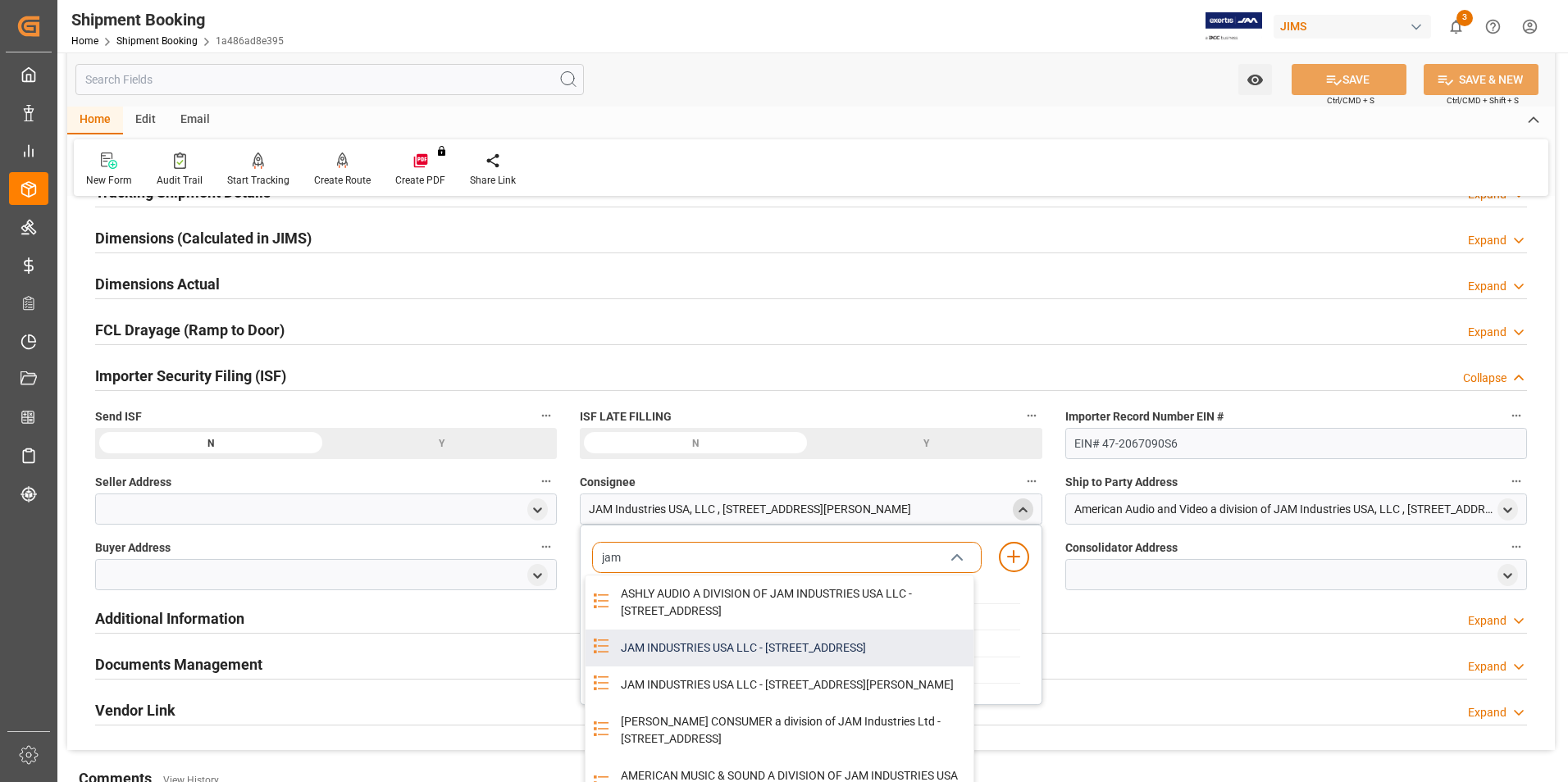
click at [712, 648] on div "JAM INDUSTRIES USA LLC - [STREET_ADDRESS]" at bounding box center [791, 648] width 361 height 37
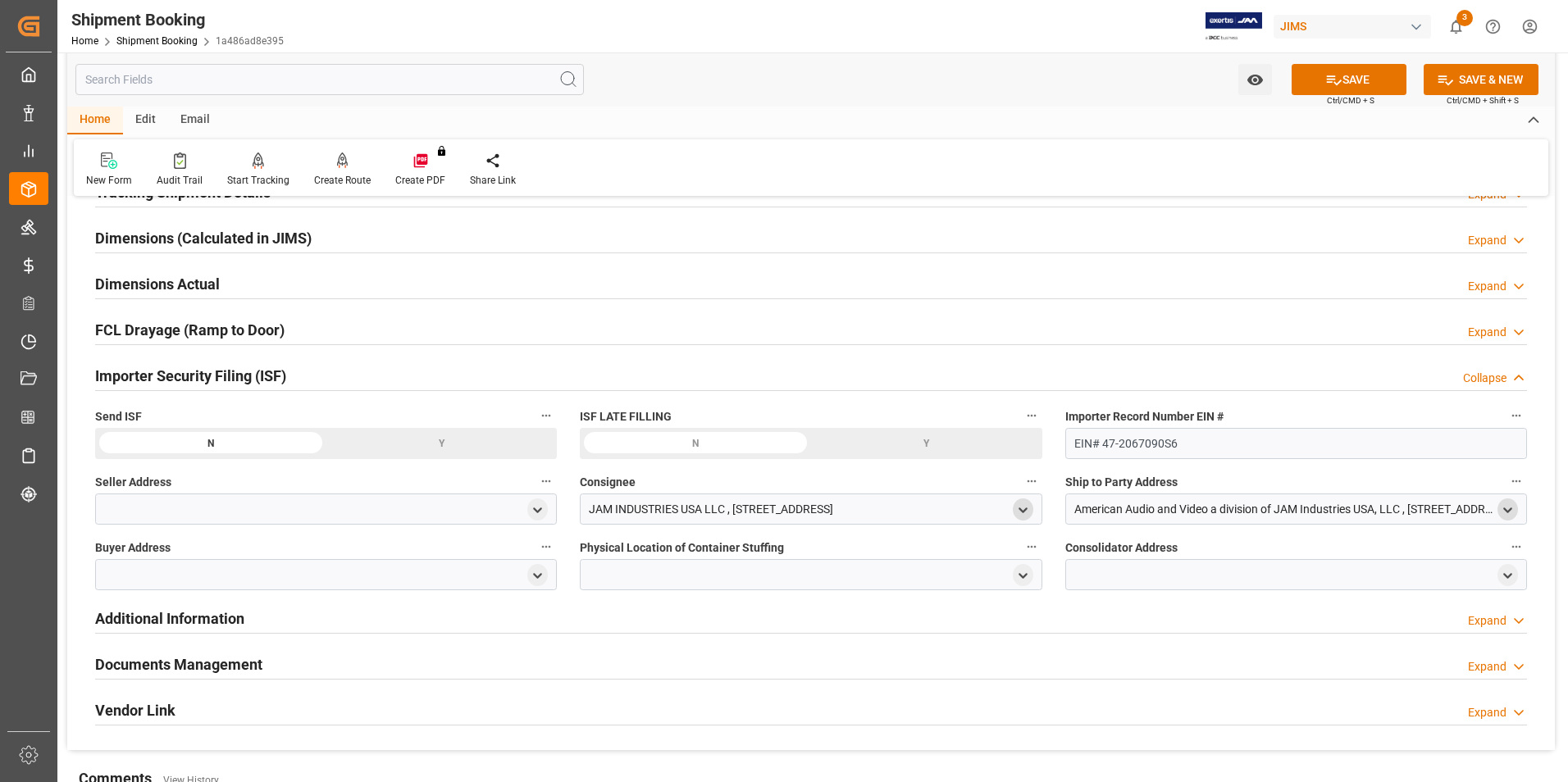
click at [1509, 503] on icon "open menu" at bounding box center [1508, 510] width 14 height 14
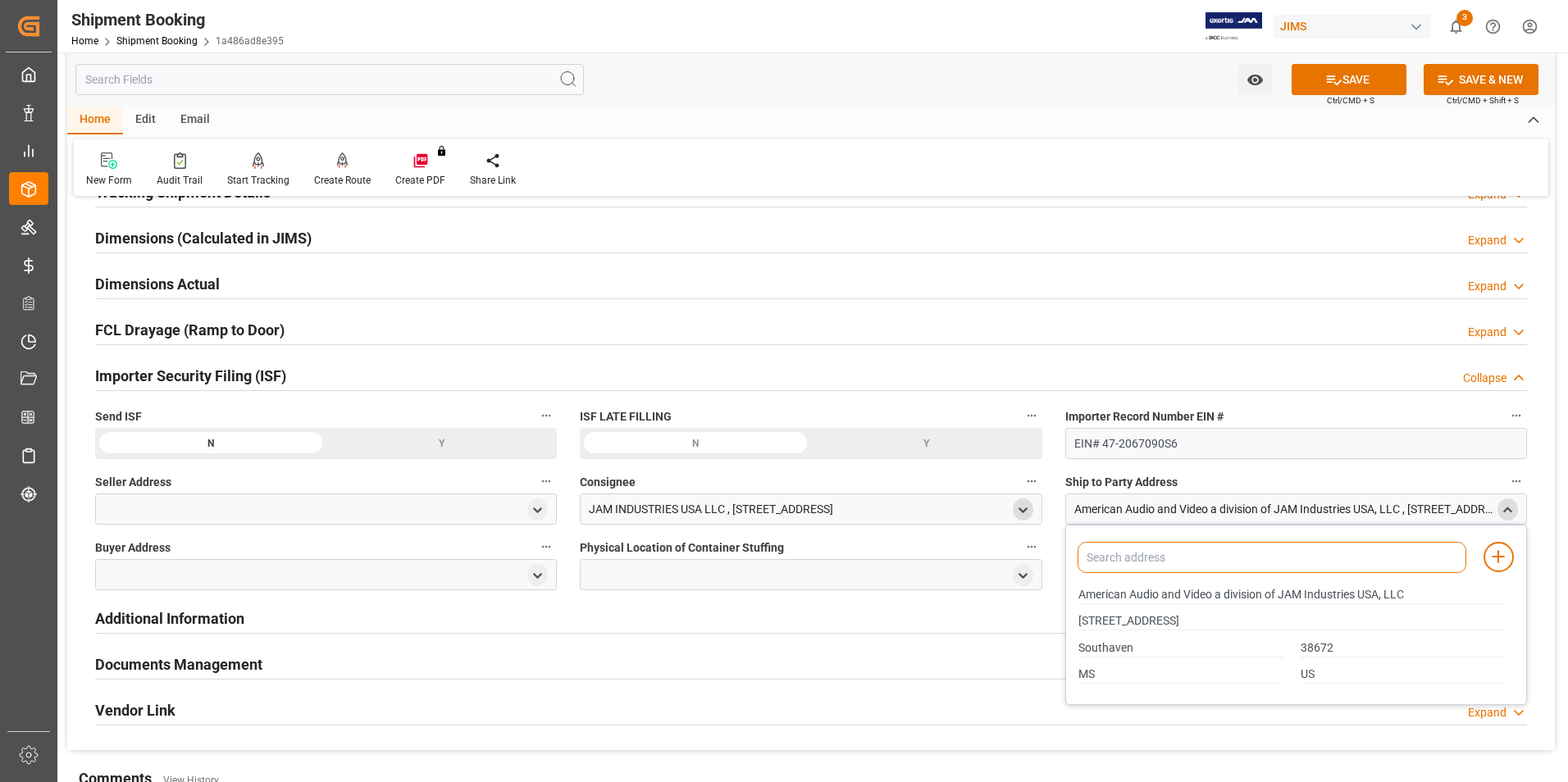
click at [1152, 558] on input at bounding box center [1271, 557] width 389 height 31
type input "Ameri"
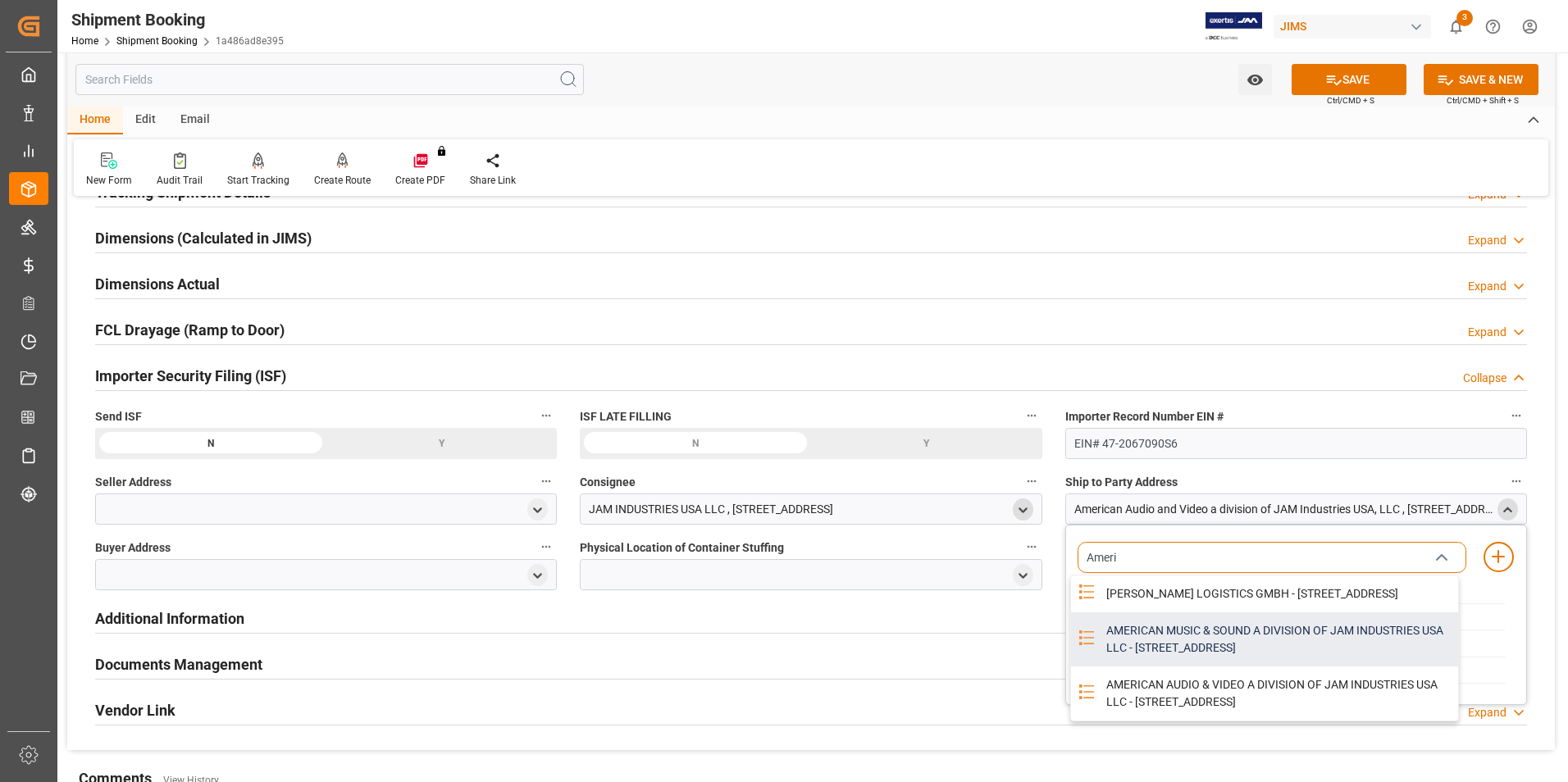
click at [1184, 651] on div "AMERICAN MUSIC & SOUND A DIVISION OF JAM INDUSTRIES USA LLC - [STREET_ADDRESS]" at bounding box center [1277, 639] width 361 height 54
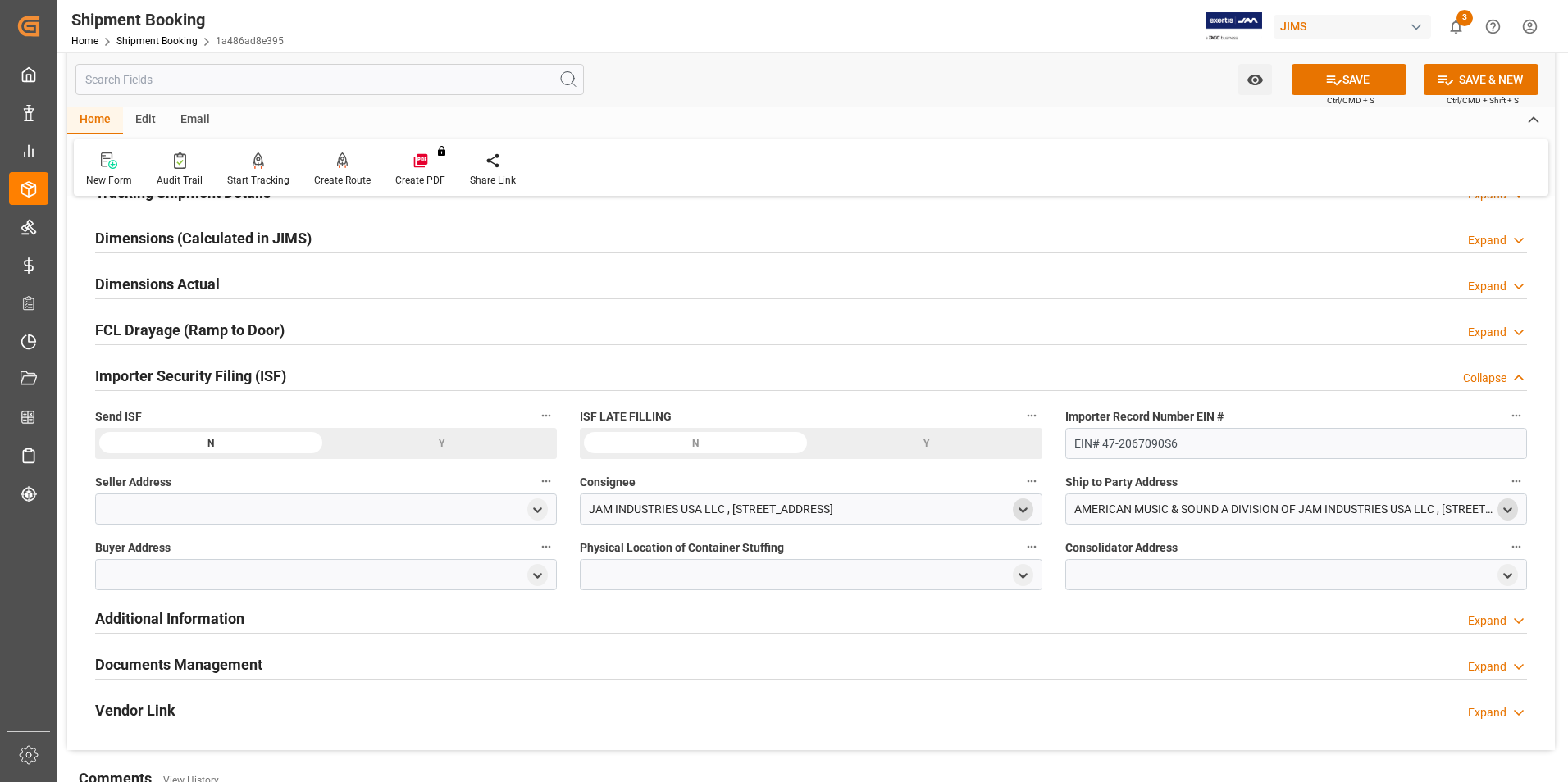
click at [1501, 503] on icon "open menu" at bounding box center [1508, 510] width 14 height 14
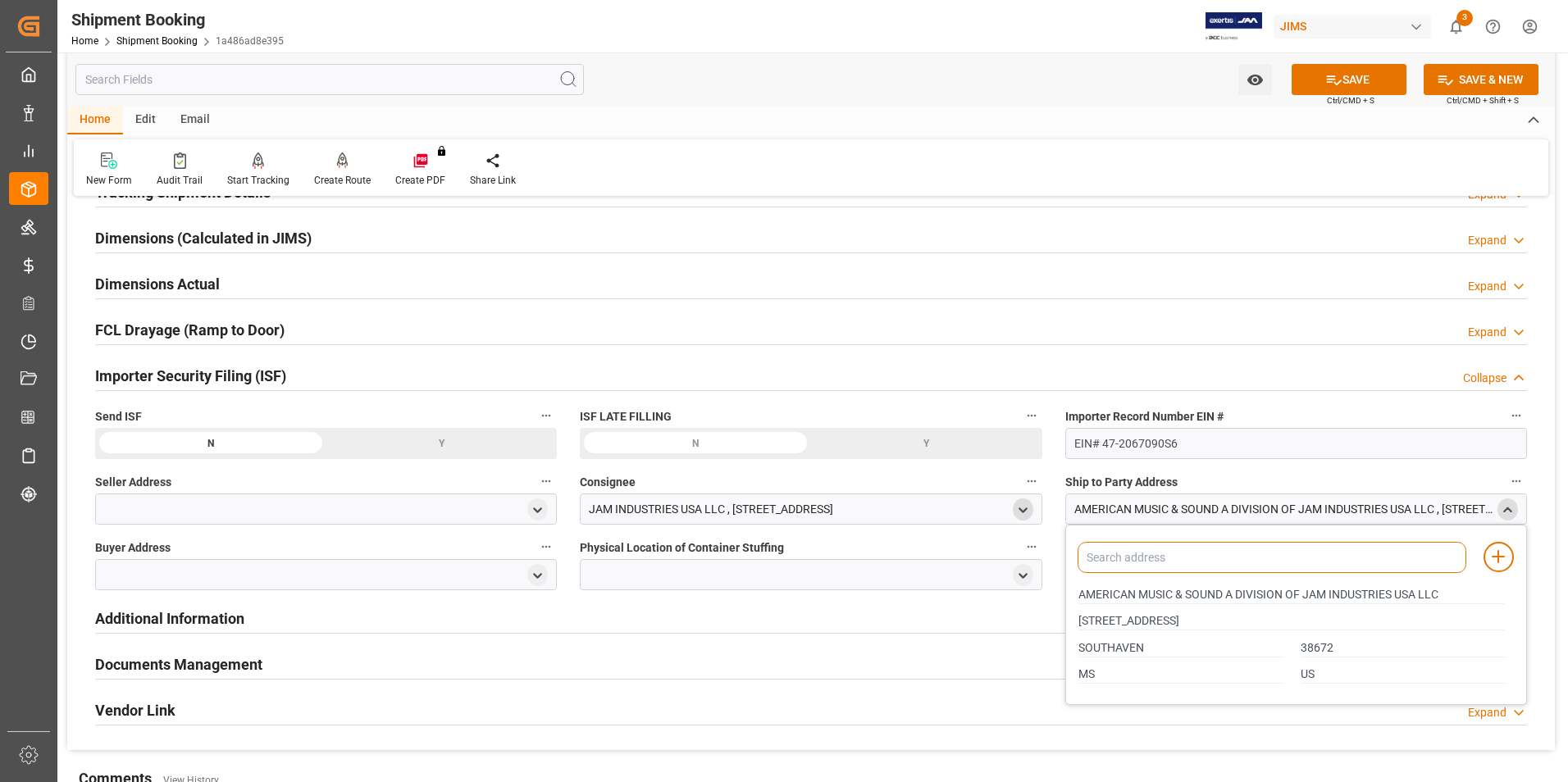
click at [1151, 561] on input at bounding box center [1271, 557] width 389 height 31
type input "amer"
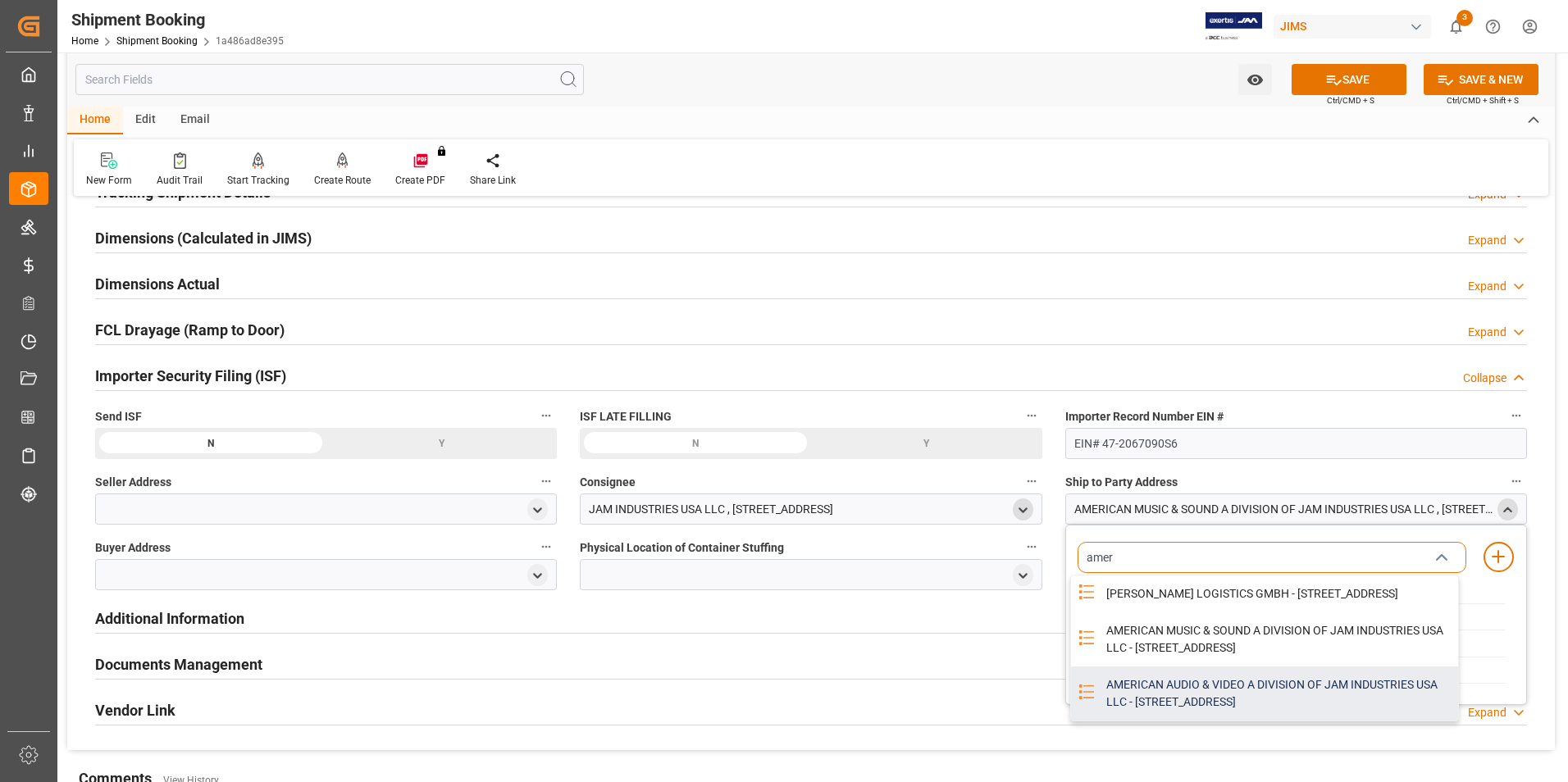
click at [1169, 703] on div "AMERICAN AUDIO & VIDEO A DIVISION OF JAM INDUSTRIES USA LLC - [STREET_ADDRESS]" at bounding box center [1277, 693] width 361 height 54
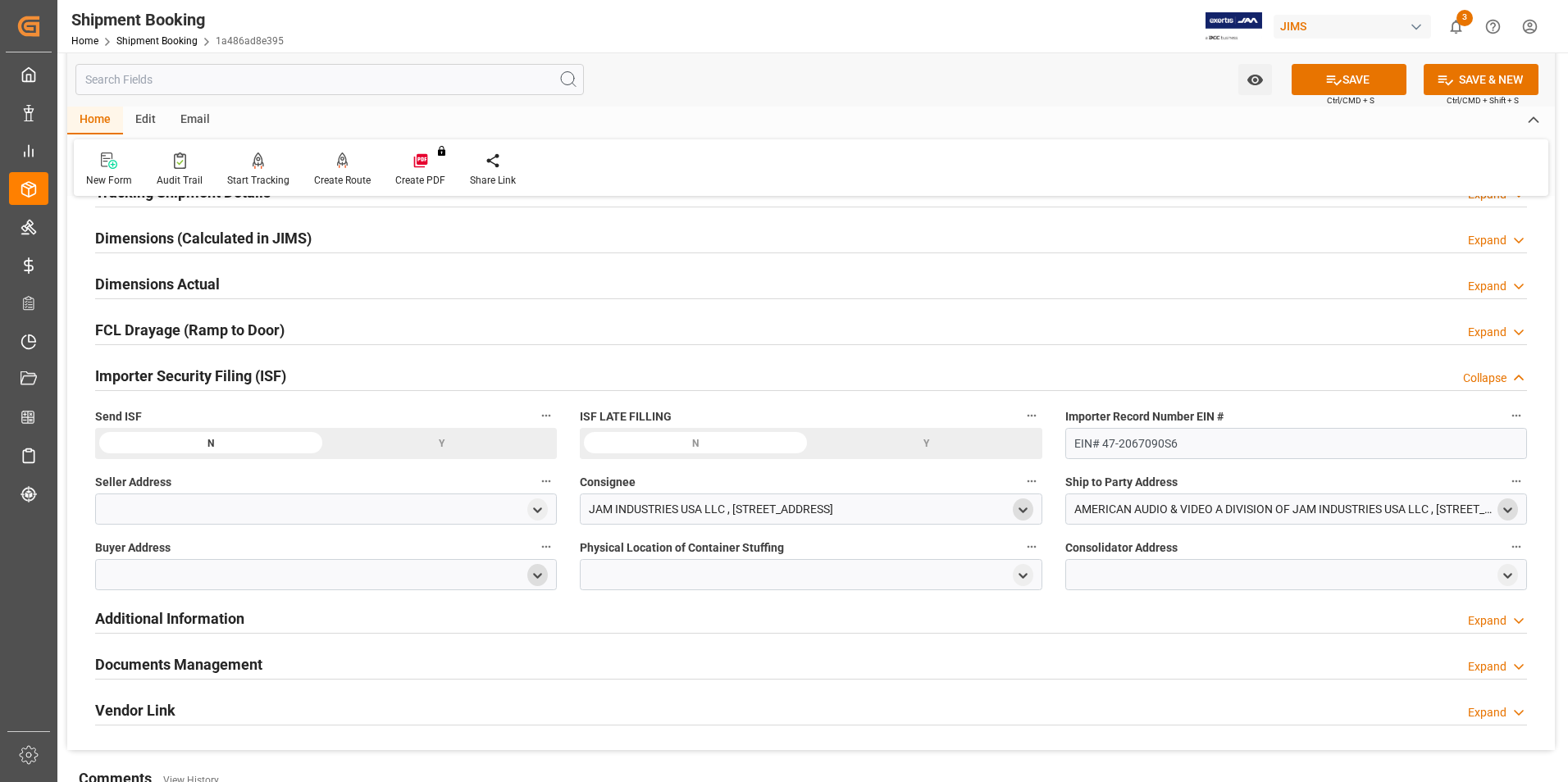
click at [533, 573] on icon "open menu" at bounding box center [537, 576] width 14 height 14
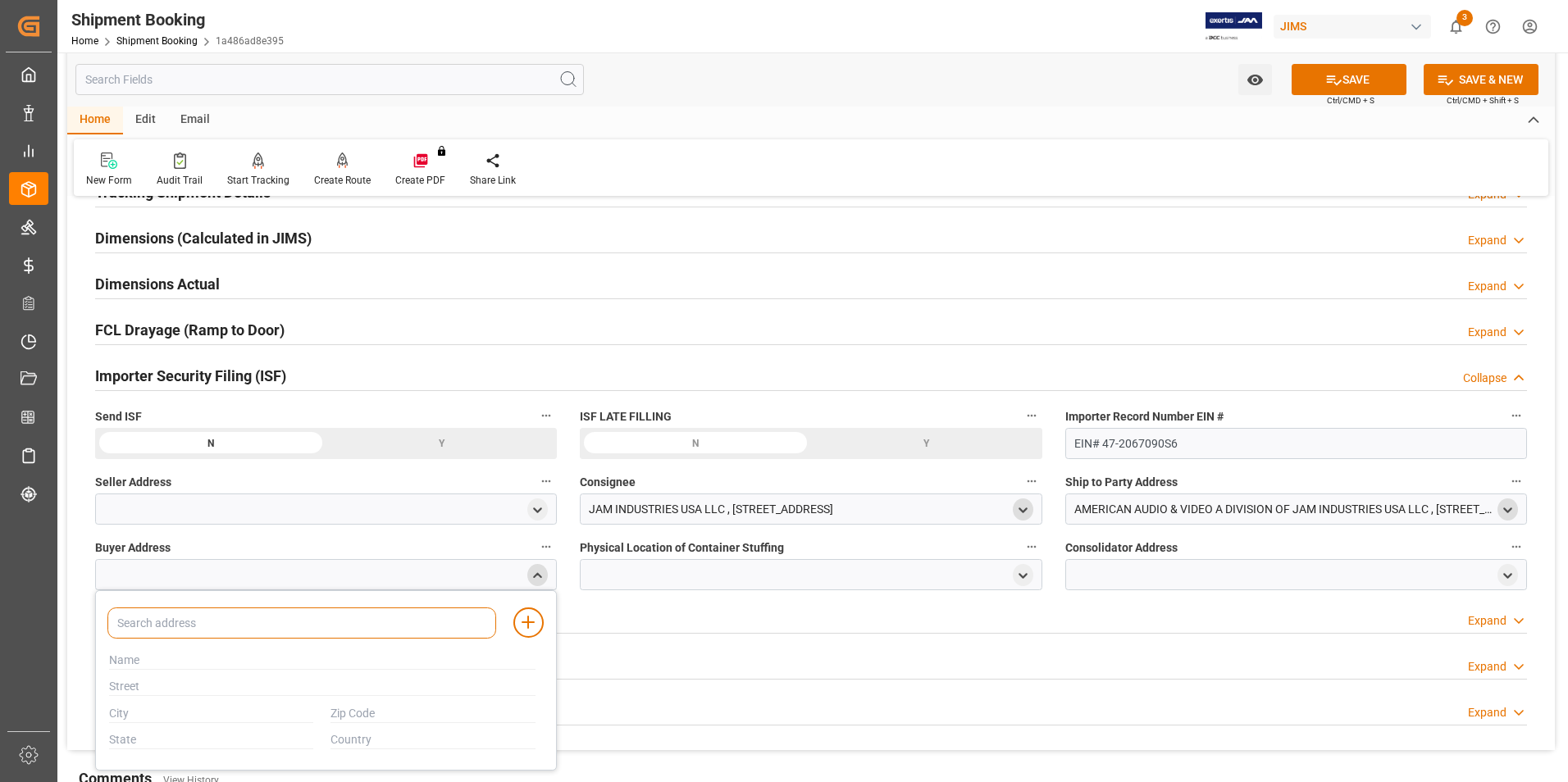
click at [272, 623] on input at bounding box center [302, 622] width 389 height 31
type input "jam"
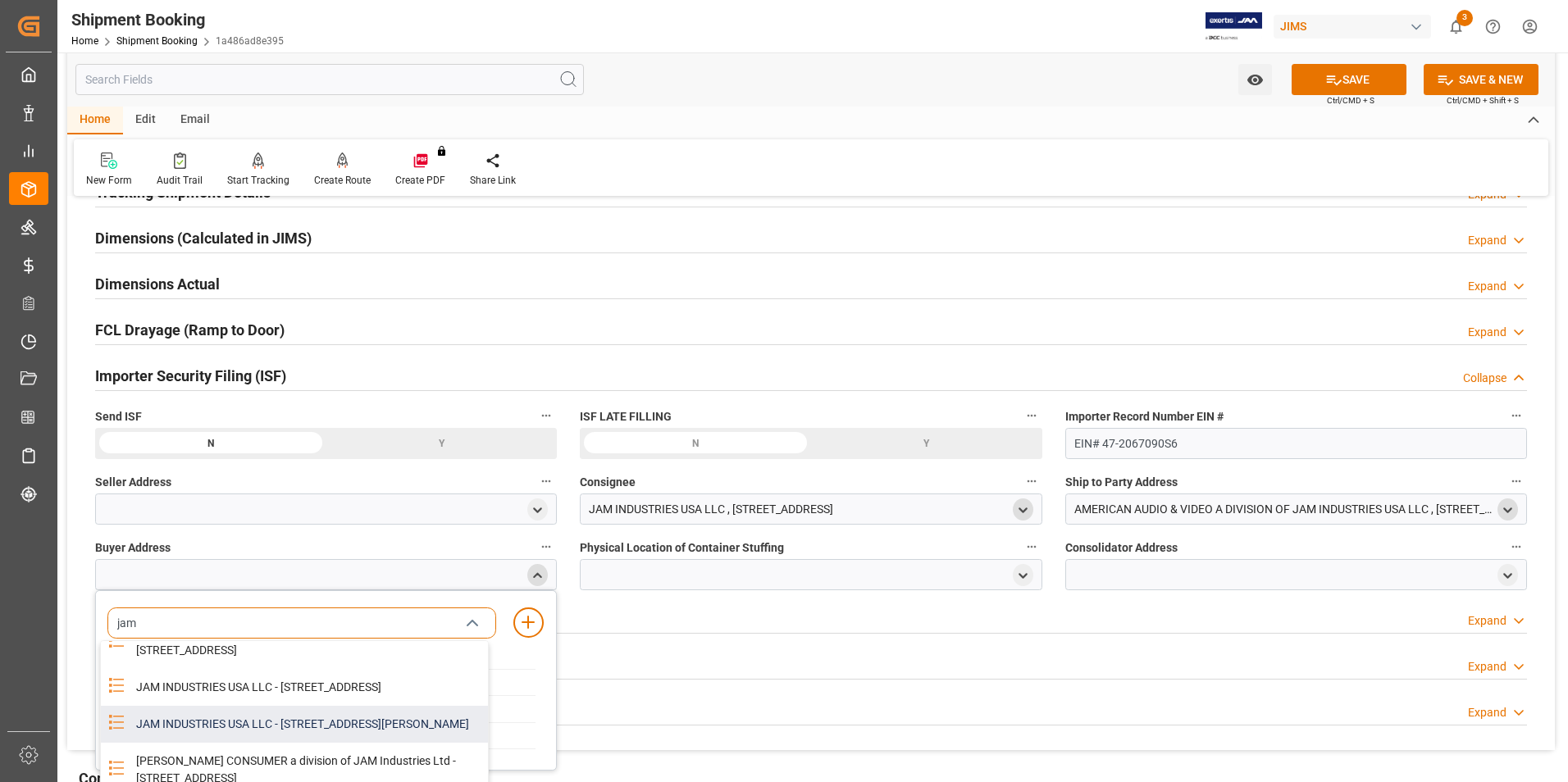
scroll to position [0, 0]
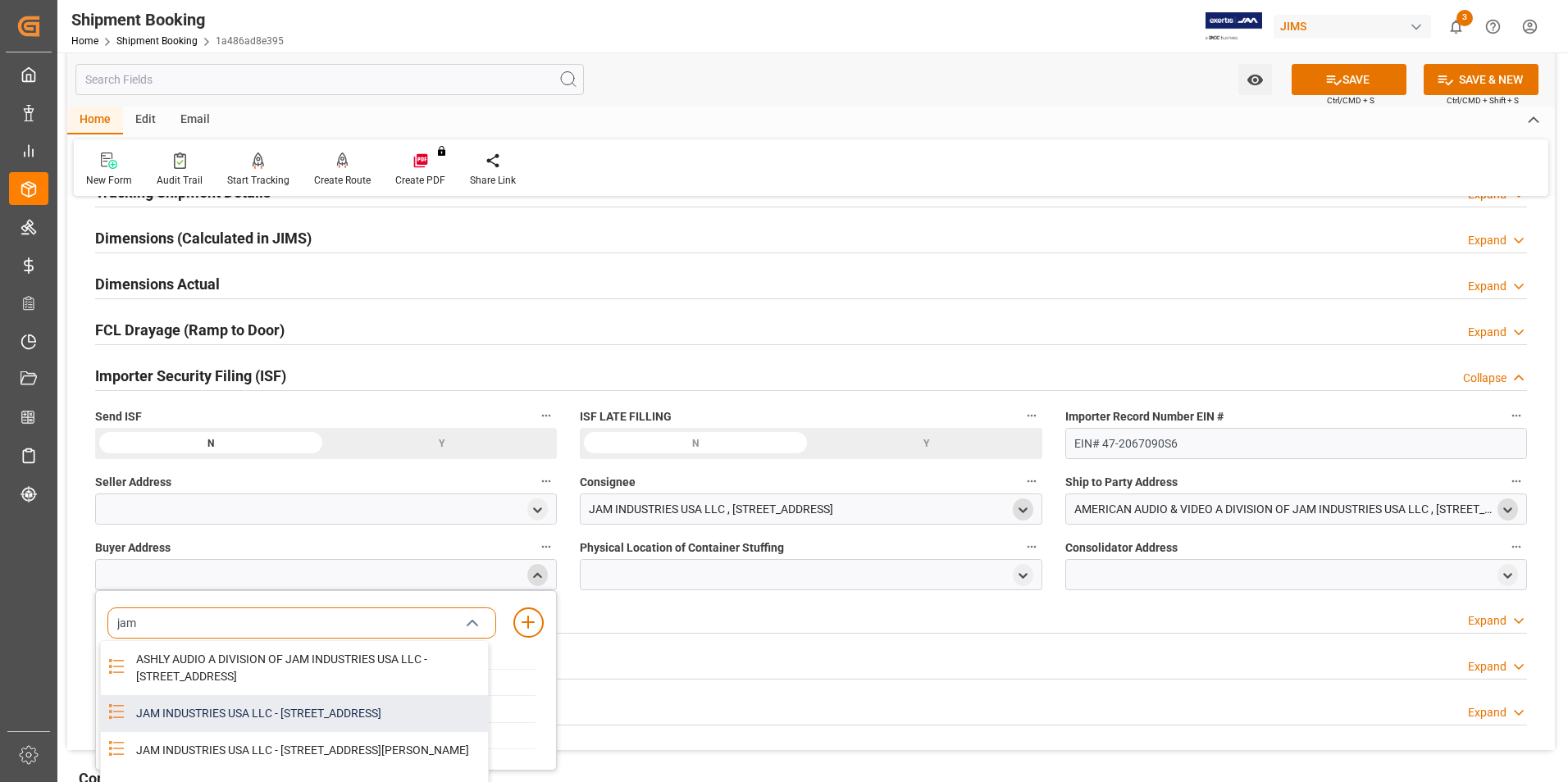
click at [265, 707] on div "JAM INDUSTRIES USA LLC - [STREET_ADDRESS]" at bounding box center [306, 714] width 361 height 37
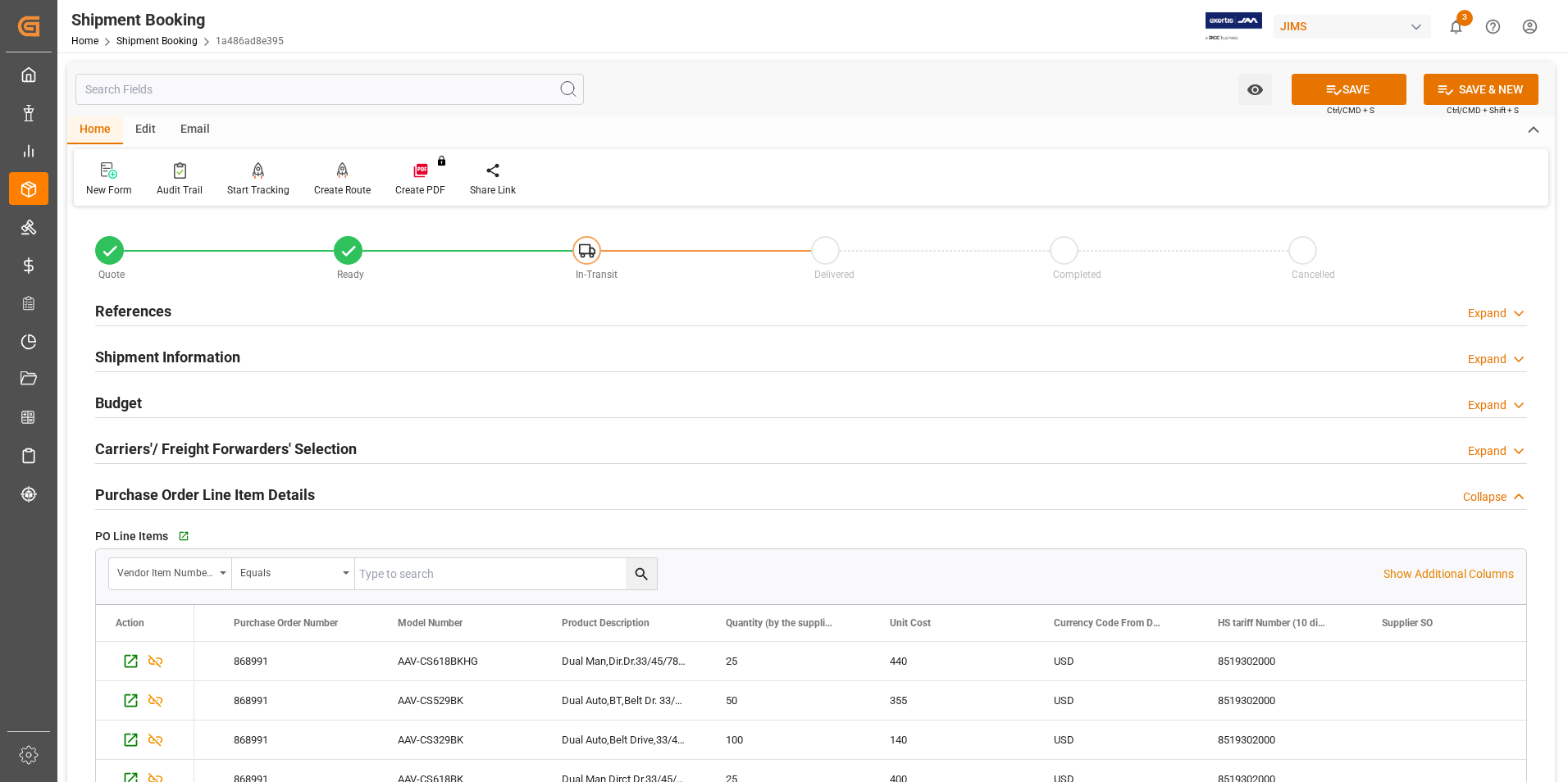
click at [147, 316] on h2 "References" at bounding box center [133, 311] width 76 height 22
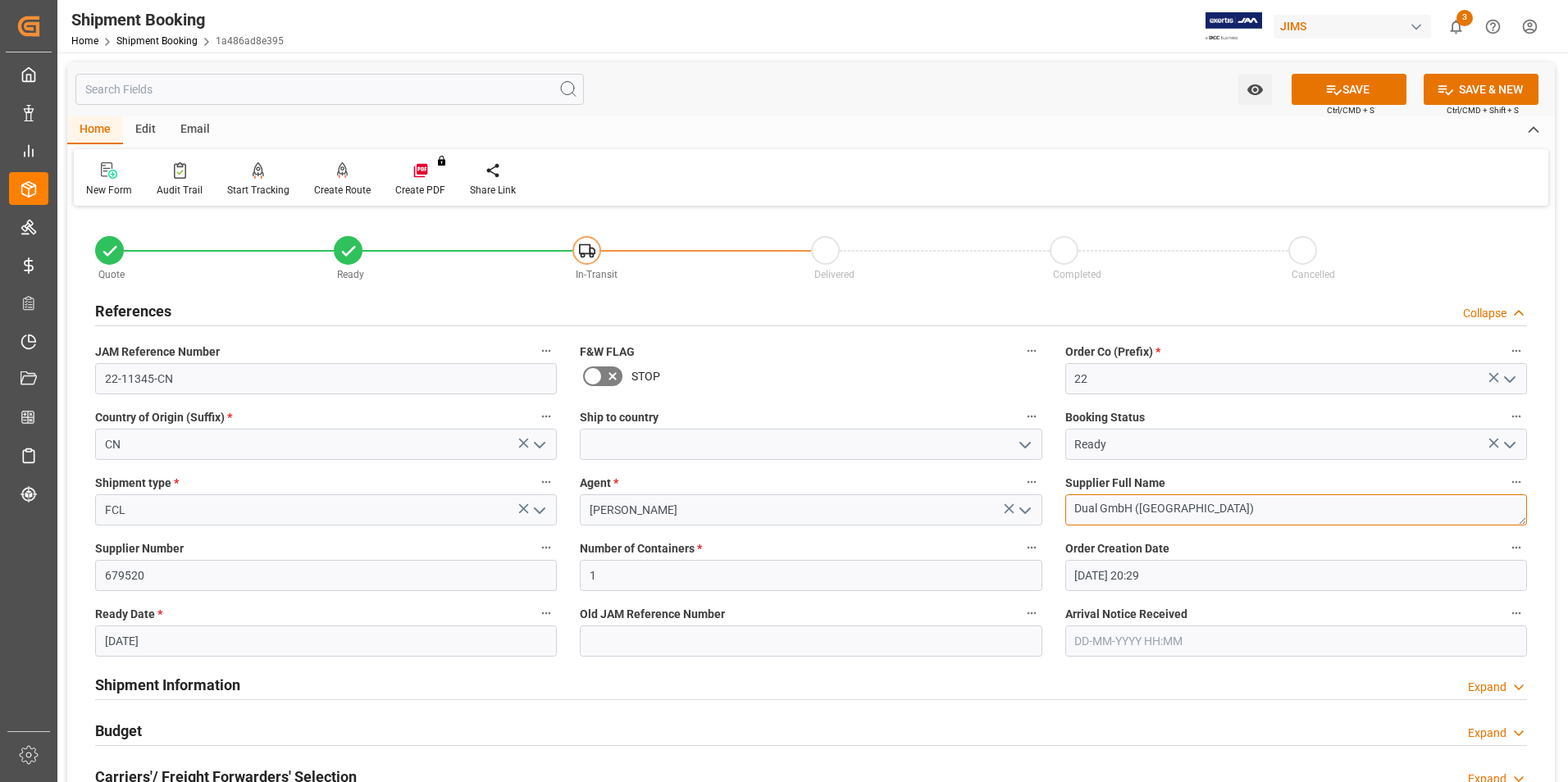
drag, startPoint x: 1183, startPoint y: 509, endPoint x: 1056, endPoint y: 509, distance: 127.0
click at [1056, 509] on div "Supplier Full Name Dual GmbH ([GEOGRAPHIC_DATA])" at bounding box center [1296, 499] width 485 height 66
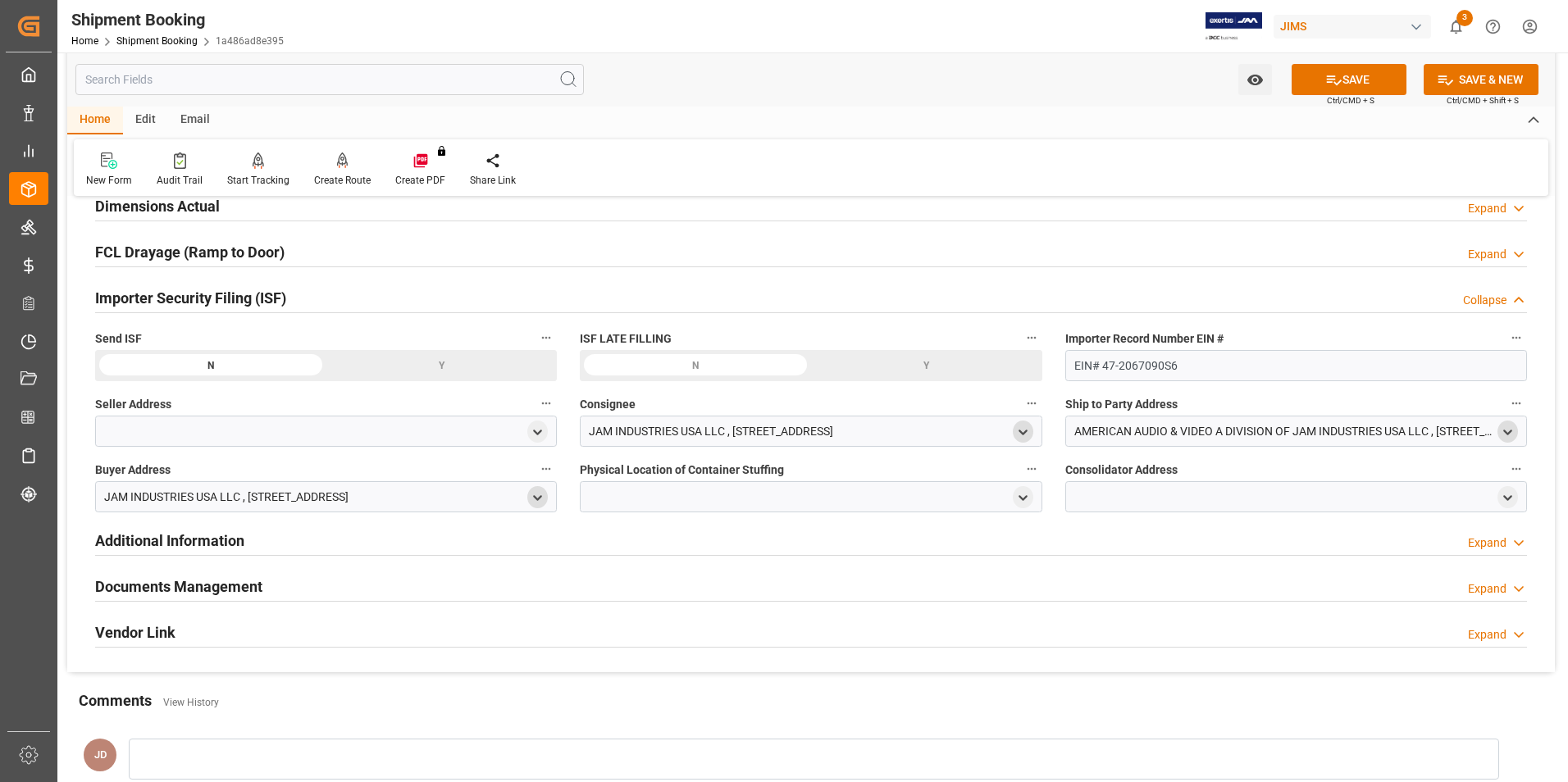
scroll to position [1229, 0]
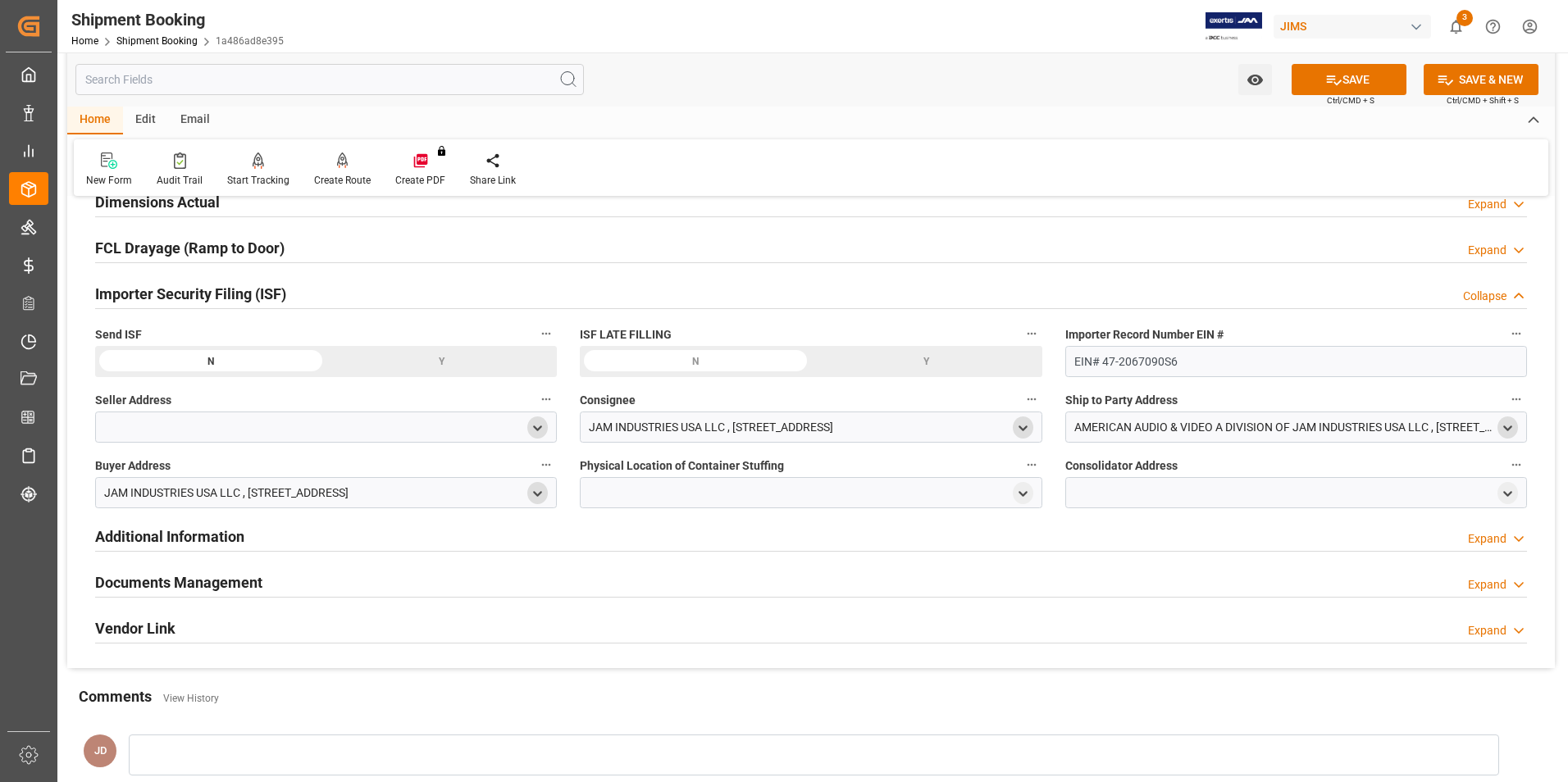
click at [539, 426] on icon "open menu" at bounding box center [537, 429] width 14 height 14
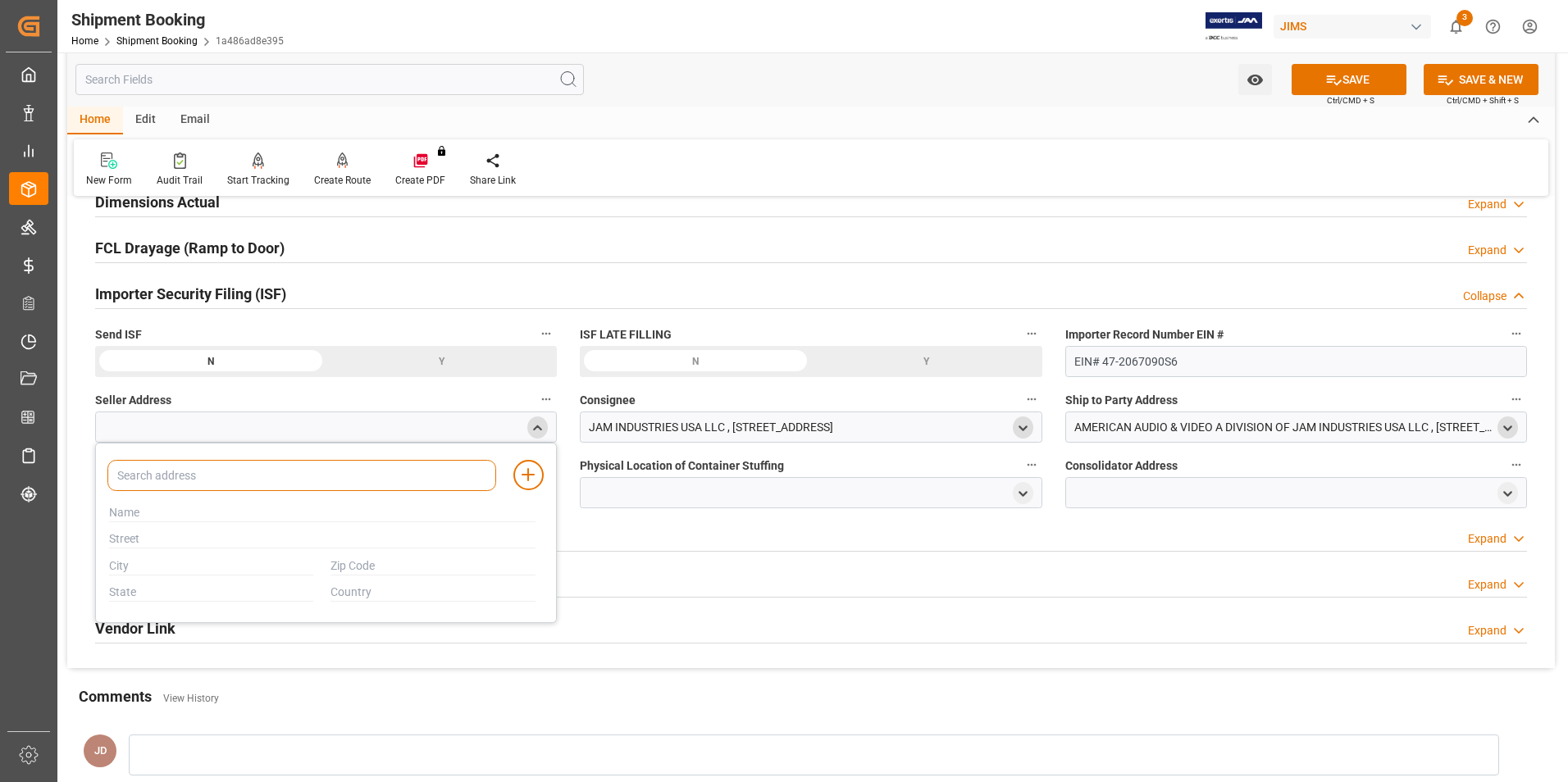
click at [278, 477] on input at bounding box center [302, 475] width 389 height 31
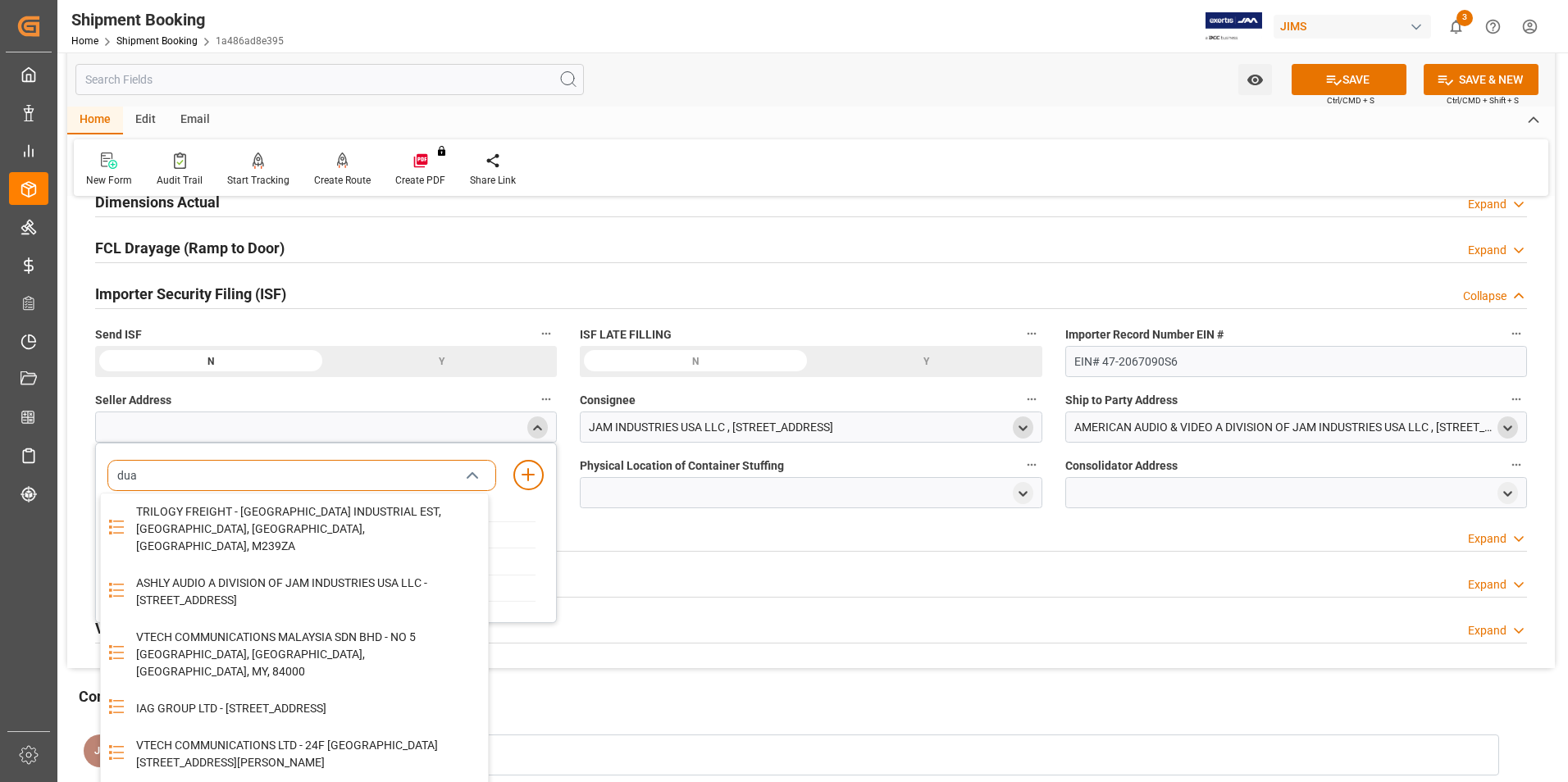
type input "dual"
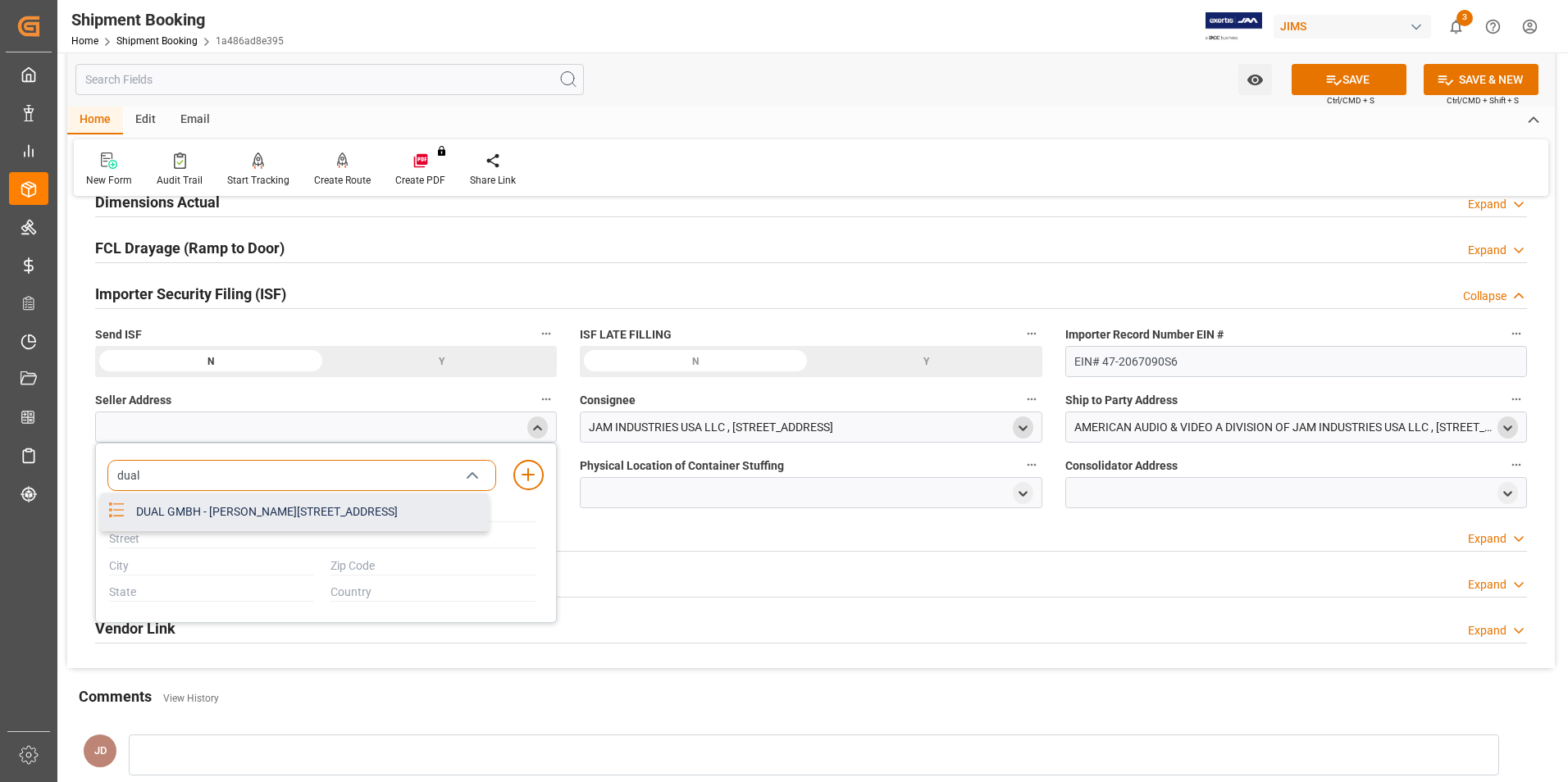
click at [267, 517] on div "DUAL GMBH - [PERSON_NAME][STREET_ADDRESS]" at bounding box center [306, 512] width 361 height 37
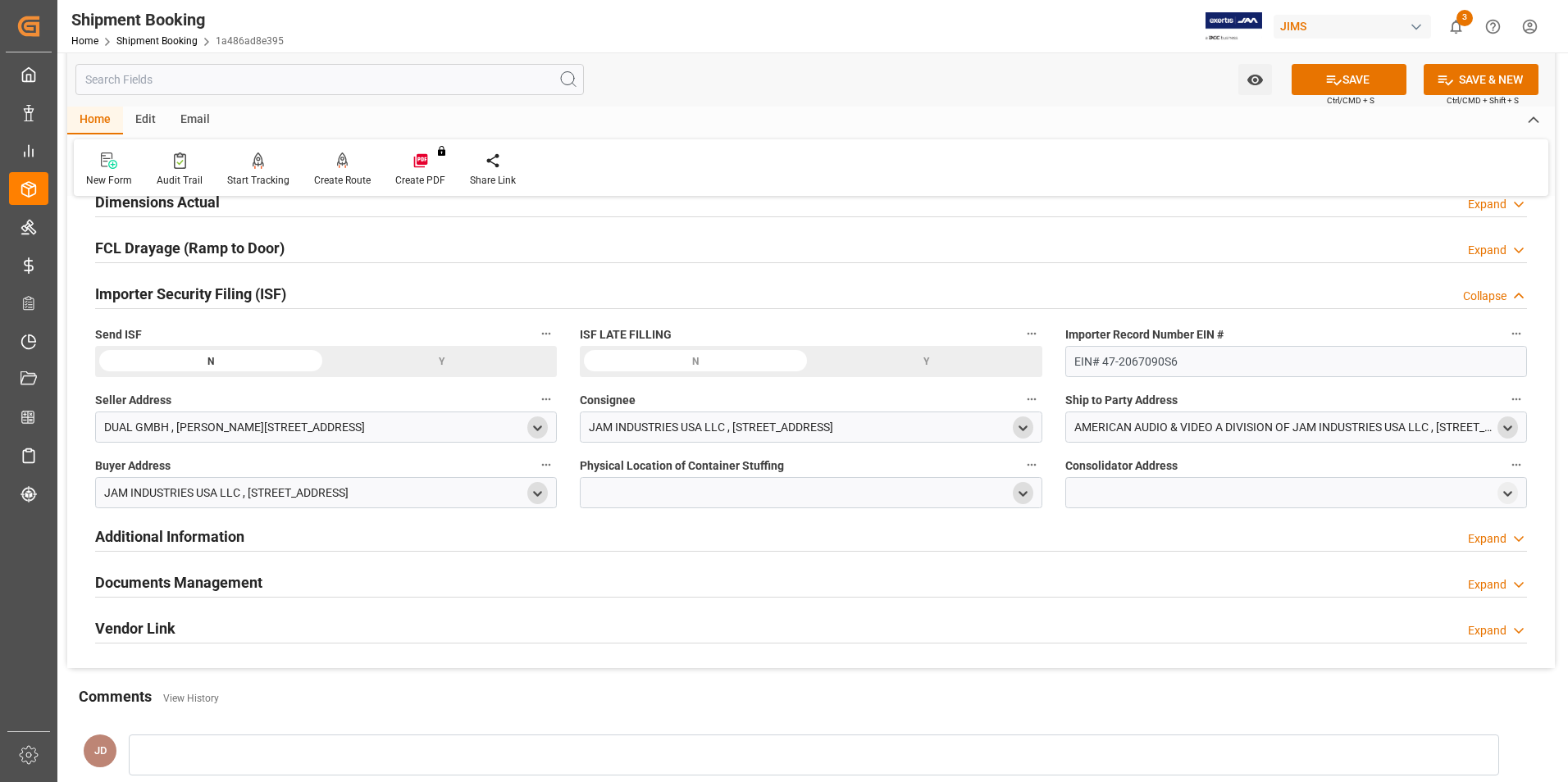
click at [1027, 493] on icon "open menu" at bounding box center [1023, 494] width 14 height 14
click at [669, 489] on div at bounding box center [811, 492] width 462 height 31
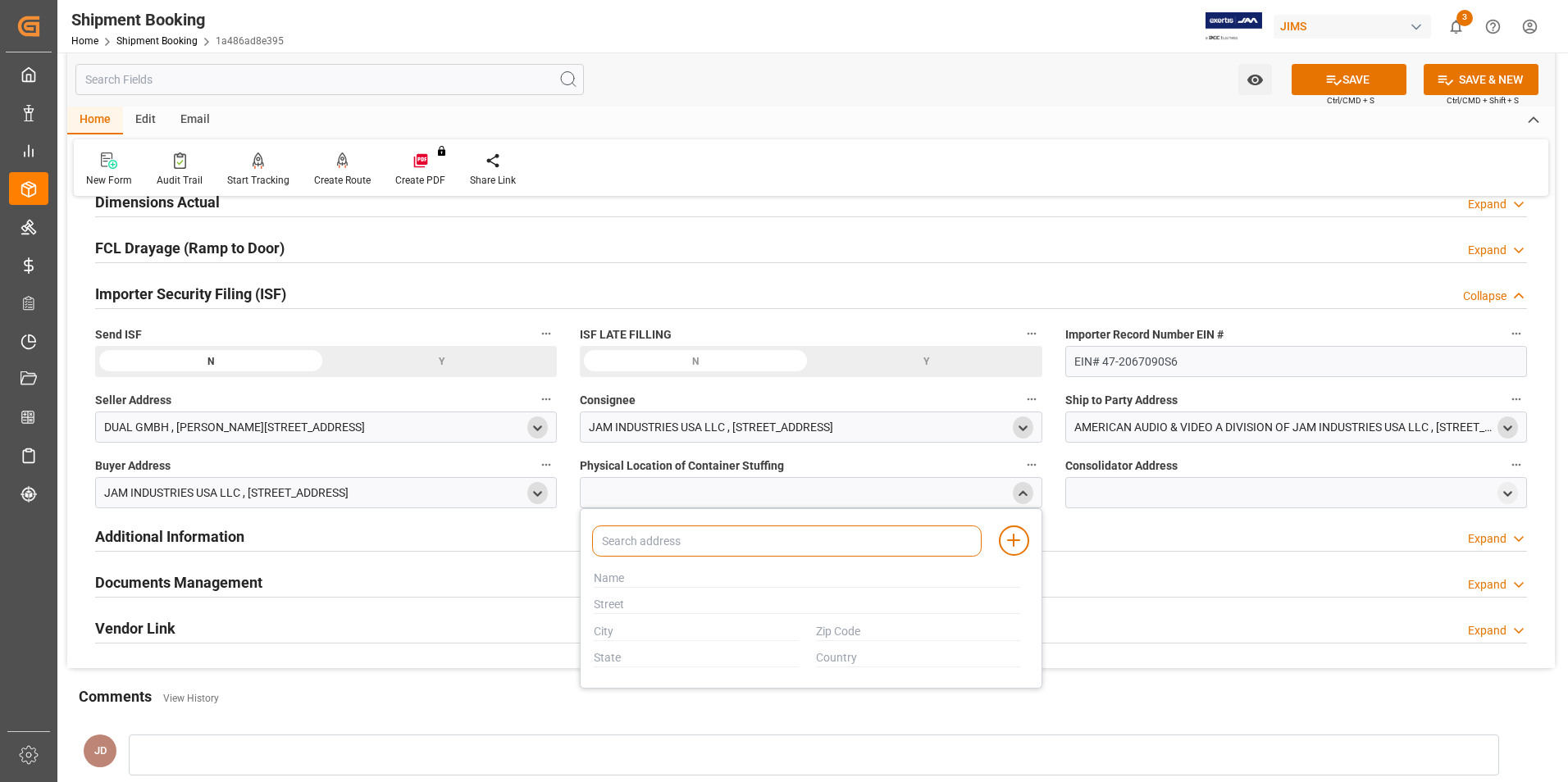
click at [682, 541] on input at bounding box center [787, 541] width 389 height 31
type input "hanchi"
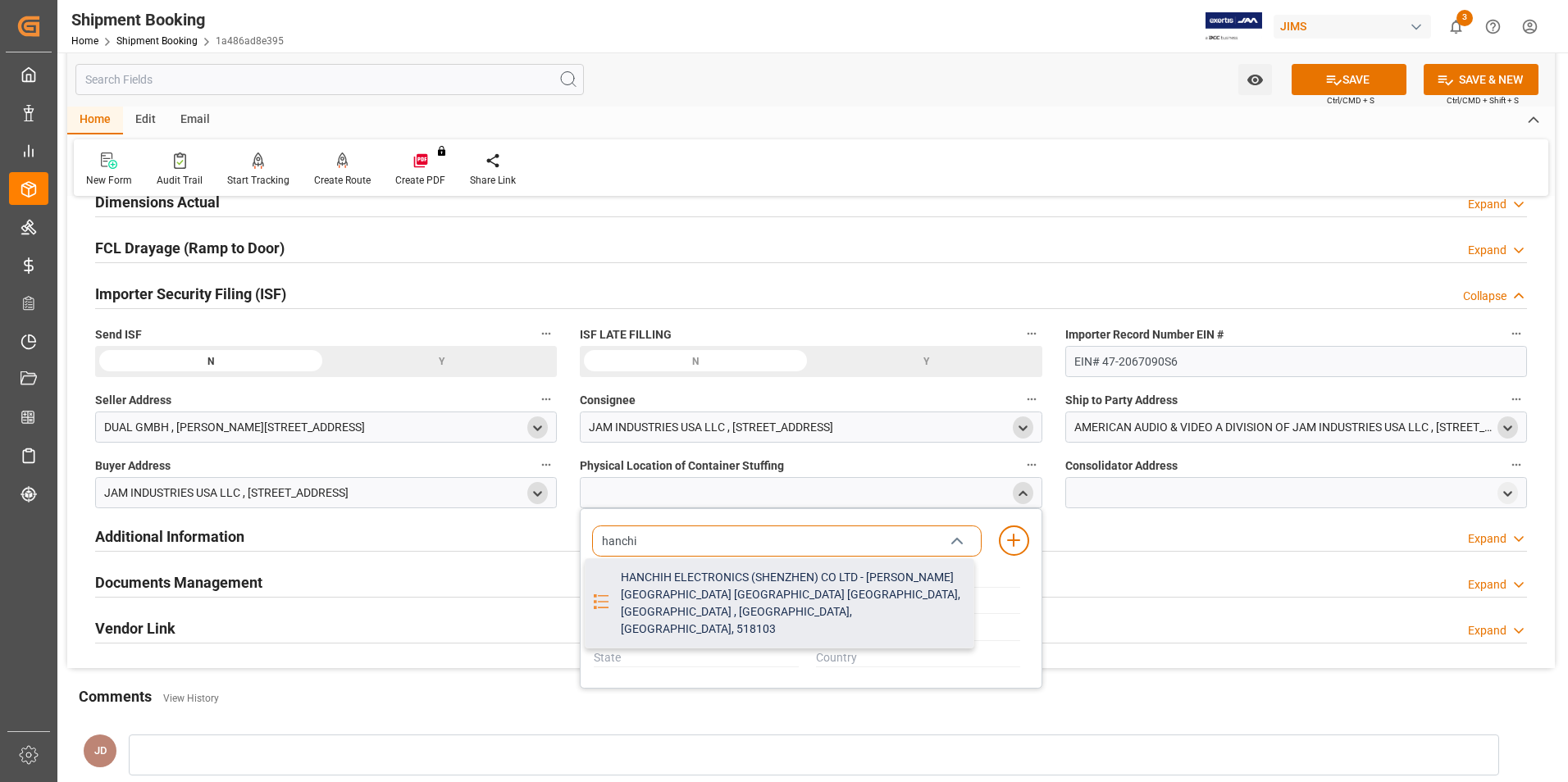
click at [695, 590] on div "HANCHIH ELECTRONICS (SHENZHEN) CO LTD - [PERSON_NAME][GEOGRAPHIC_DATA] [GEOGRAP…" at bounding box center [791, 604] width 361 height 89
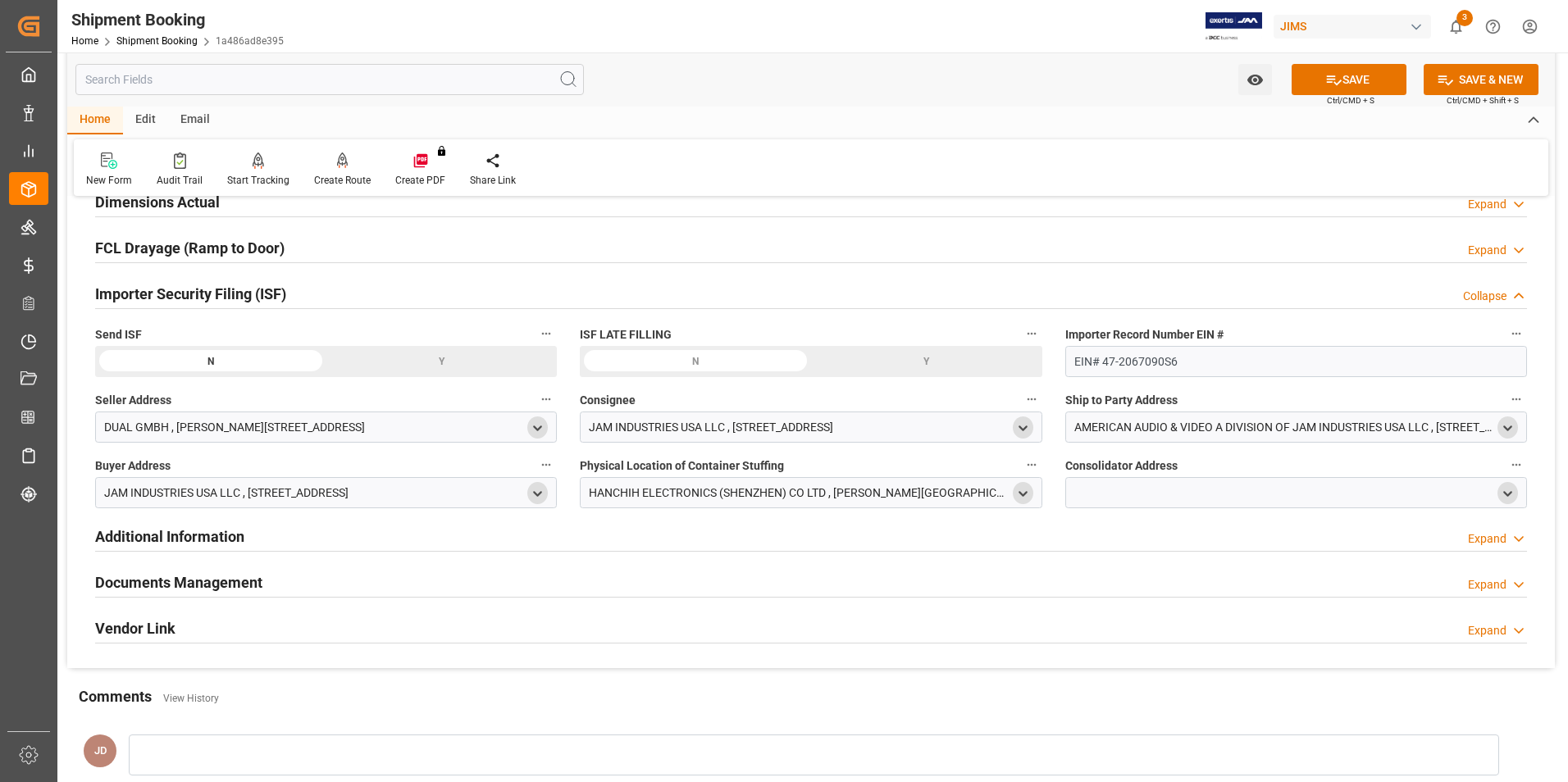
click at [1513, 495] on icon "open menu" at bounding box center [1508, 494] width 14 height 14
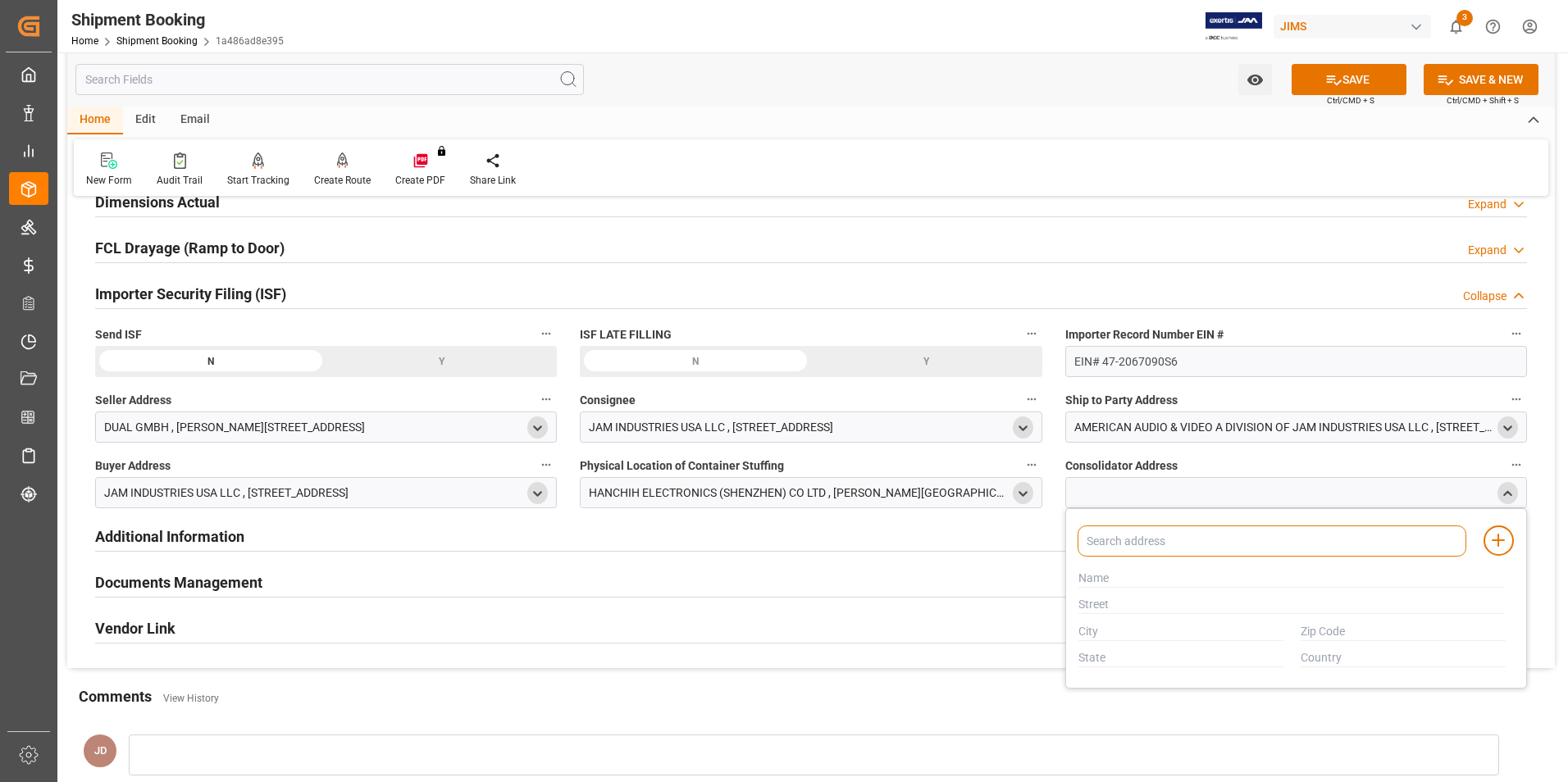
click at [1167, 544] on input at bounding box center [1271, 541] width 389 height 31
type input "hanchi"
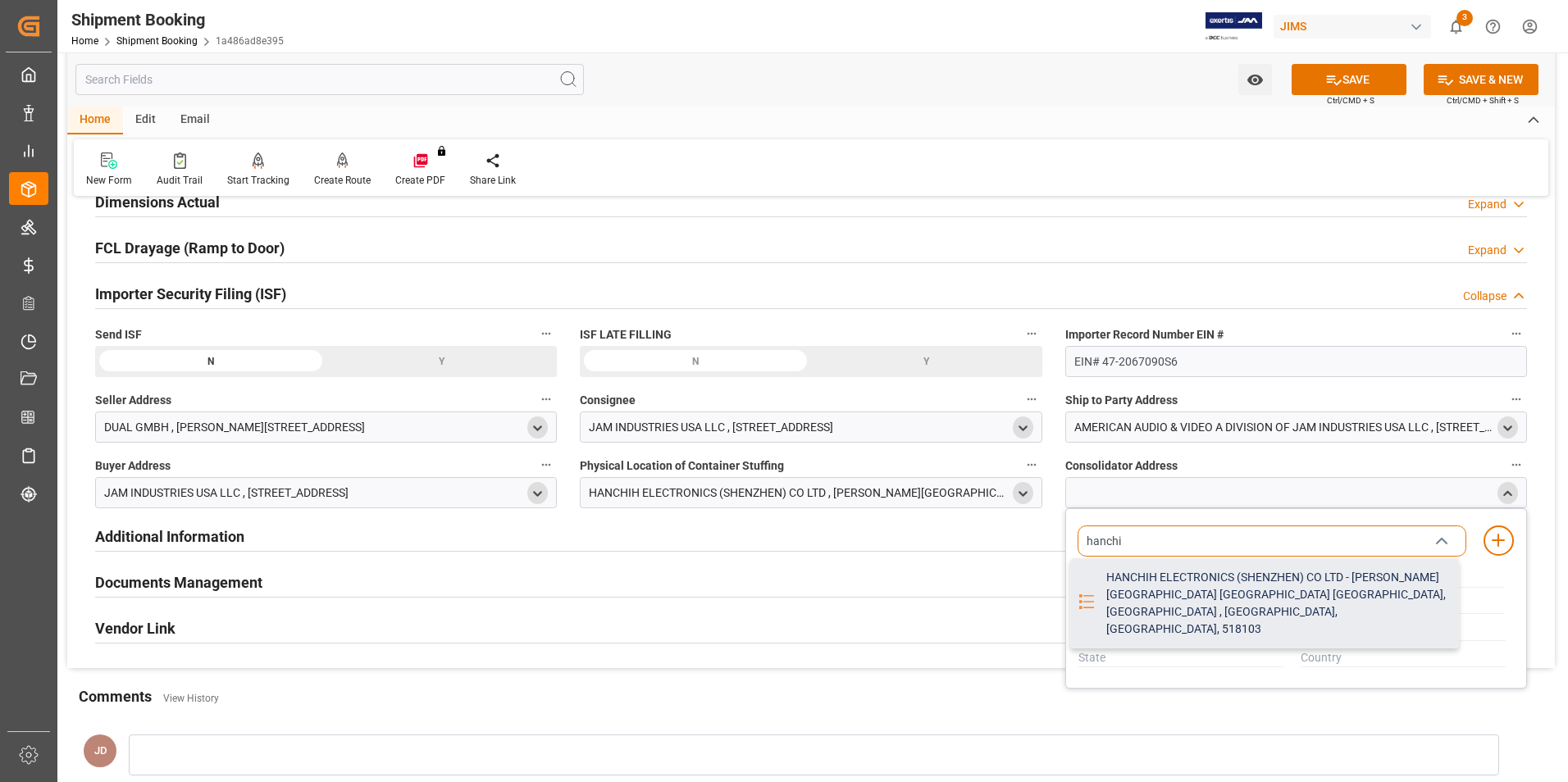
click at [1206, 585] on div "HANCHIH ELECTRONICS (SHENZHEN) CO LTD - [PERSON_NAME][GEOGRAPHIC_DATA] [GEOGRAP…" at bounding box center [1277, 604] width 361 height 89
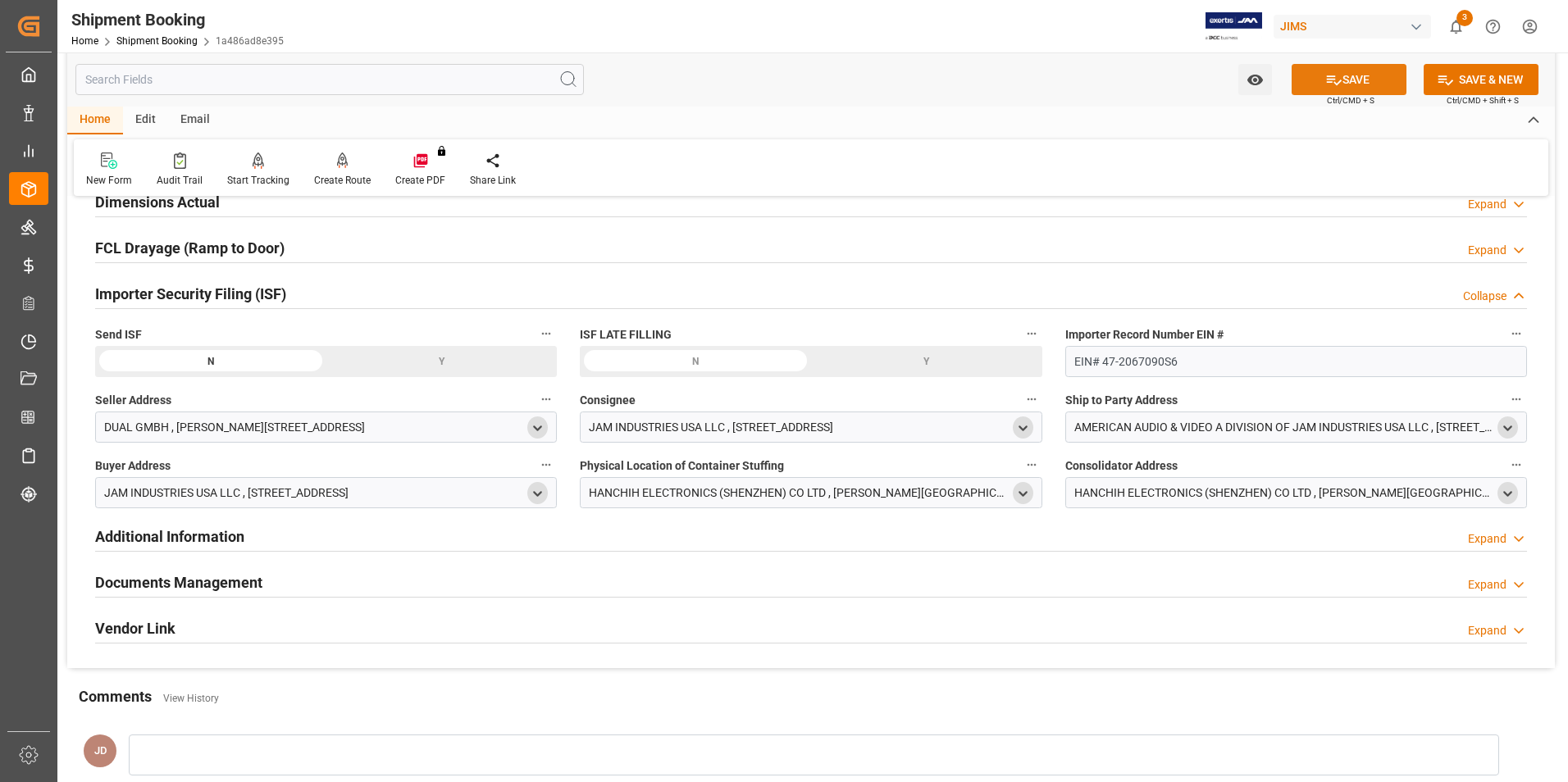
click at [1356, 76] on button "SAVE" at bounding box center [1348, 79] width 115 height 31
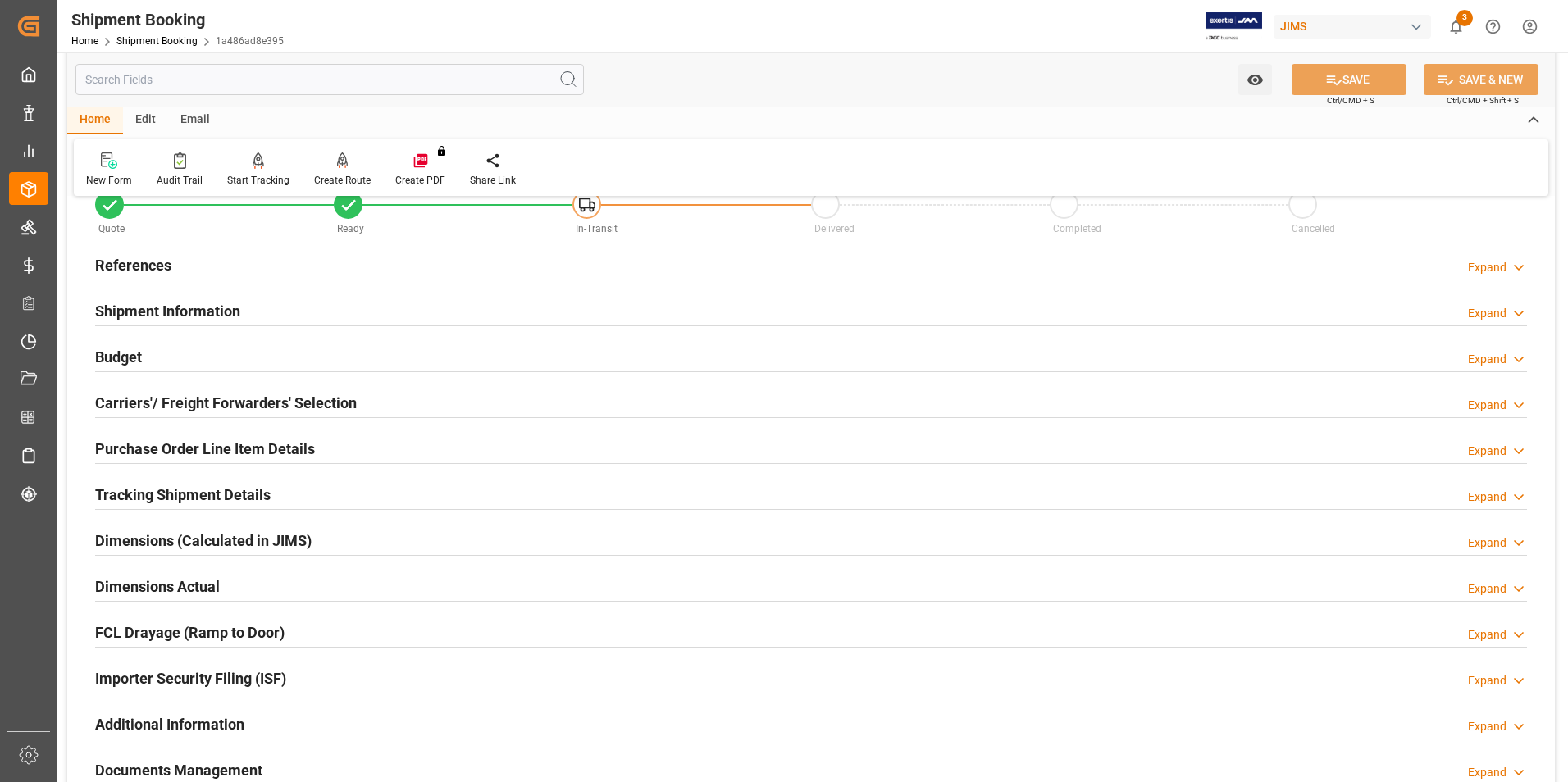
scroll to position [20, 0]
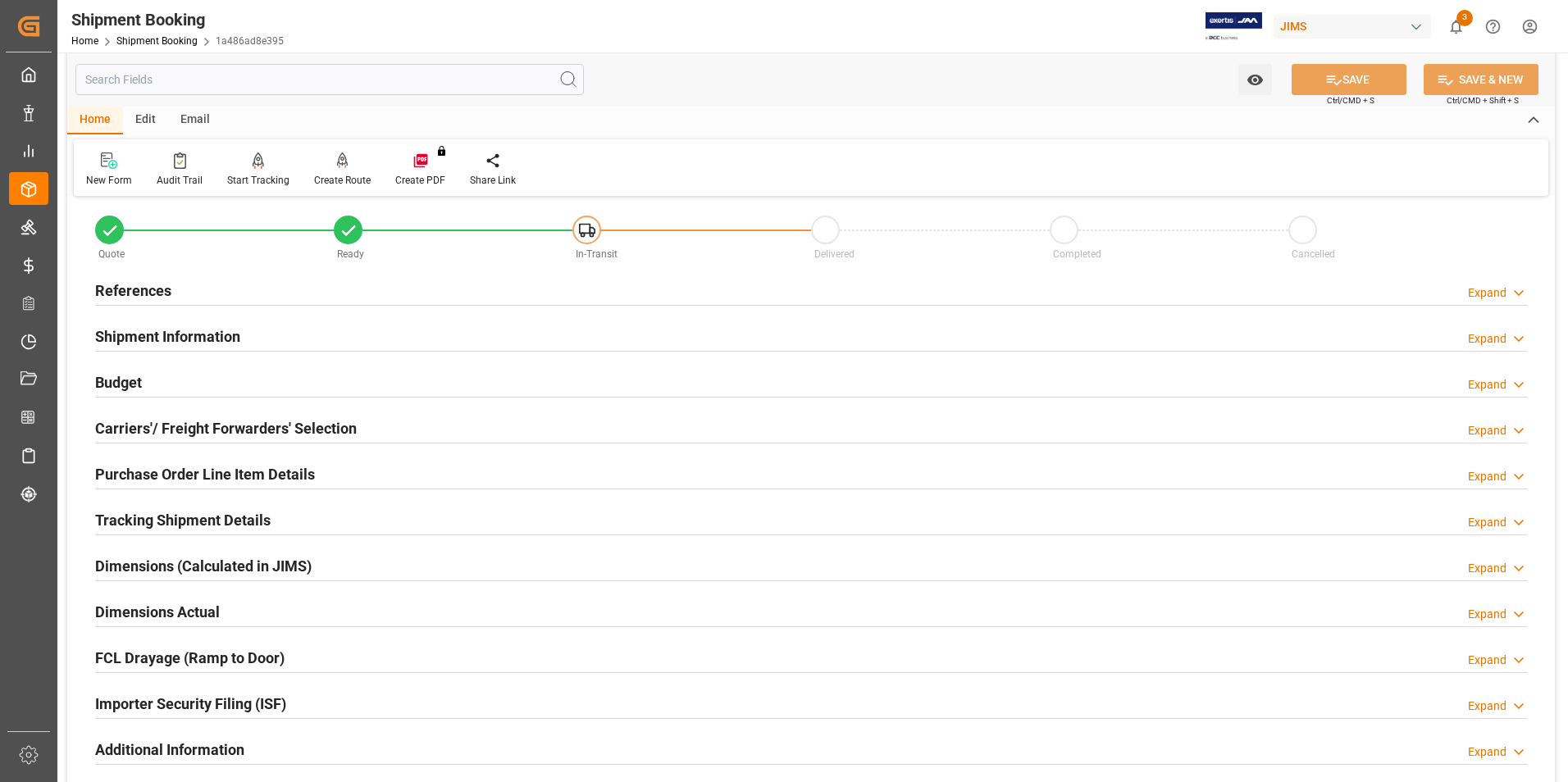
click at [162, 466] on h2 "Purchase Order Line Item Details" at bounding box center [204, 474] width 219 height 22
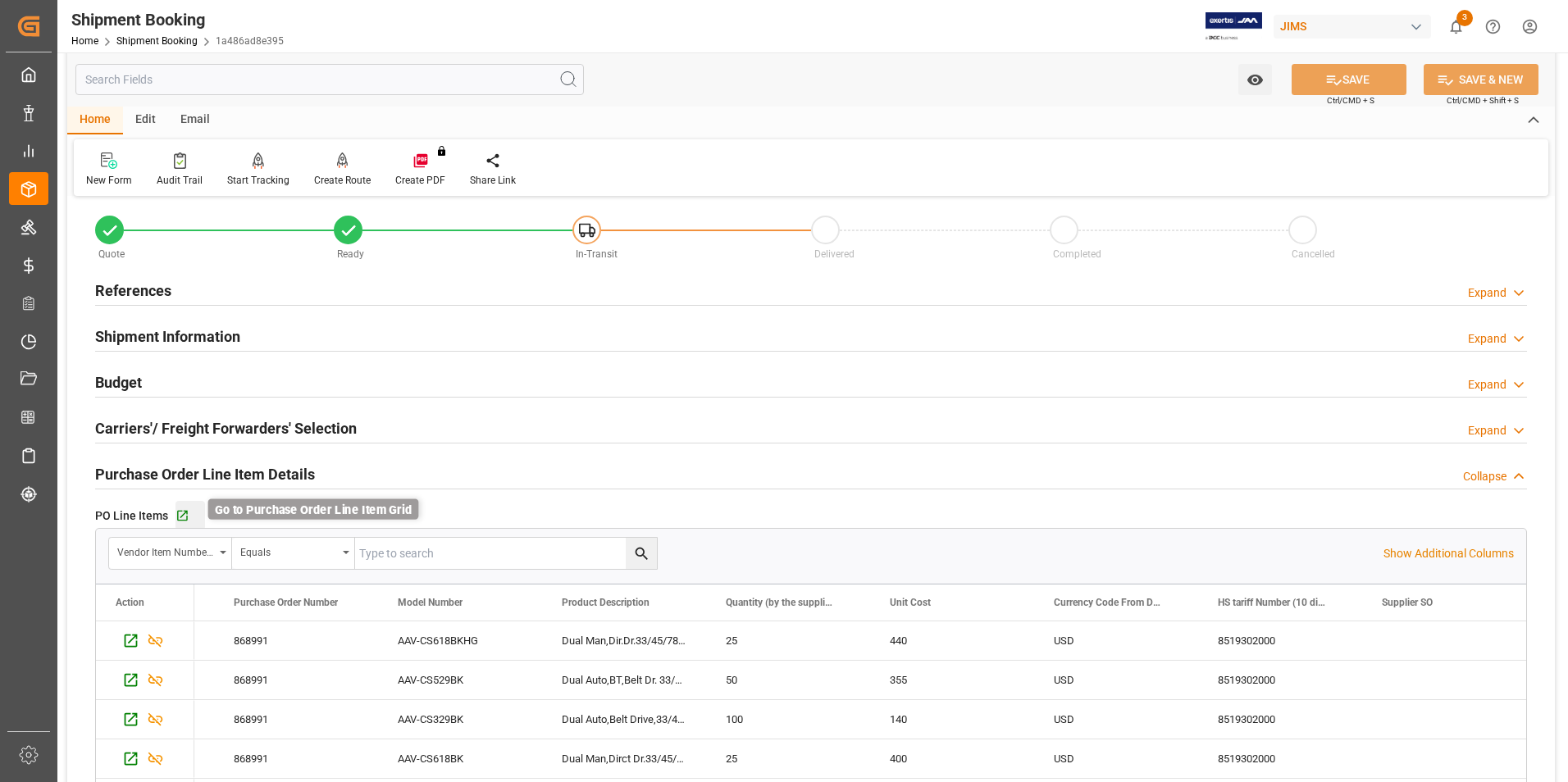
click at [181, 510] on icon "button" at bounding box center [182, 516] width 11 height 11
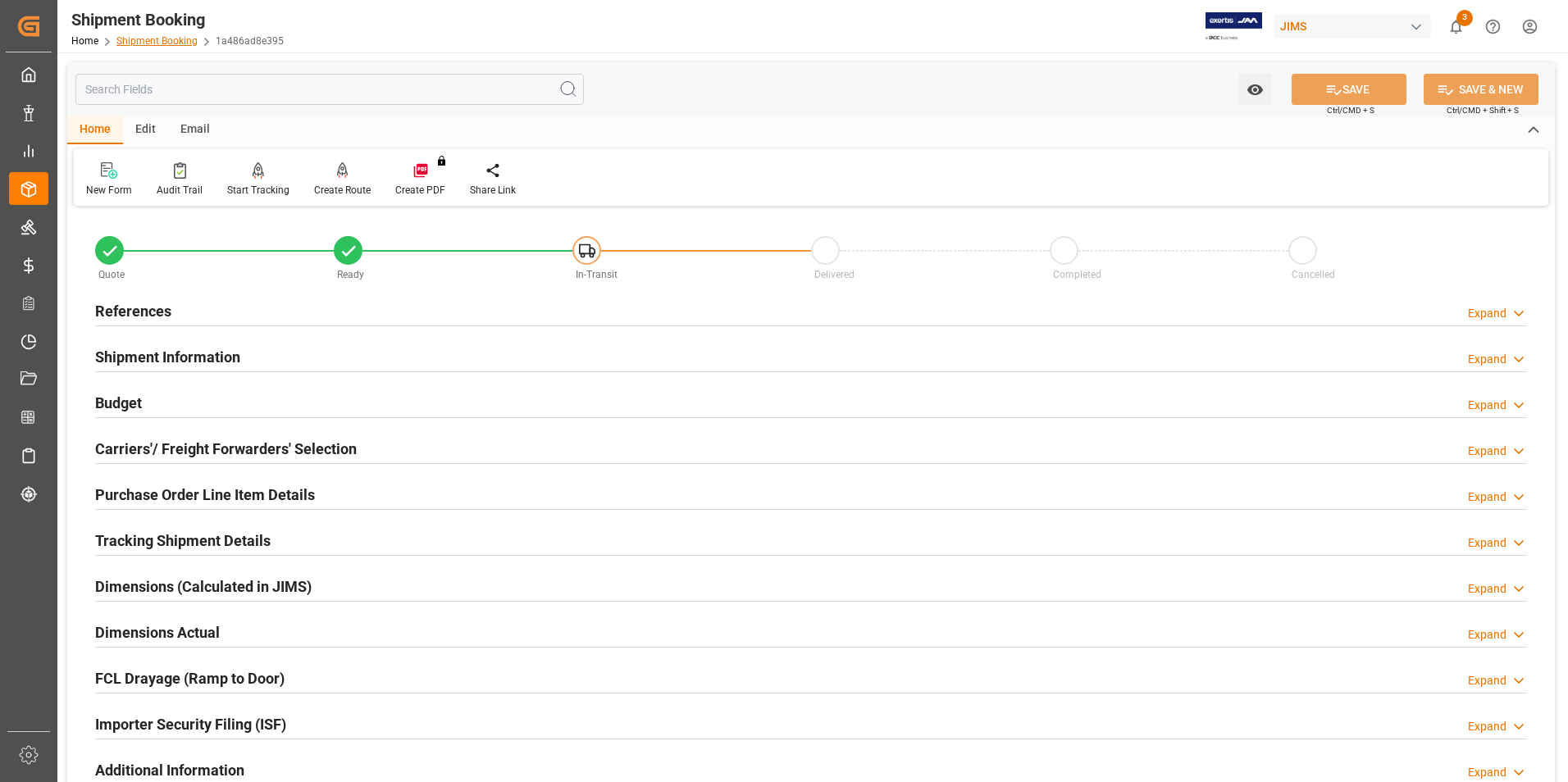
click at [147, 39] on link "Shipment Booking" at bounding box center [156, 41] width 81 height 12
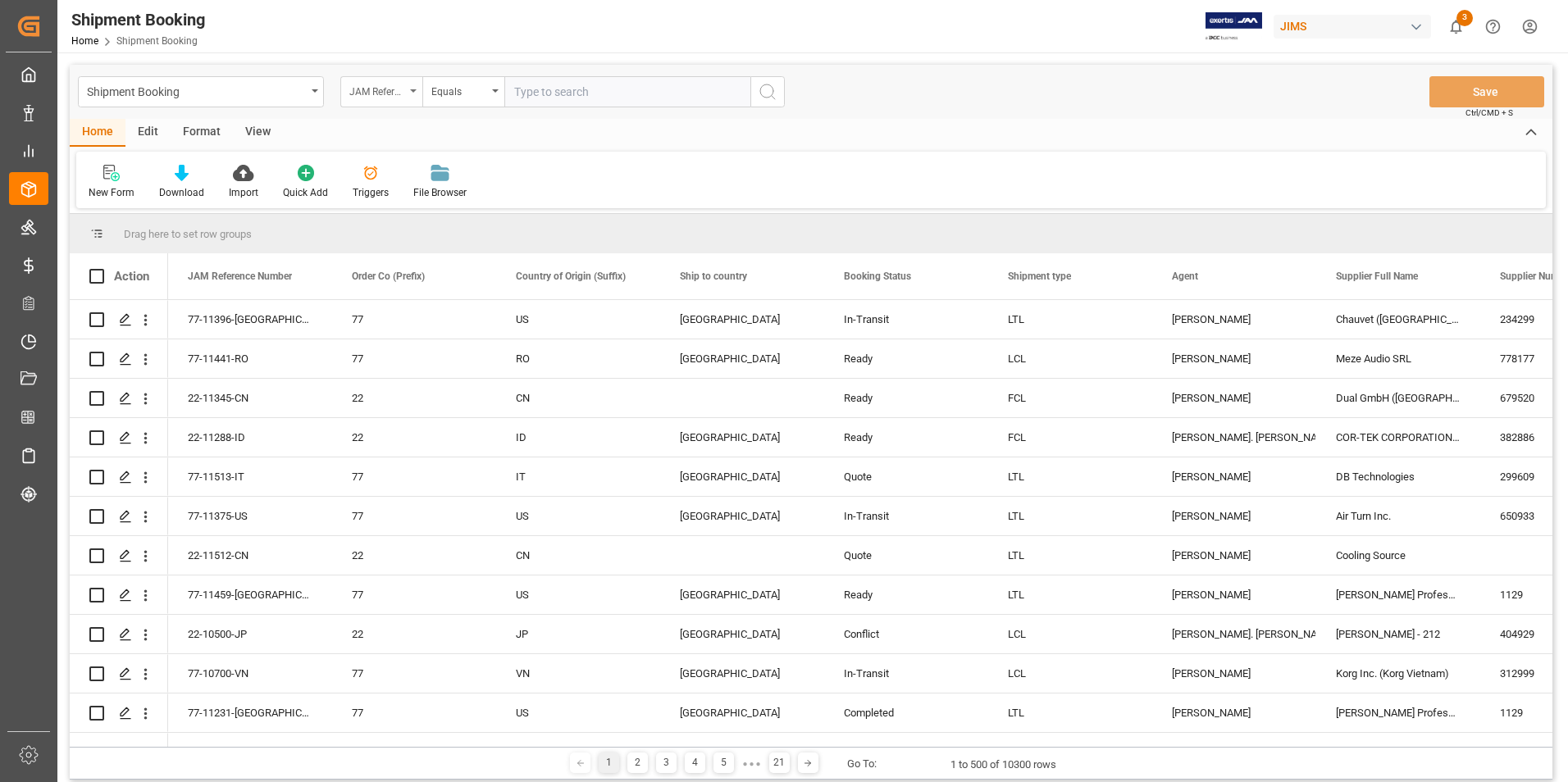
click at [397, 92] on div "JAM Reference Number" at bounding box center [376, 89] width 56 height 19
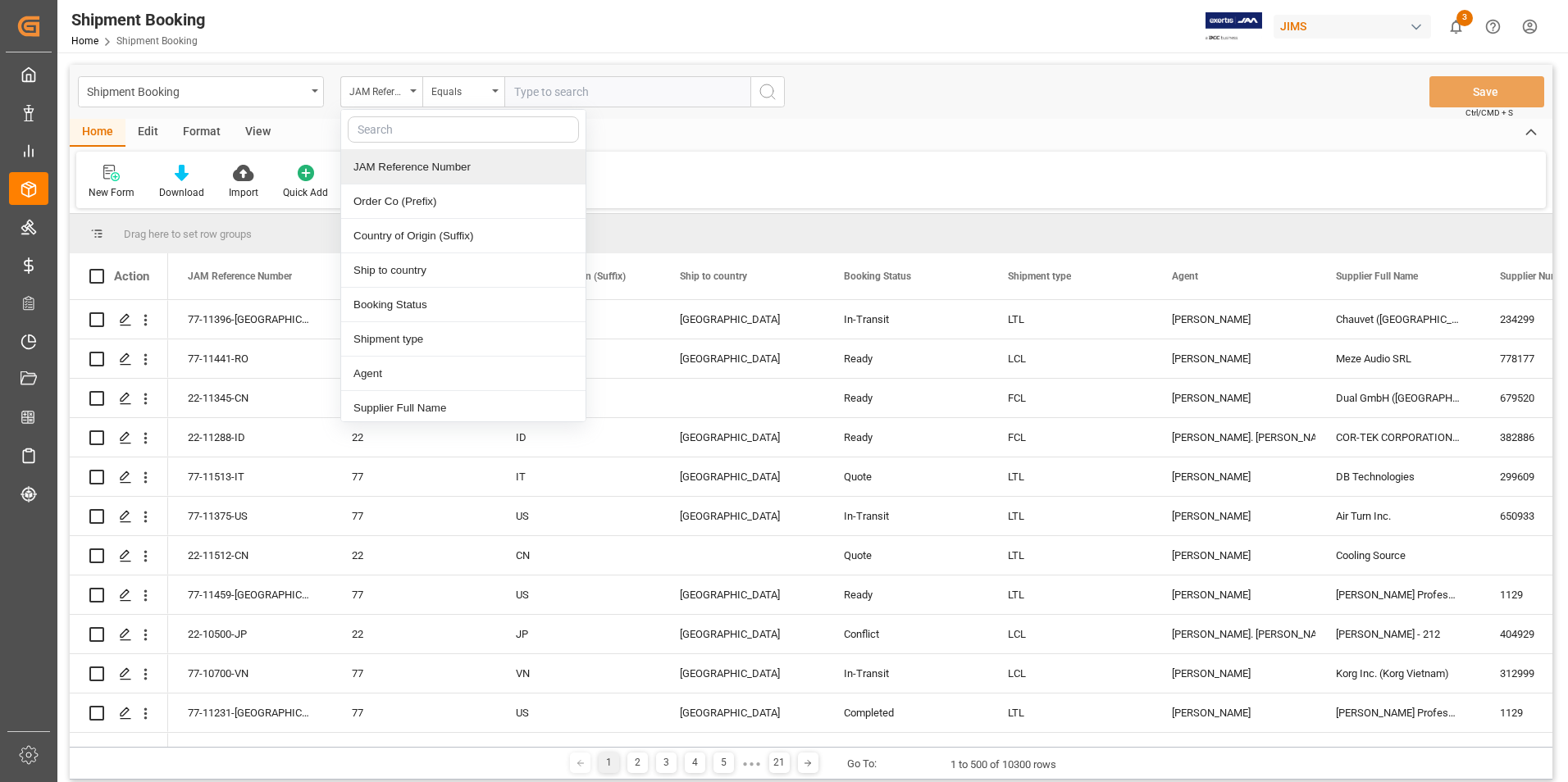
click at [1000, 177] on div "New Form Download Import Quick Add Triggers File Browser" at bounding box center [811, 180] width 1469 height 57
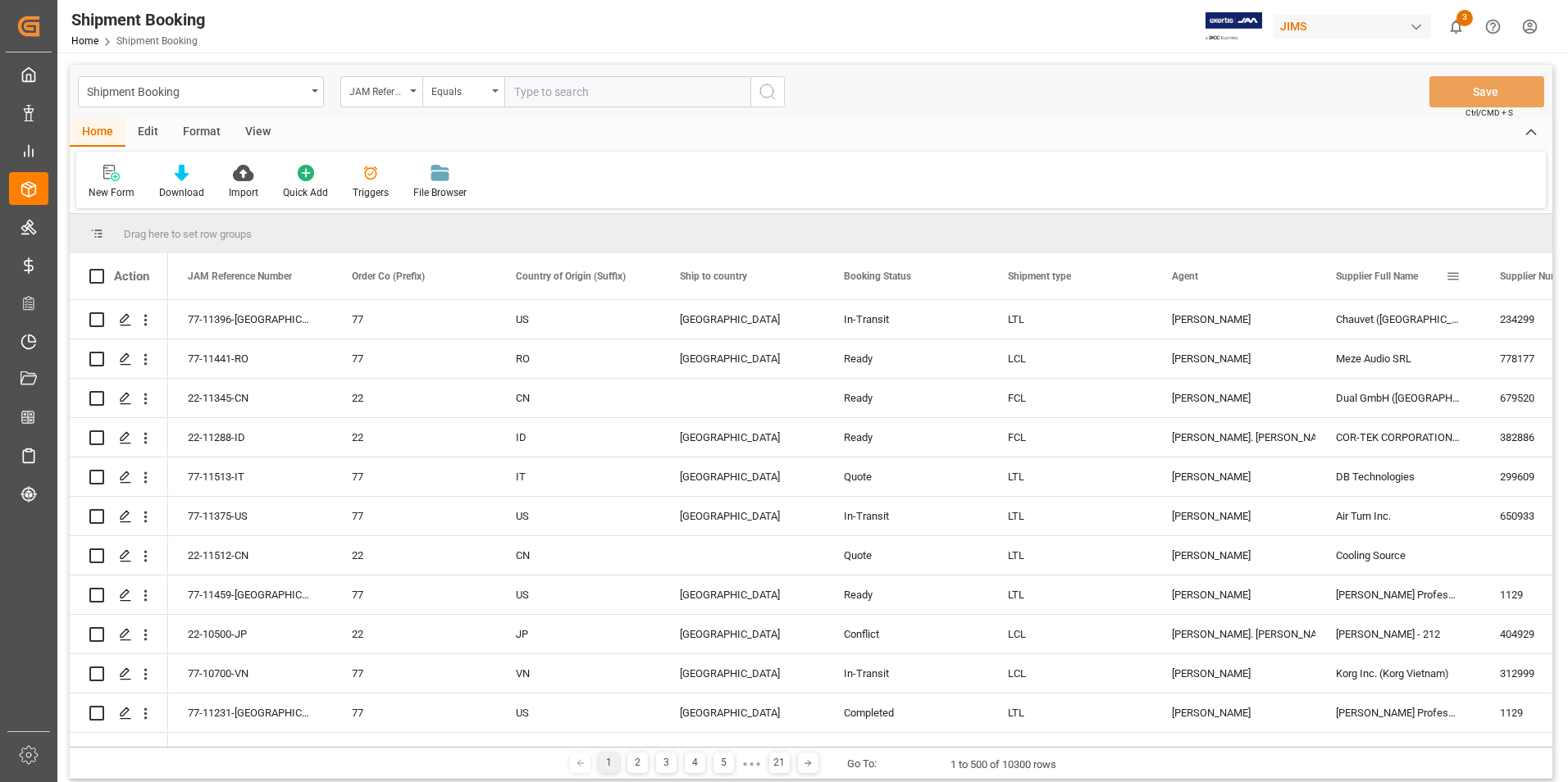
click at [1453, 273] on span at bounding box center [1453, 276] width 15 height 15
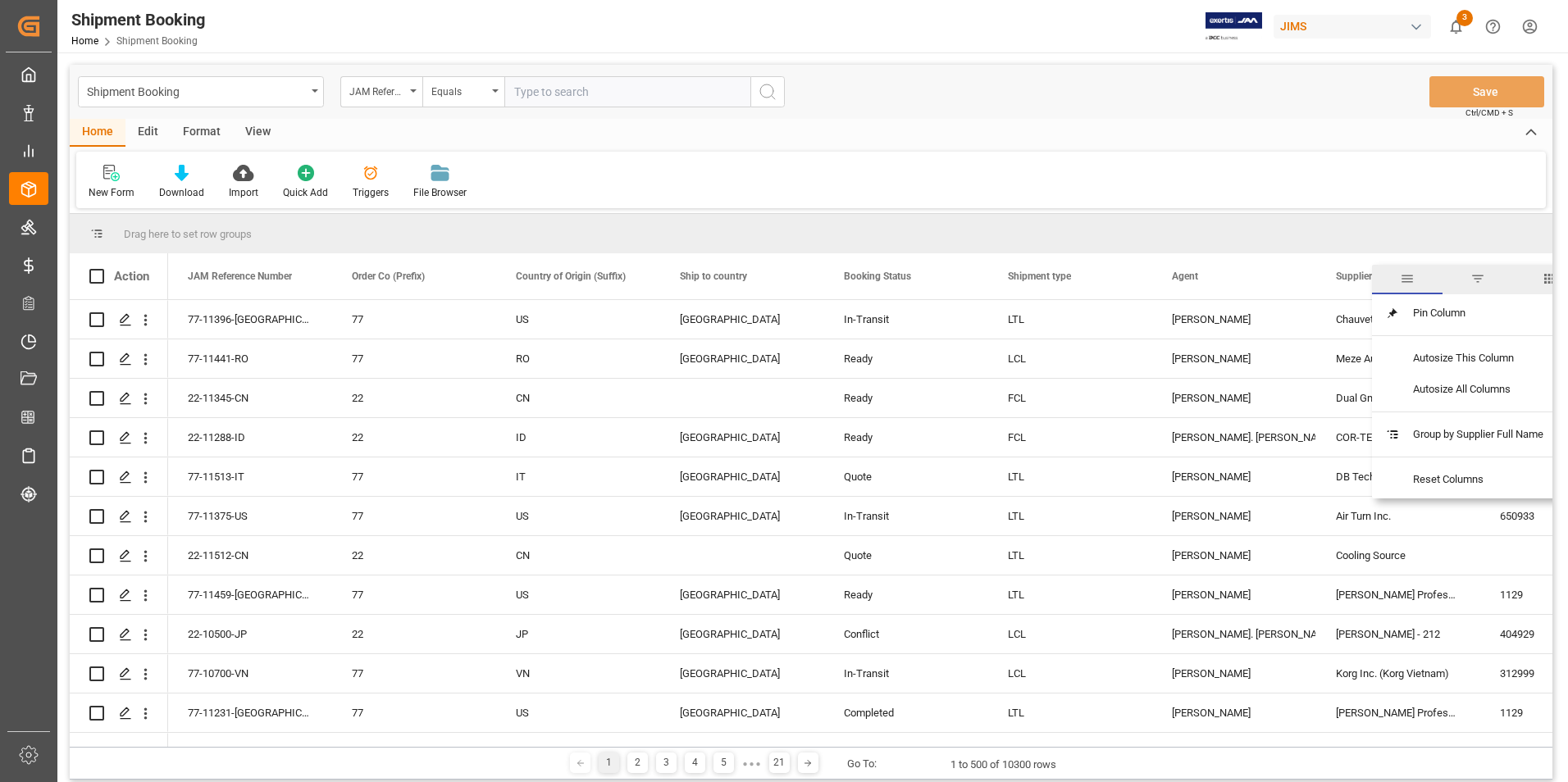
click at [1482, 273] on span "filter" at bounding box center [1477, 279] width 15 height 15
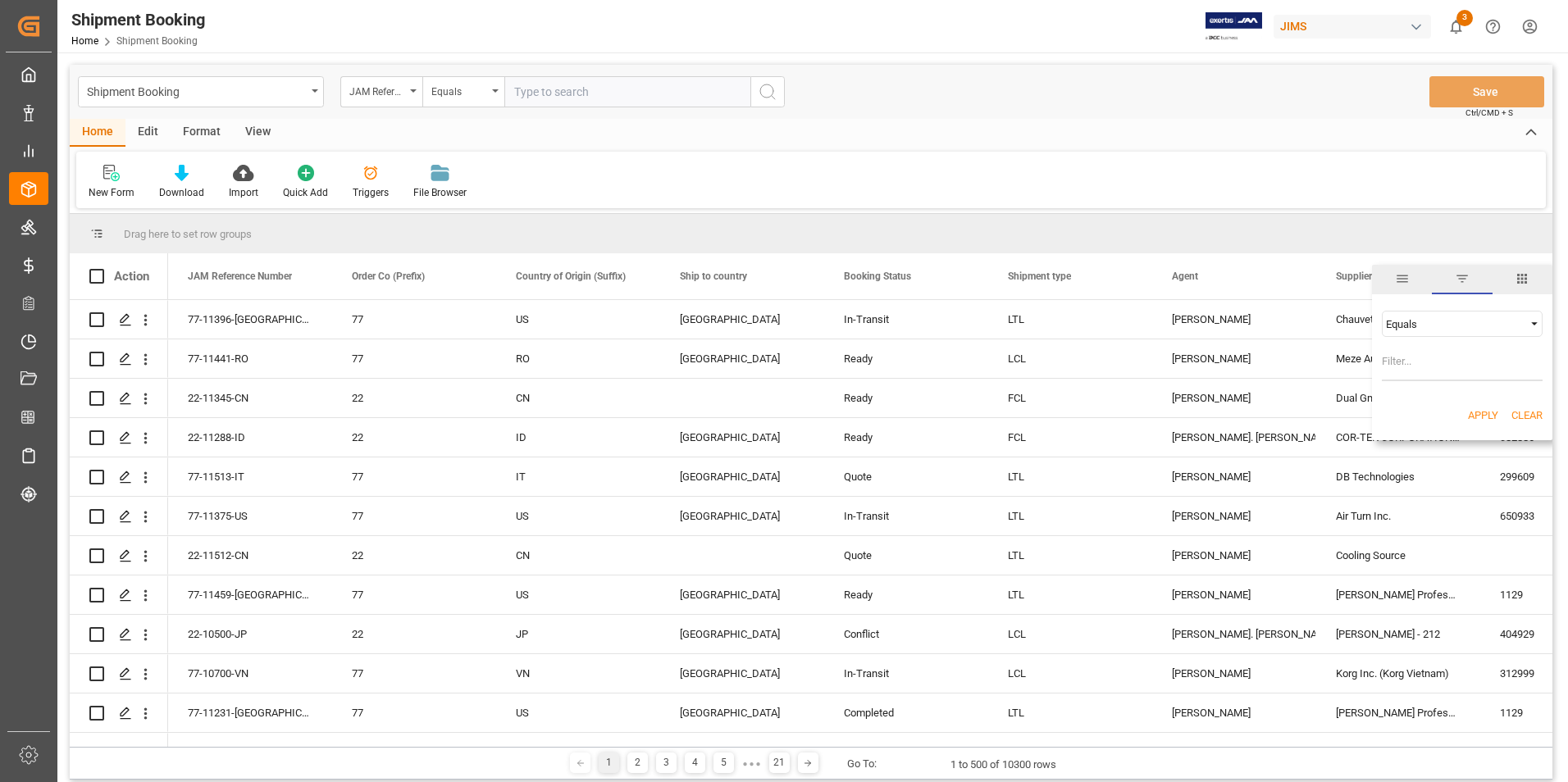
click at [1443, 352] on input "Filter Value" at bounding box center [1461, 364] width 161 height 33
type input "Dual GmbH (Asia)"
click at [1476, 415] on button "Apply" at bounding box center [1483, 415] width 30 height 16
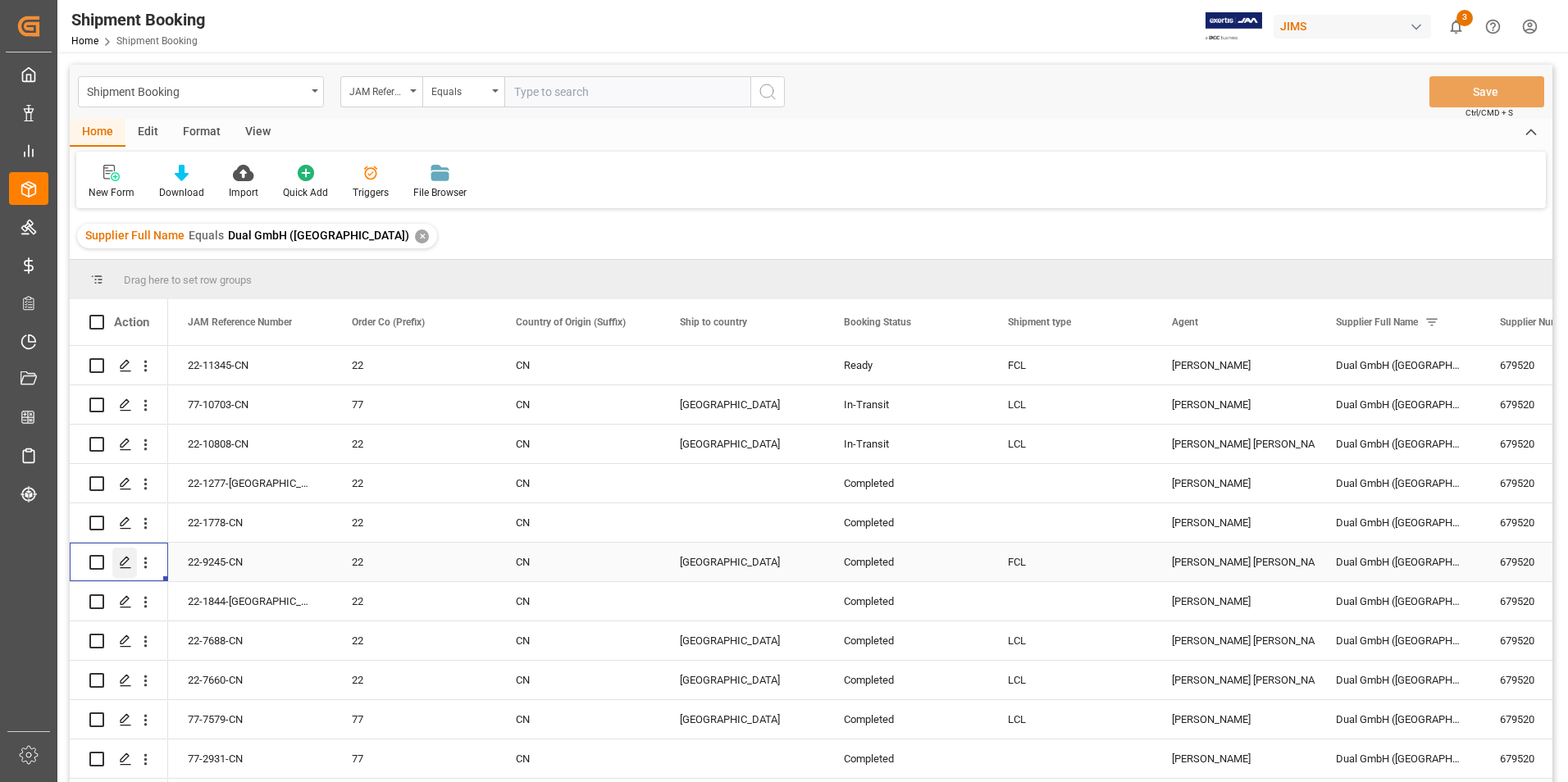
click at [125, 557] on icon "Press SPACE to select this row." at bounding box center [125, 562] width 13 height 13
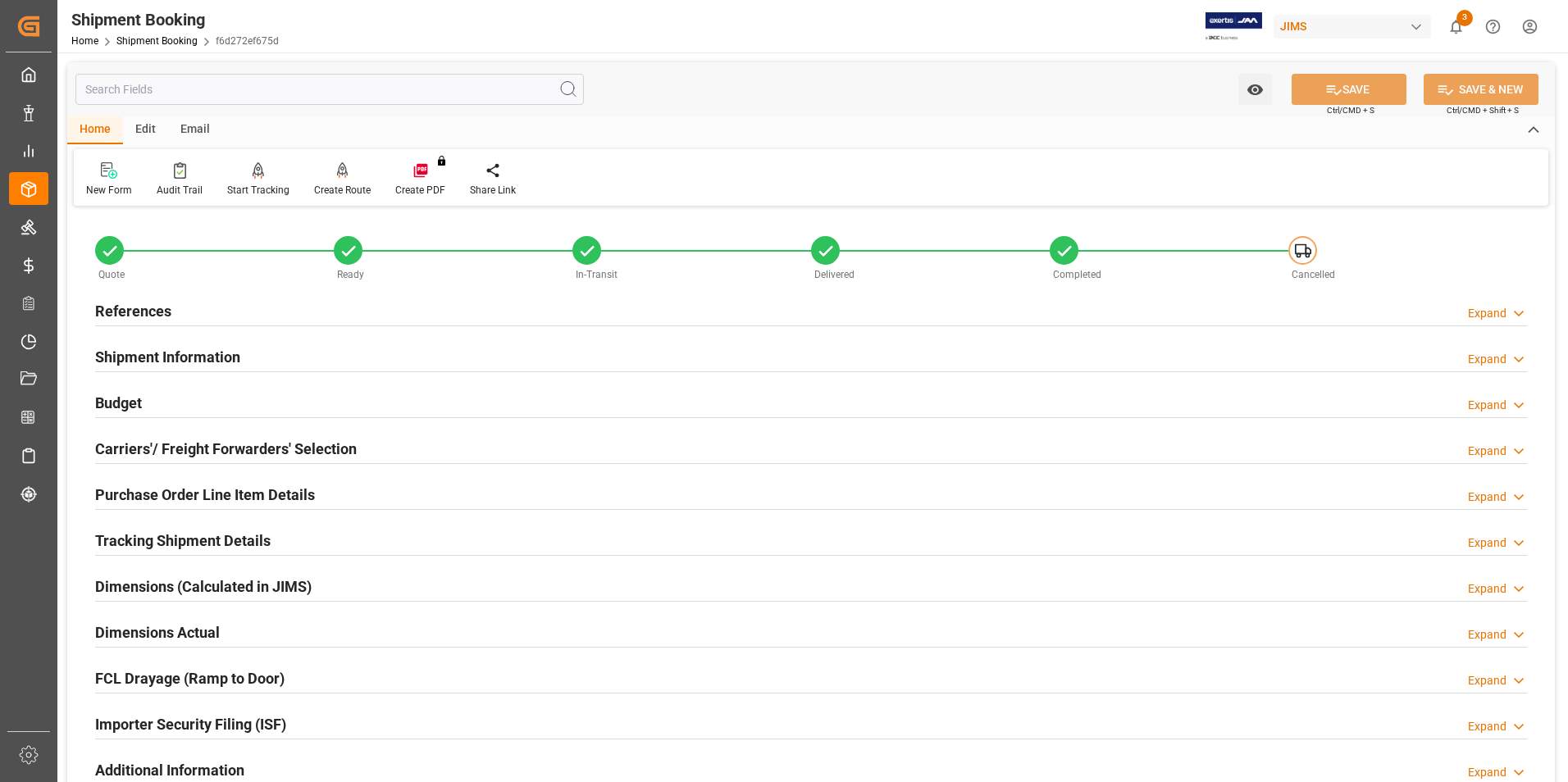
click at [231, 719] on h2 "Importer Security Filing (ISF)" at bounding box center [190, 723] width 191 height 22
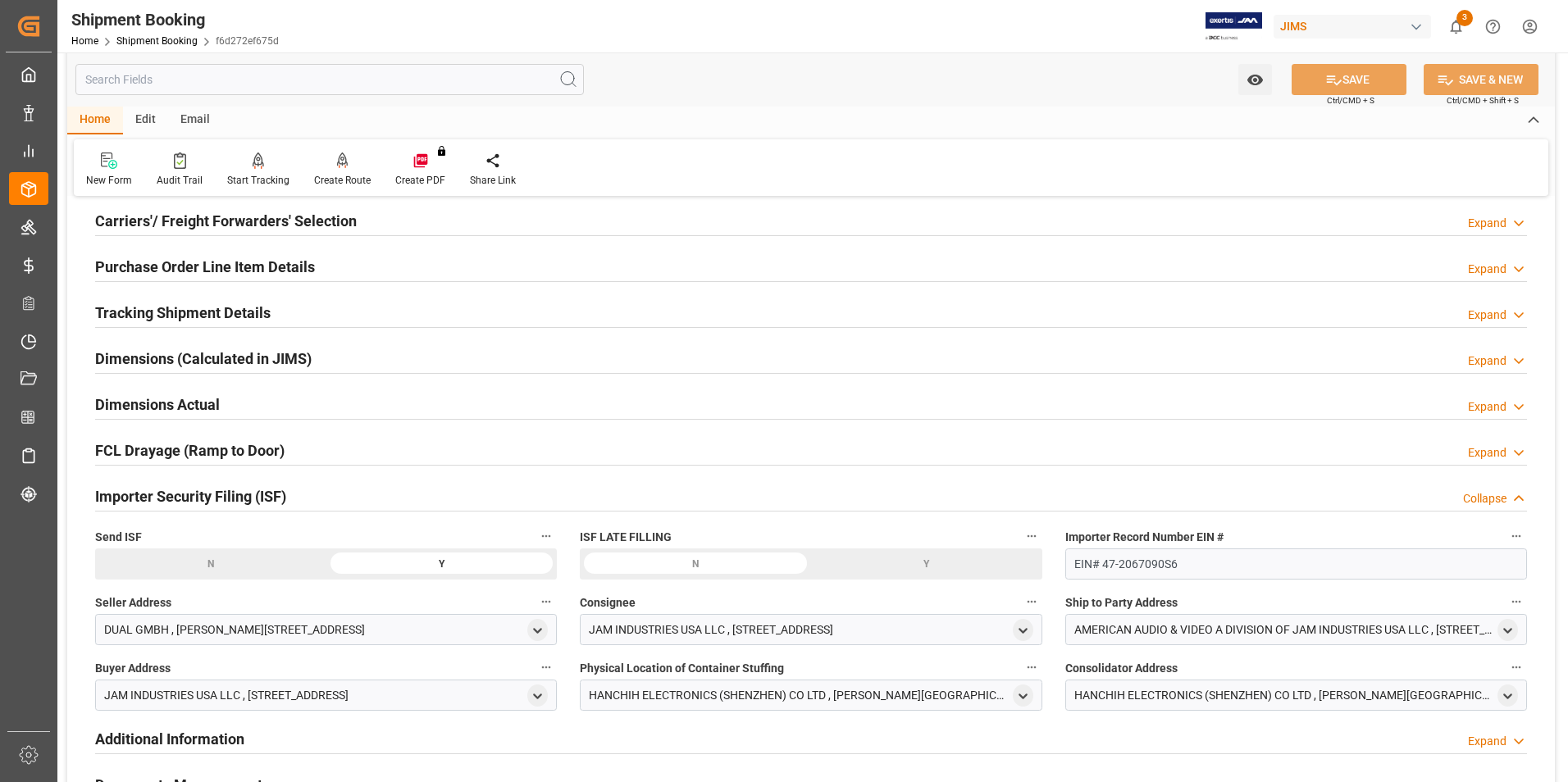
scroll to position [164, 0]
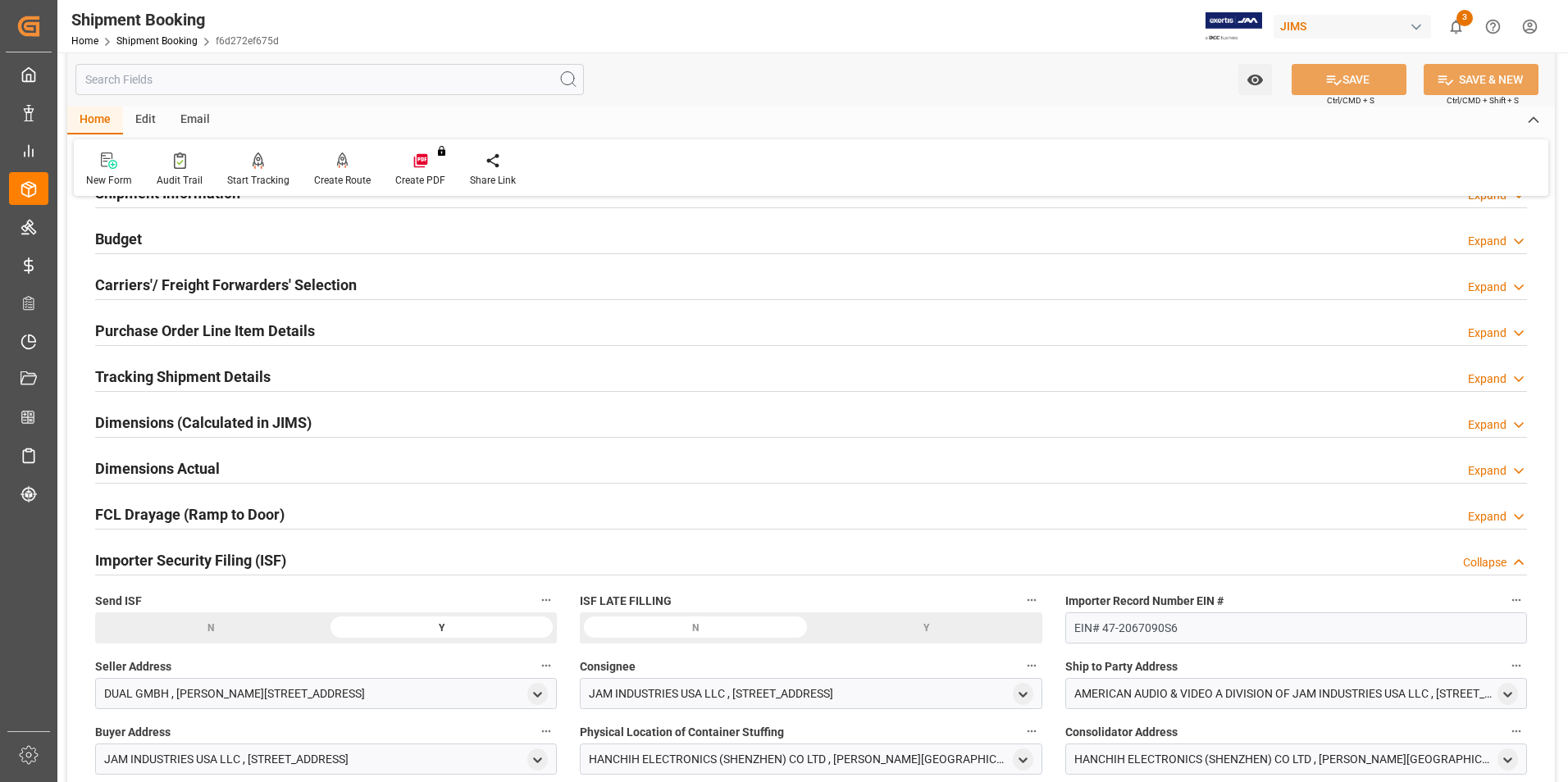
click at [155, 327] on h2 "Purchase Order Line Item Details" at bounding box center [204, 330] width 219 height 22
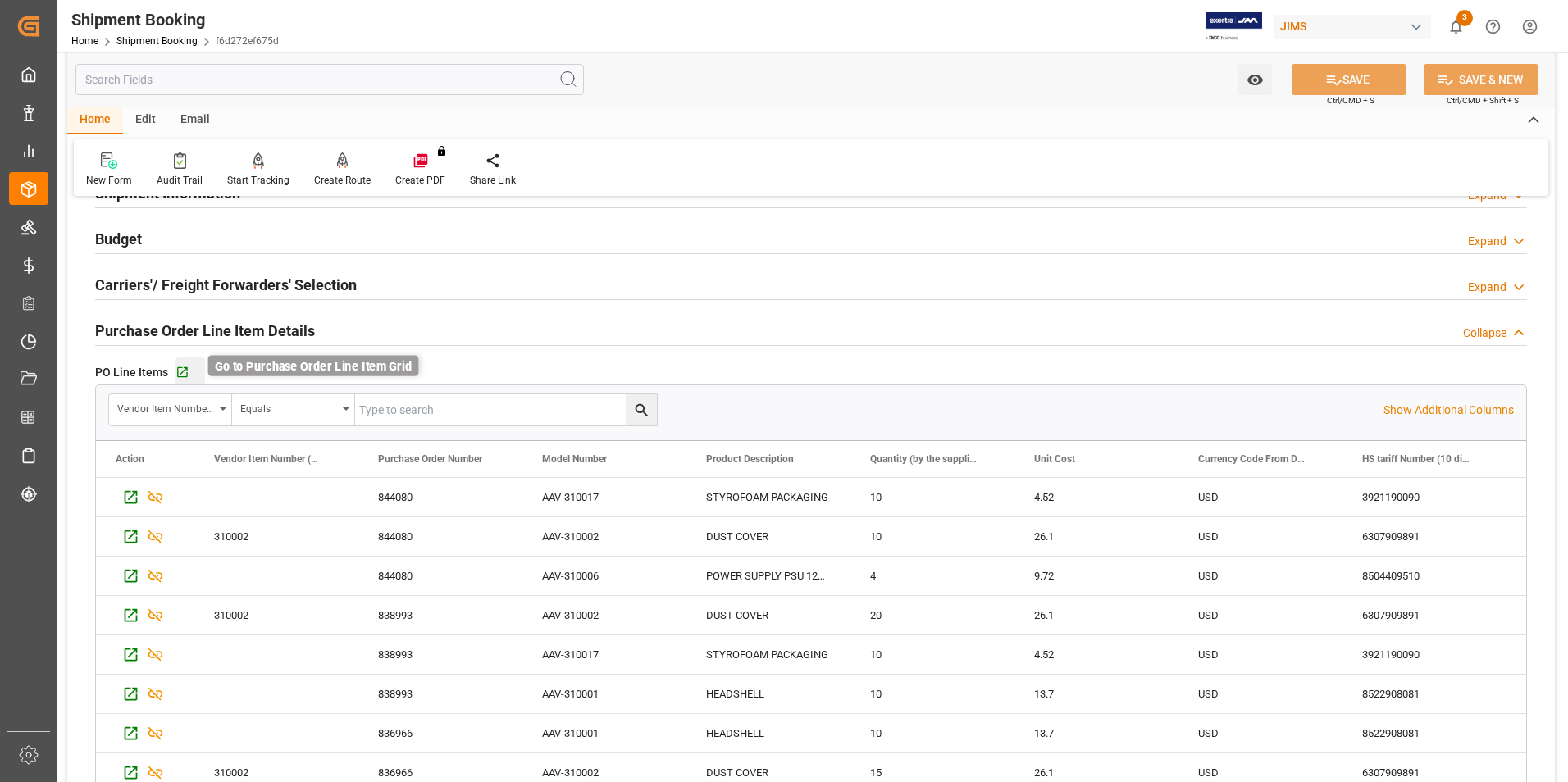
click at [184, 370] on icon "button" at bounding box center [183, 373] width 14 height 14
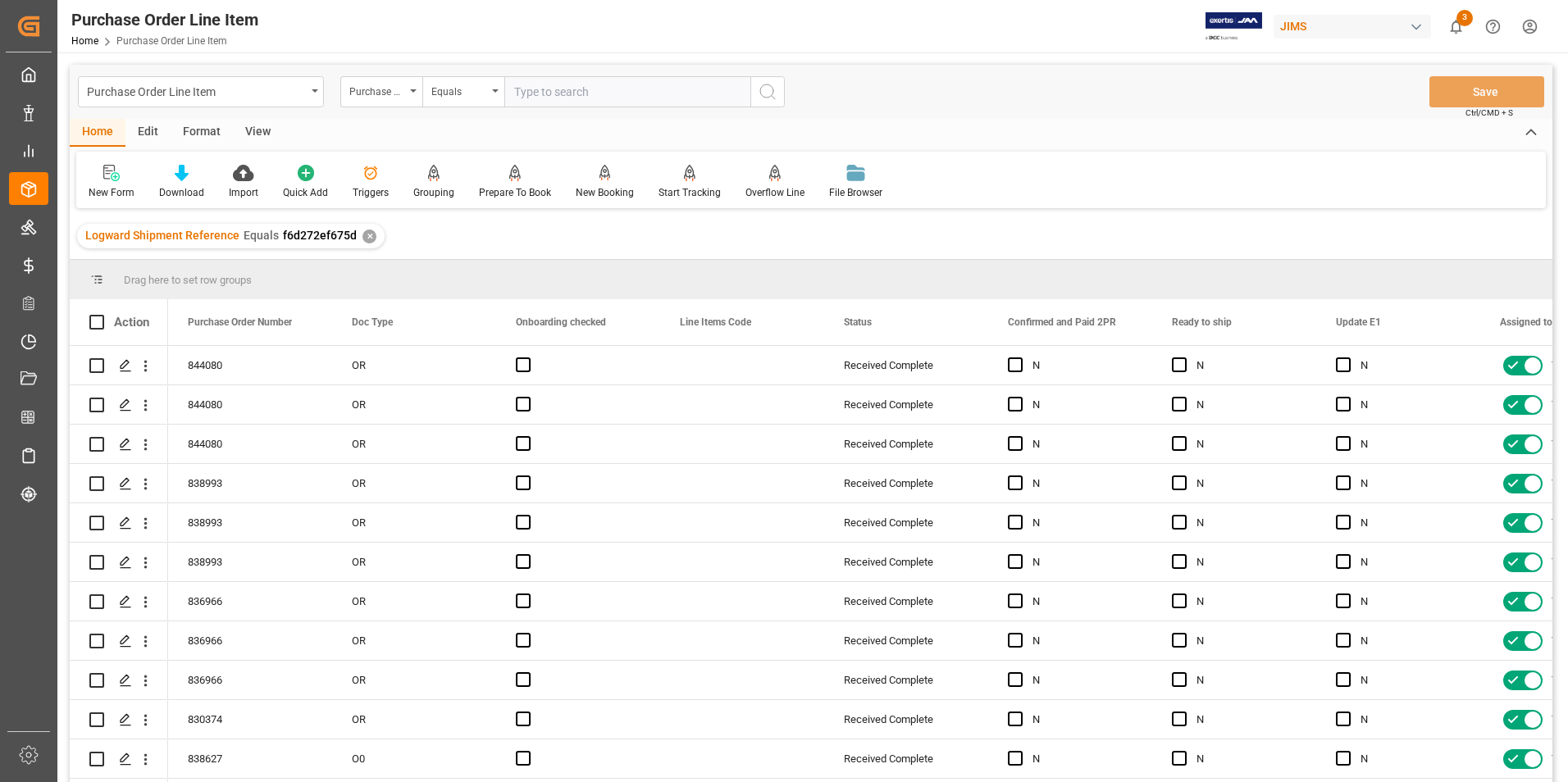
click at [252, 129] on div "View" at bounding box center [257, 132] width 50 height 28
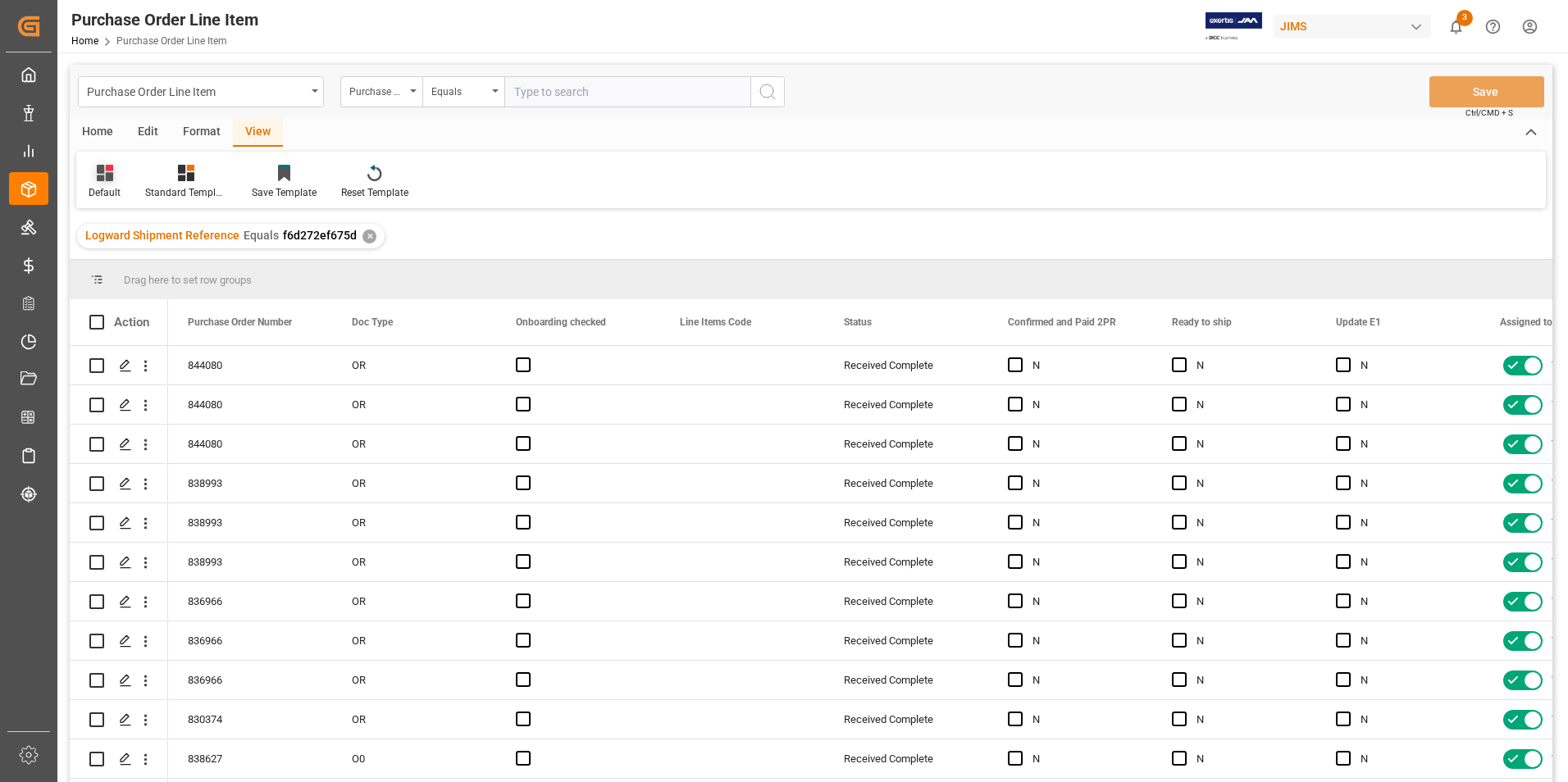
click at [107, 189] on div "Default" at bounding box center [105, 193] width 32 height 15
click at [133, 257] on div "ISF Manufacturer INFO" at bounding box center [169, 265] width 144 height 17
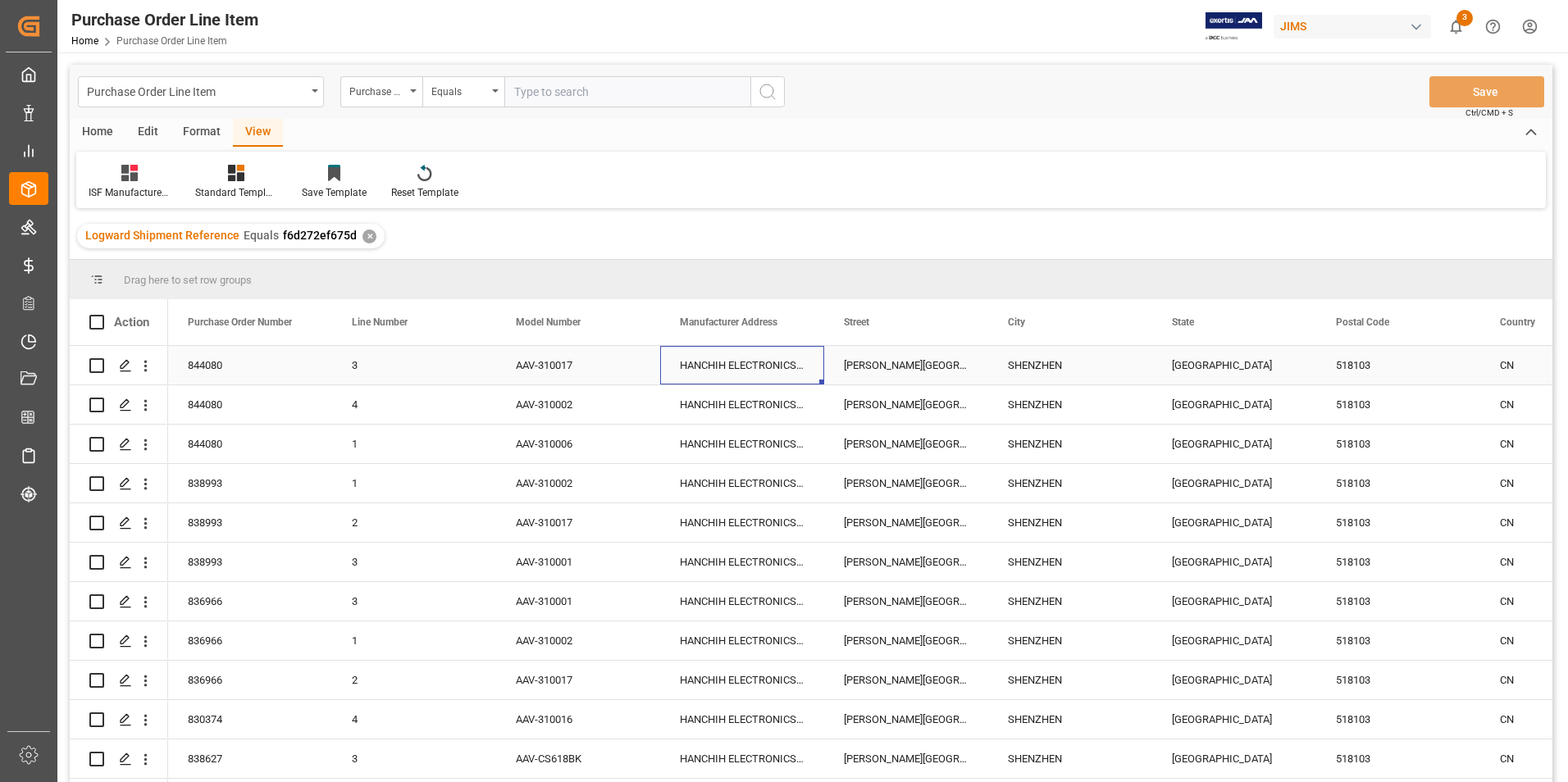
click at [710, 363] on div "HANCHIH ELECTRONICS (SHENZHEN) CO LTD" at bounding box center [741, 365] width 164 height 38
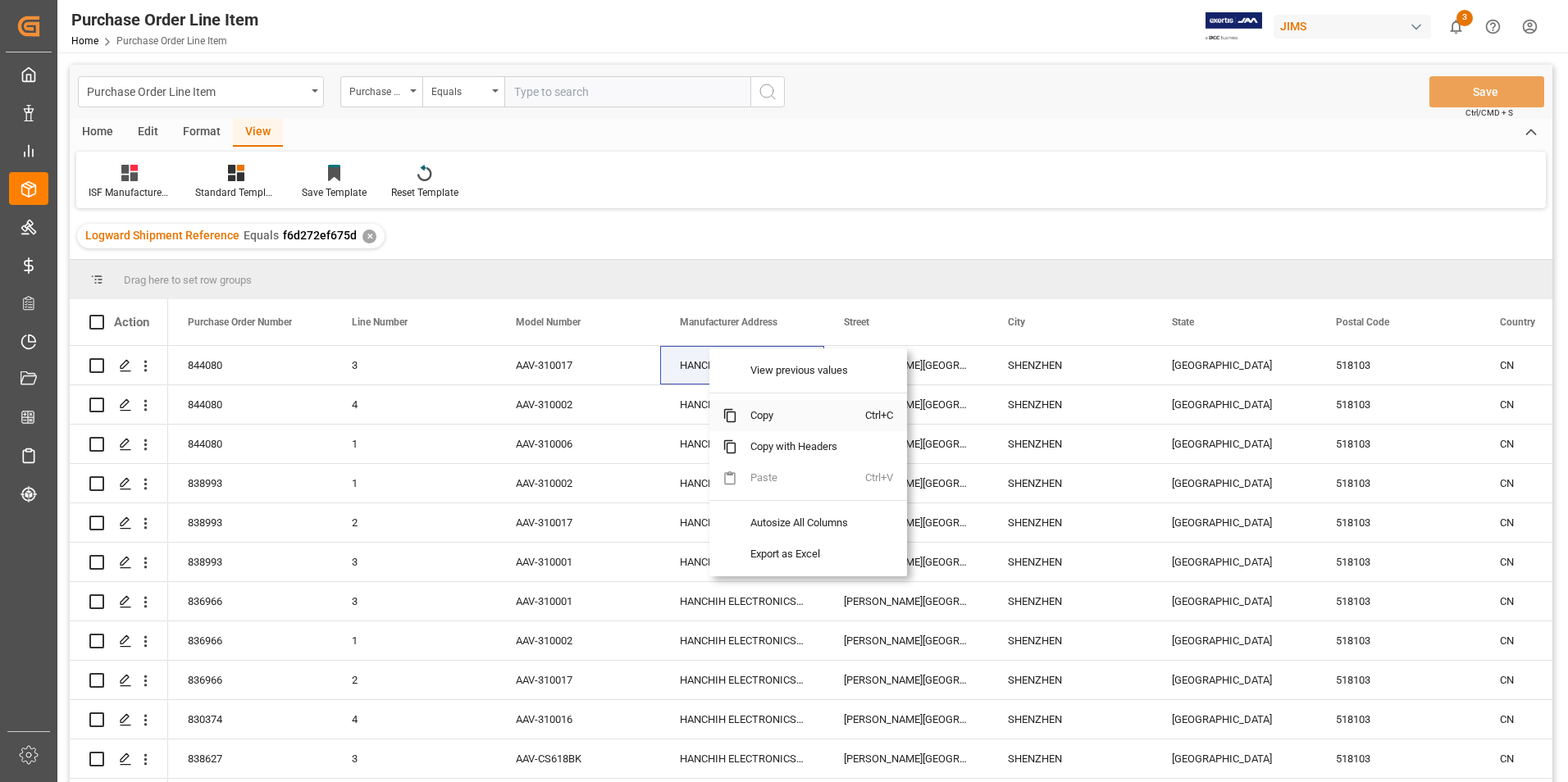
click at [764, 418] on span "Copy" at bounding box center [801, 415] width 128 height 31
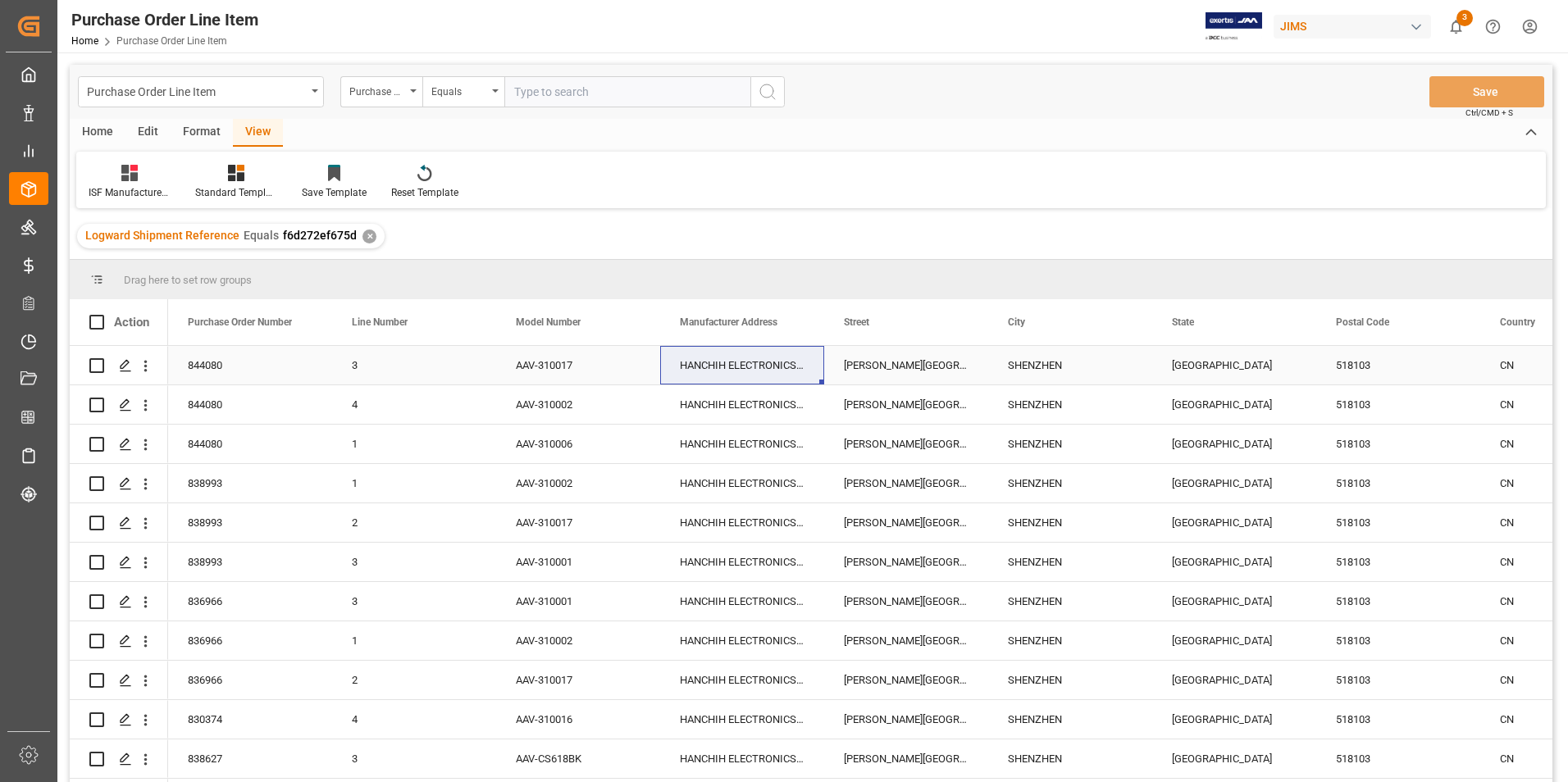
click at [793, 385] on div "844080 3 AAV-310017 HANCHIH ELECTRONICS (SHENZHEN) CO LTD [PERSON_NAME][GEOGRAP…" at bounding box center [1316, 366] width 2296 height 39
click at [766, 365] on div "HANCHIH ELECTRONICS (SHENZHEN) CO LTD" at bounding box center [741, 365] width 164 height 38
click at [766, 364] on div "HANCHIH ELECTRONICS (SHENZHEN) CO LTD" at bounding box center [741, 365] width 164 height 38
click at [766, 364] on input "HANCHIH ELECTRONICS (SHENZHEN) CO LTD" at bounding box center [741, 374] width 138 height 31
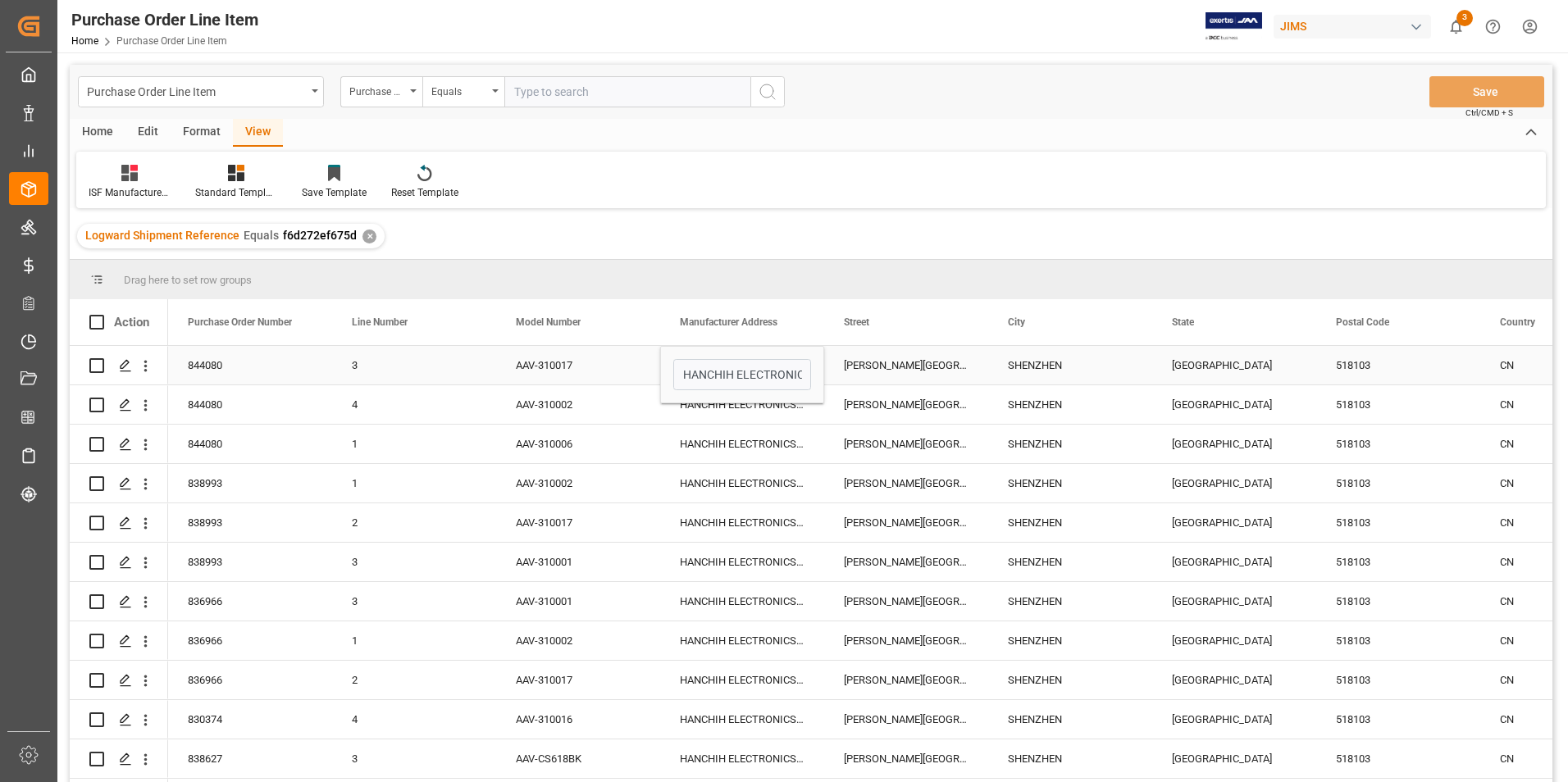
click at [882, 367] on div "[PERSON_NAME][GEOGRAPHIC_DATA] [GEOGRAPHIC_DATA] [GEOGRAPHIC_DATA]" at bounding box center [906, 365] width 164 height 38
click at [882, 367] on input "[PERSON_NAME][GEOGRAPHIC_DATA] [GEOGRAPHIC_DATA] [GEOGRAPHIC_DATA]" at bounding box center [906, 374] width 138 height 31
click at [1044, 364] on div "SHENZHEN" at bounding box center [1070, 365] width 164 height 38
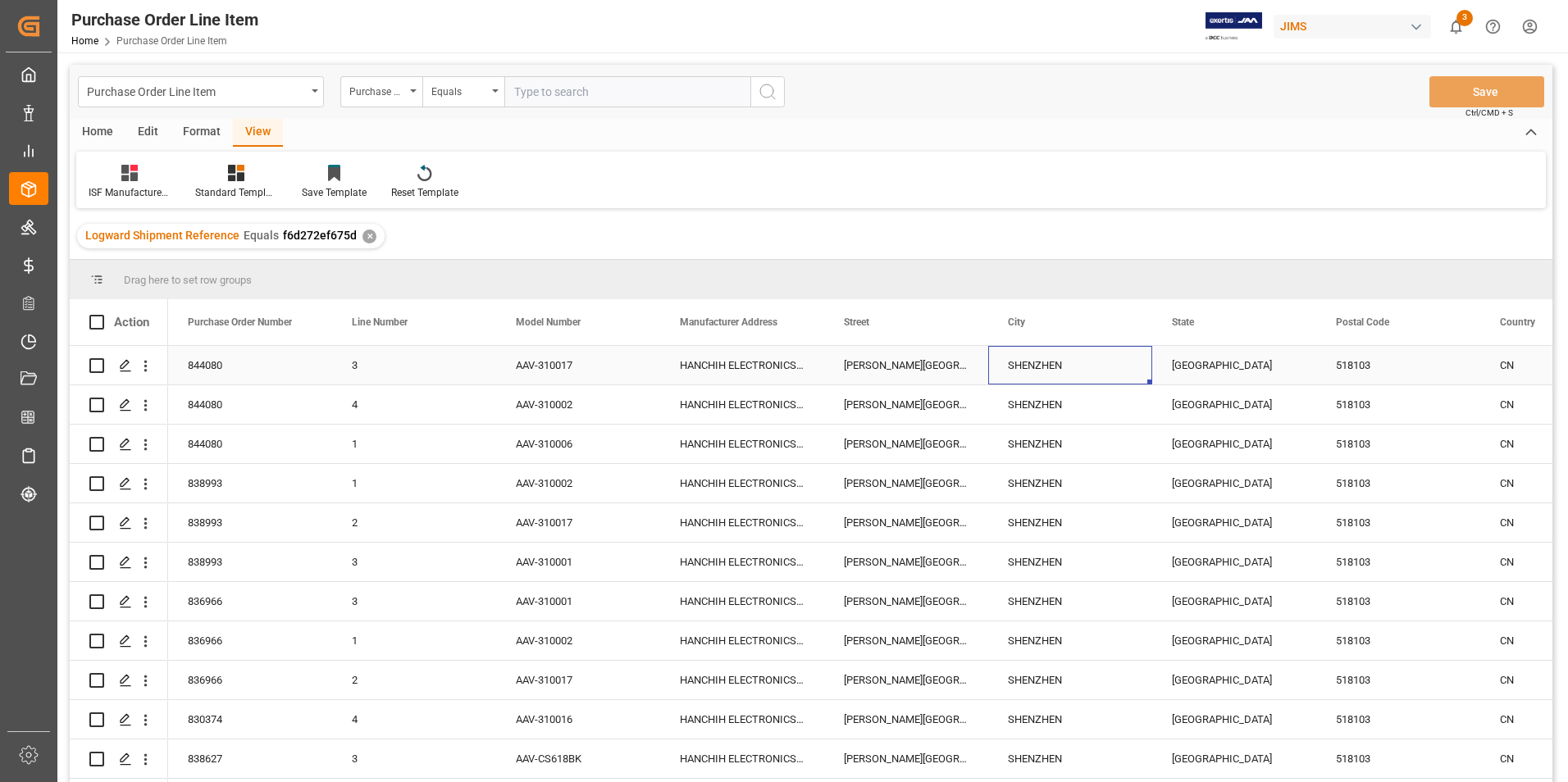
click at [1044, 364] on div "SHENZHEN" at bounding box center [1070, 365] width 164 height 38
click at [1200, 358] on div "[GEOGRAPHIC_DATA]" at bounding box center [1233, 365] width 164 height 38
click at [1200, 358] on div "[GEOGRAPHIC_DATA]" at bounding box center [1233, 375] width 164 height 58
click at [1224, 367] on input "[GEOGRAPHIC_DATA]" at bounding box center [1233, 374] width 138 height 31
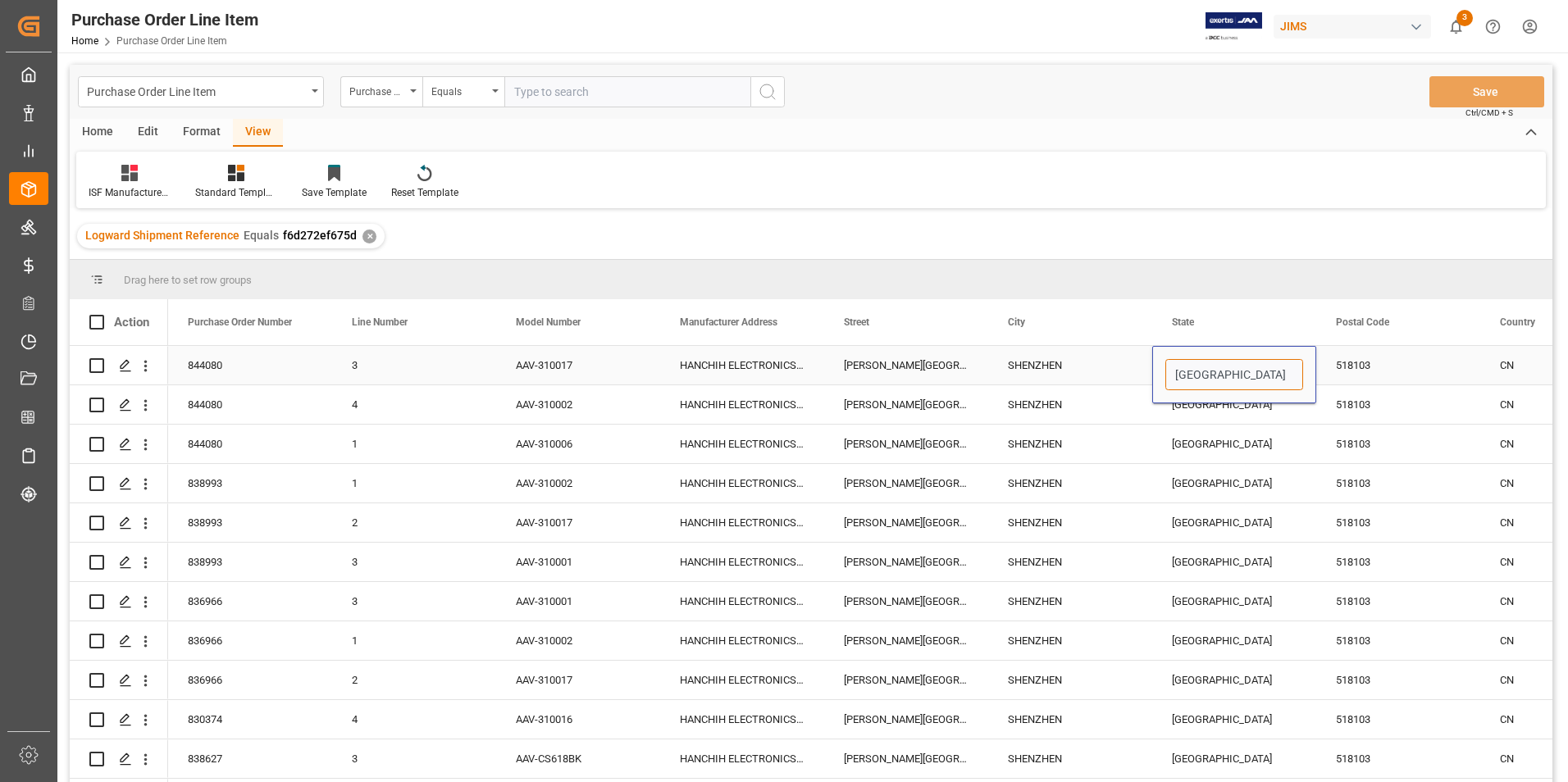
click at [1224, 367] on input "[GEOGRAPHIC_DATA]" at bounding box center [1233, 374] width 138 height 31
click at [1342, 359] on div "518103" at bounding box center [1398, 365] width 164 height 38
click at [1342, 359] on div "518103" at bounding box center [1398, 365] width 164 height 38
click at [1342, 359] on input "518103" at bounding box center [1398, 374] width 138 height 31
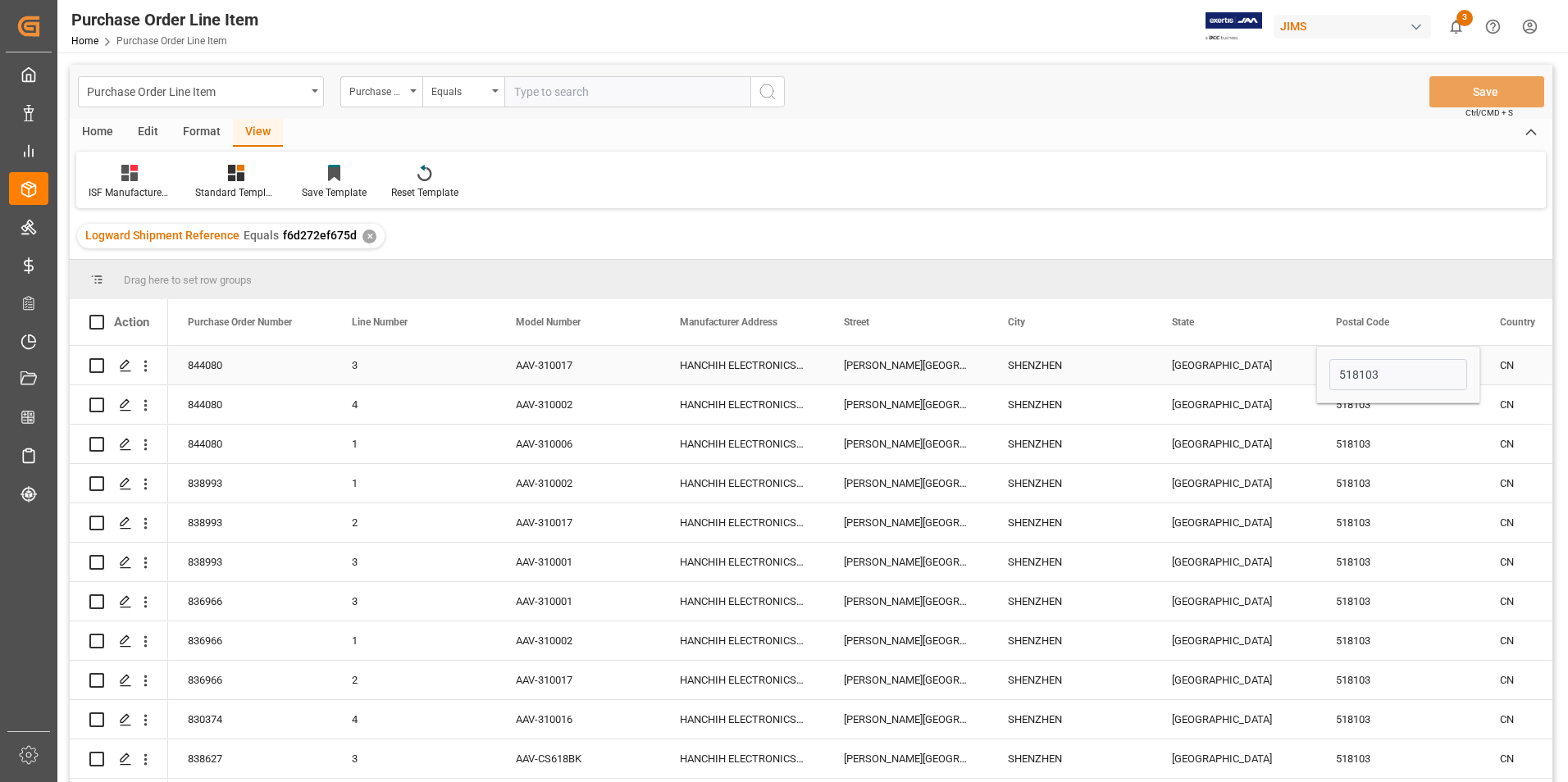
click at [1509, 364] on div "CN" at bounding box center [1562, 365] width 164 height 38
click at [1509, 364] on input "CN" at bounding box center [1562, 374] width 138 height 31
click at [755, 369] on div "HANCHIH ELECTRONICS (SHENZHEN) CO LTD" at bounding box center [741, 365] width 164 height 38
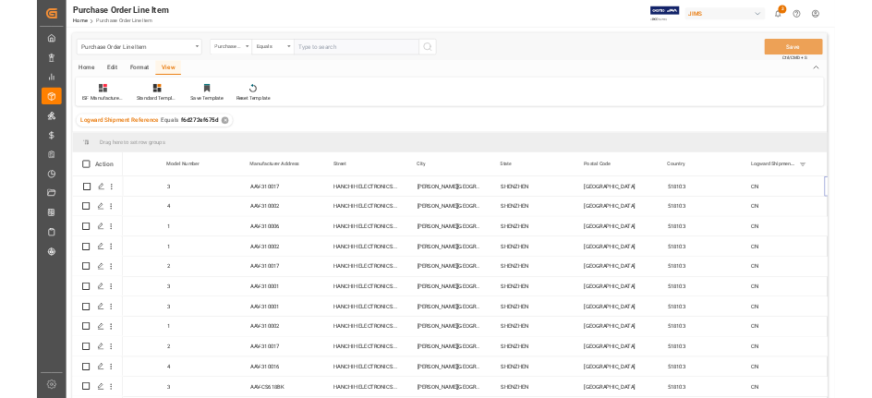
scroll to position [0, 295]
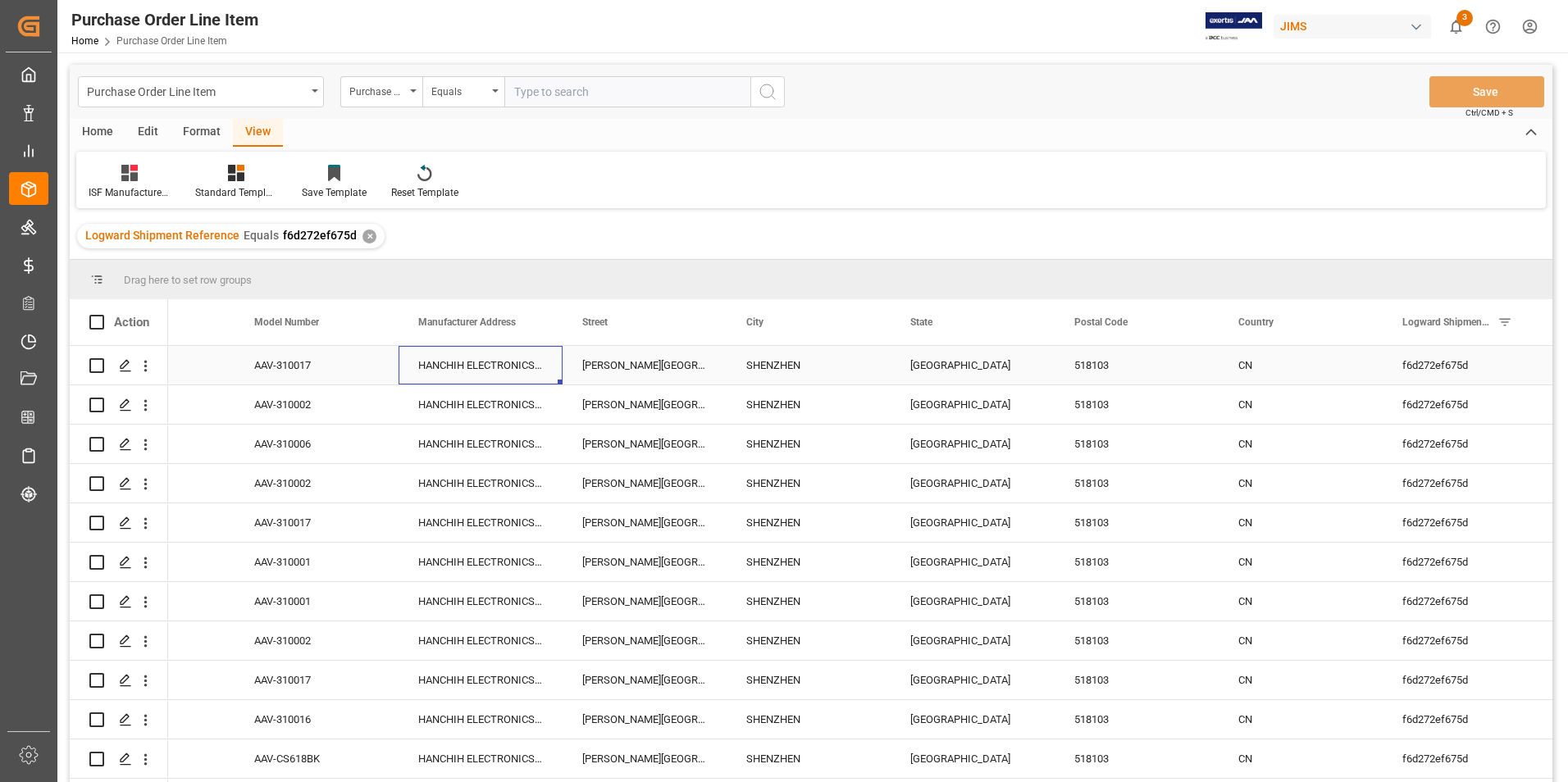
click at [475, 364] on div "HANCHIH ELECTRONICS (SHENZHEN) CO LTD" at bounding box center [480, 365] width 164 height 38
click at [475, 364] on input "HANCHIH ELECTRONICS (SHENZHEN) CO LTD" at bounding box center [480, 374] width 138 height 31
click at [638, 359] on div "[PERSON_NAME][GEOGRAPHIC_DATA] [GEOGRAPHIC_DATA] [GEOGRAPHIC_DATA]" at bounding box center [644, 365] width 164 height 38
click at [638, 357] on div "[PERSON_NAME][GEOGRAPHIC_DATA] [GEOGRAPHIC_DATA] [GEOGRAPHIC_DATA]" at bounding box center [644, 365] width 164 height 38
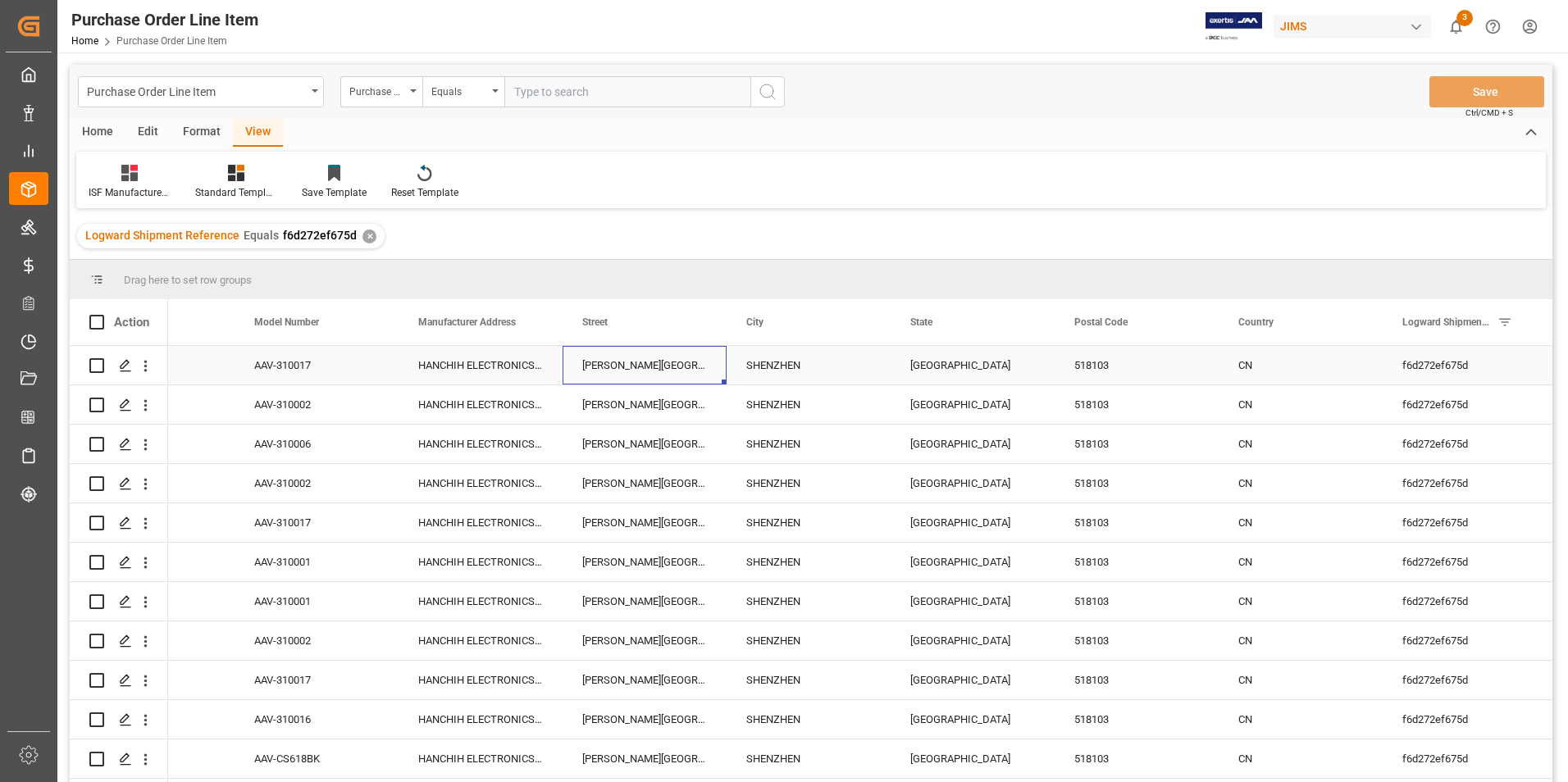
click at [638, 357] on div "[PERSON_NAME][GEOGRAPHIC_DATA] [GEOGRAPHIC_DATA] [GEOGRAPHIC_DATA]" at bounding box center [644, 365] width 164 height 38
click at [640, 361] on input "[PERSON_NAME][GEOGRAPHIC_DATA] [GEOGRAPHIC_DATA] [GEOGRAPHIC_DATA]" at bounding box center [644, 374] width 138 height 31
click at [660, 367] on input "[PERSON_NAME][GEOGRAPHIC_DATA] [GEOGRAPHIC_DATA] [GEOGRAPHIC_DATA]" at bounding box center [644, 374] width 138 height 31
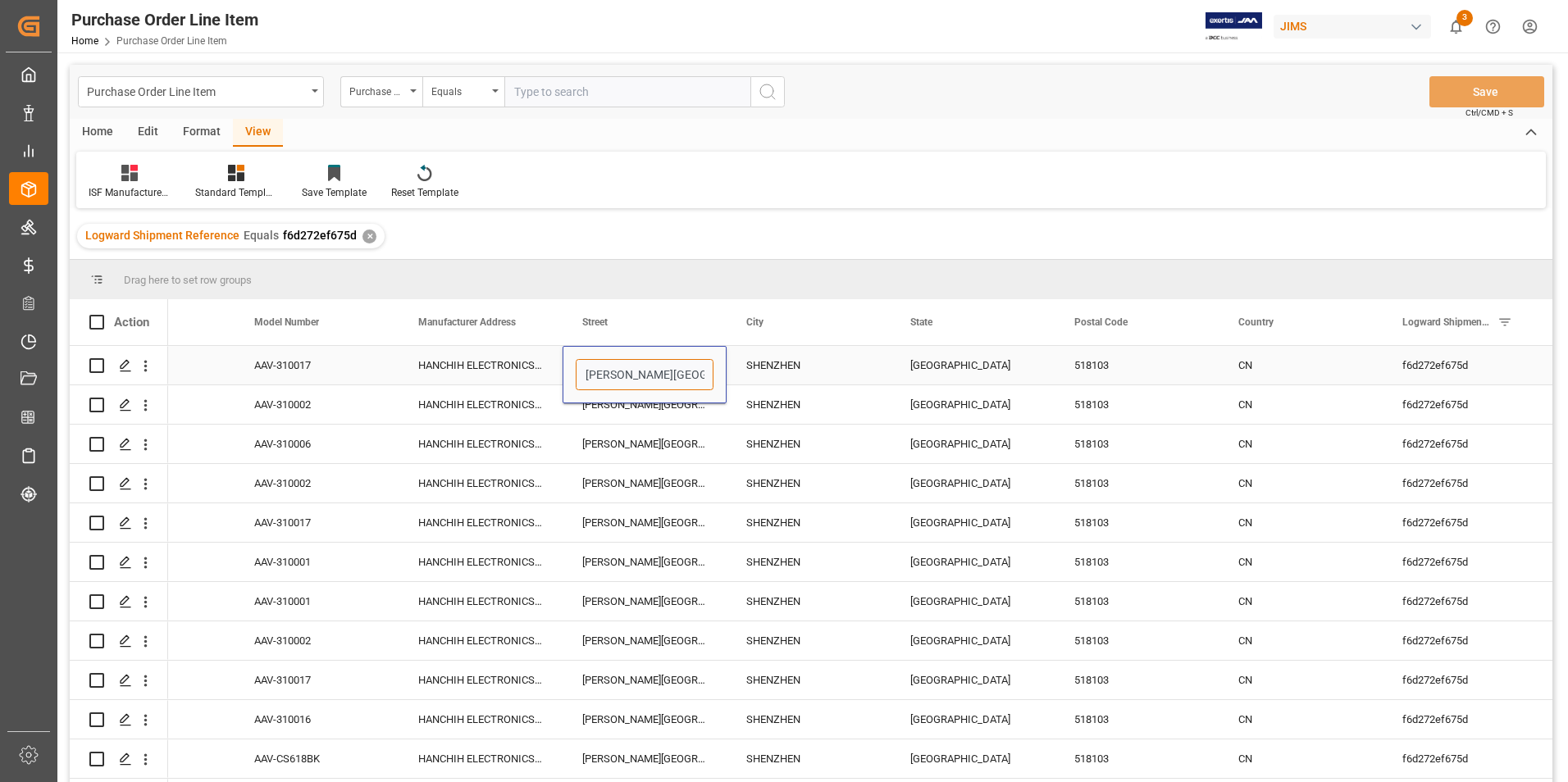
click at [660, 367] on input "[PERSON_NAME][GEOGRAPHIC_DATA] [GEOGRAPHIC_DATA] [GEOGRAPHIC_DATA]" at bounding box center [644, 374] width 138 height 31
click at [787, 367] on div "SHENZHEN" at bounding box center [808, 365] width 164 height 38
click at [787, 367] on input "SHENZHEN" at bounding box center [808, 374] width 138 height 31
click at [937, 368] on div "[GEOGRAPHIC_DATA]" at bounding box center [972, 365] width 164 height 38
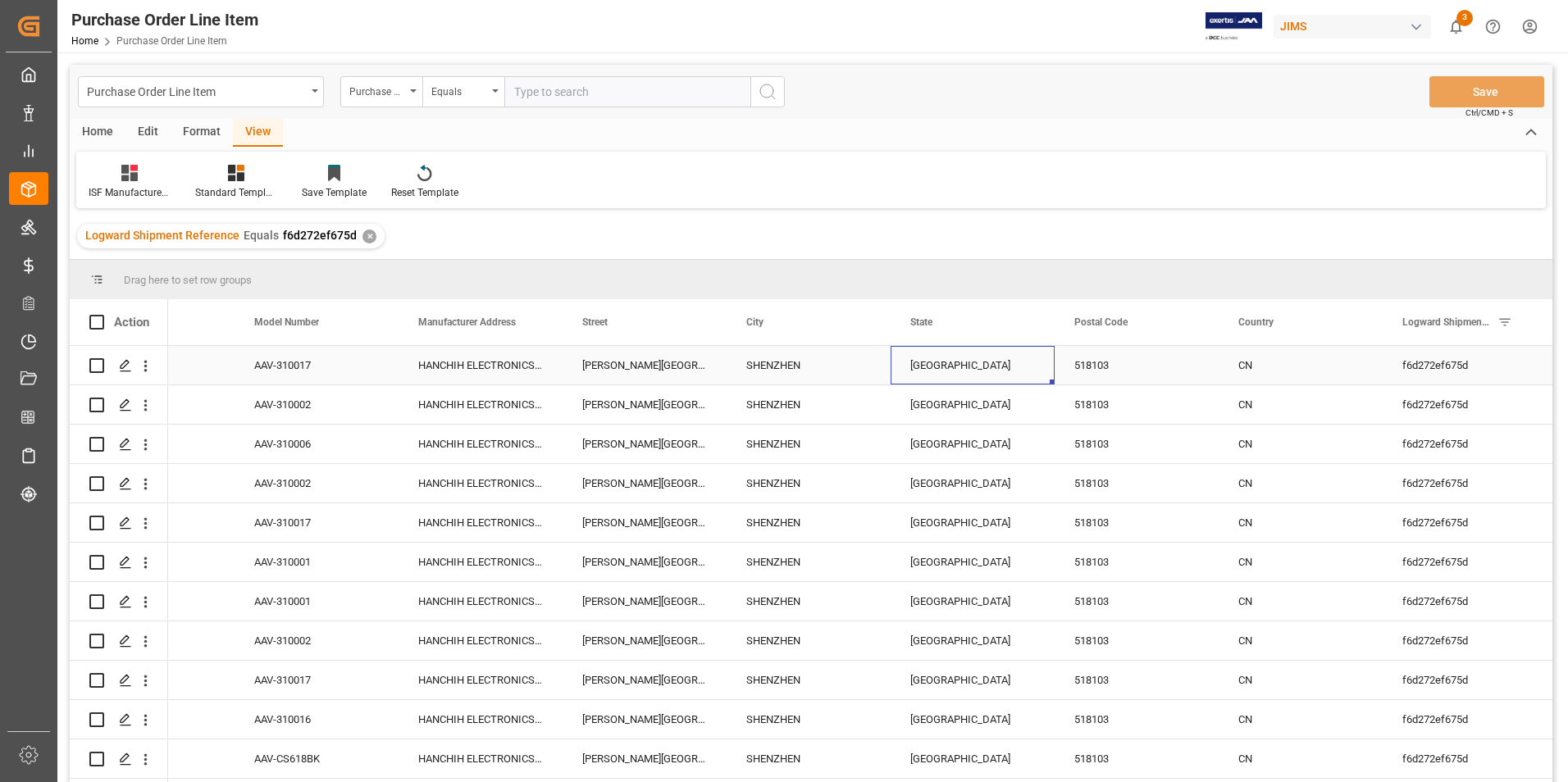
click at [937, 368] on div "[GEOGRAPHIC_DATA]" at bounding box center [972, 365] width 164 height 38
click at [937, 368] on input "[GEOGRAPHIC_DATA]" at bounding box center [972, 374] width 138 height 31
click at [1092, 366] on div "518103" at bounding box center [1136, 365] width 164 height 38
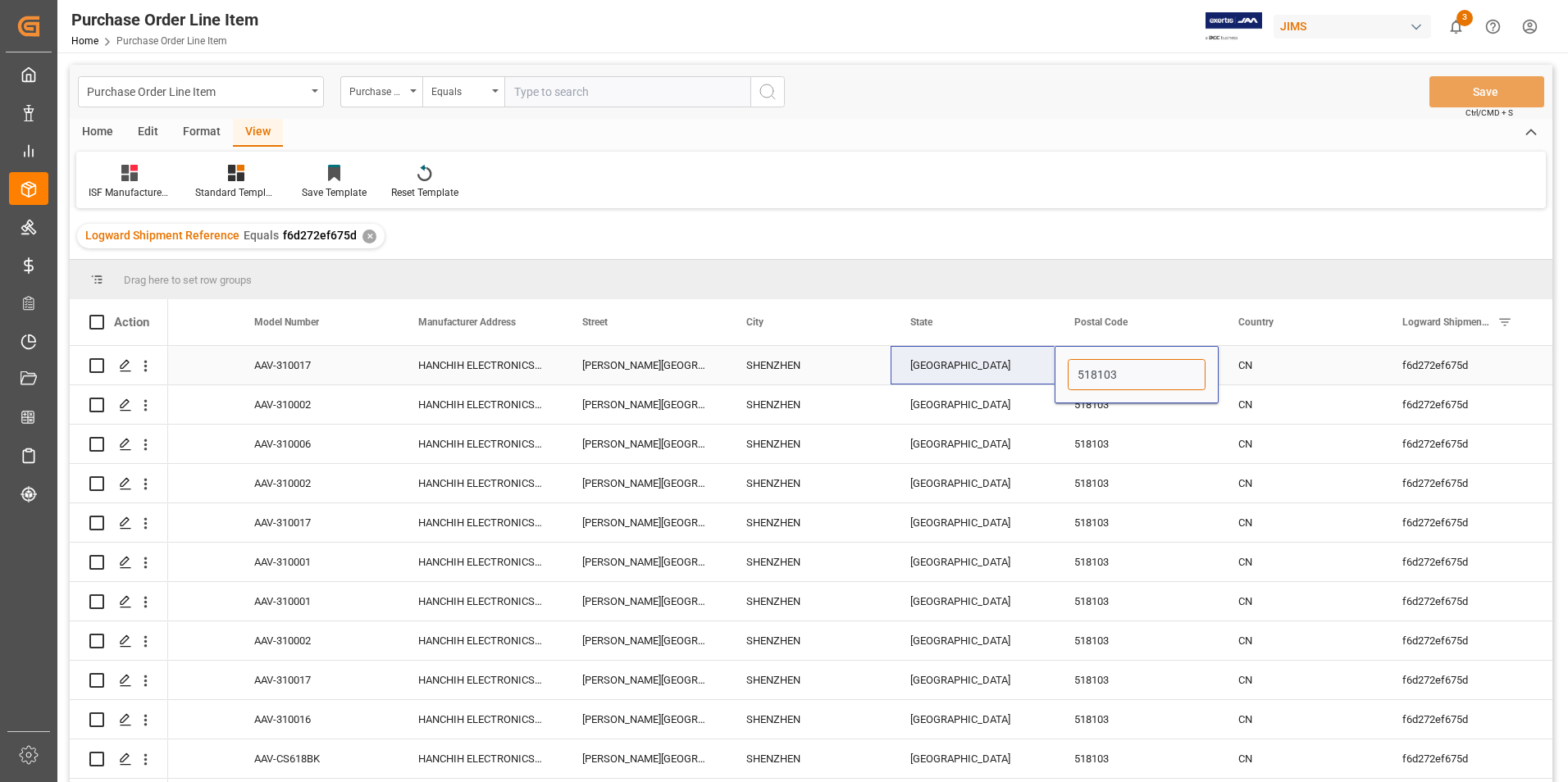
drag, startPoint x: 1123, startPoint y: 375, endPoint x: 1054, endPoint y: 378, distance: 69.1
click at [1054, 378] on div "844080 3 AAV-310017 HANCHIH ELECTRONICS (SHENZHEN) CO LTD FENG HUANG INDUSTRIAL…" at bounding box center [1055, 366] width 2296 height 39
click at [1251, 366] on div "CN" at bounding box center [1300, 365] width 164 height 38
click at [1266, 363] on div "CN" at bounding box center [1300, 365] width 164 height 38
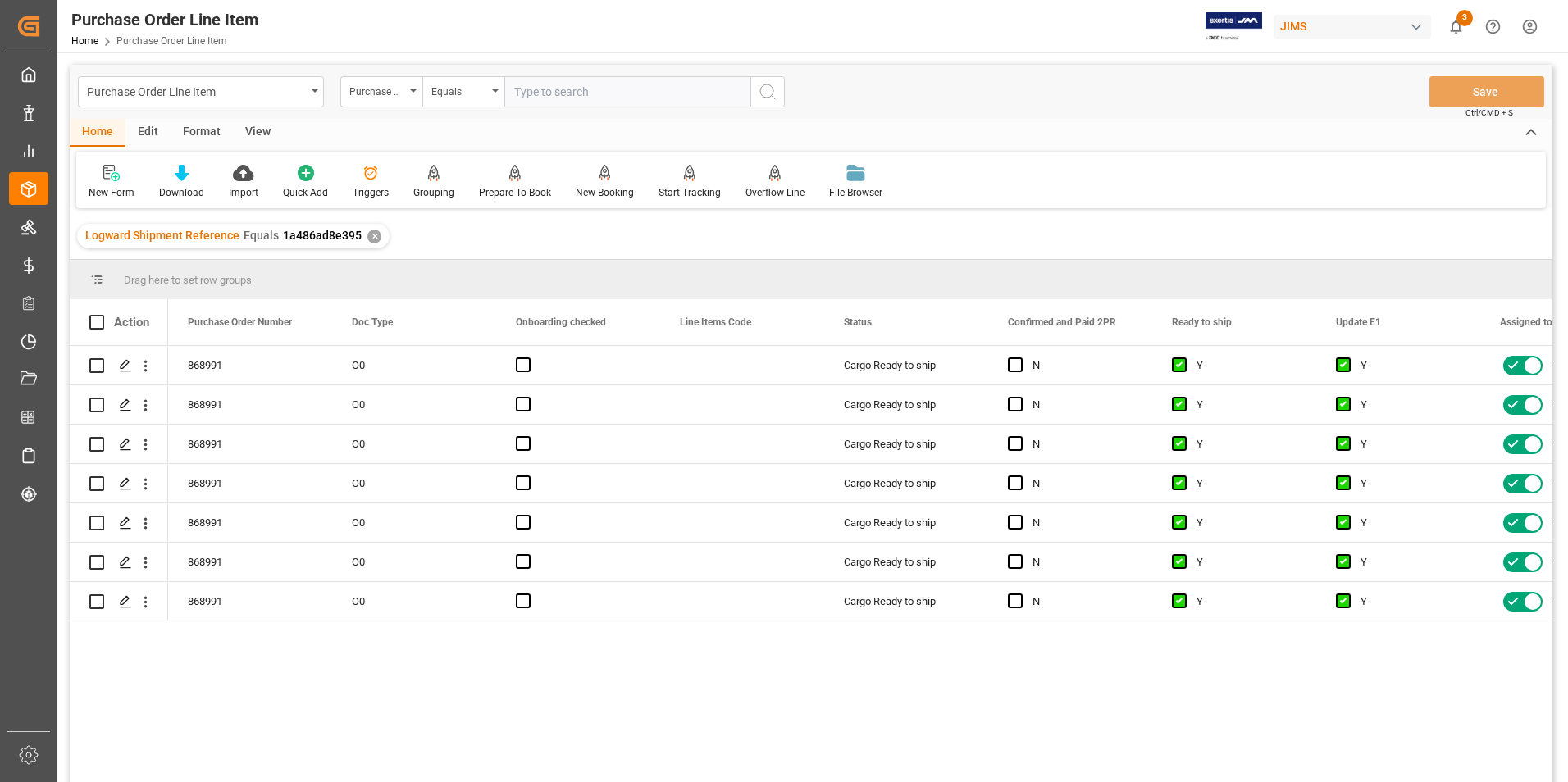
click at [259, 130] on div "View" at bounding box center [257, 132] width 50 height 28
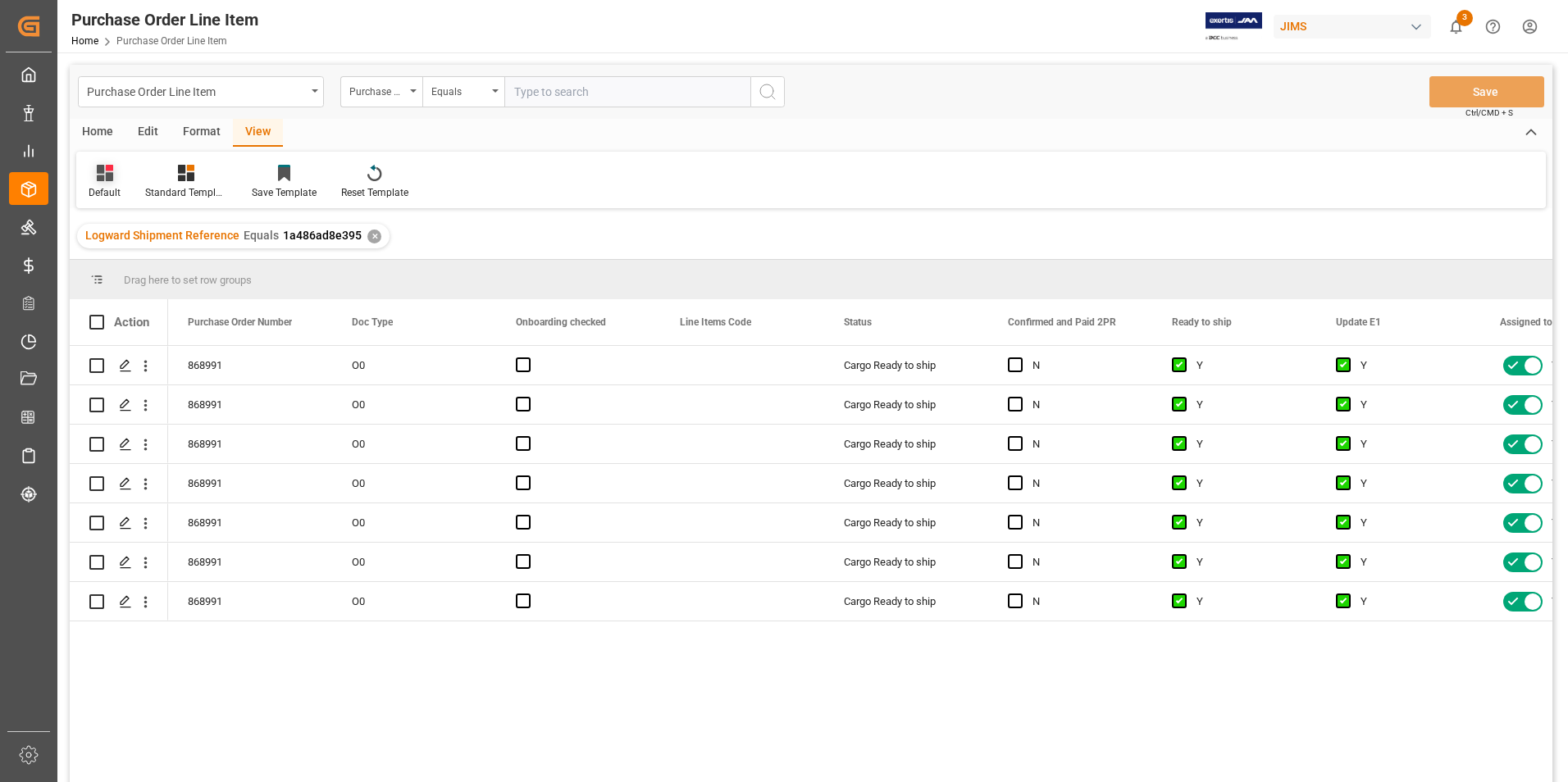
click at [107, 186] on div "Default" at bounding box center [105, 193] width 32 height 15
click at [178, 261] on div "ISF Manufacturer INFO" at bounding box center [169, 265] width 144 height 17
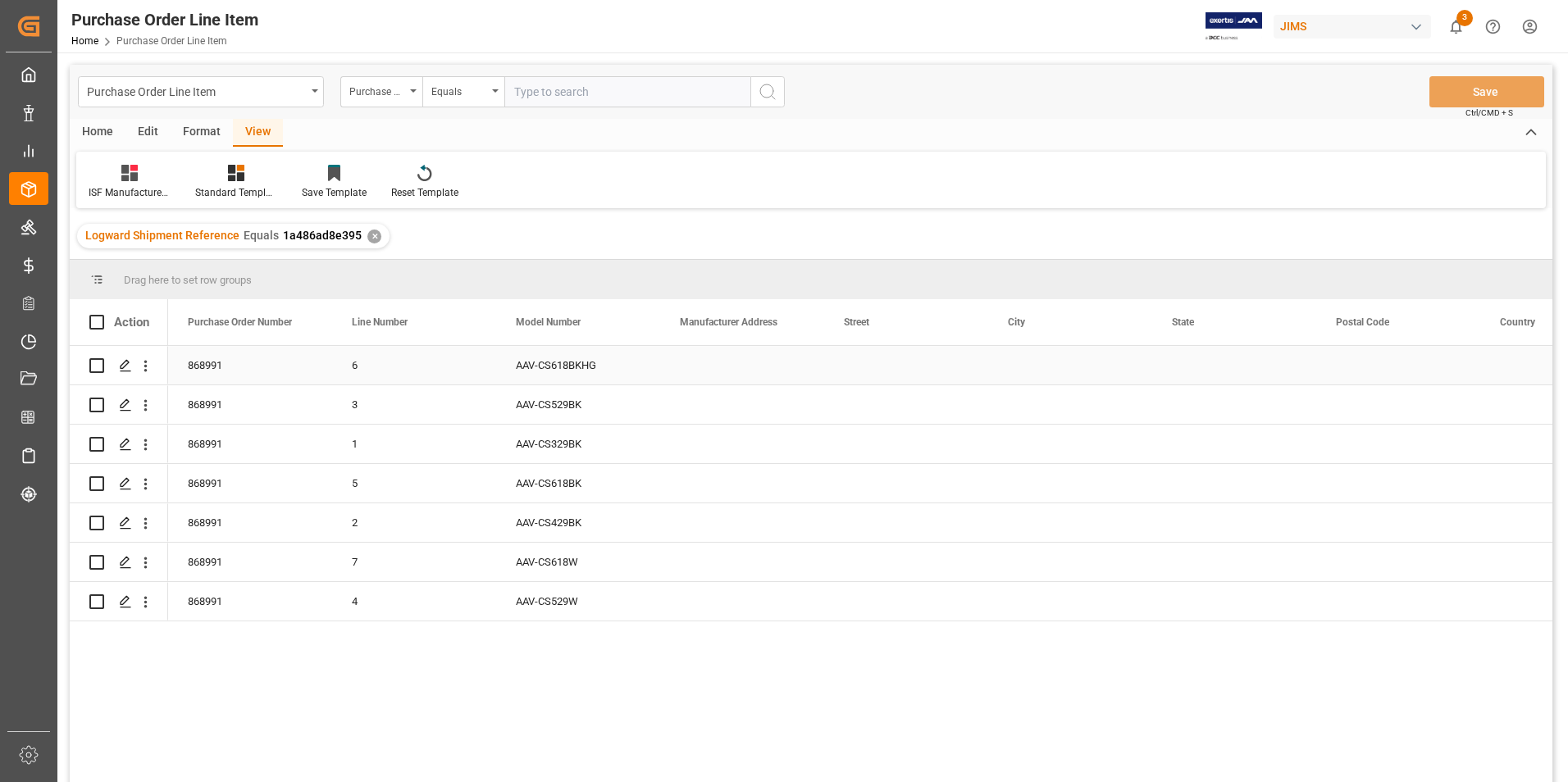
click at [747, 348] on div "Press SPACE to select this row." at bounding box center [741, 365] width 164 height 38
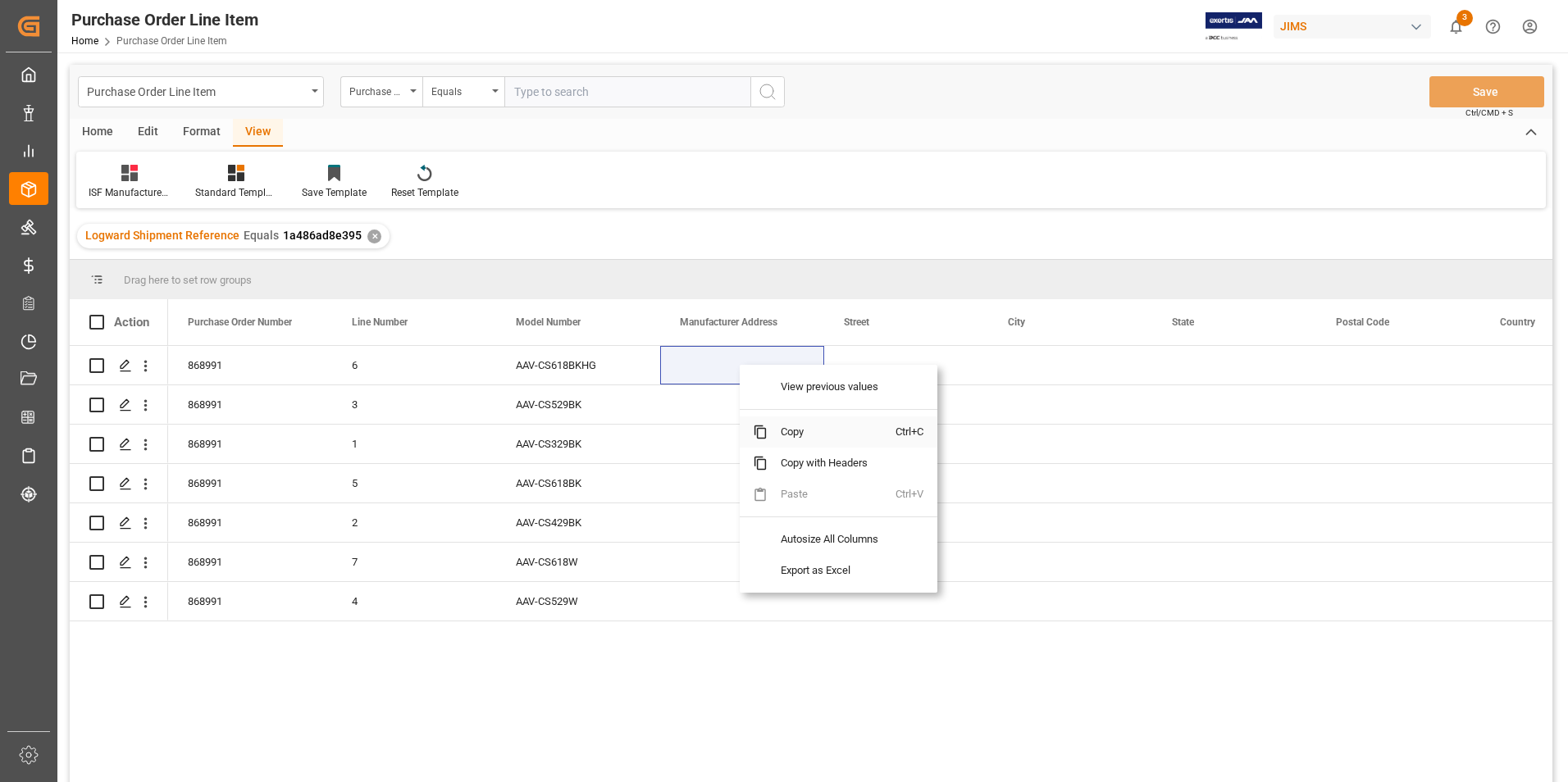
click at [803, 433] on span "Copy" at bounding box center [831, 431] width 128 height 31
click at [772, 363] on div "Press SPACE to select this row." at bounding box center [741, 365] width 164 height 38
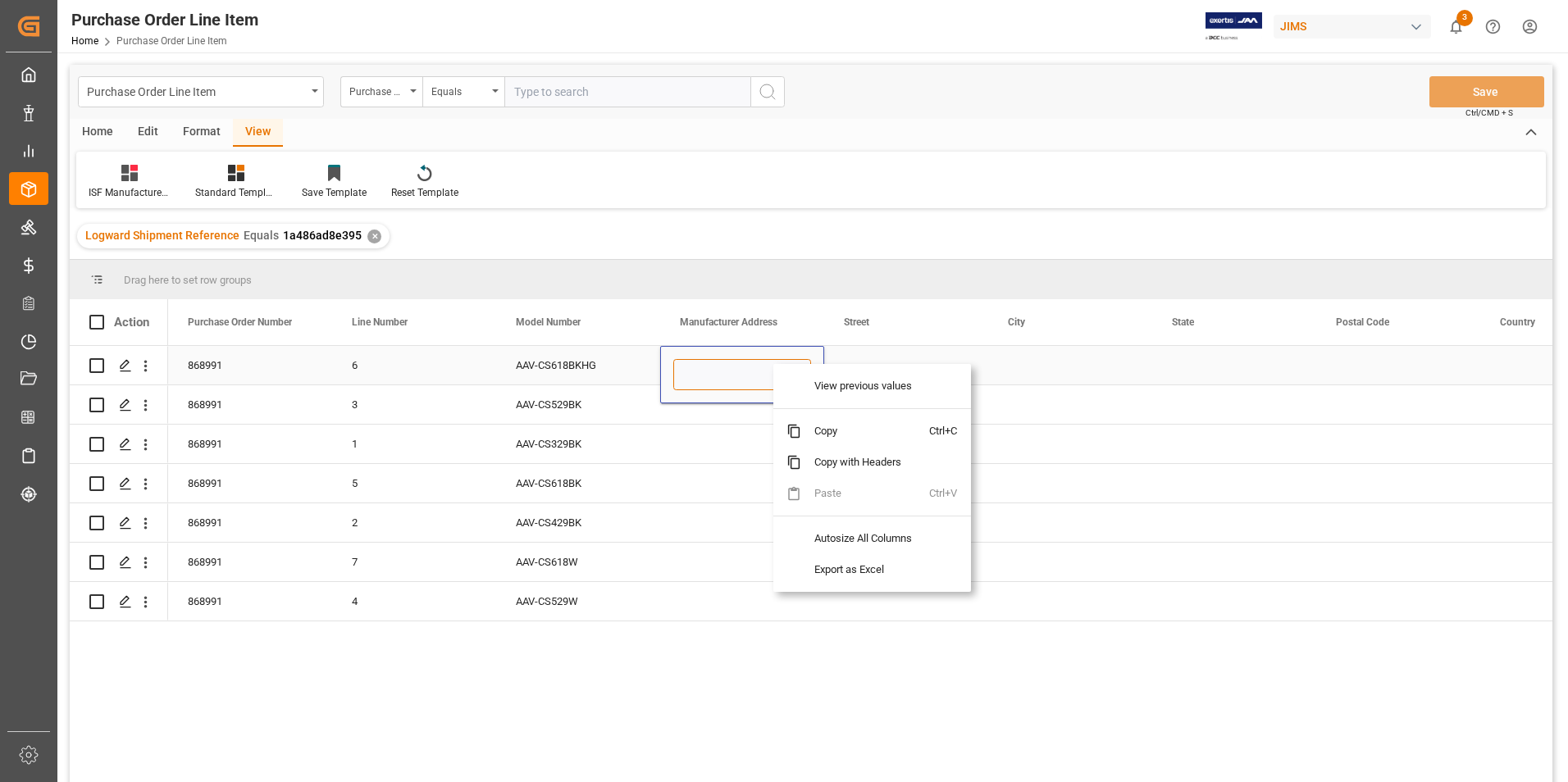
click at [741, 371] on input "Press SPACE to select this row." at bounding box center [741, 374] width 138 height 31
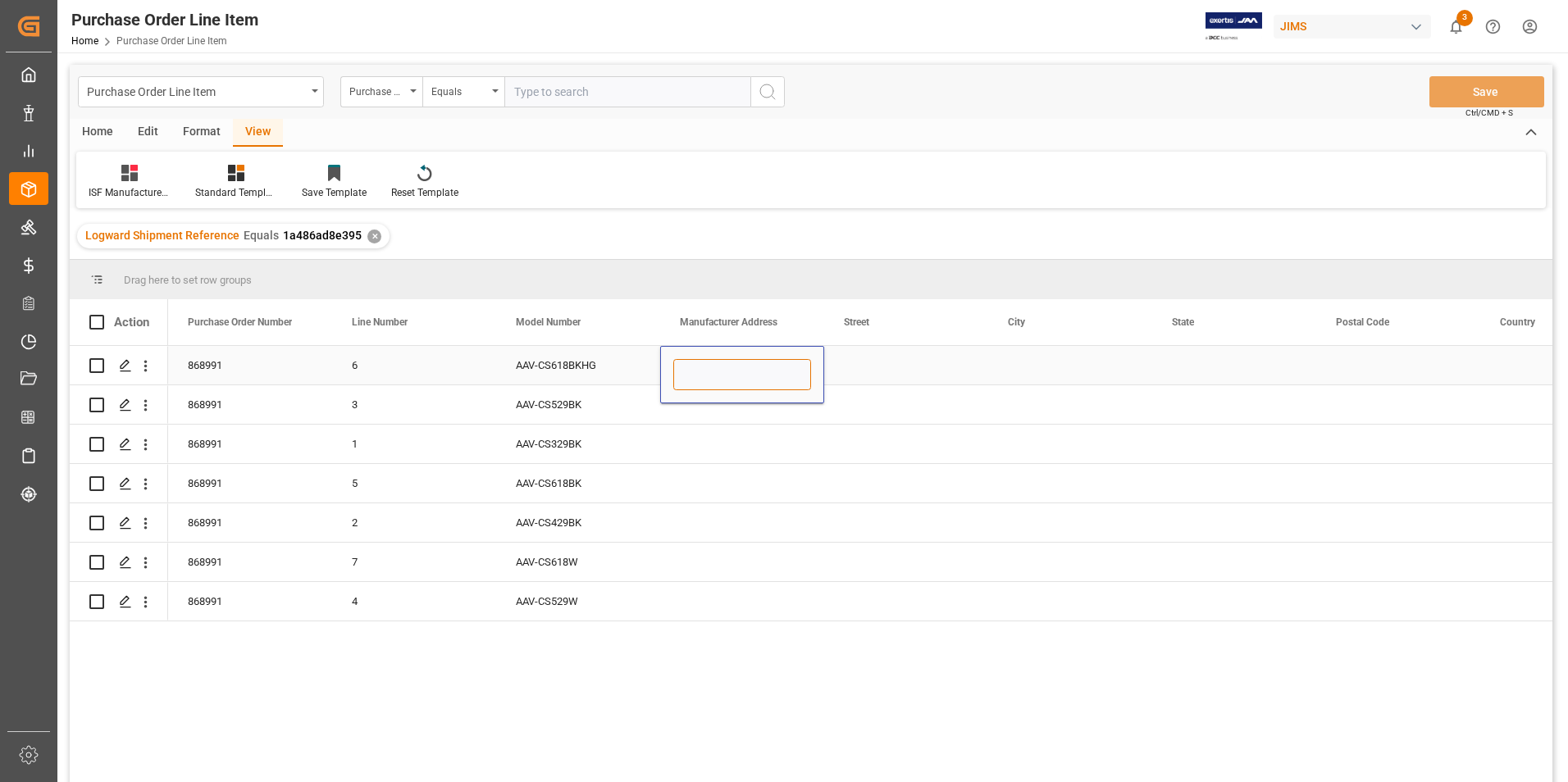
click at [732, 369] on input "Press SPACE to select this row." at bounding box center [741, 374] width 138 height 31
click at [722, 371] on input "Press SPACE to select this row." at bounding box center [741, 374] width 138 height 31
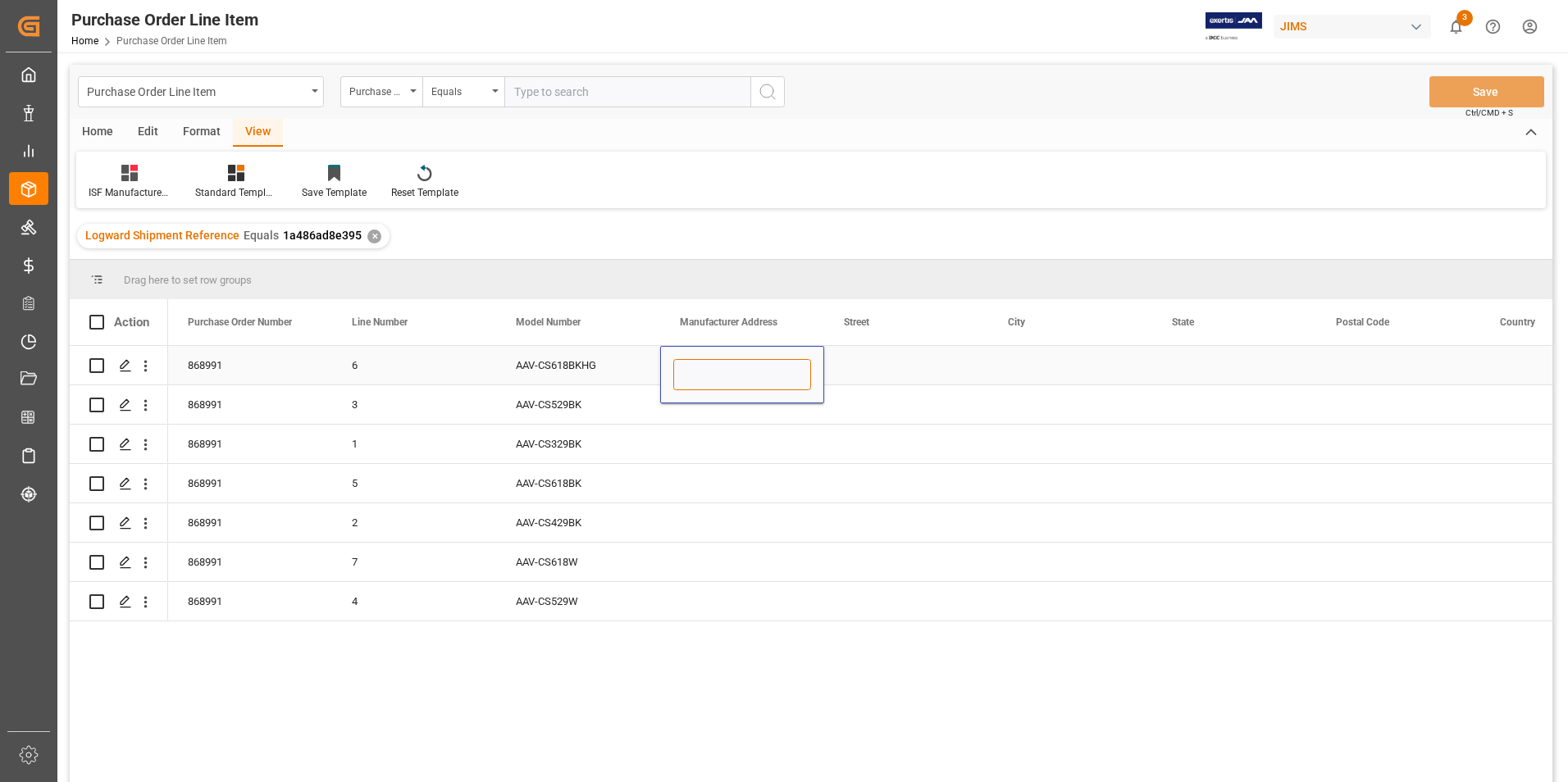
paste input "HANCHIH ELECTRONICS (SHENZHEN) CO LTD"
type input "HANCHIH ELECTRONICS (SHENZHEN) CO LTD"
click at [871, 356] on div "Press SPACE to select this row." at bounding box center [906, 365] width 164 height 38
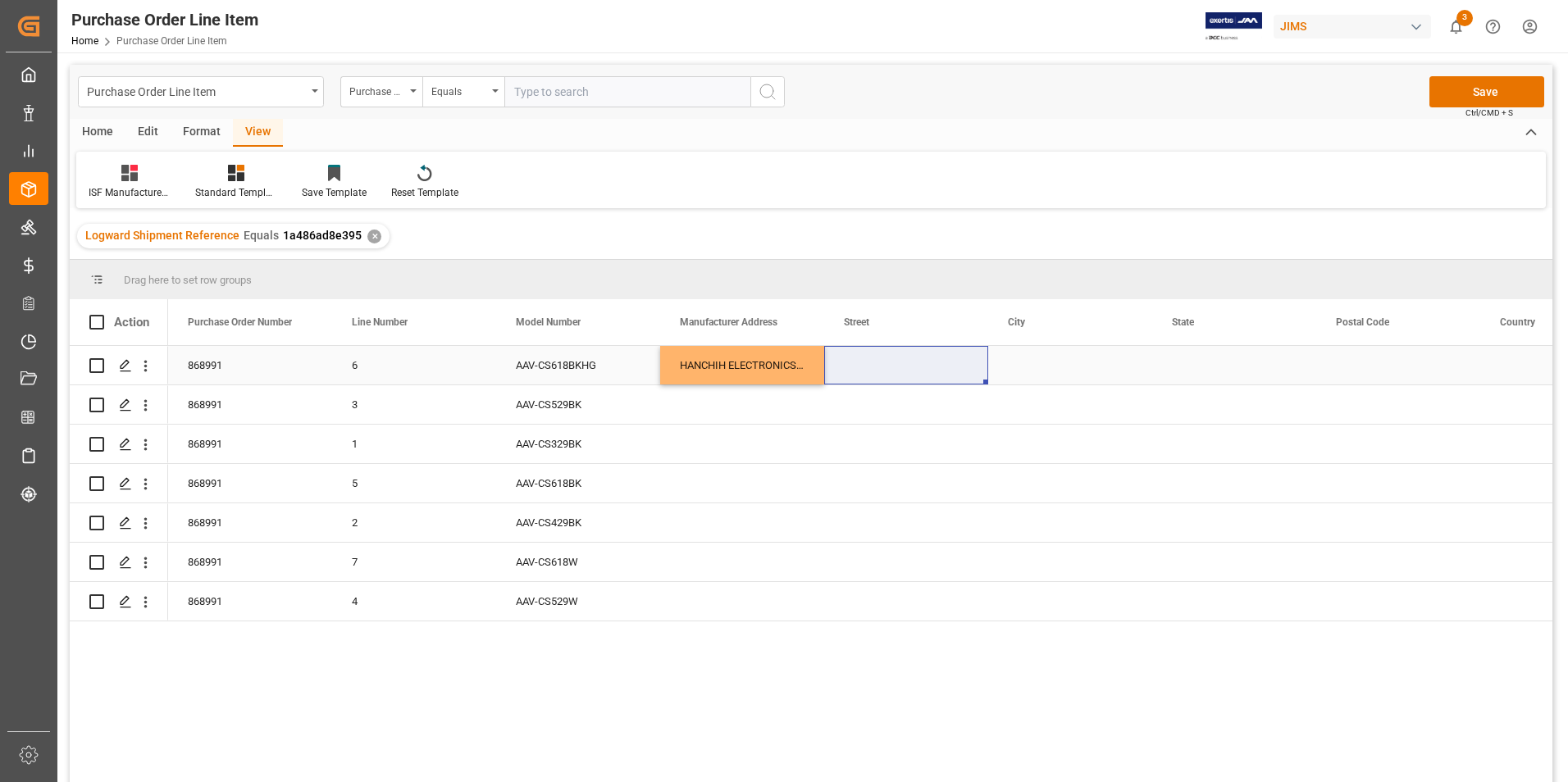
click at [889, 366] on div "Press SPACE to select this row." at bounding box center [906, 365] width 164 height 38
click at [889, 366] on input "Press SPACE to select this row." at bounding box center [906, 374] width 138 height 31
type input "FENG HUANG INDUSTRIAL DISTRICT FUYONG TOWN BAOAN COUNTY"
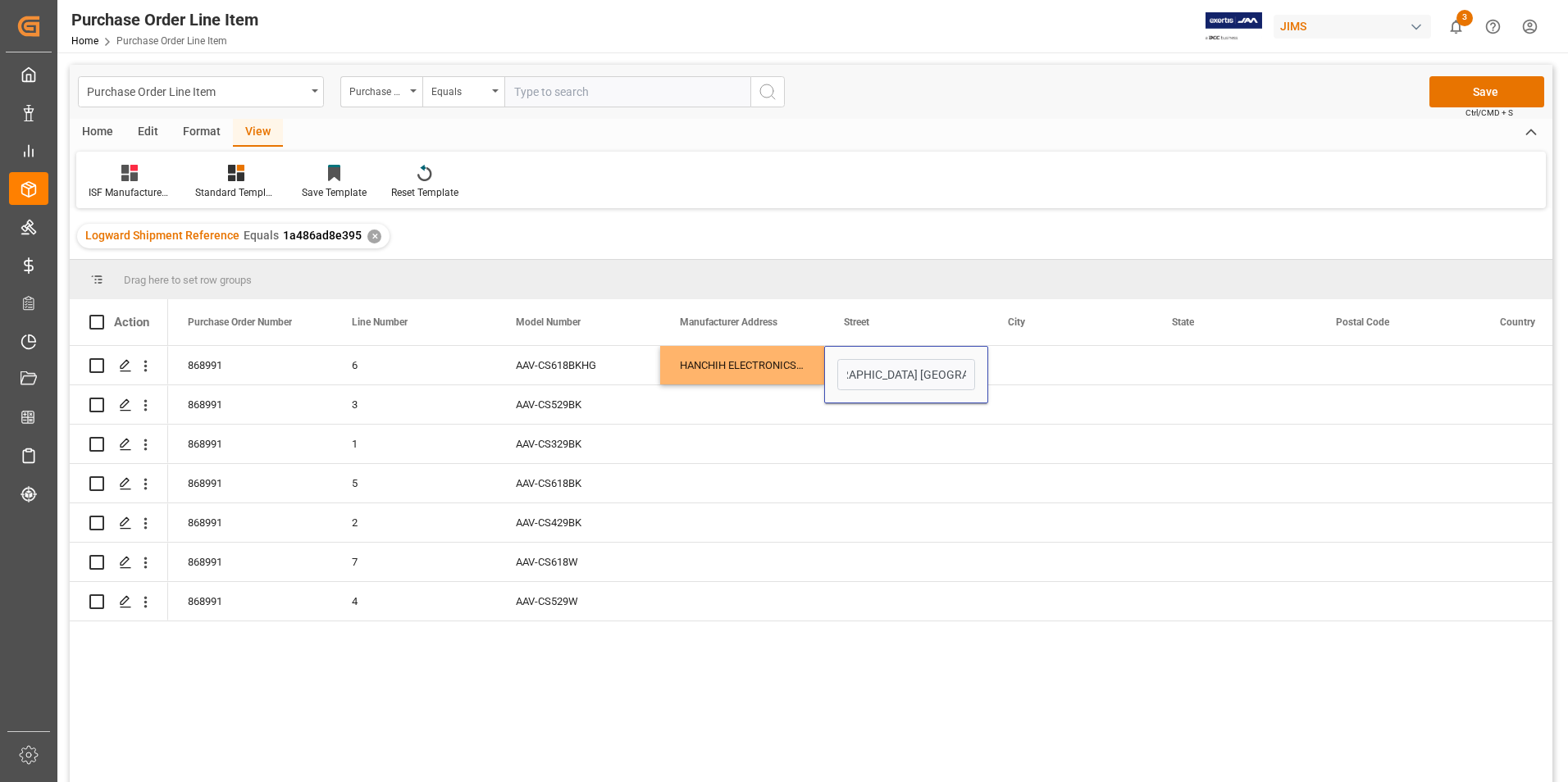
scroll to position [0, 0]
click at [1047, 359] on div "Press SPACE to select this row." at bounding box center [1070, 365] width 164 height 38
click at [1048, 362] on input "Press SPACE to select this row." at bounding box center [1070, 374] width 138 height 31
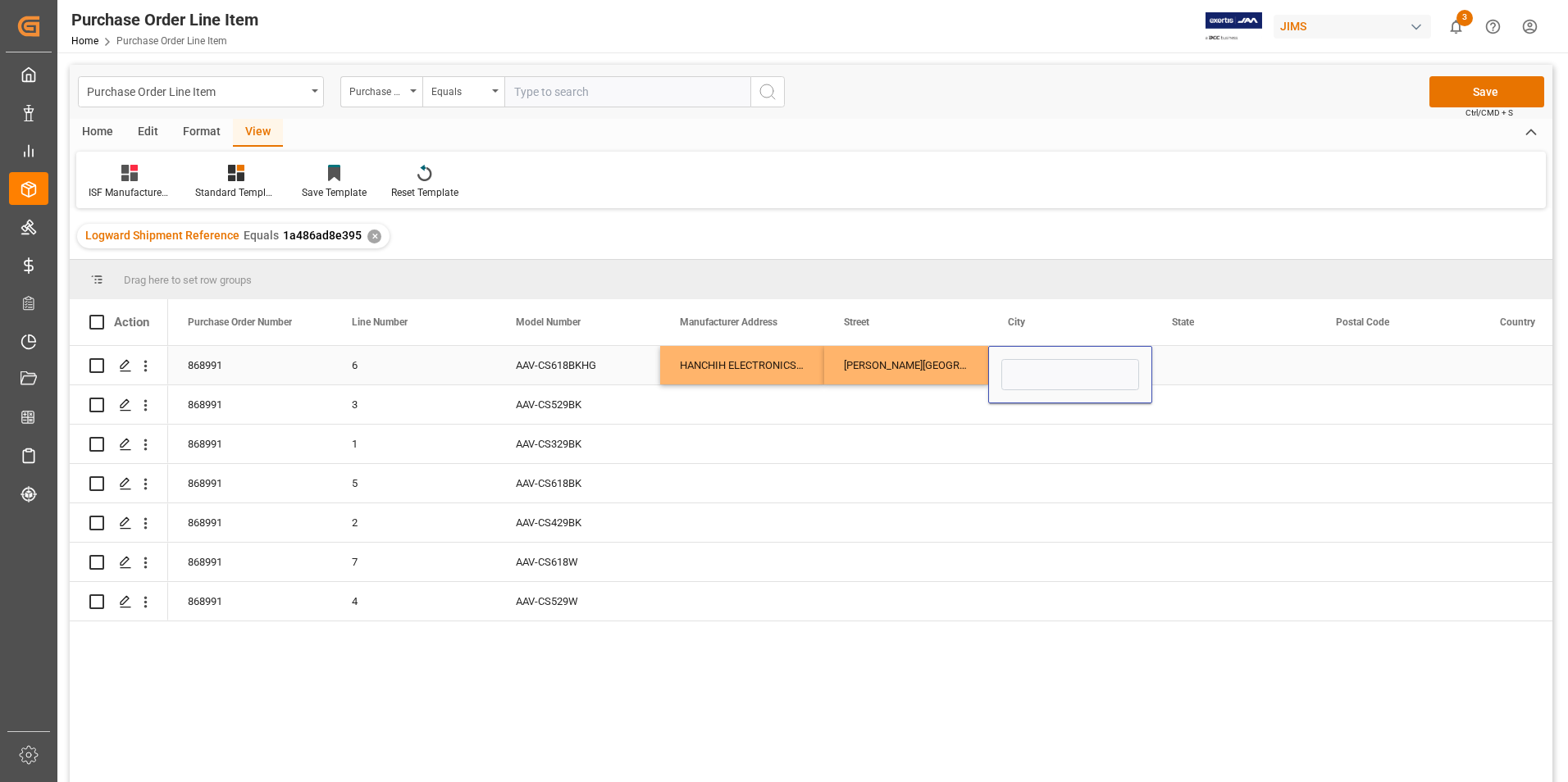
type input "SHENZHEN"
click at [1208, 354] on div "Press SPACE to select this row." at bounding box center [1233, 365] width 164 height 38
click at [1208, 354] on div "Press SPACE to select this row." at bounding box center [1233, 375] width 164 height 58
drag, startPoint x: 1208, startPoint y: 354, endPoint x: 1216, endPoint y: 372, distance: 19.7
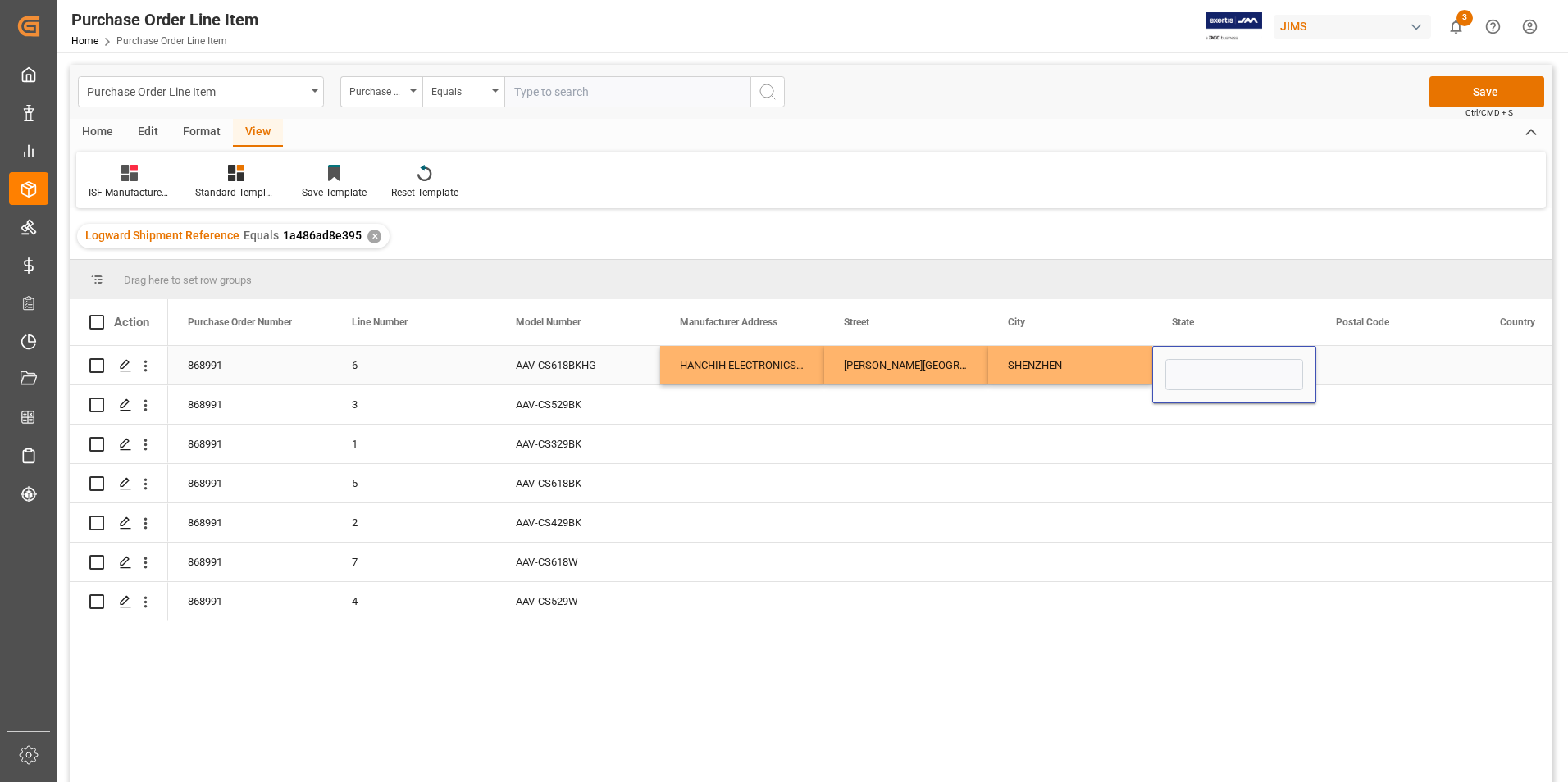
click at [1216, 372] on div "Press SPACE to select this row." at bounding box center [1233, 375] width 164 height 58
click at [1216, 372] on input "Press SPACE to select this row." at bounding box center [1233, 374] width 138 height 31
click at [1216, 371] on input "Press SPACE to select this row." at bounding box center [1233, 374] width 138 height 31
paste input "GUANGDONG"
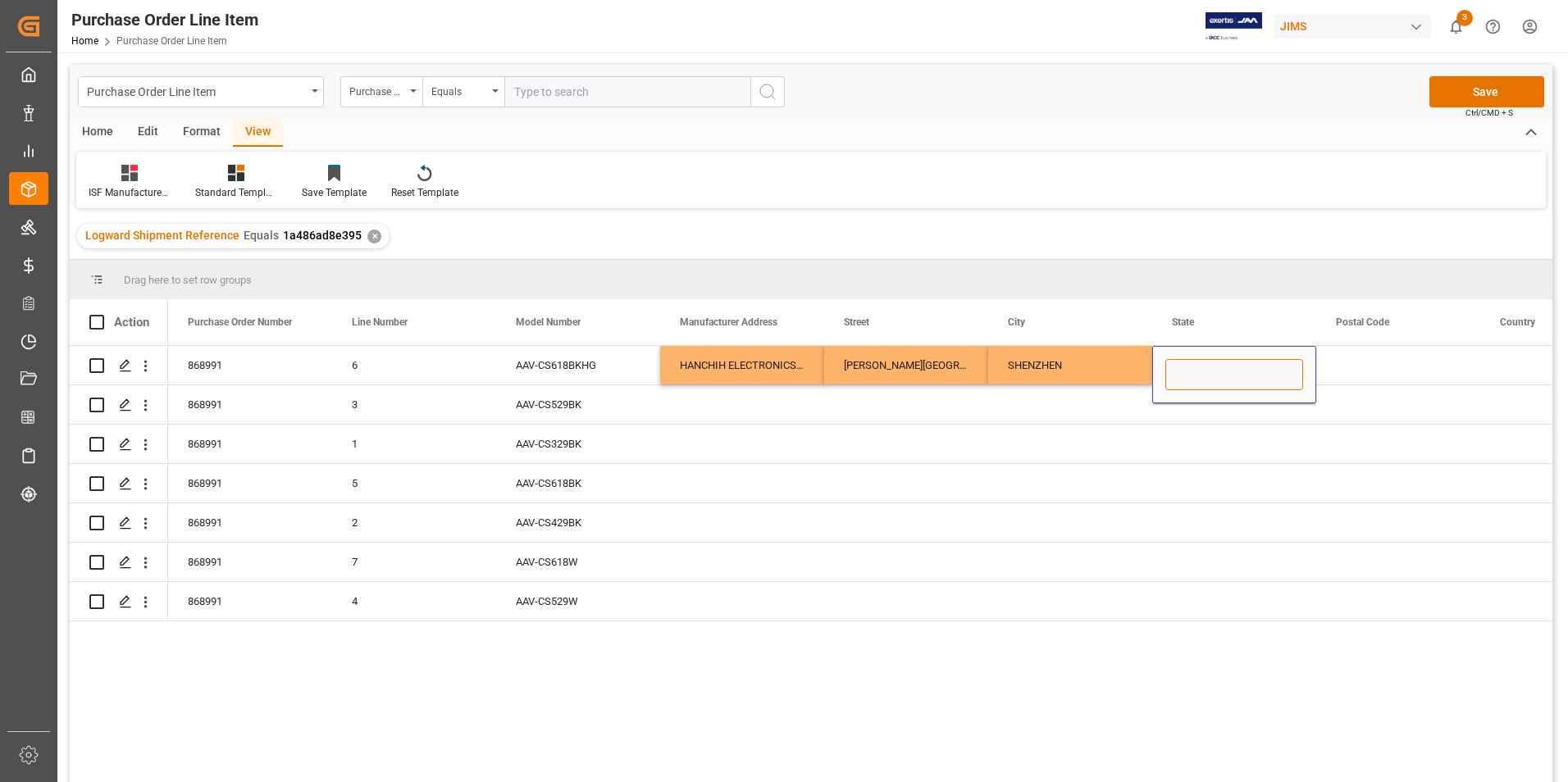
type input "GUANGDONG"
click at [1378, 352] on div "Press SPACE to select this row." at bounding box center [1398, 365] width 164 height 38
click at [1376, 358] on div "Press SPACE to select this row." at bounding box center [1398, 365] width 164 height 38
click at [1376, 358] on div "Press SPACE to select this row." at bounding box center [1398, 375] width 164 height 58
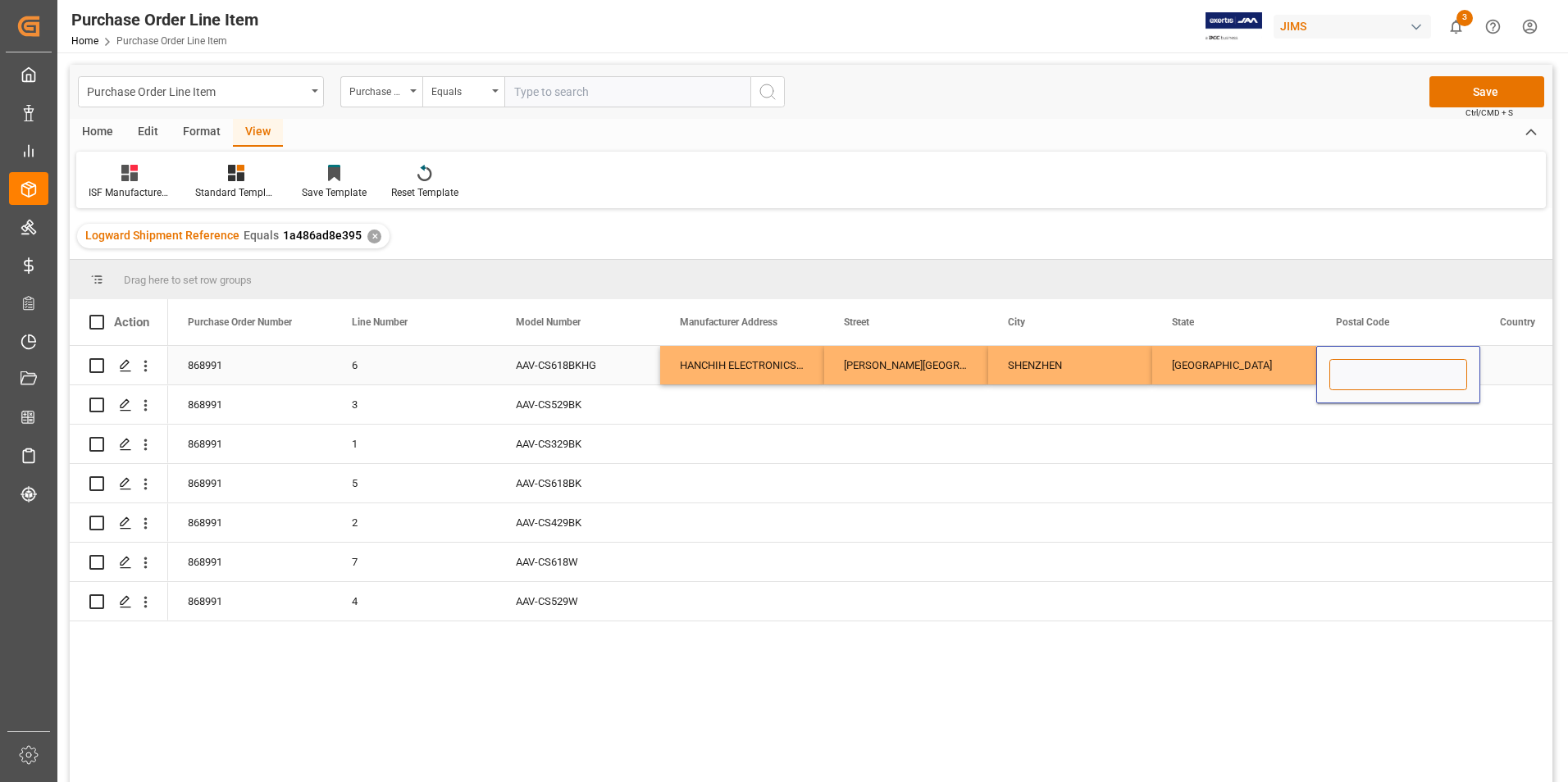
click at [1369, 381] on input "Press SPACE to select this row." at bounding box center [1398, 374] width 138 height 31
paste input "518103"
type input "518103"
click at [1516, 364] on div "Press SPACE to select this row." at bounding box center [1562, 365] width 164 height 38
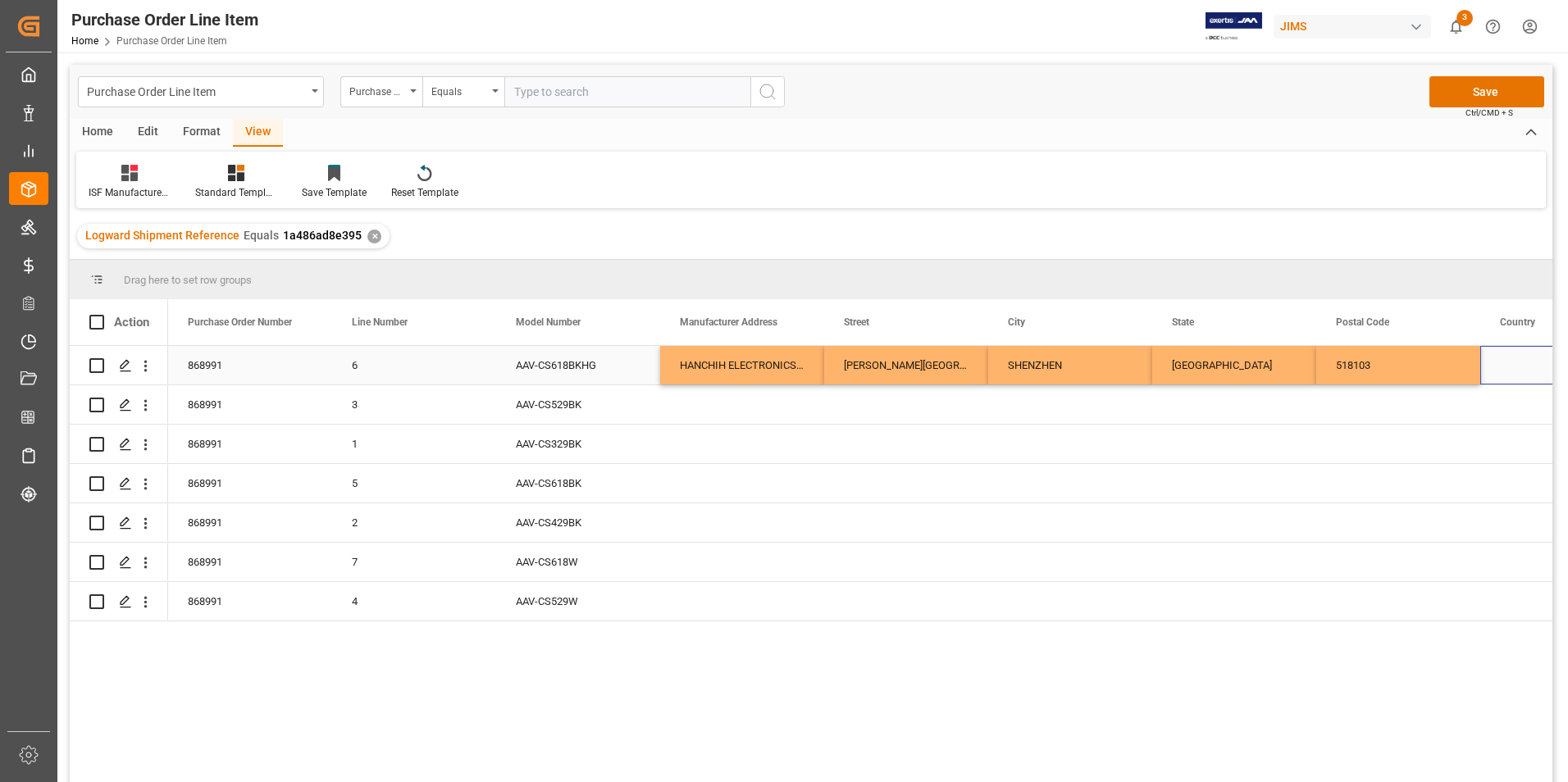
click at [1516, 364] on div "Press SPACE to select this row." at bounding box center [1562, 365] width 164 height 38
click at [1516, 364] on input "Press SPACE to select this row." at bounding box center [1562, 374] width 138 height 31
type input "CN"
click at [1022, 325] on span "City" at bounding box center [1016, 321] width 17 height 12
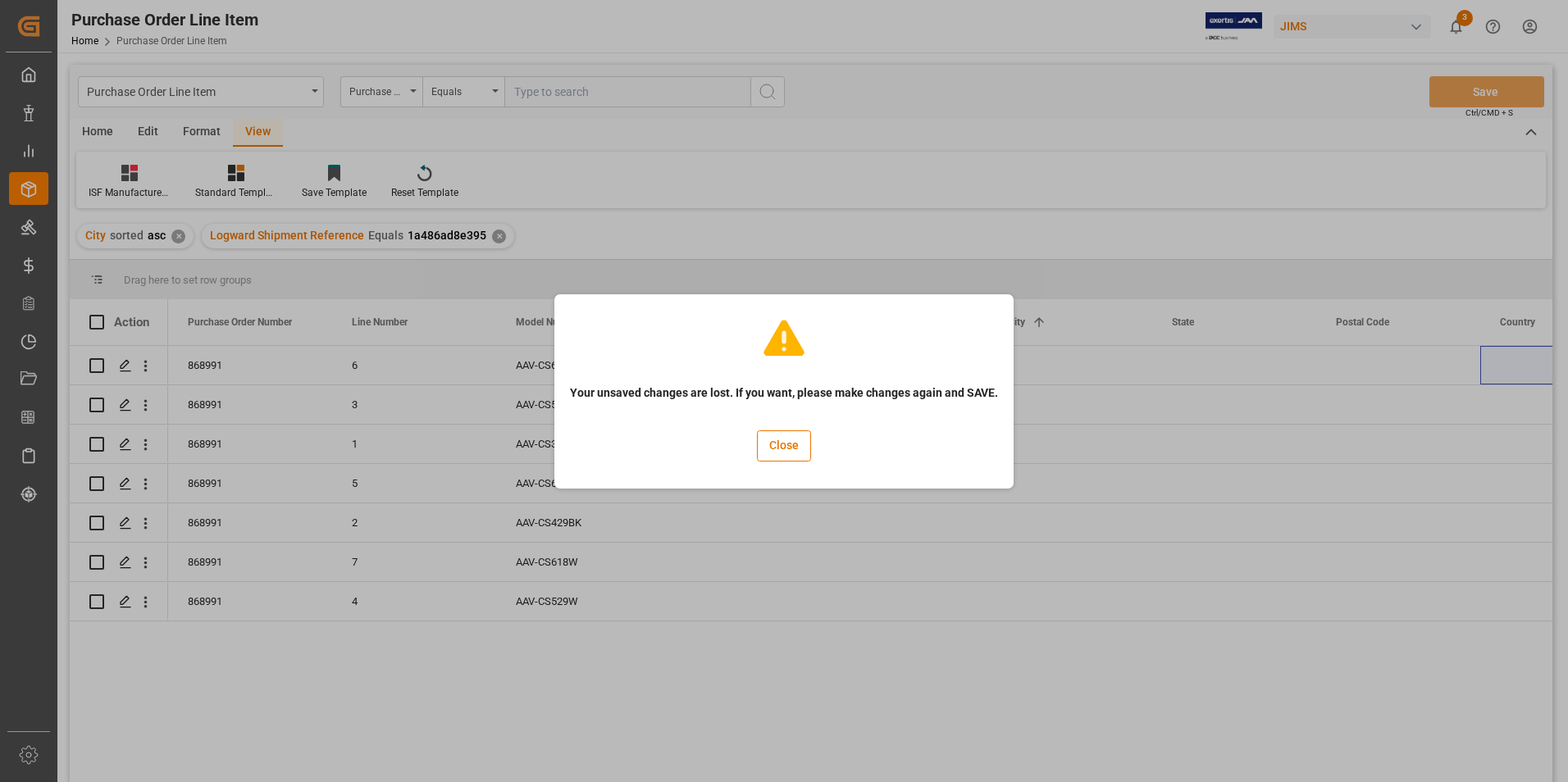
click at [1069, 431] on div "Your unsaved changes are lost. If you want, please make changes again and SAVE.…" at bounding box center [784, 391] width 1568 height 782
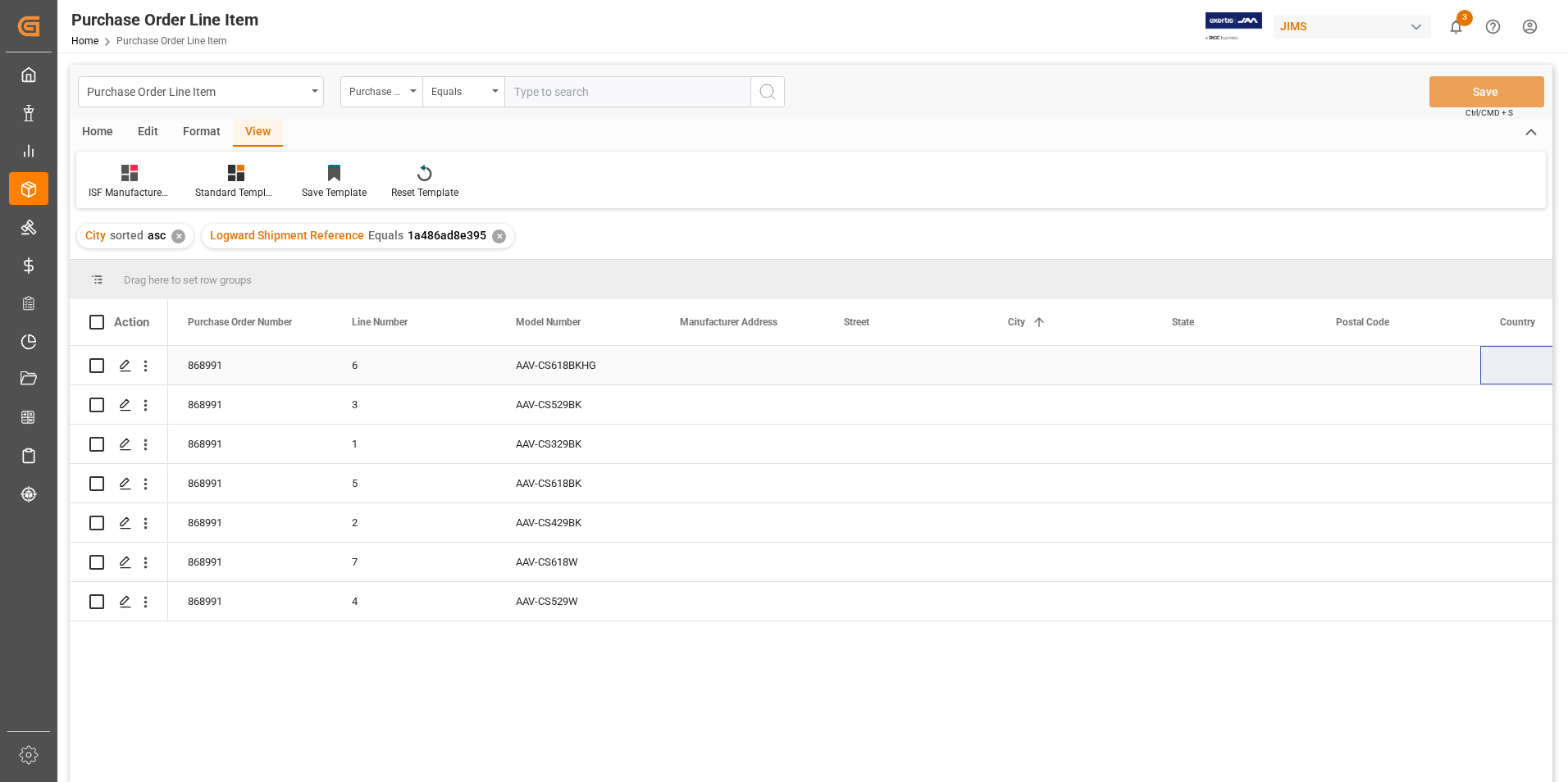
click at [688, 366] on div "Press SPACE to select this row." at bounding box center [741, 365] width 164 height 38
click at [734, 364] on div "Press SPACE to select this row." at bounding box center [741, 365] width 164 height 38
click at [734, 364] on input "Press SPACE to select this row." at bounding box center [741, 374] width 138 height 31
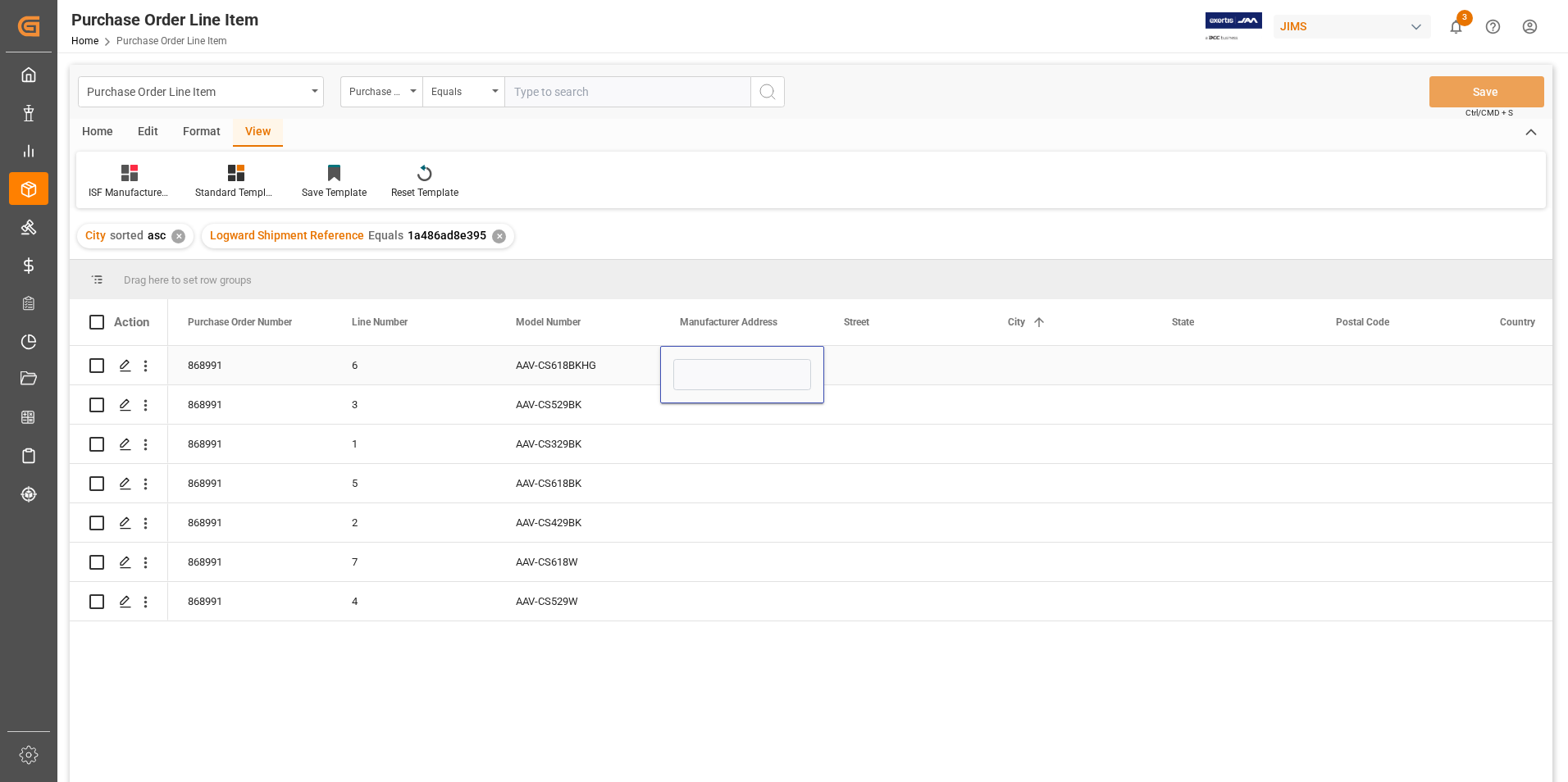
type input "HANCHIH ELECTRONICS (SHENZHEN) CO LTD"
click at [886, 360] on div "Press SPACE to select this row." at bounding box center [906, 365] width 164 height 38
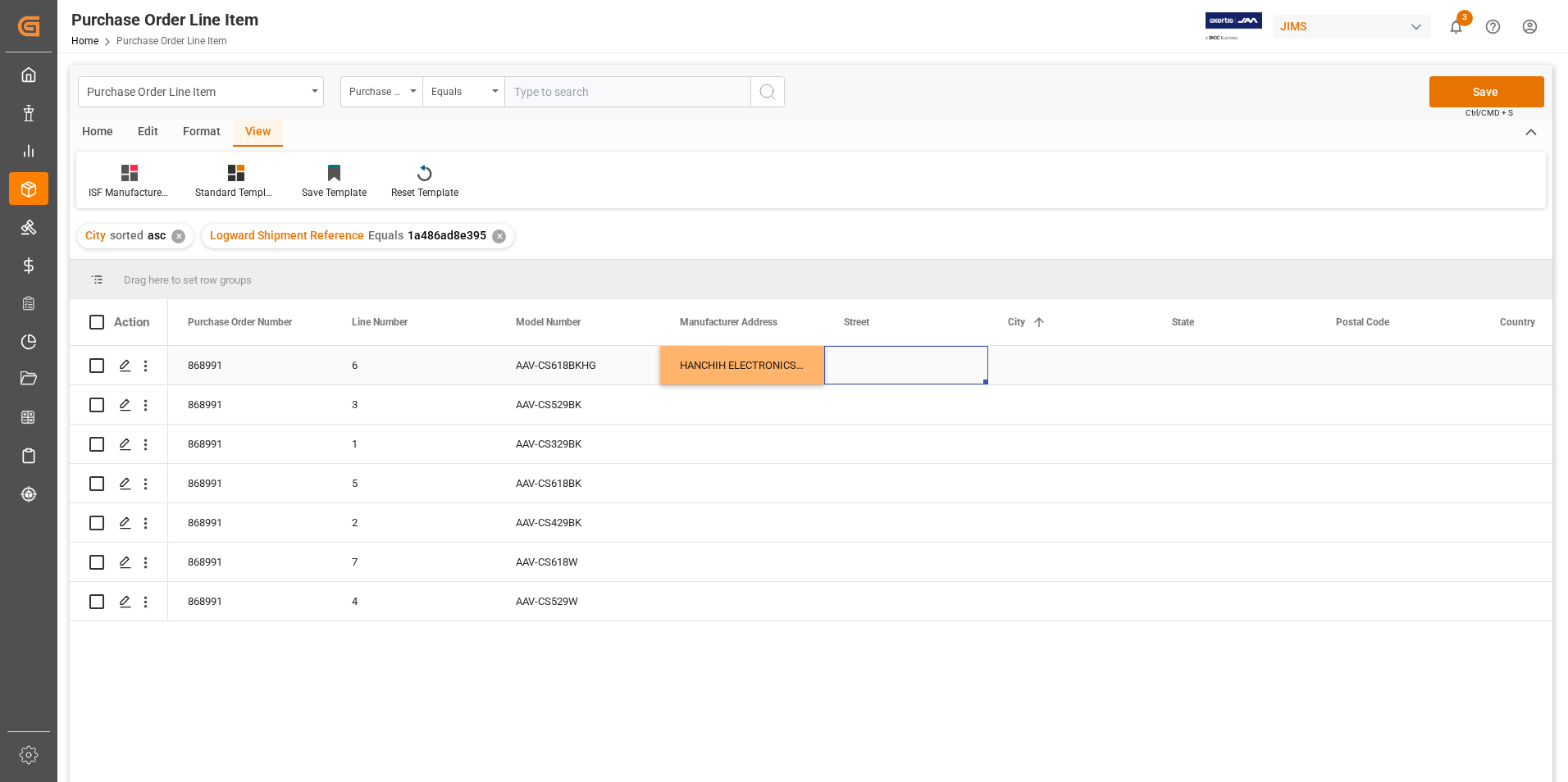
click at [886, 360] on div "Press SPACE to select this row." at bounding box center [906, 365] width 164 height 38
click at [886, 360] on input "Press SPACE to select this row." at bounding box center [906, 374] width 138 height 31
type input "FENG HUANG INDUSTRIAL DISTRICT FUYONG TOWN BAOAN COUNTY"
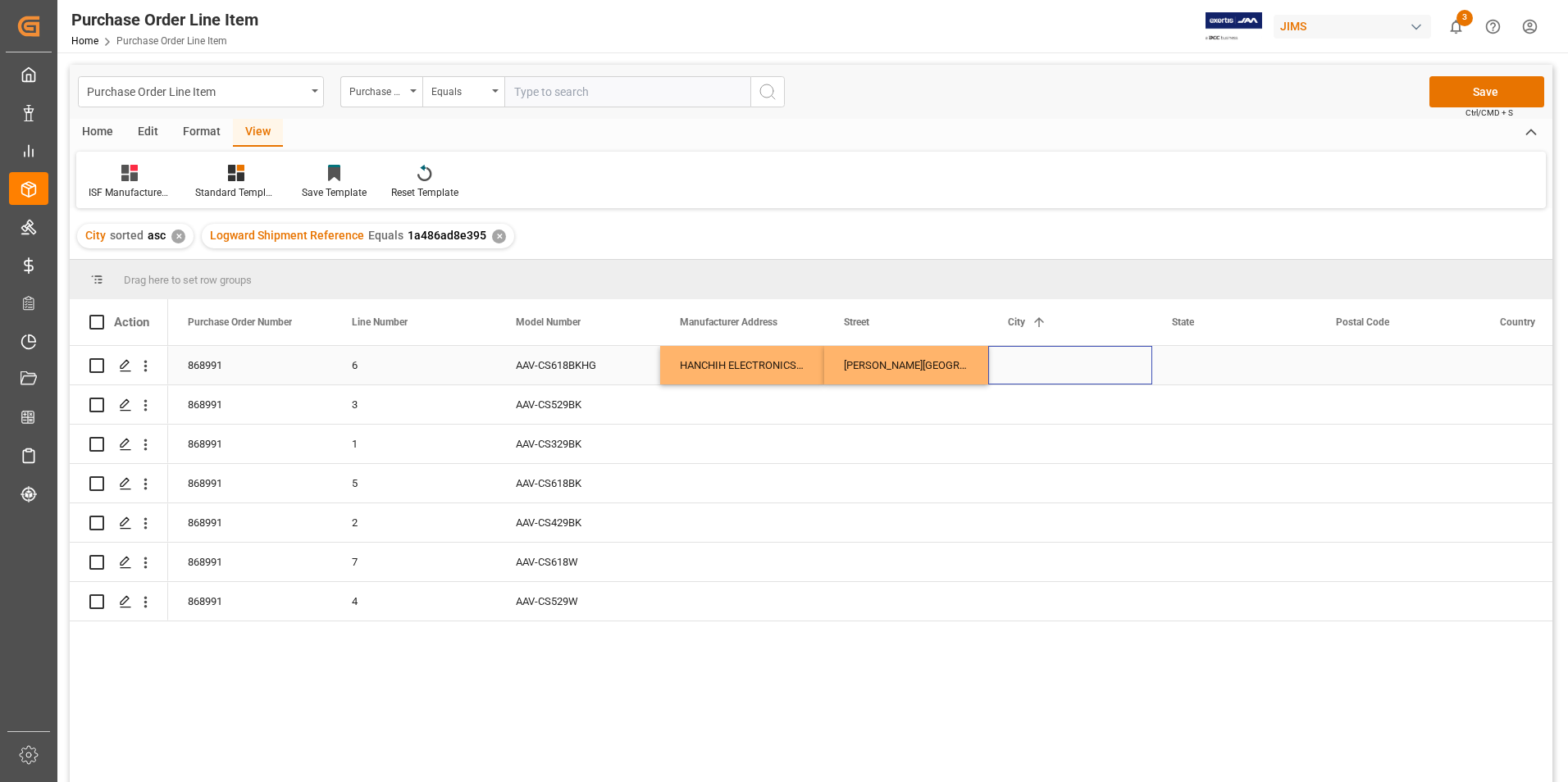
click at [1047, 361] on div "Press SPACE to select this row." at bounding box center [1070, 365] width 164 height 38
click at [1047, 361] on input "Press SPACE to select this row." at bounding box center [1070, 374] width 138 height 31
type input "SHENZHEN"
click at [1195, 359] on div "Press SPACE to select this row." at bounding box center [1233, 365] width 164 height 38
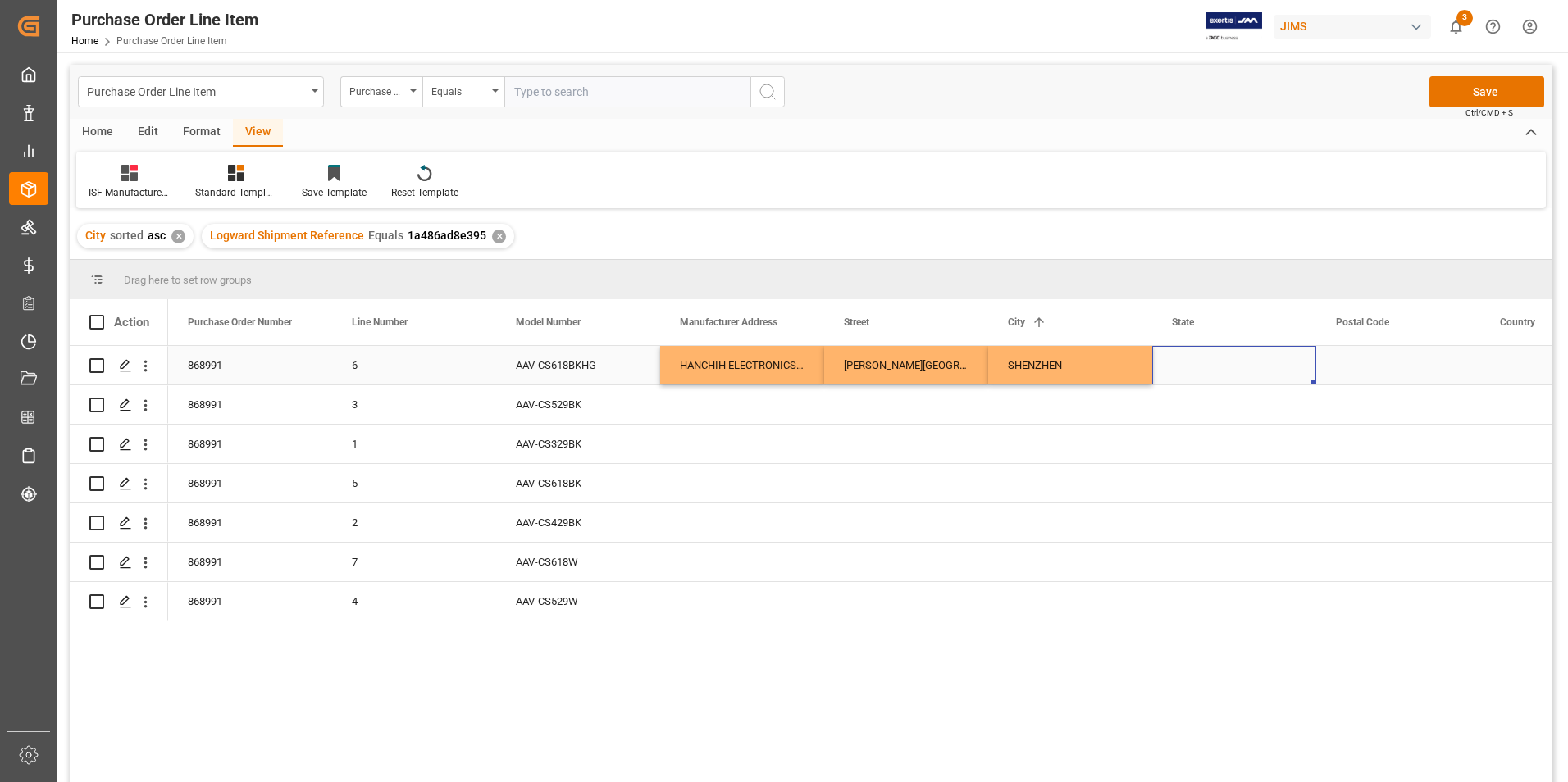
click at [1195, 359] on div "Press SPACE to select this row." at bounding box center [1233, 365] width 164 height 38
click at [1196, 359] on div "Press SPACE to select this row." at bounding box center [1233, 365] width 164 height 38
click at [1202, 362] on input "Press SPACE to select this row." at bounding box center [1233, 374] width 138 height 31
type input "GUANGDONG"
click at [1386, 358] on div "Press SPACE to select this row." at bounding box center [1398, 365] width 164 height 38
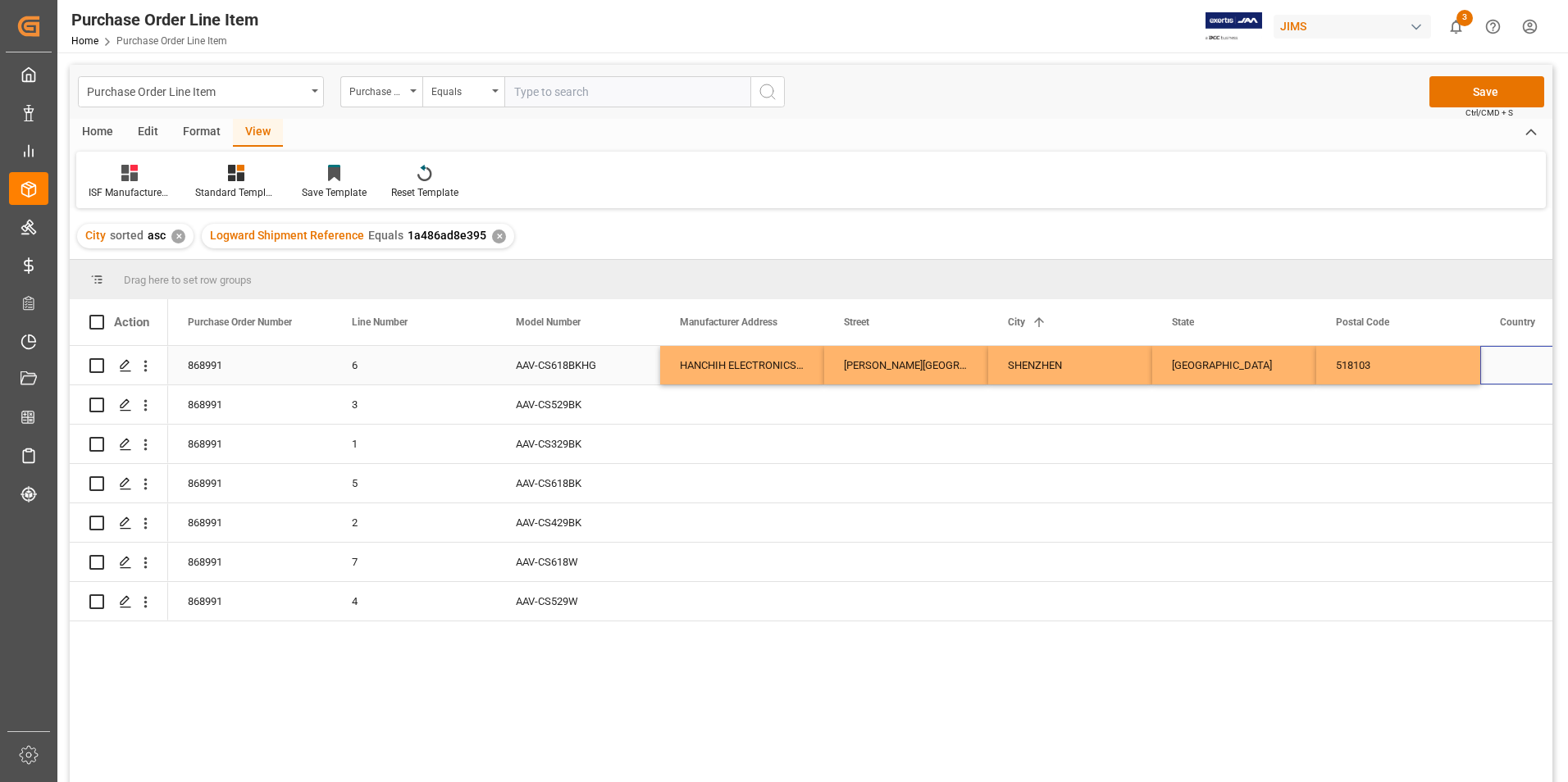
click at [1513, 363] on div "Press SPACE to select this row." at bounding box center [1562, 365] width 164 height 38
click at [1514, 362] on input "Press SPACE to select this row." at bounding box center [1562, 374] width 138 height 31
type input "CN"
click at [1380, 404] on div "Press SPACE to select this row." at bounding box center [1398, 404] width 164 height 38
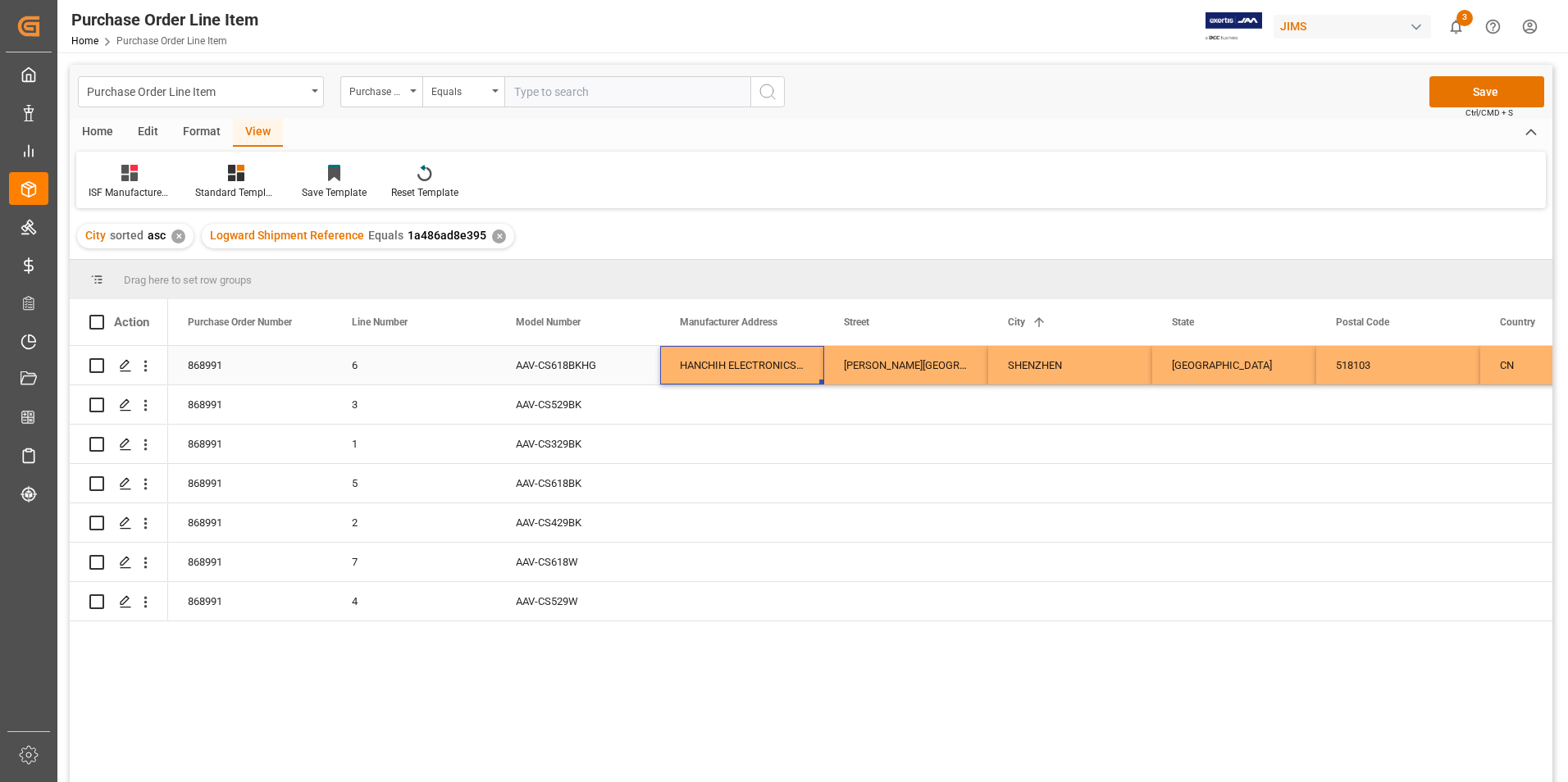
click at [784, 367] on div "HANCHIH ELECTRONICS (SHENZHEN) CO LTD" at bounding box center [741, 365] width 164 height 38
click at [821, 380] on div "Press SPACE to select this row." at bounding box center [822, 383] width 5 height 5
click at [777, 358] on div "HANCHIH ELECTRONICS (SHENZHEN) CO LTD" at bounding box center [741, 365] width 164 height 38
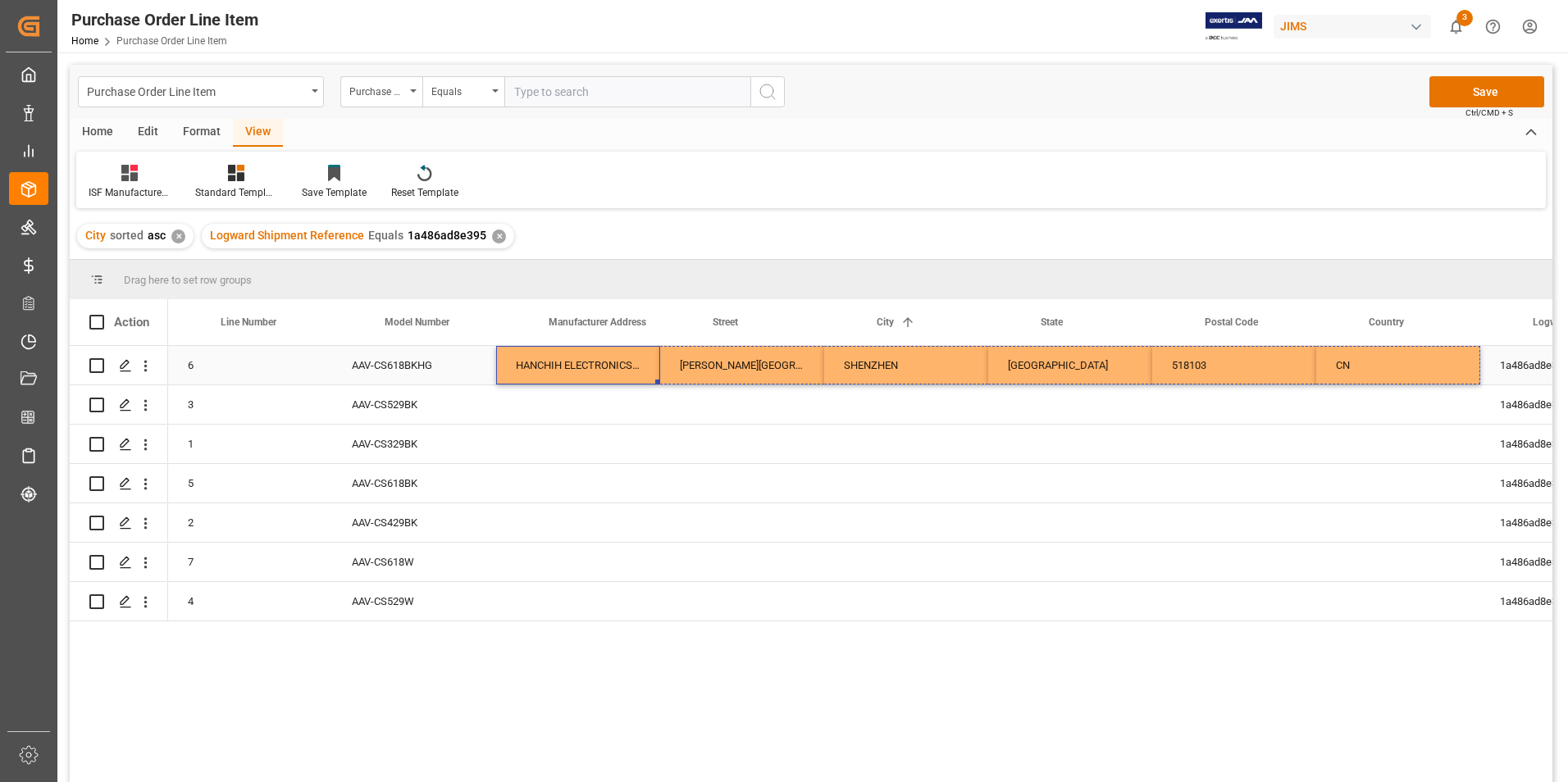
scroll to position [0, 197]
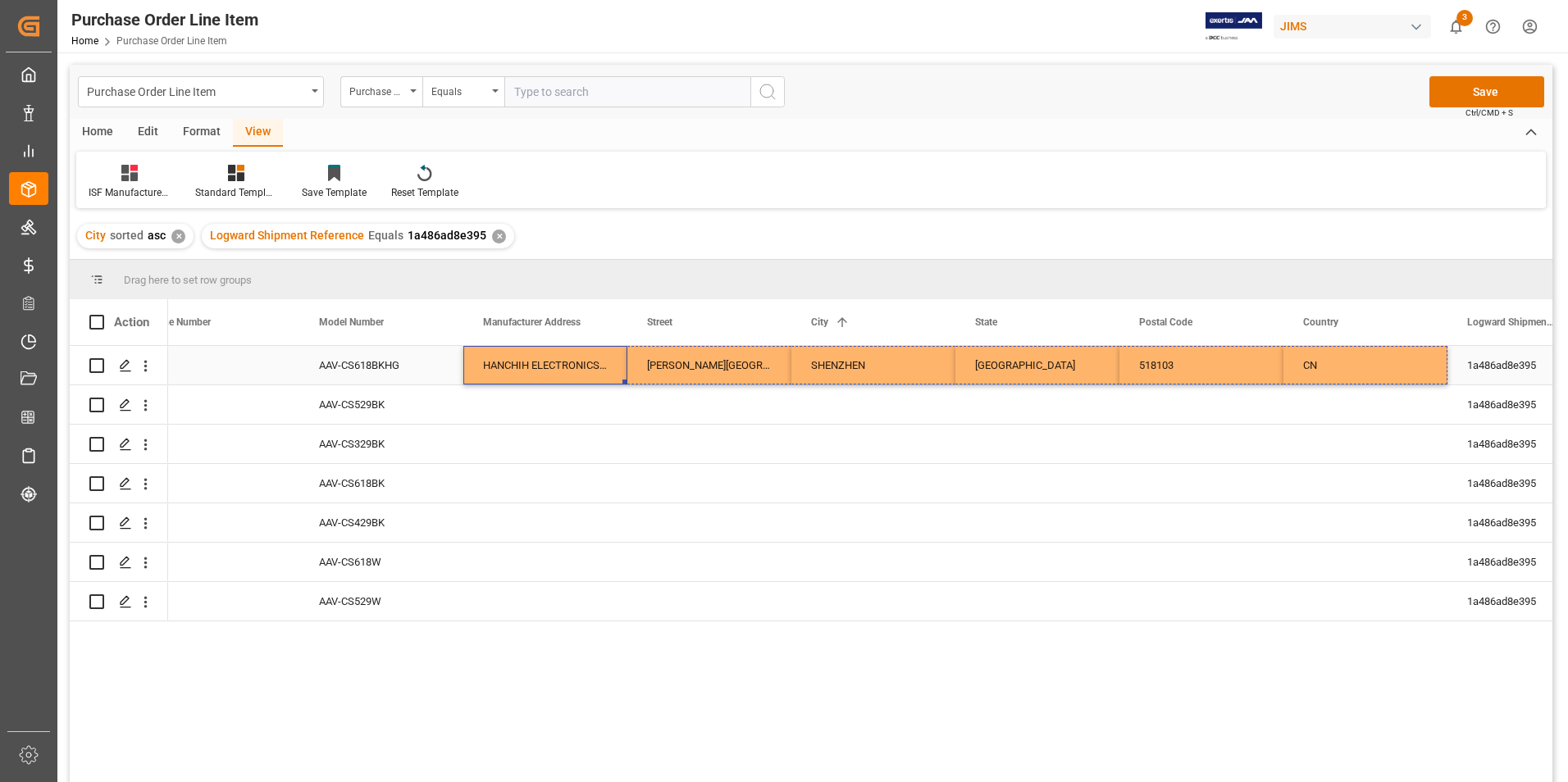
drag, startPoint x: 822, startPoint y: 383, endPoint x: 1440, endPoint y: 363, distance: 618.3
click at [582, 373] on div "HANCHIH ELECTRONICS (SHENZHEN) CO LTD" at bounding box center [545, 365] width 164 height 38
drag, startPoint x: 624, startPoint y: 380, endPoint x: 1437, endPoint y: 494, distance: 821.0
drag, startPoint x: 1445, startPoint y: 381, endPoint x: 1435, endPoint y: 585, distance: 204.2
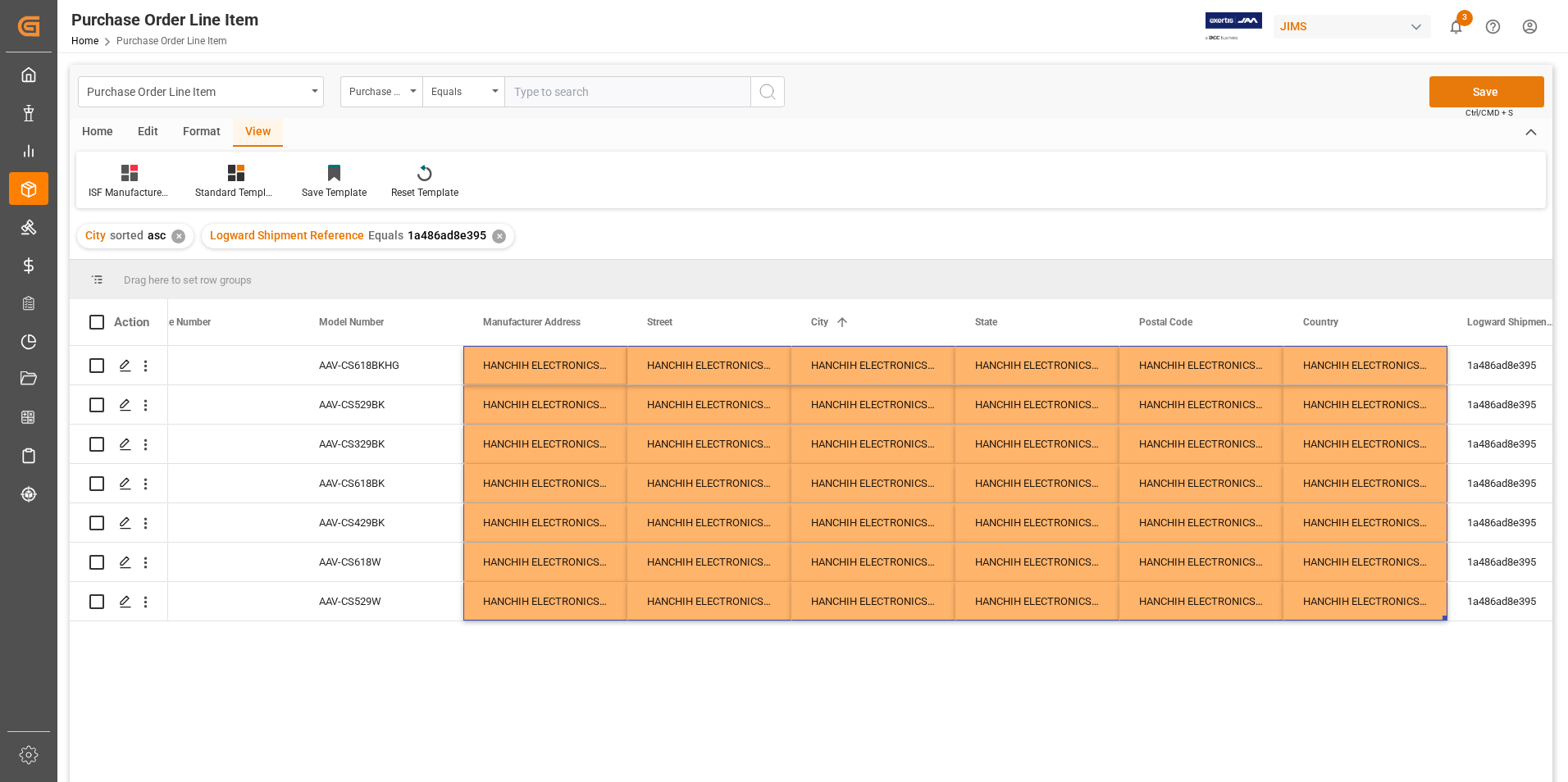
click at [1509, 85] on button "Save" at bounding box center [1486, 91] width 115 height 31
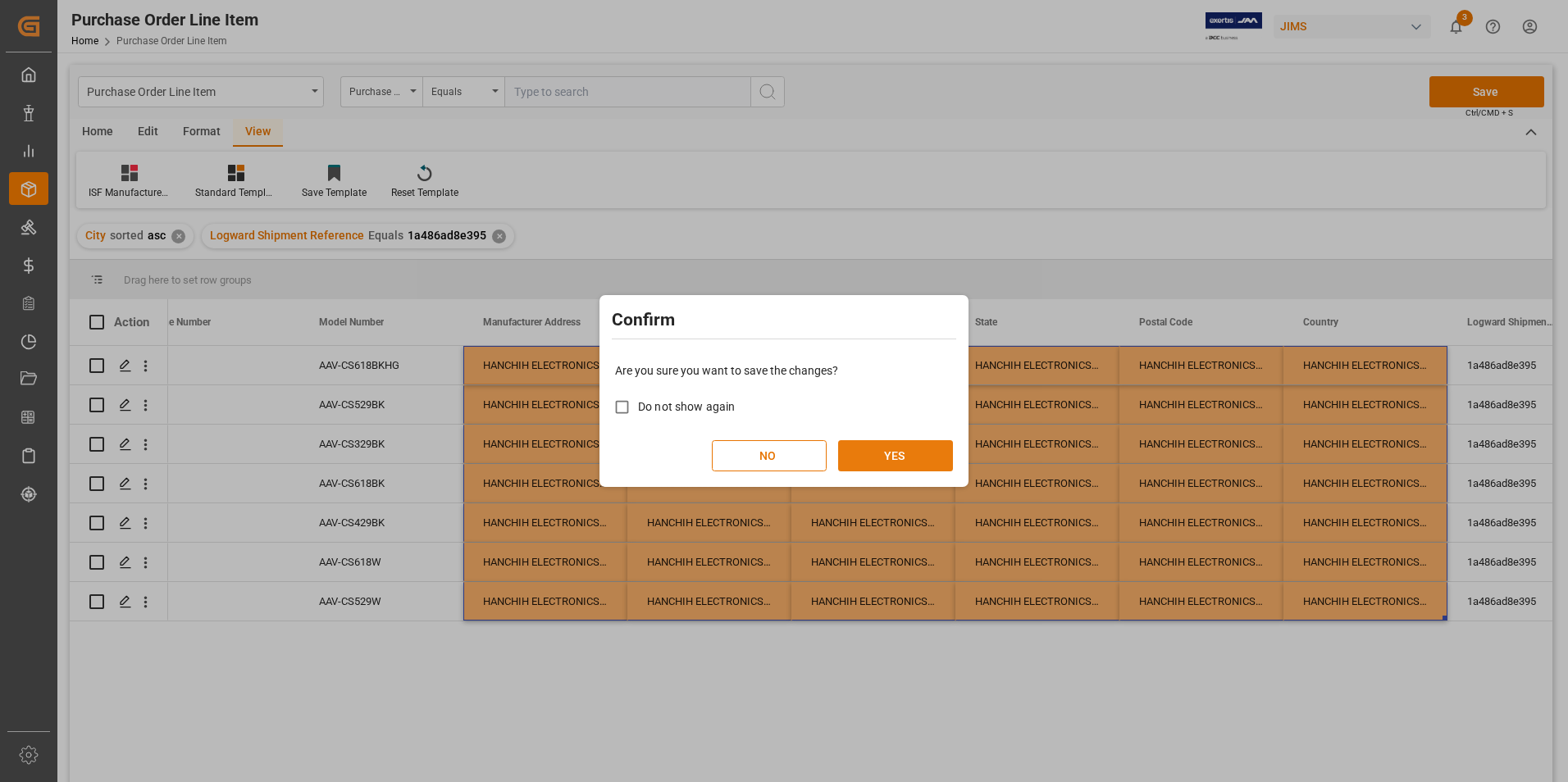
click at [872, 458] on button "YES" at bounding box center [895, 455] width 115 height 31
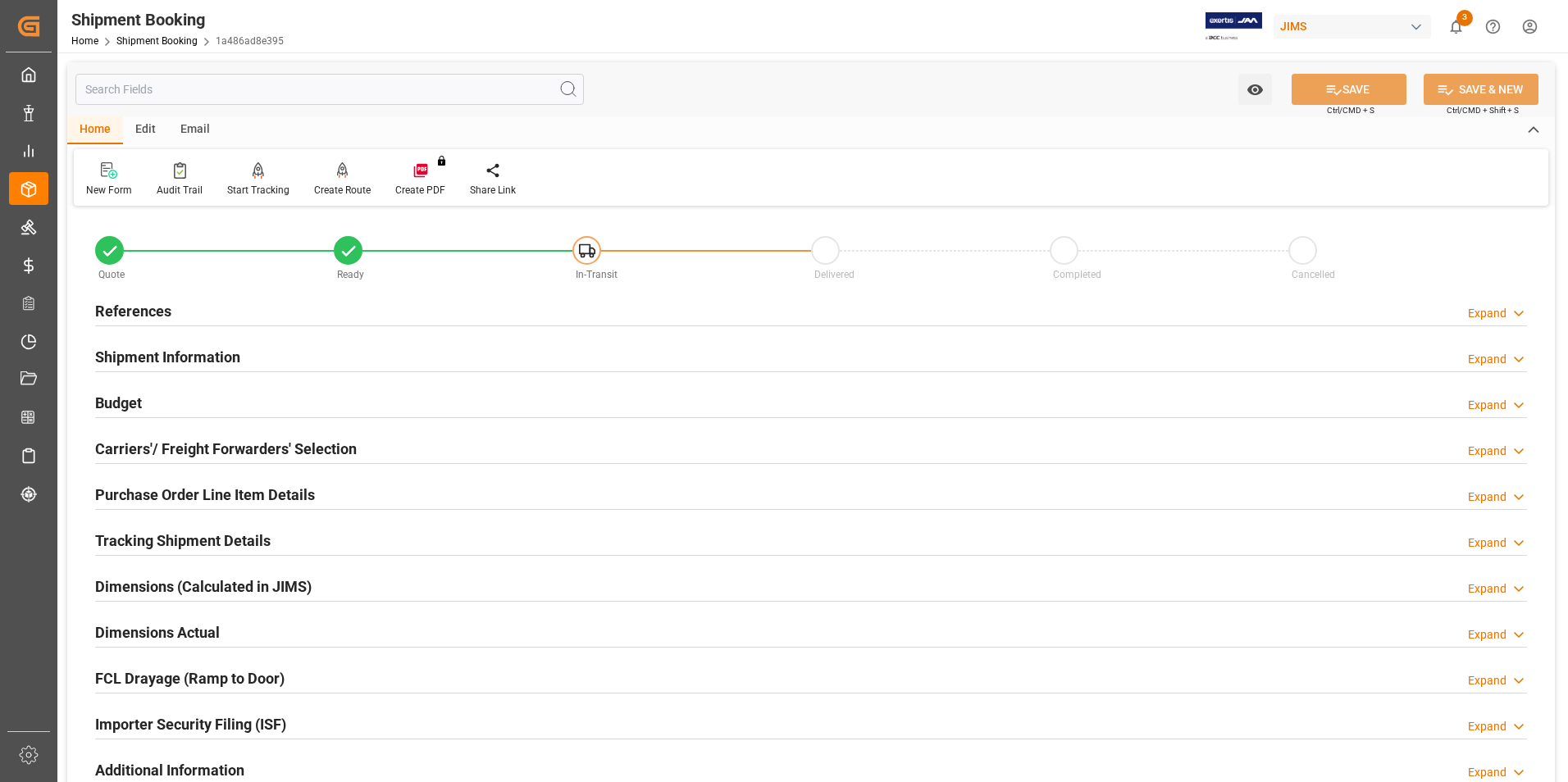
click at [166, 359] on h2 "Shipment Information" at bounding box center [167, 357] width 145 height 22
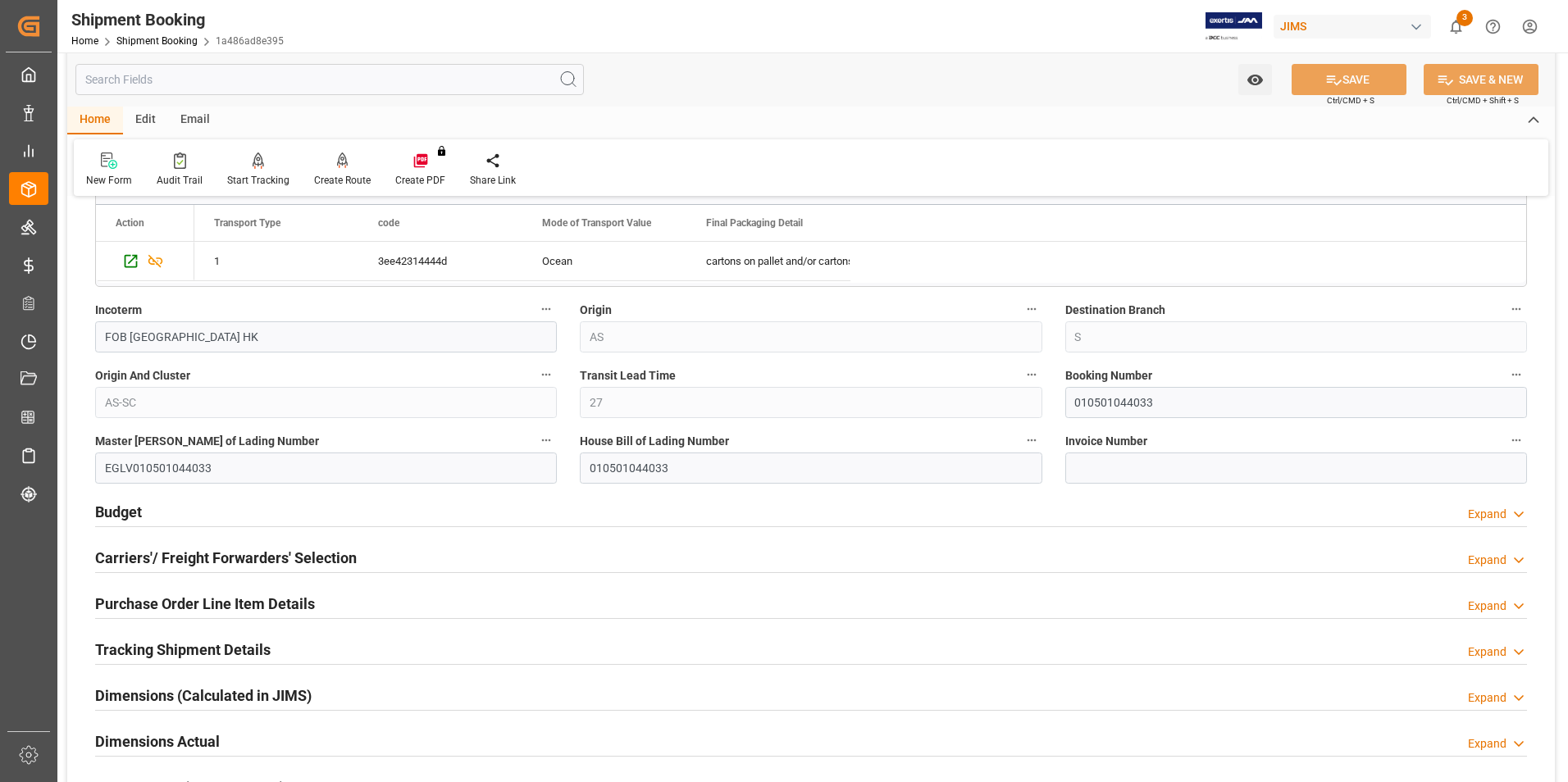
scroll to position [573, 0]
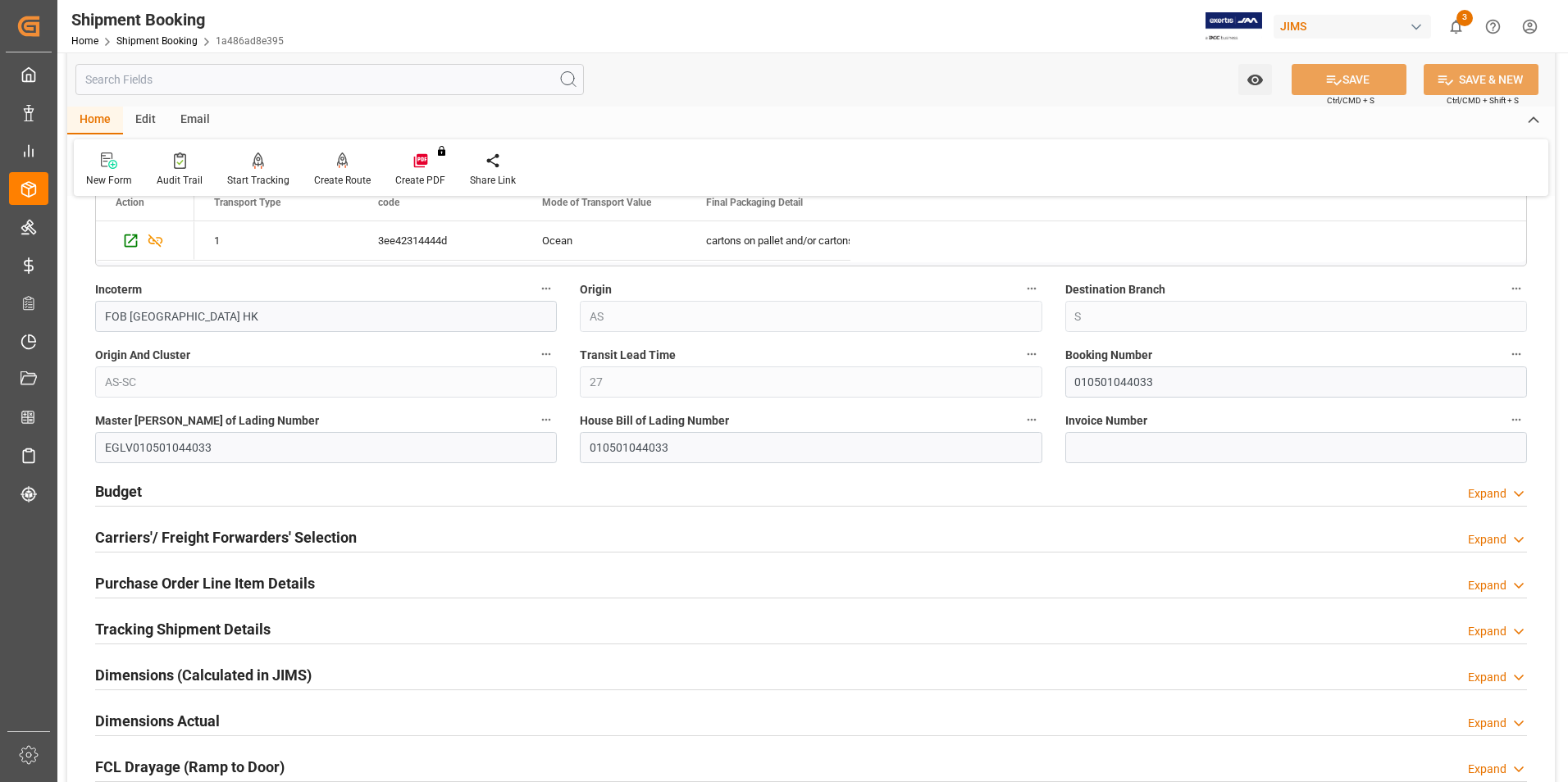
click at [271, 533] on h2 "Carriers'/ Freight Forwarders' Selection" at bounding box center [226, 537] width 262 height 22
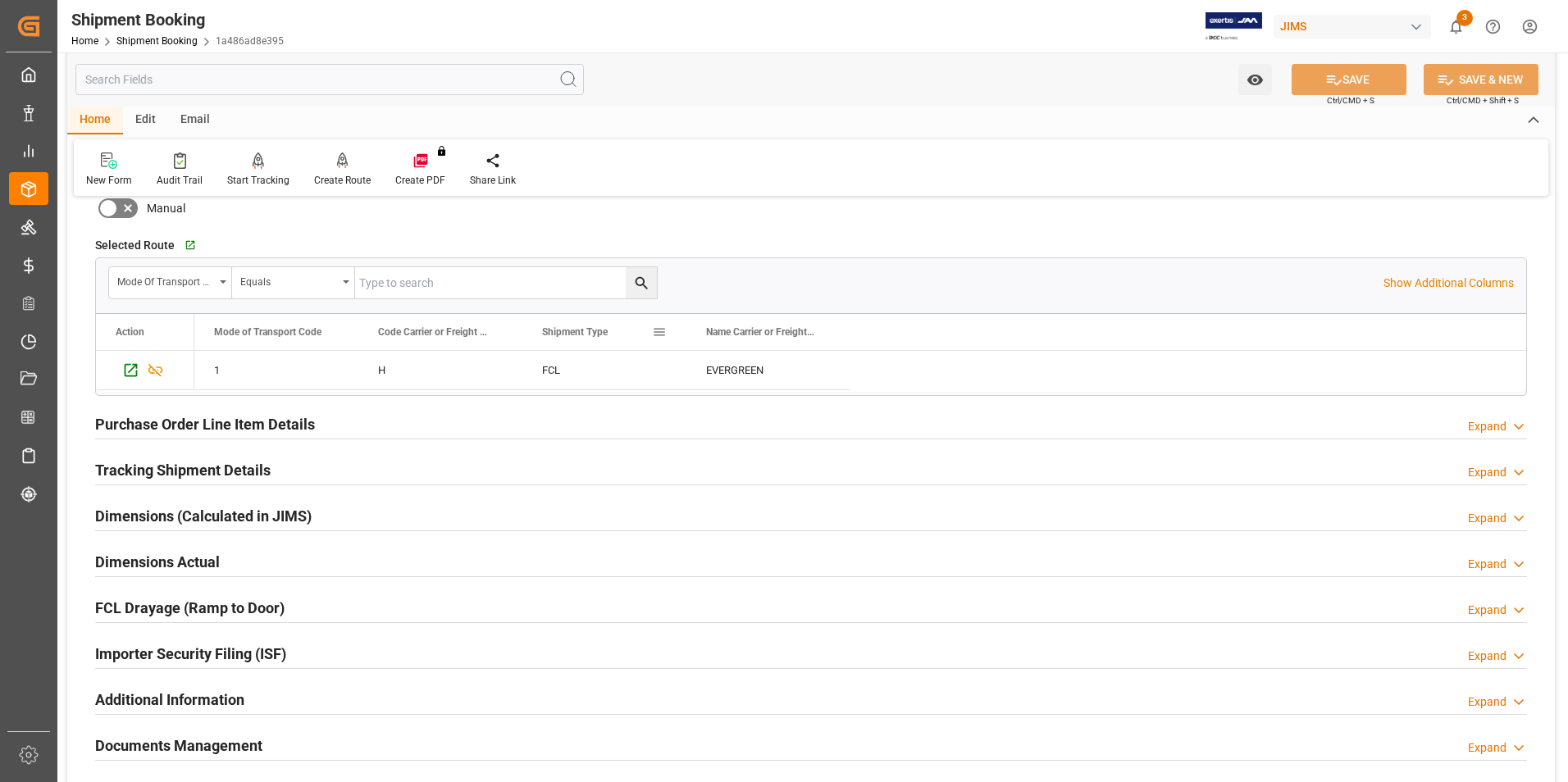
scroll to position [1229, 0]
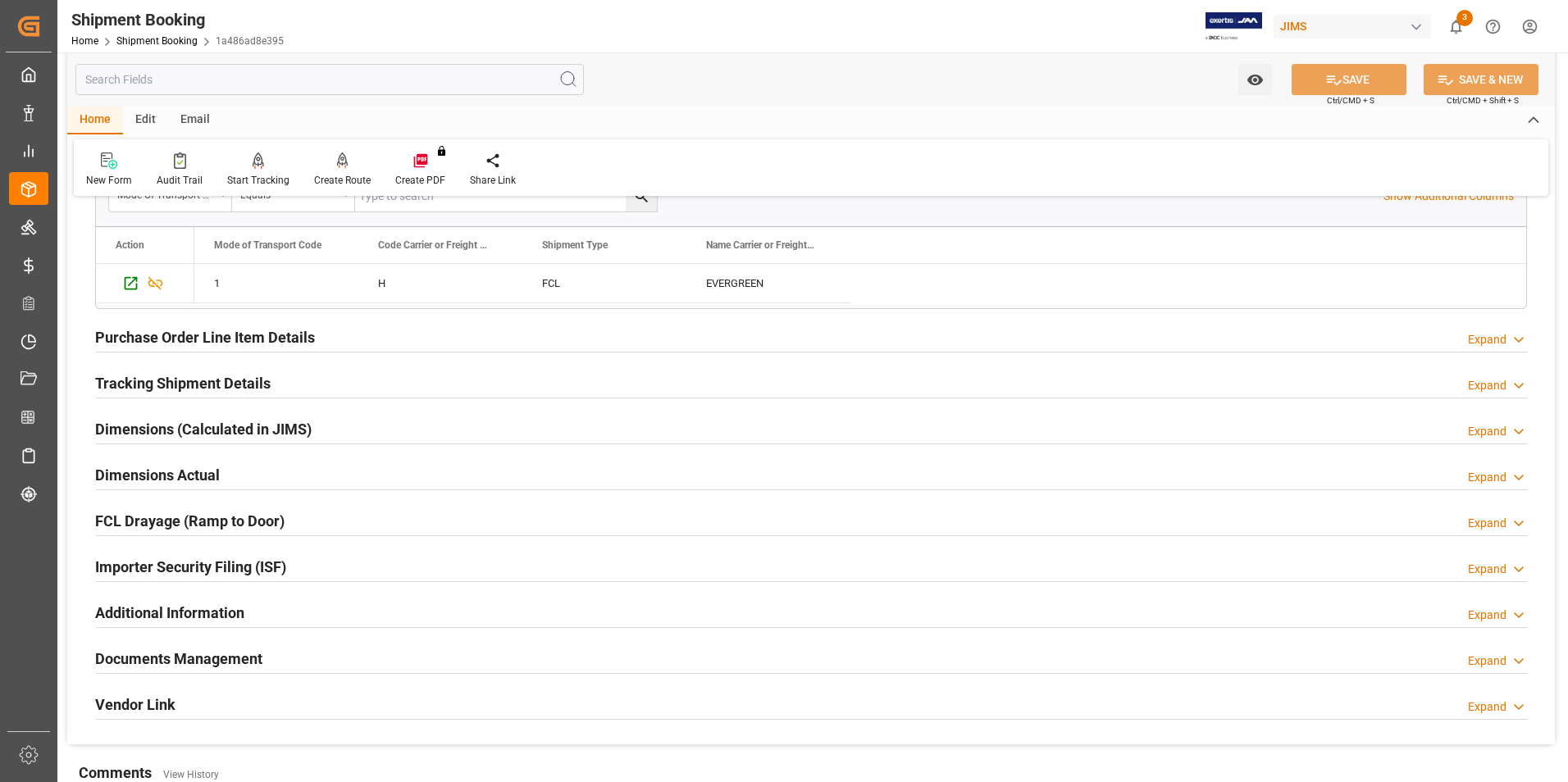
click at [194, 561] on h2 "Importer Security Filing (ISF)" at bounding box center [190, 566] width 191 height 22
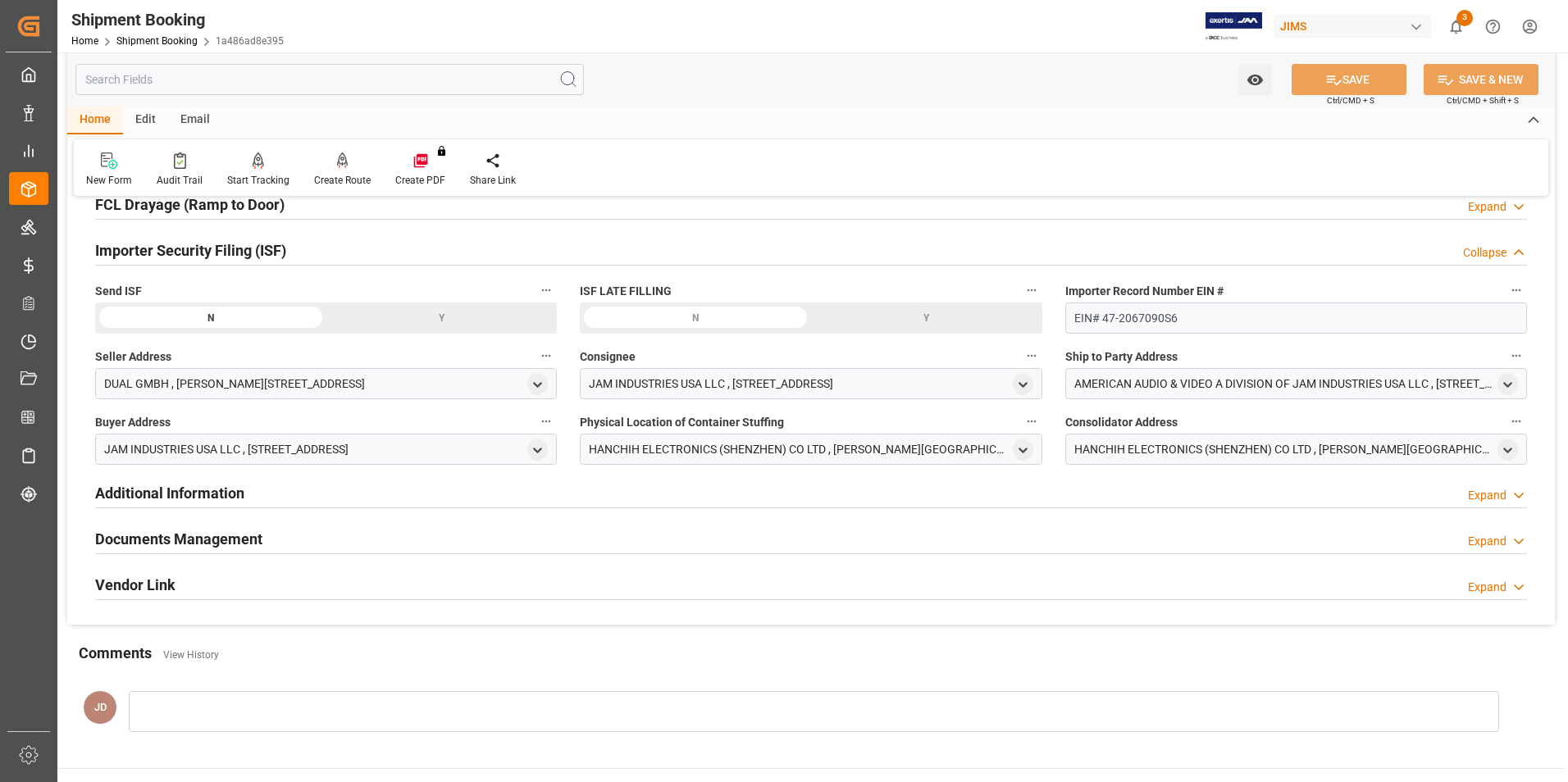
scroll to position [1558, 0]
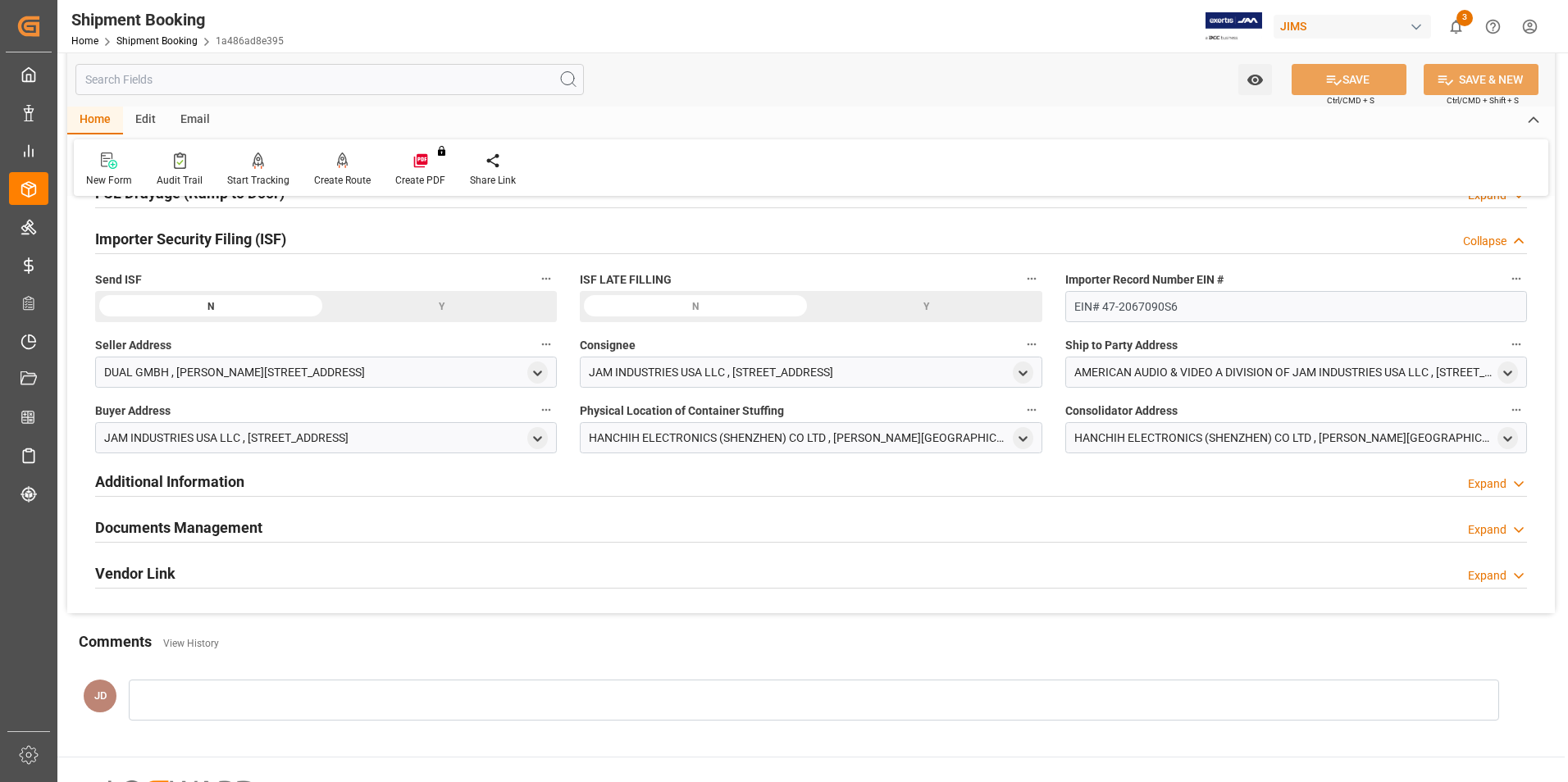
click at [444, 308] on div "Y" at bounding box center [442, 306] width 231 height 31
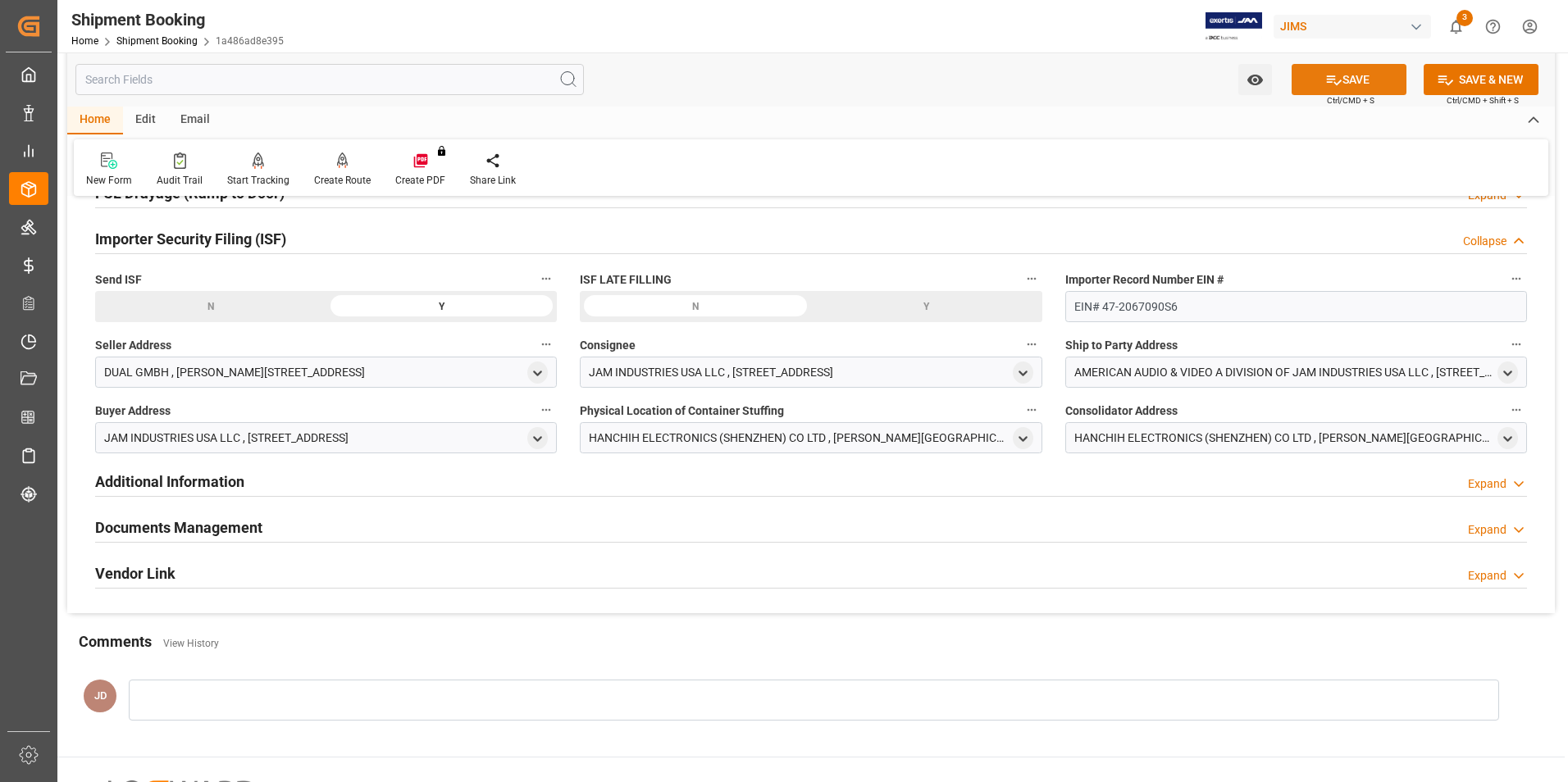
click at [1355, 74] on button "SAVE" at bounding box center [1348, 79] width 115 height 31
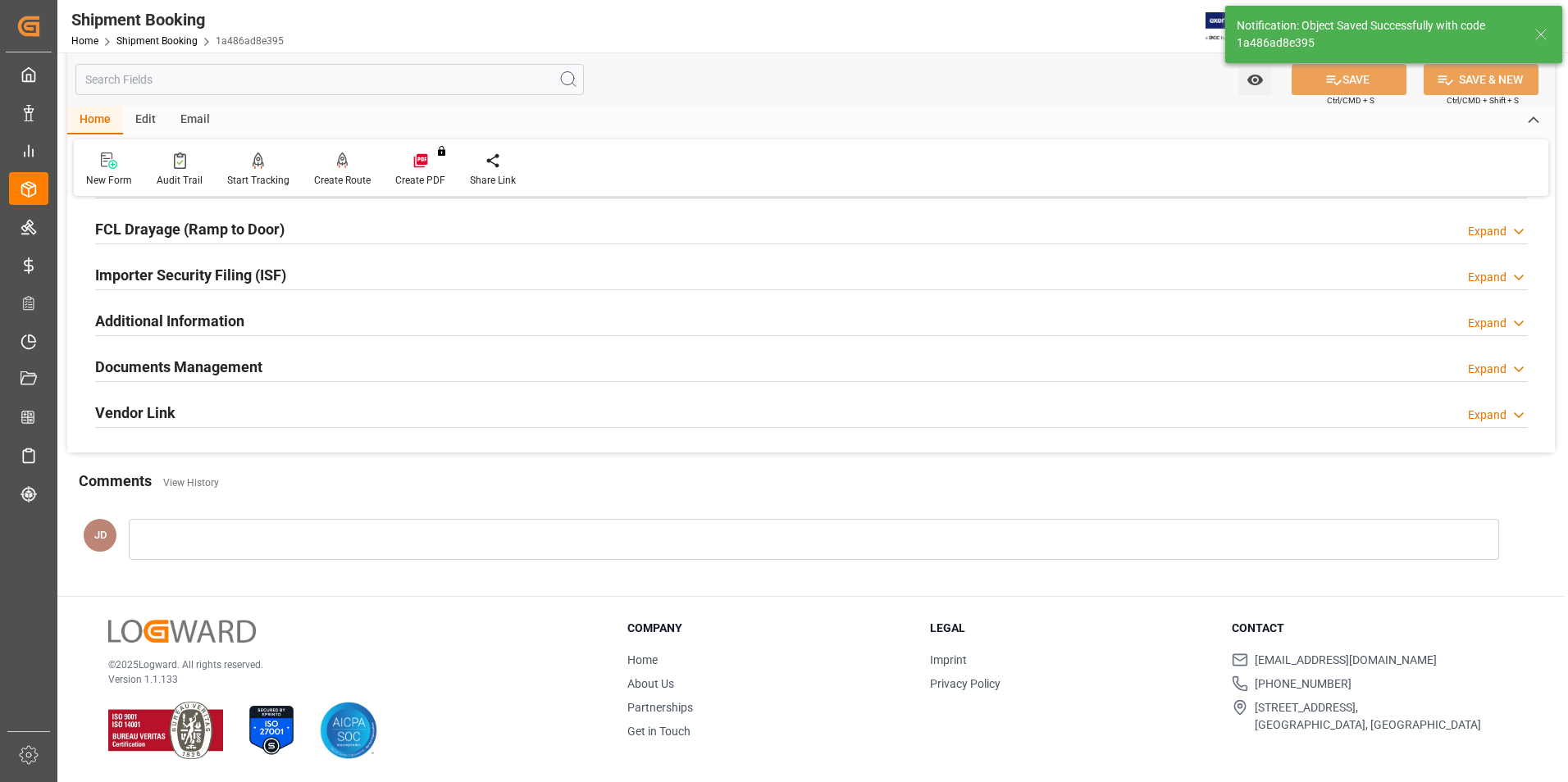
scroll to position [448, 0]
